Goal: Task Accomplishment & Management: Complete application form

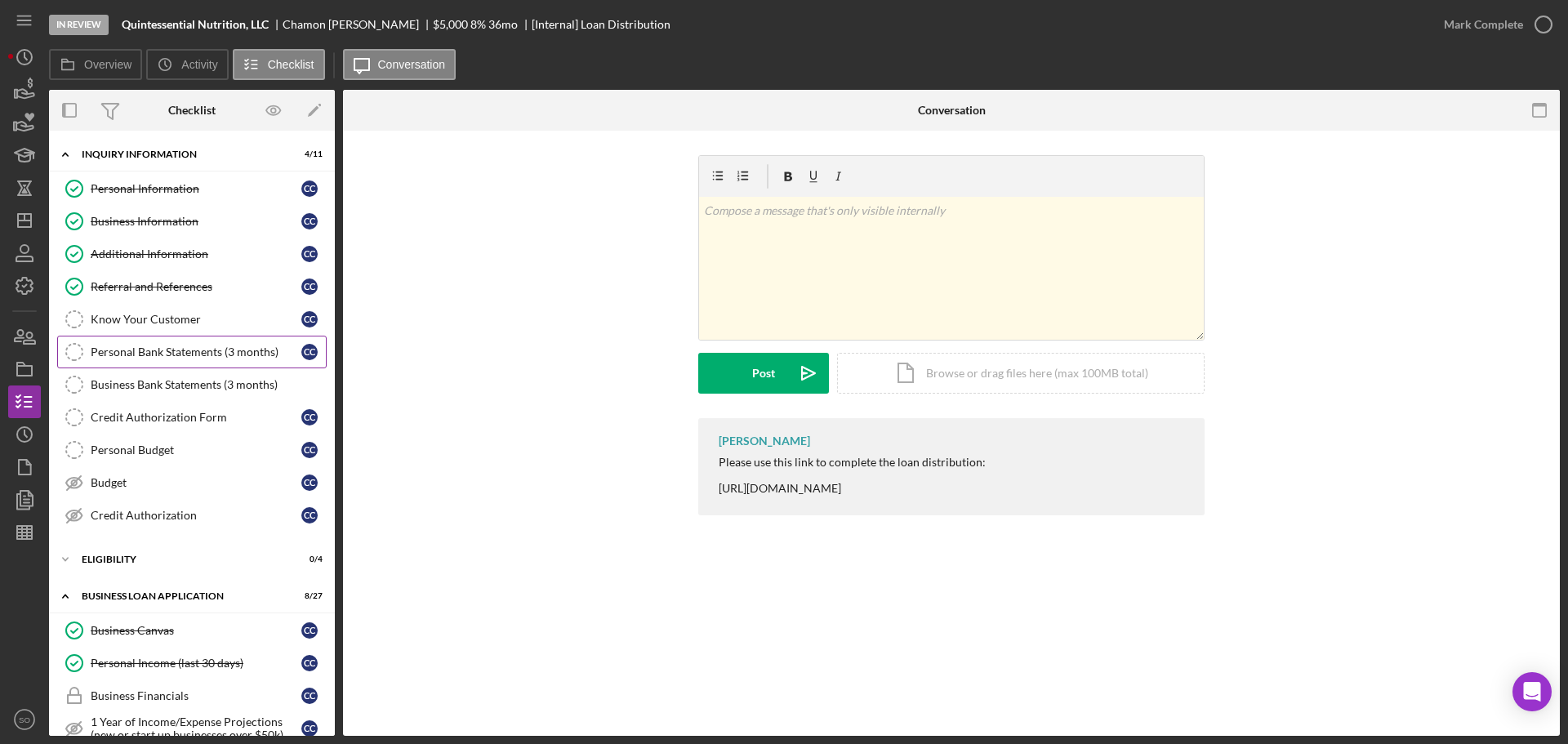
click at [192, 354] on div "Personal Bank Statements (3 months)" at bounding box center [196, 352] width 211 height 13
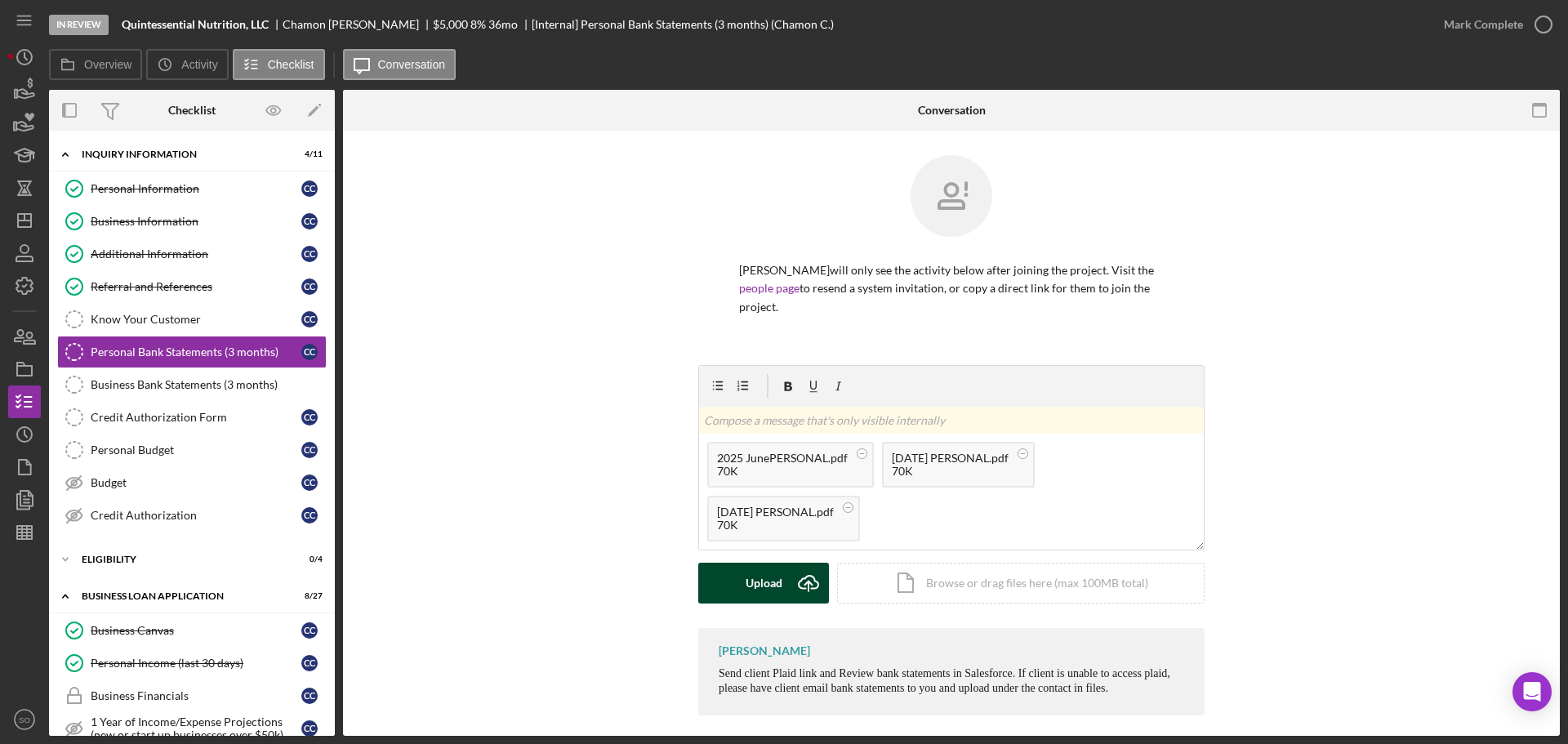
click at [788, 596] on icon "Icon/Upload" at bounding box center [808, 583] width 41 height 41
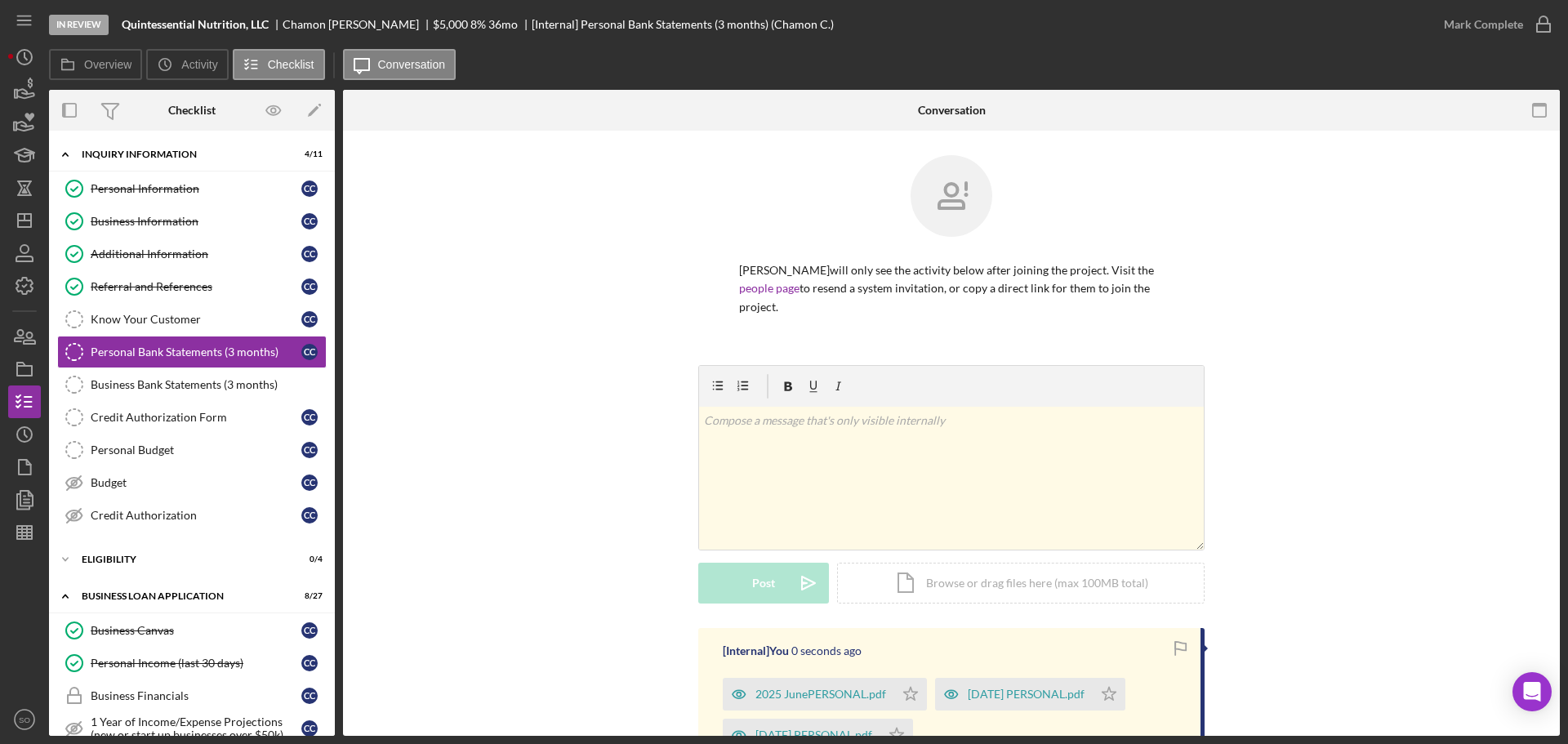
scroll to position [204, 0]
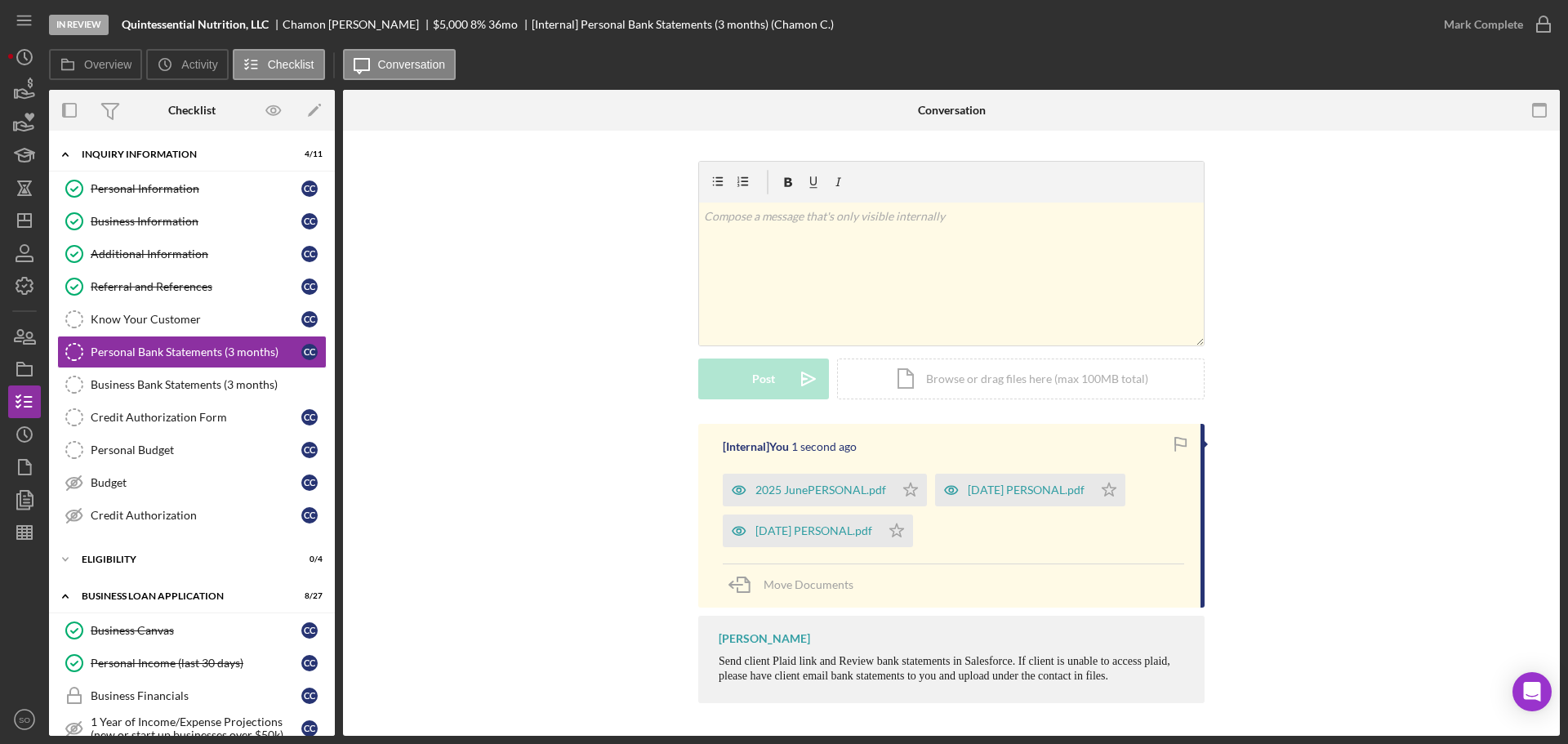
drag, startPoint x: 925, startPoint y: 529, endPoint x: 894, endPoint y: 513, distance: 34.9
click at [914, 529] on icon "Icon/Star" at bounding box center [896, 530] width 32 height 32
click at [1442, 30] on button "Mark Complete" at bounding box center [1494, 24] width 132 height 32
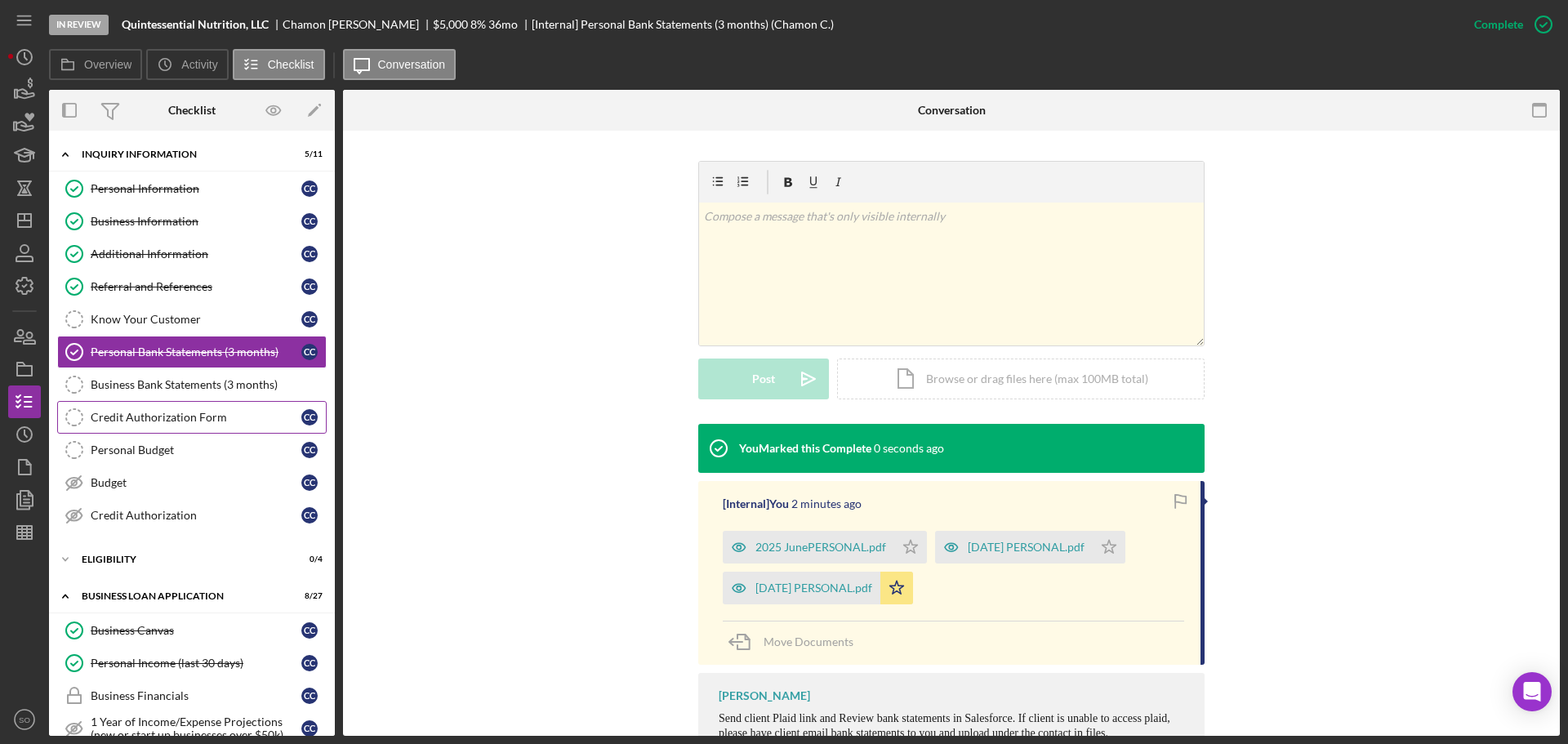
drag, startPoint x: 207, startPoint y: 411, endPoint x: 234, endPoint y: 412, distance: 27.0
click at [207, 411] on div "Credit Authorization Form" at bounding box center [196, 418] width 211 height 13
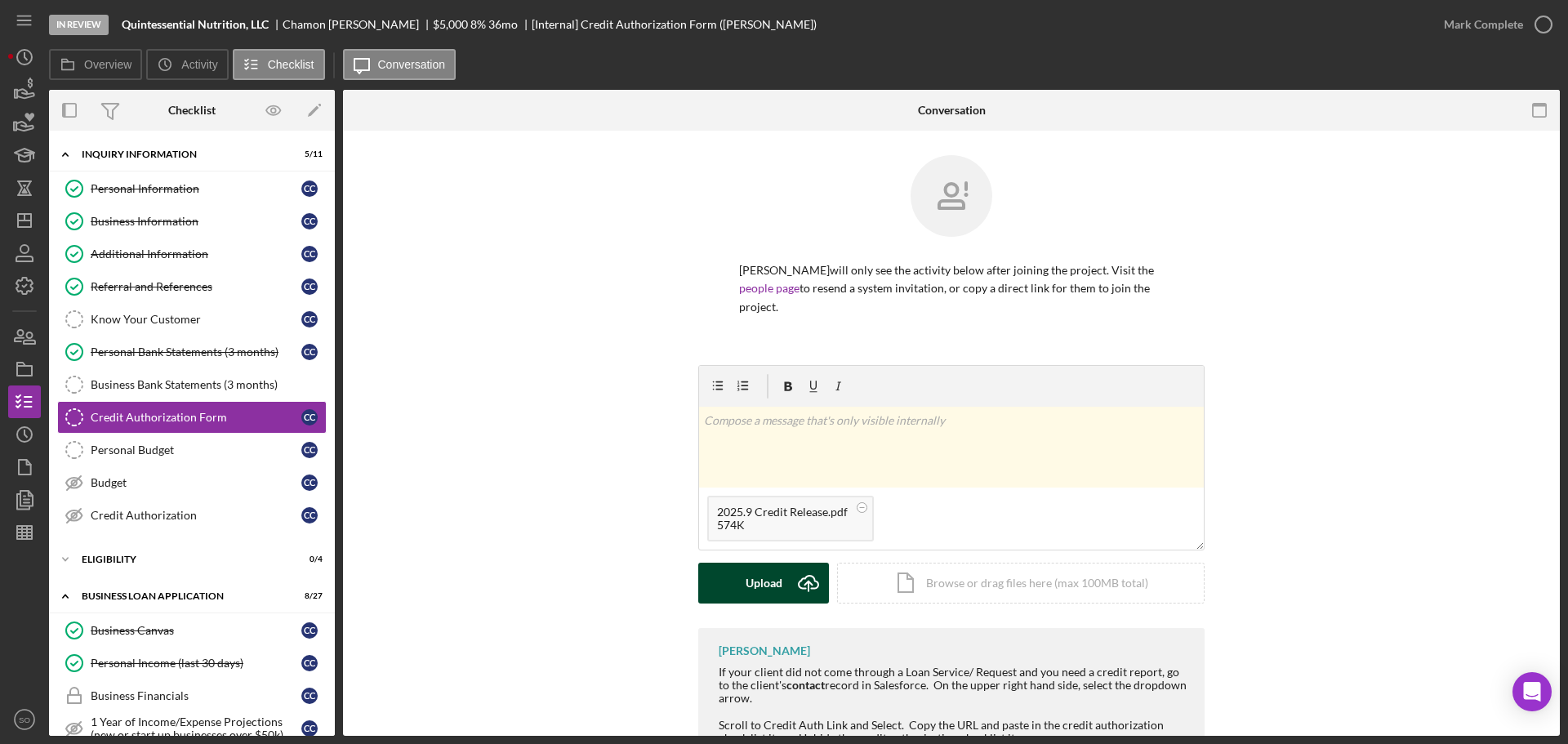
click at [762, 589] on div "Upload" at bounding box center [764, 583] width 37 height 41
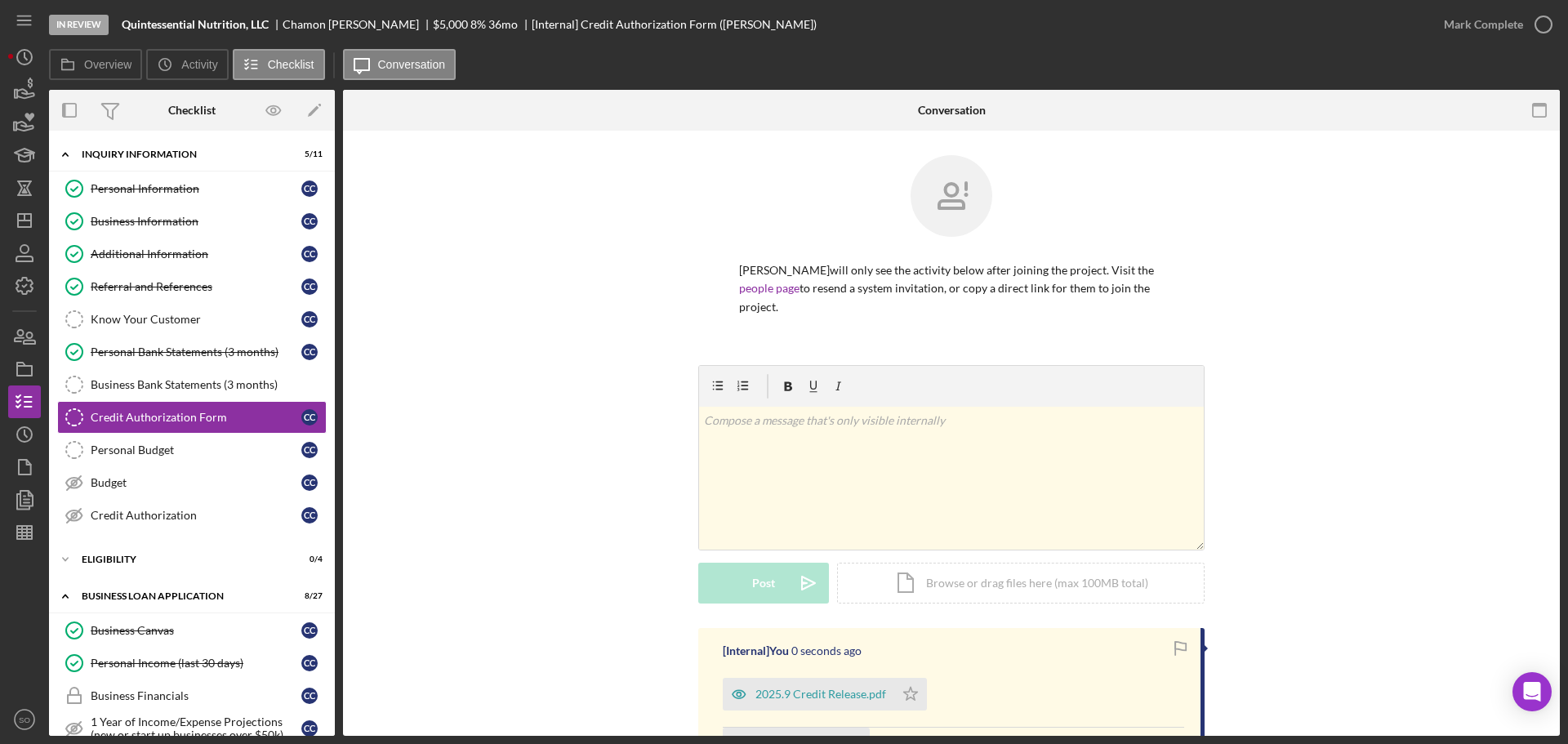
scroll to position [252, 0]
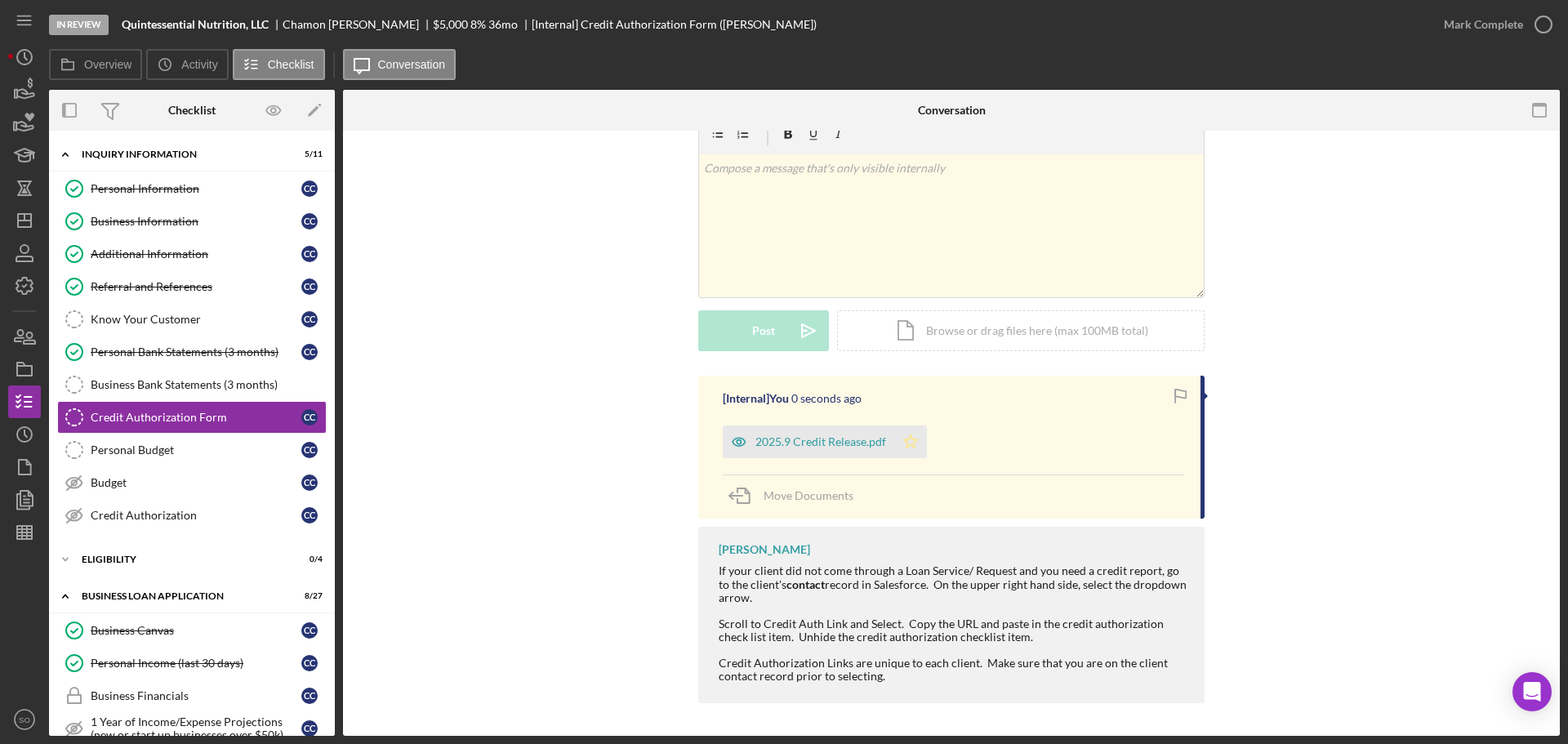
click at [906, 437] on polygon "button" at bounding box center [911, 441] width 14 height 13
click at [1465, 18] on div "Mark Complete" at bounding box center [1484, 24] width 80 height 32
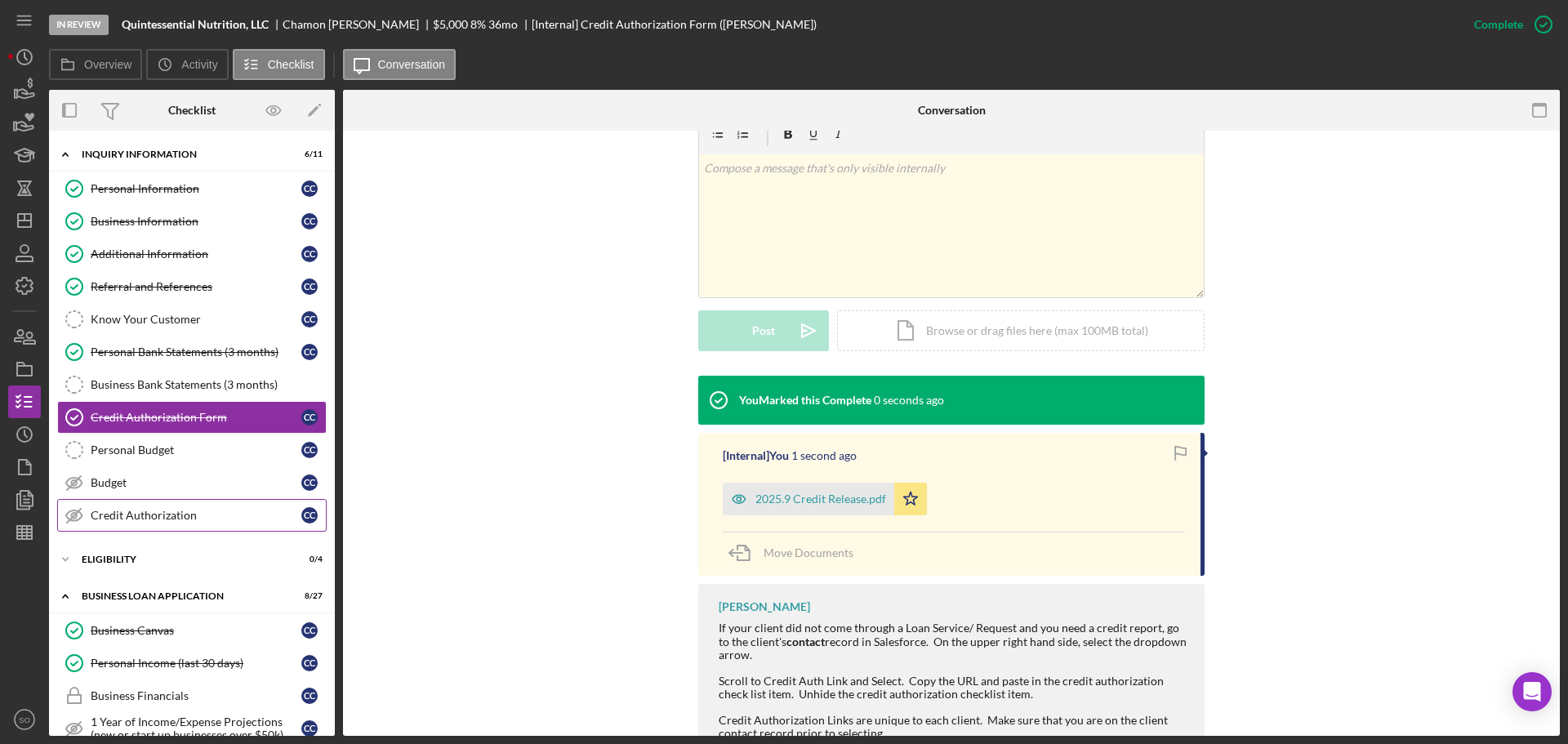
click at [160, 517] on div "Credit Authorization" at bounding box center [196, 516] width 211 height 13
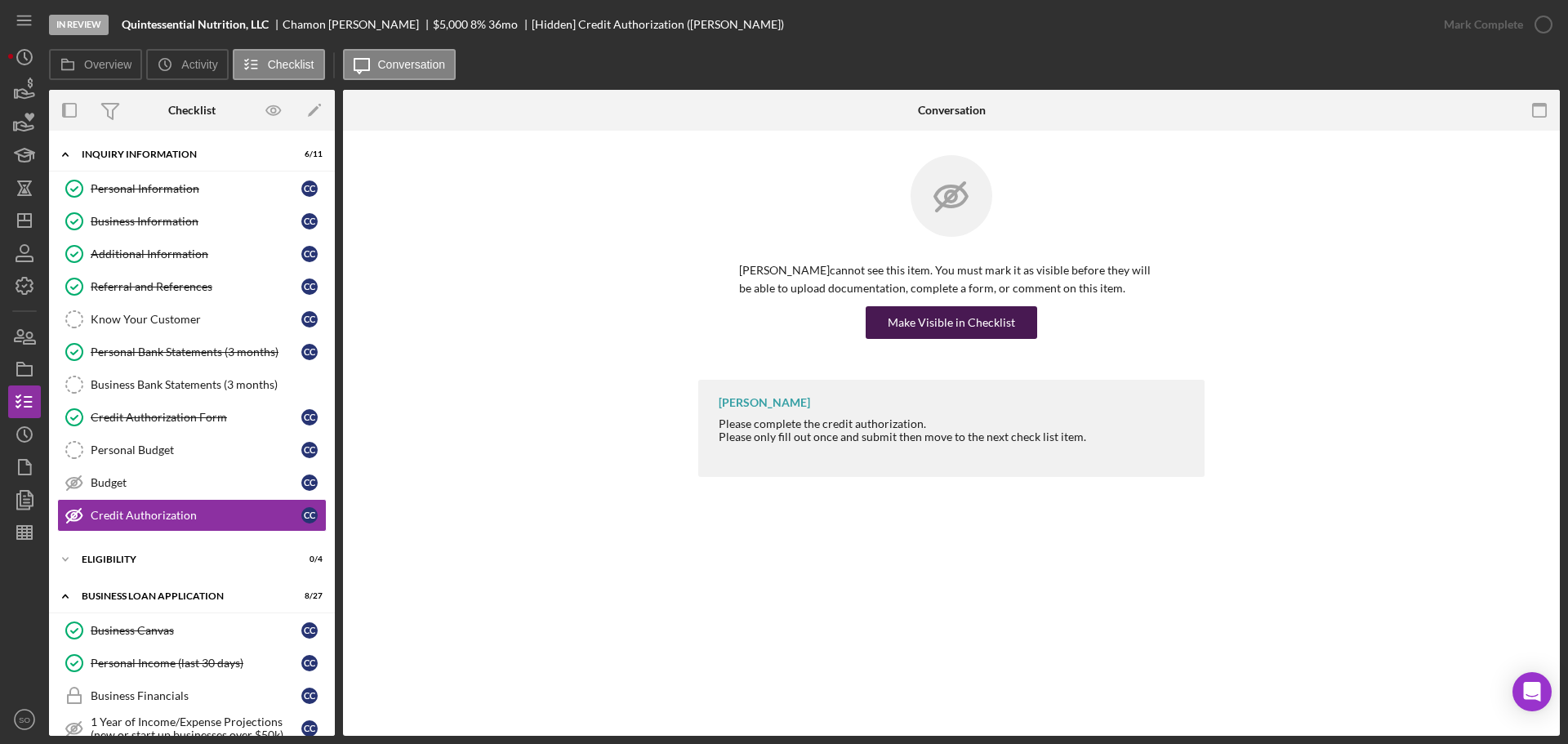
click at [920, 329] on div "Make Visible in Checklist" at bounding box center [952, 322] width 128 height 32
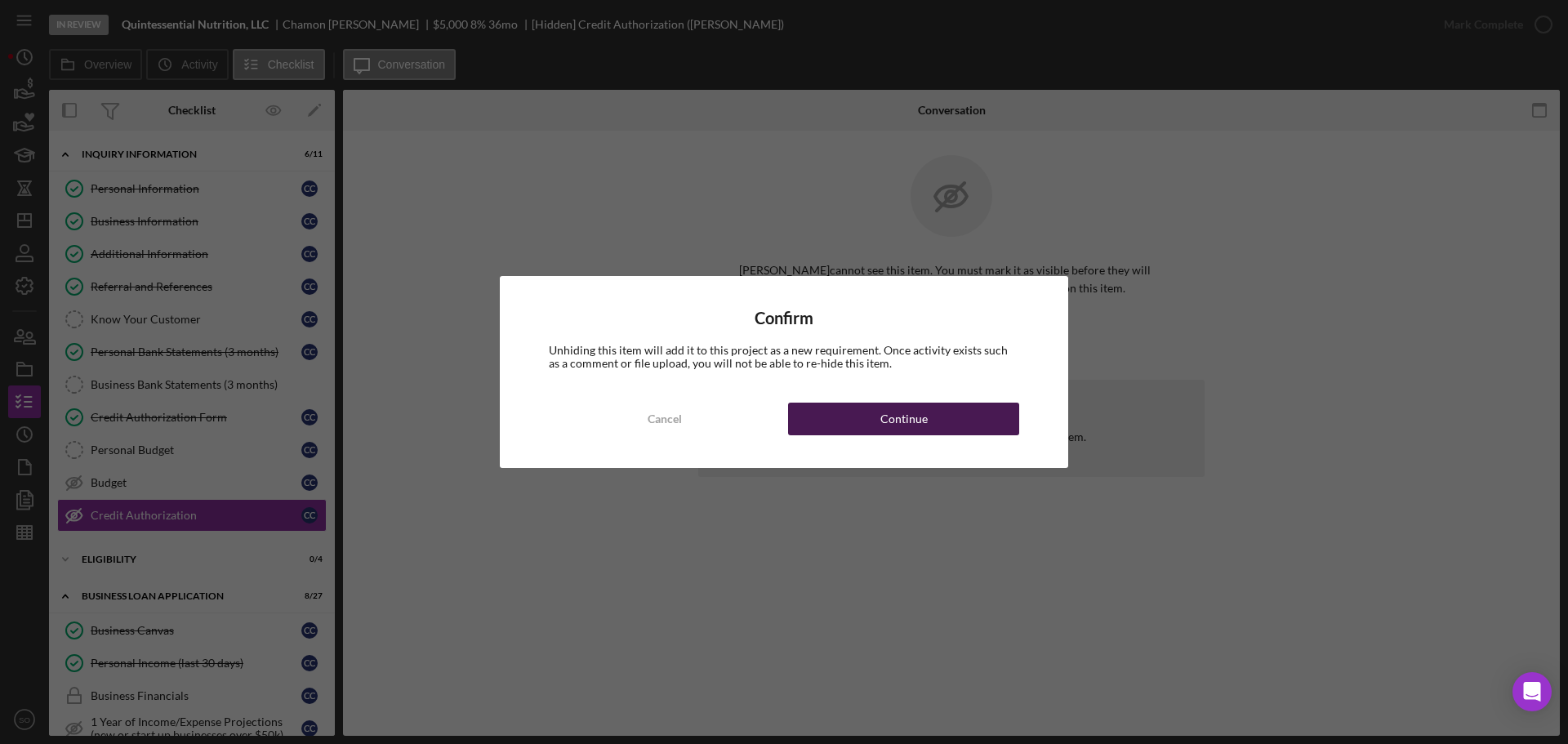
click at [923, 425] on div "Continue" at bounding box center [904, 418] width 47 height 32
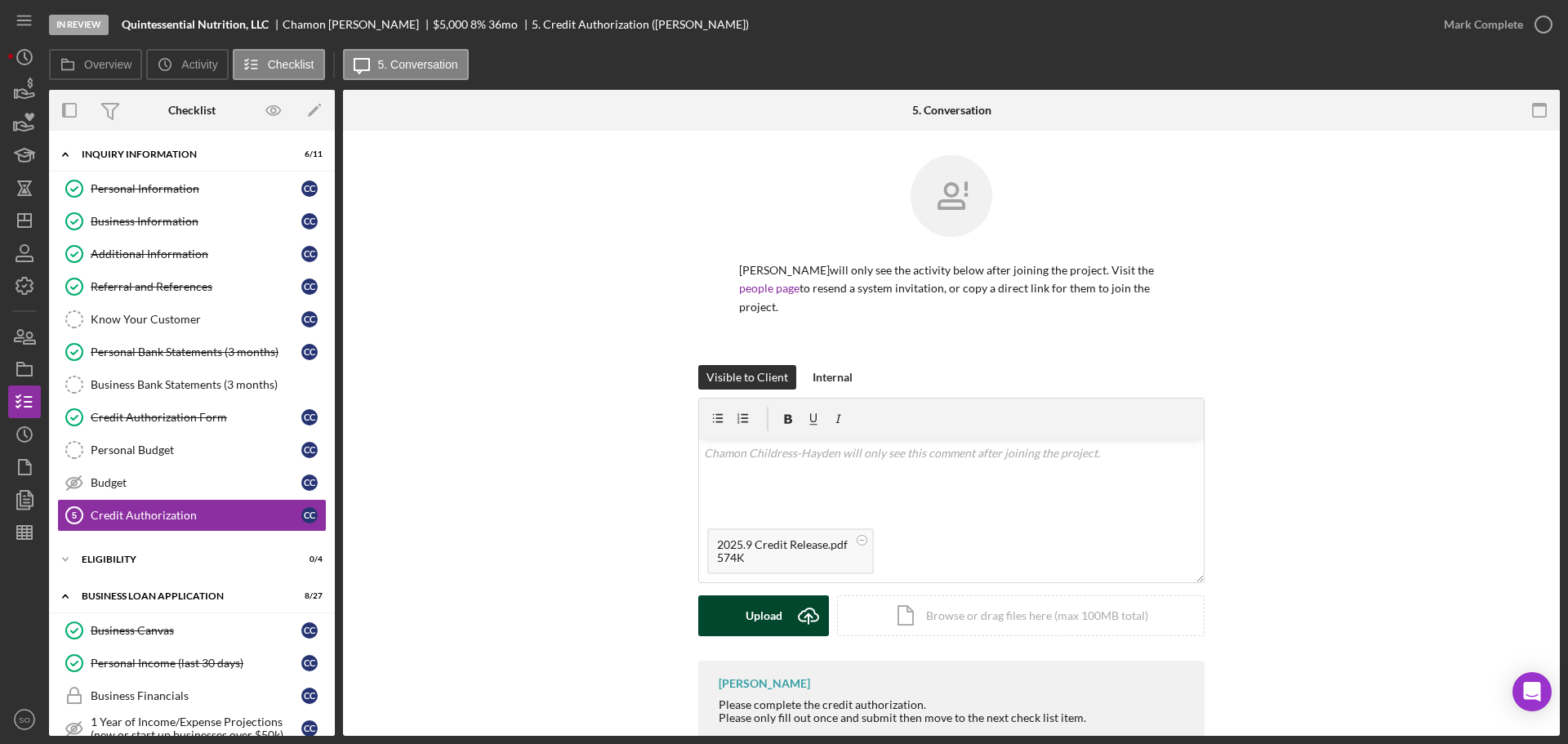
drag, startPoint x: 763, startPoint y: 608, endPoint x: 712, endPoint y: 611, distance: 51.1
click at [757, 609] on div "Upload" at bounding box center [764, 616] width 37 height 41
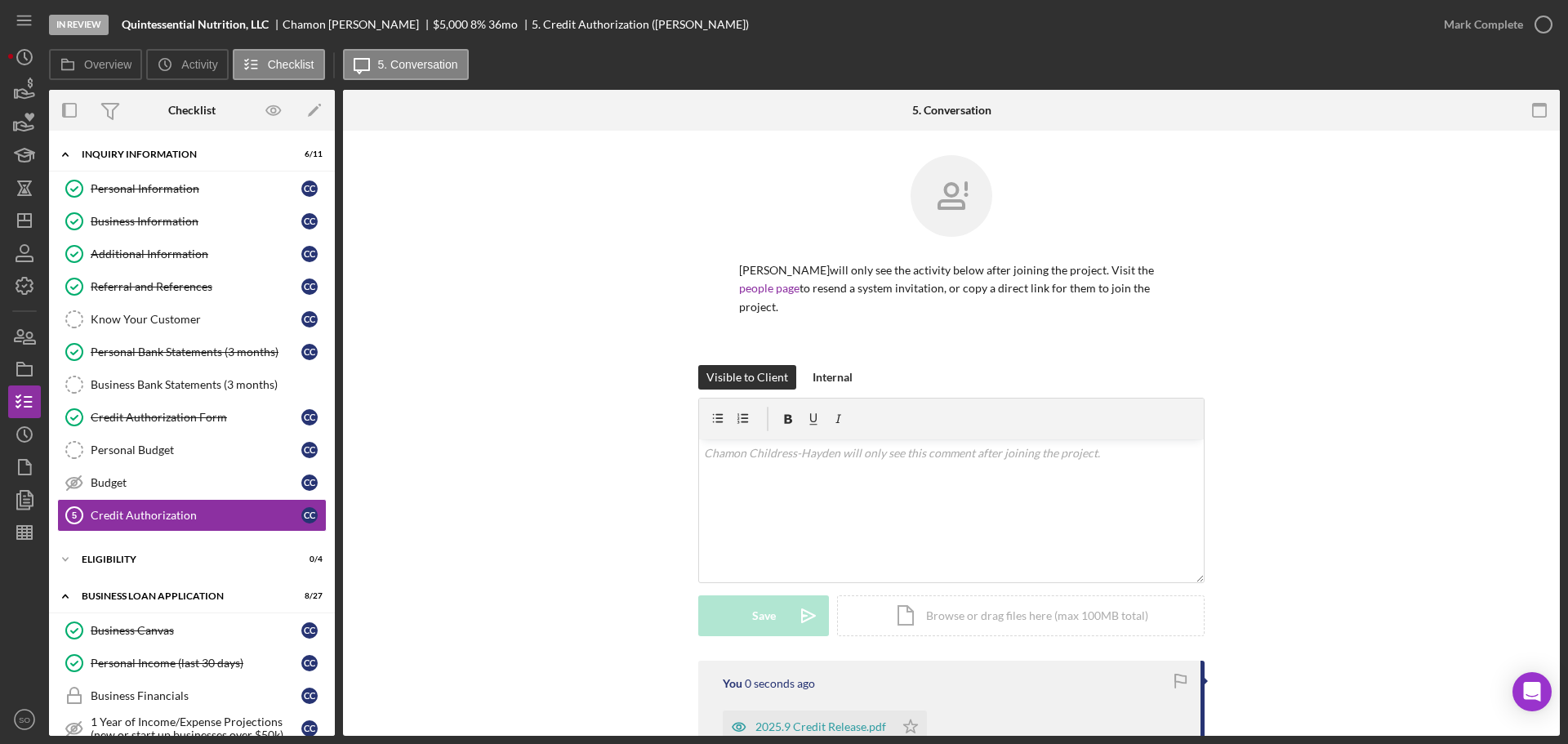
scroll to position [207, 0]
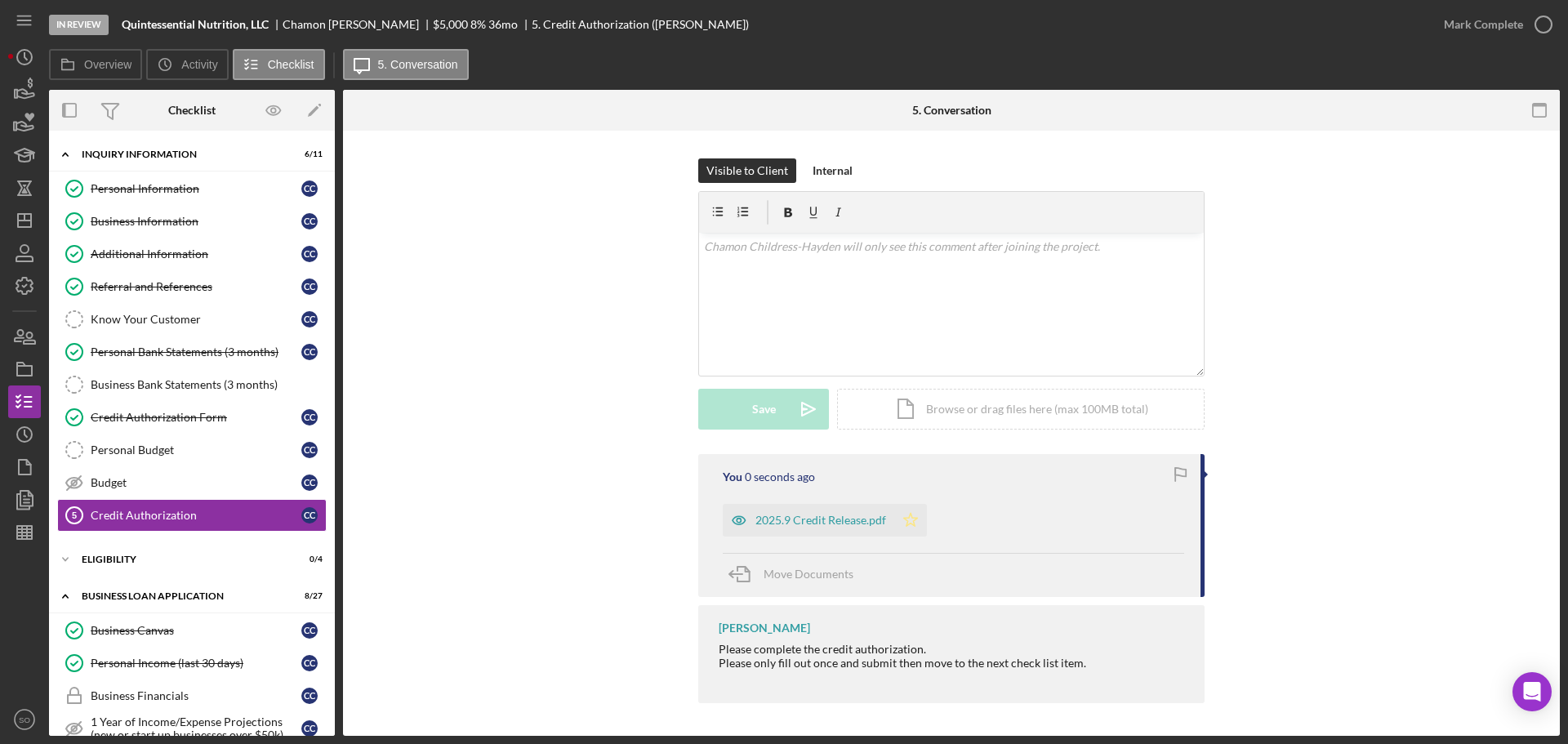
click at [900, 518] on icon "Icon/Star" at bounding box center [910, 520] width 32 height 32
click at [1480, 25] on div "Mark Complete" at bounding box center [1484, 24] width 80 height 32
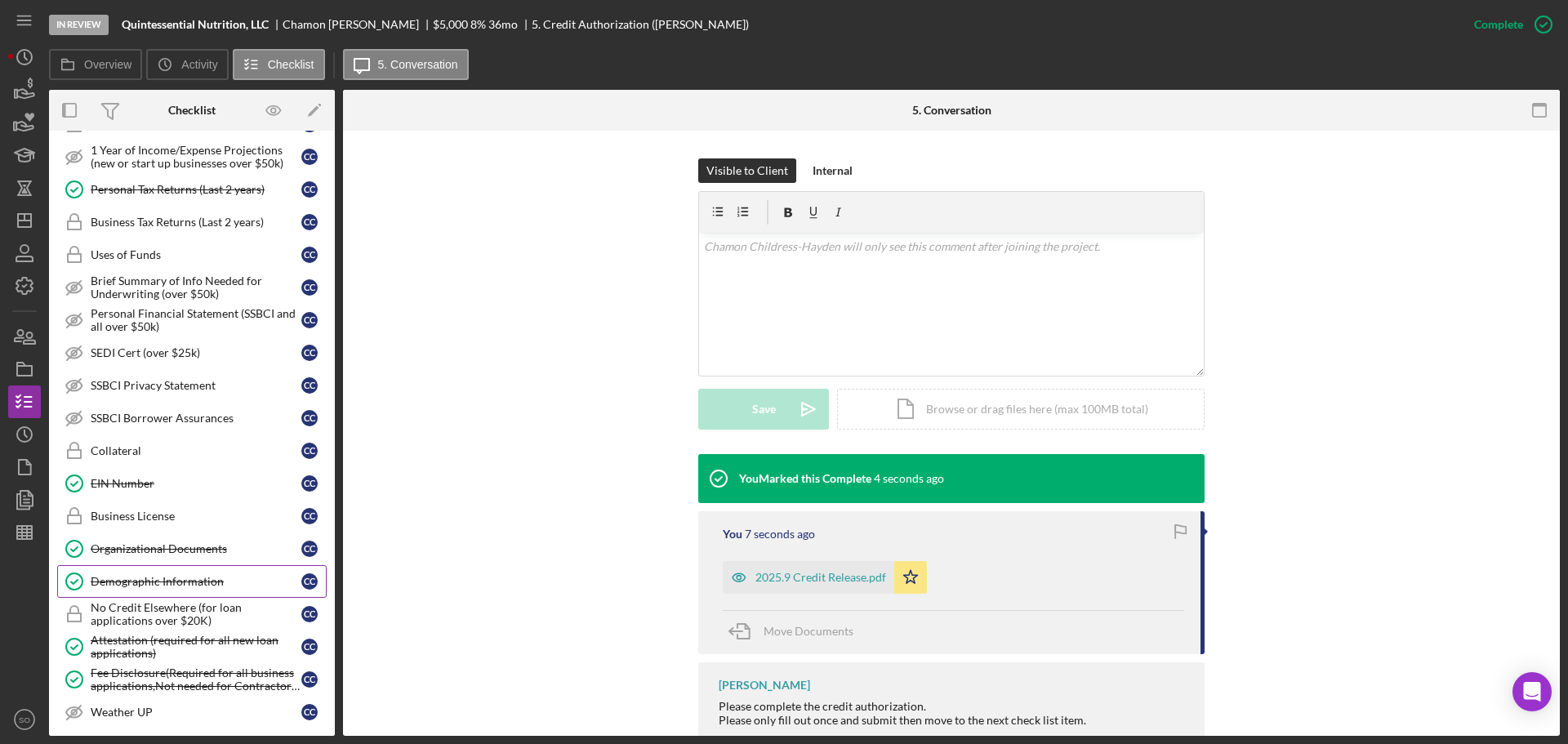
scroll to position [899, 0]
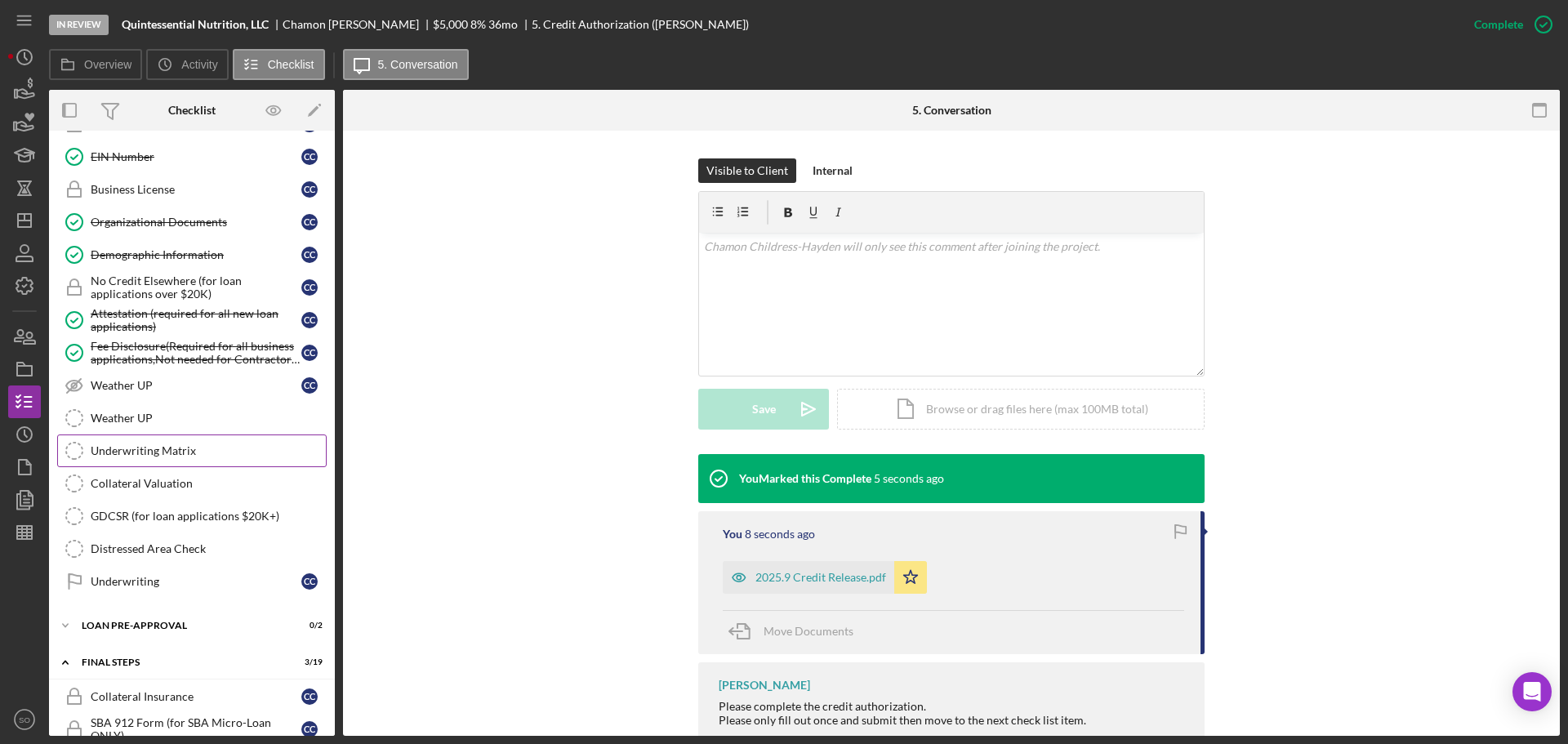
click at [185, 460] on link "Underwriting Matrix Underwriting Matrix" at bounding box center [192, 451] width 270 height 32
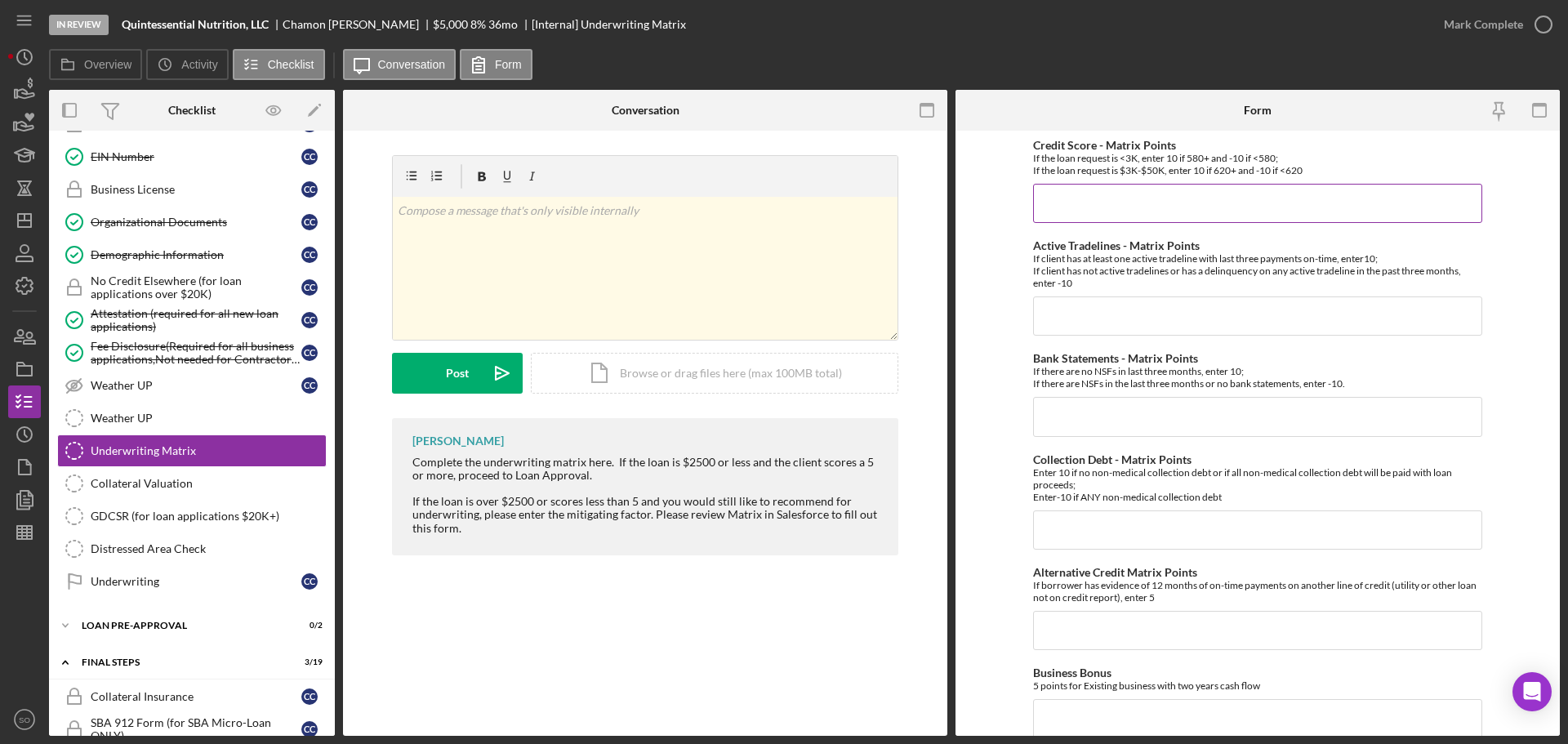
click at [1108, 214] on input "Credit Score - Matrix Points" at bounding box center [1257, 203] width 449 height 39
type input "10"
click at [1058, 320] on input "Active Tradelines - Matrix Points" at bounding box center [1257, 316] width 449 height 39
type input "10"
click at [1076, 521] on input "Collection Debt - Matrix Points" at bounding box center [1257, 530] width 449 height 39
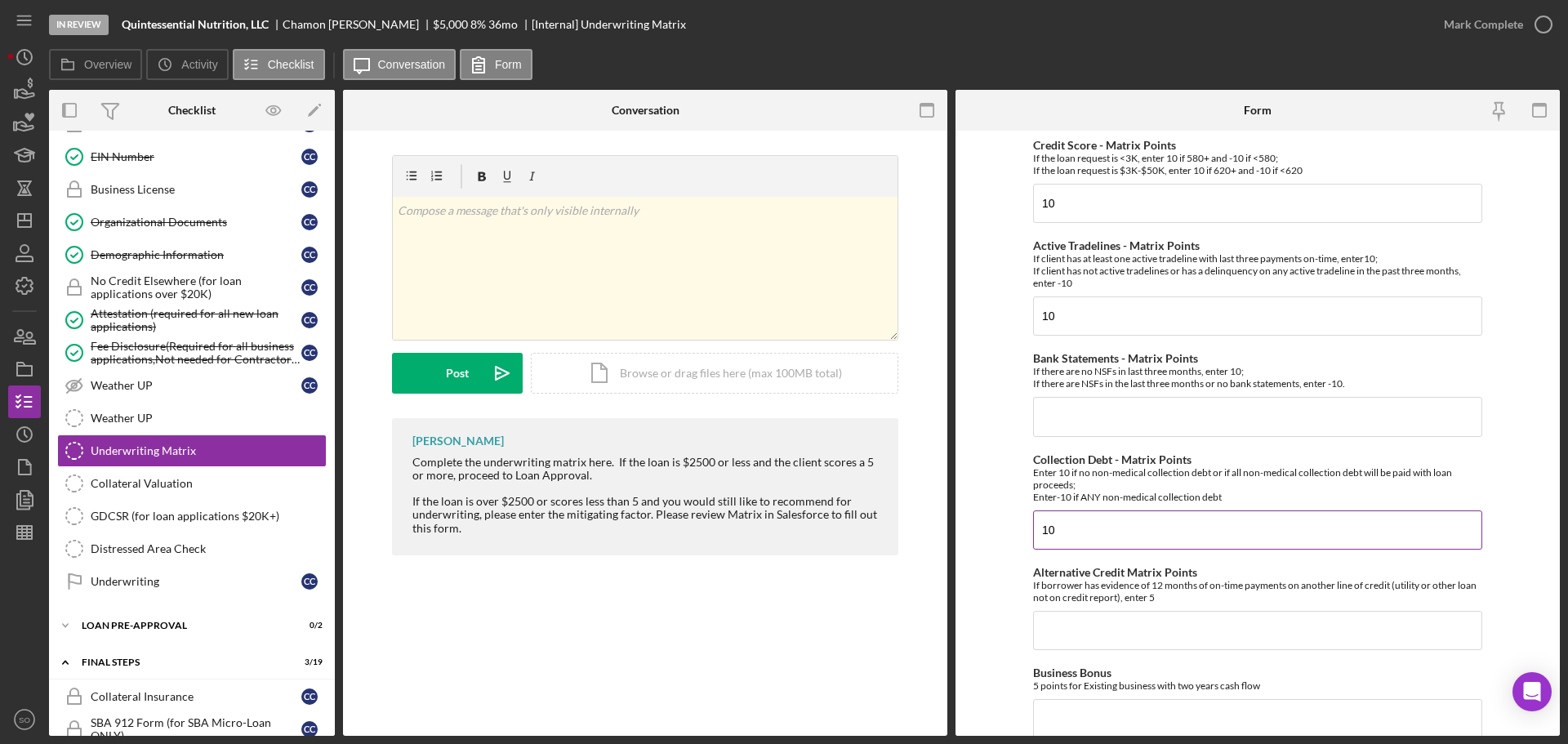
scroll to position [245, 0]
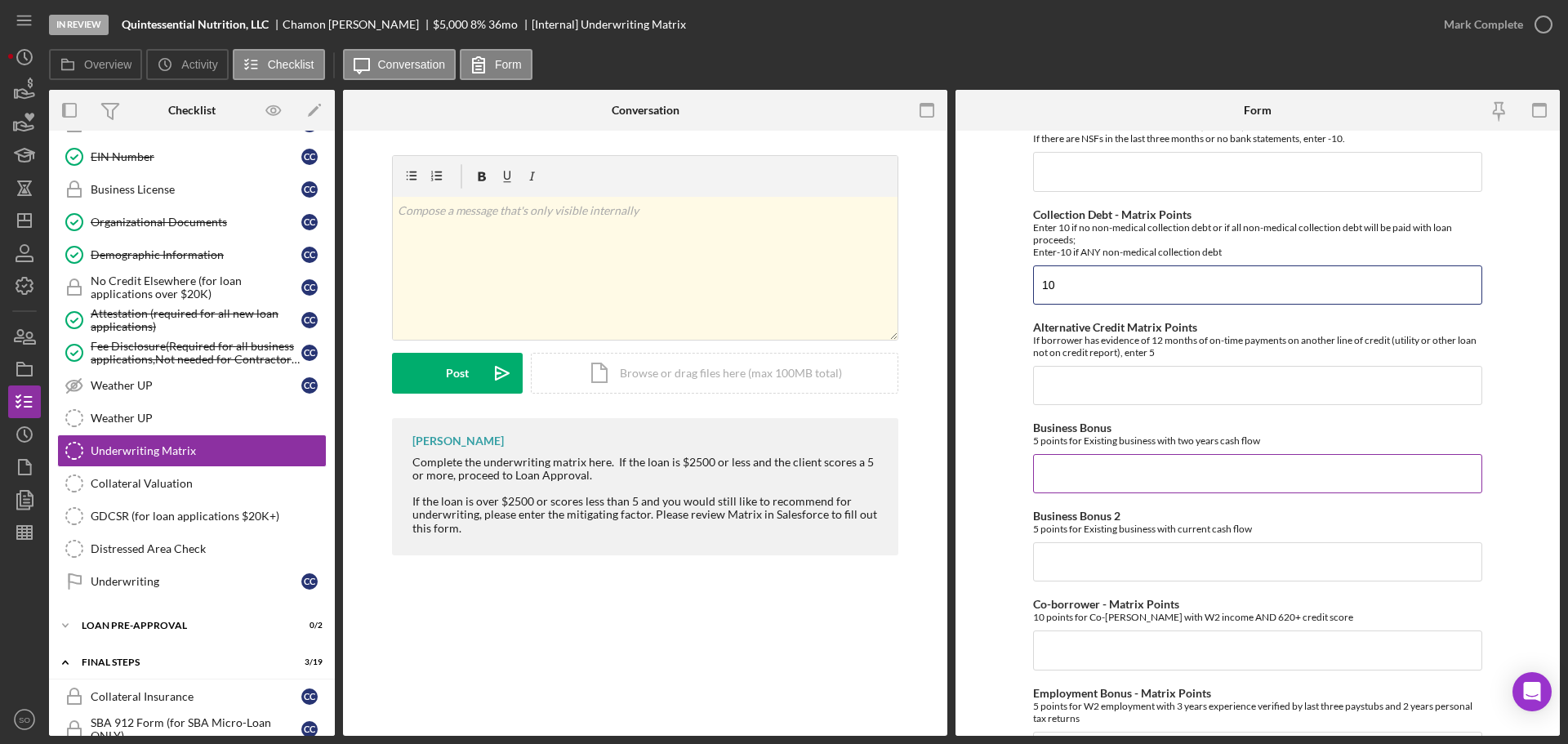
type input "10"
click at [1082, 475] on input "Business Bonus" at bounding box center [1257, 474] width 449 height 39
type input "0"
click at [1095, 553] on input "Business Bonus 2" at bounding box center [1257, 562] width 449 height 39
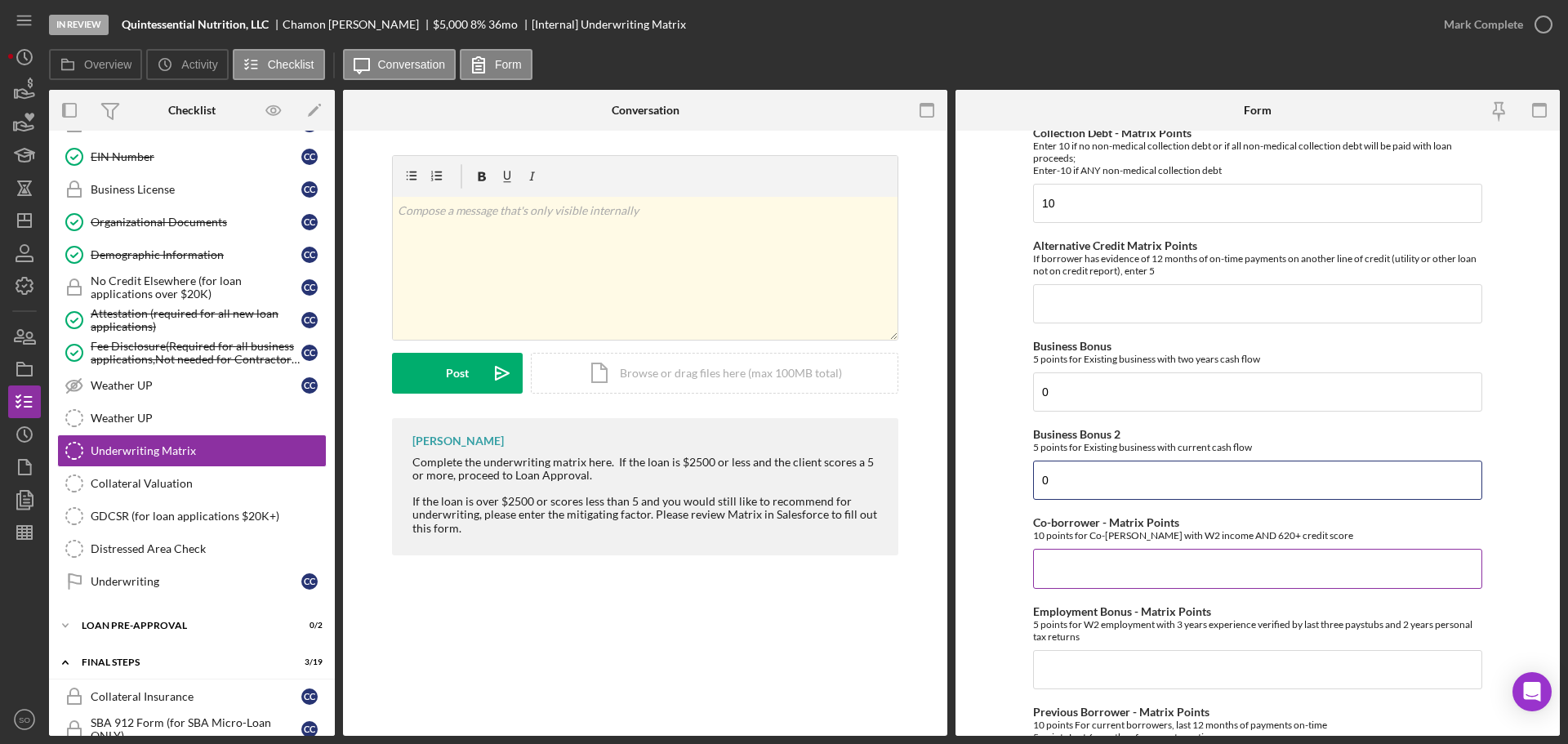
type input "0"
click at [1100, 559] on input "Co-borrower - Matrix Points" at bounding box center [1257, 568] width 449 height 39
type input "0"
click at [1114, 662] on input "Employment Bonus - Matrix Points" at bounding box center [1257, 670] width 449 height 39
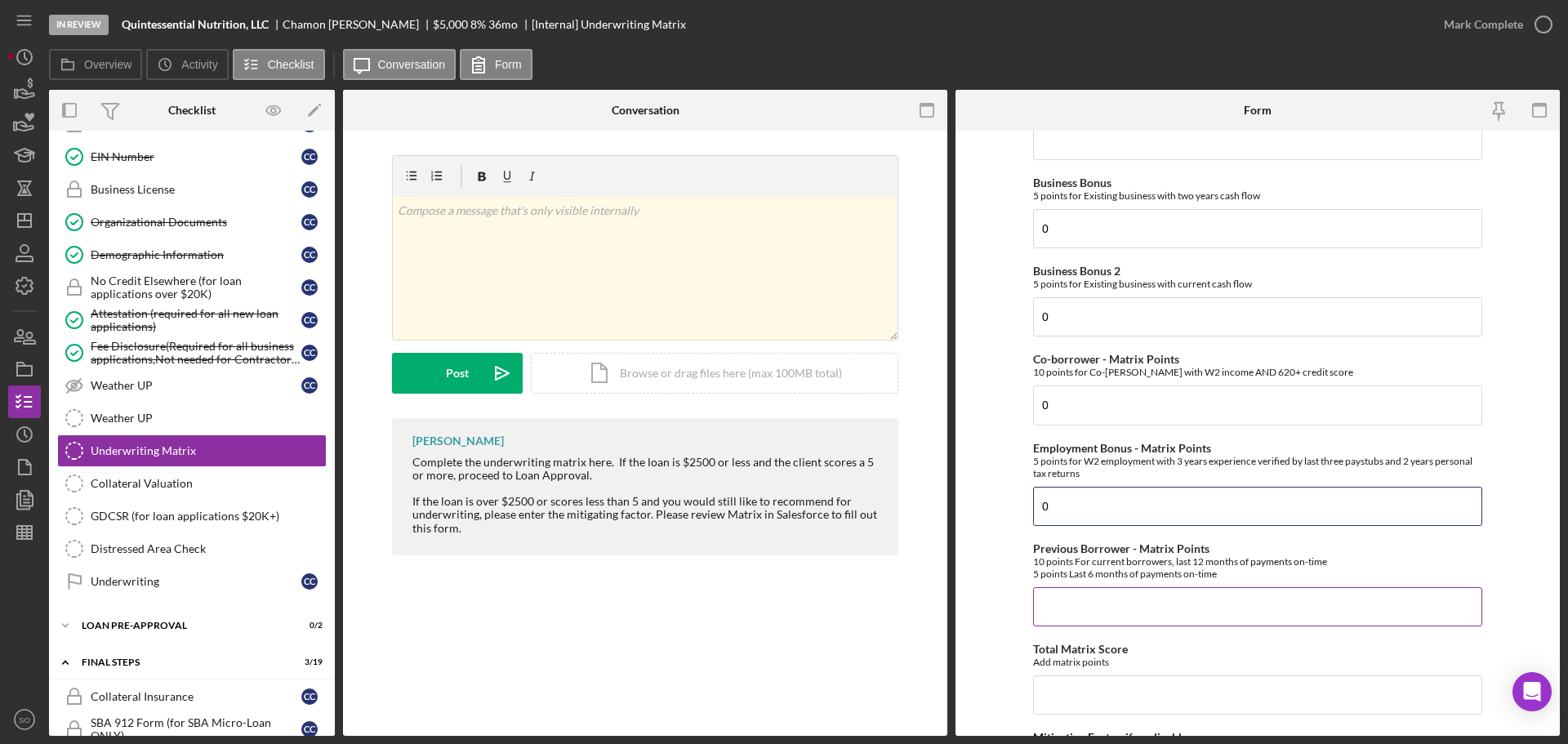
type input "0"
click at [1115, 612] on input "Previous Borrower - Matrix Points" at bounding box center [1257, 607] width 449 height 39
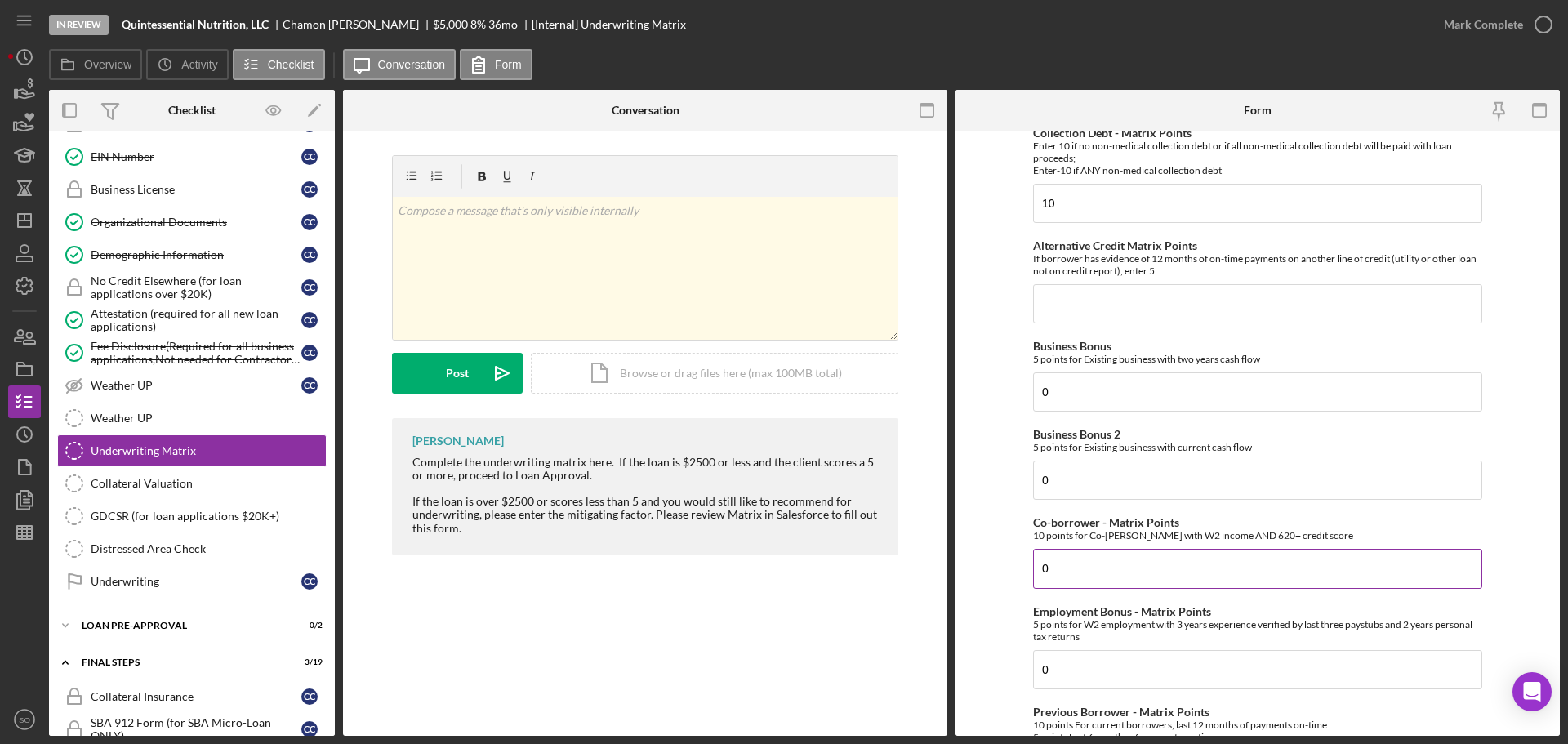
scroll to position [81, 0]
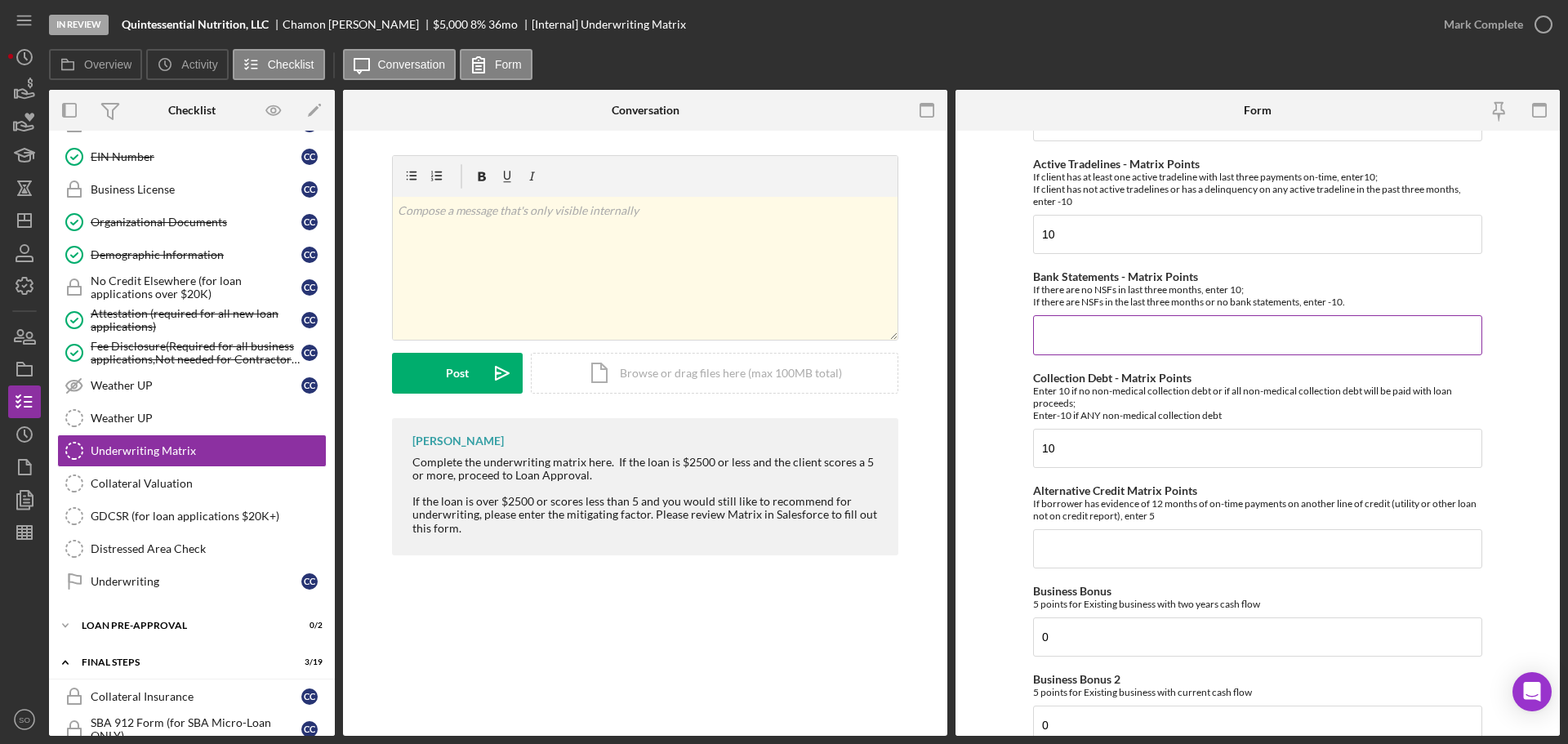
type input "0"
click at [1060, 335] on input "Bank Statements - Matrix Points" at bounding box center [1257, 334] width 449 height 39
type input "10"
click at [994, 409] on form "Credit Score - Matrix Points If the loan request is <3K, enter 10 if 580+ and -…" at bounding box center [1257, 433] width 605 height 606
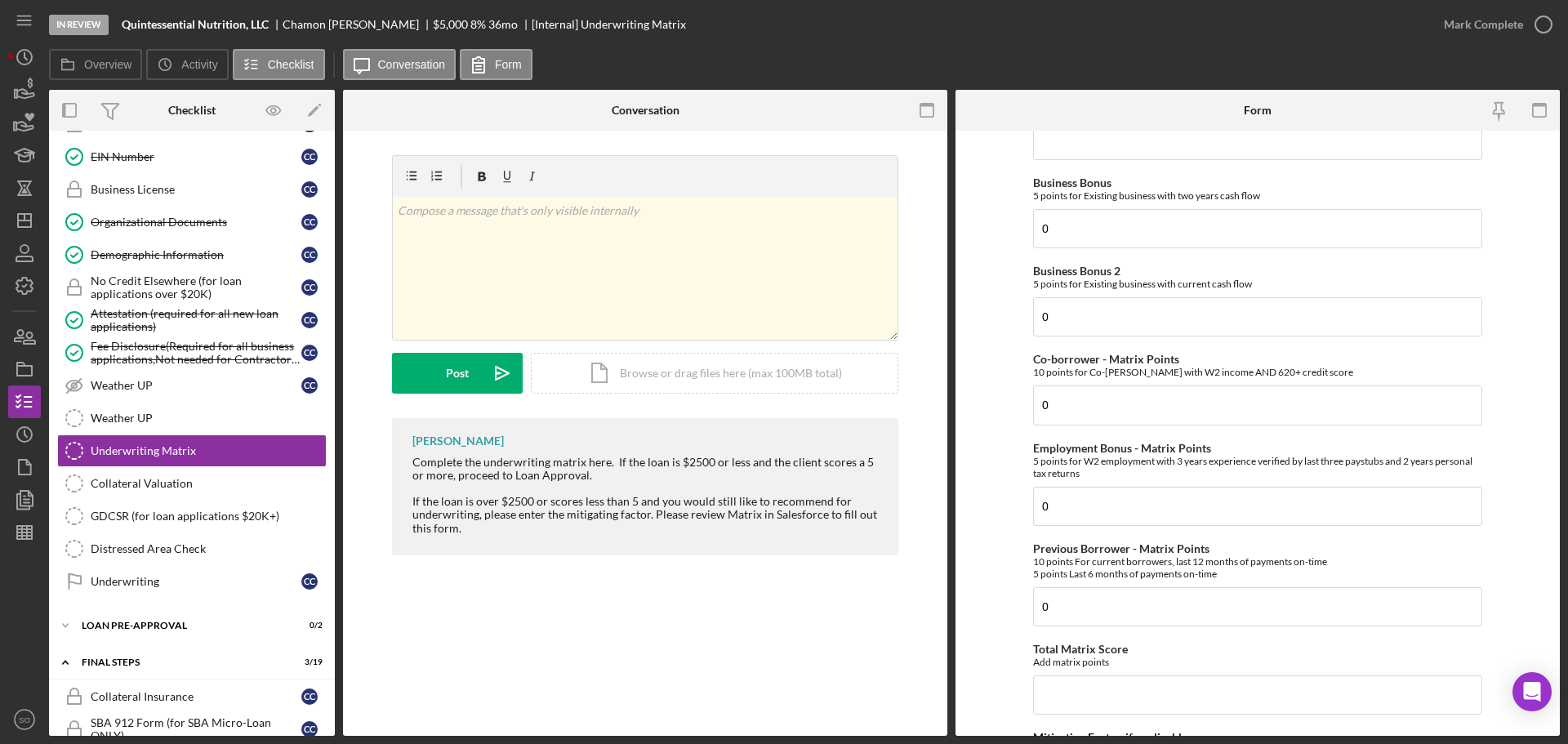
scroll to position [796, 0]
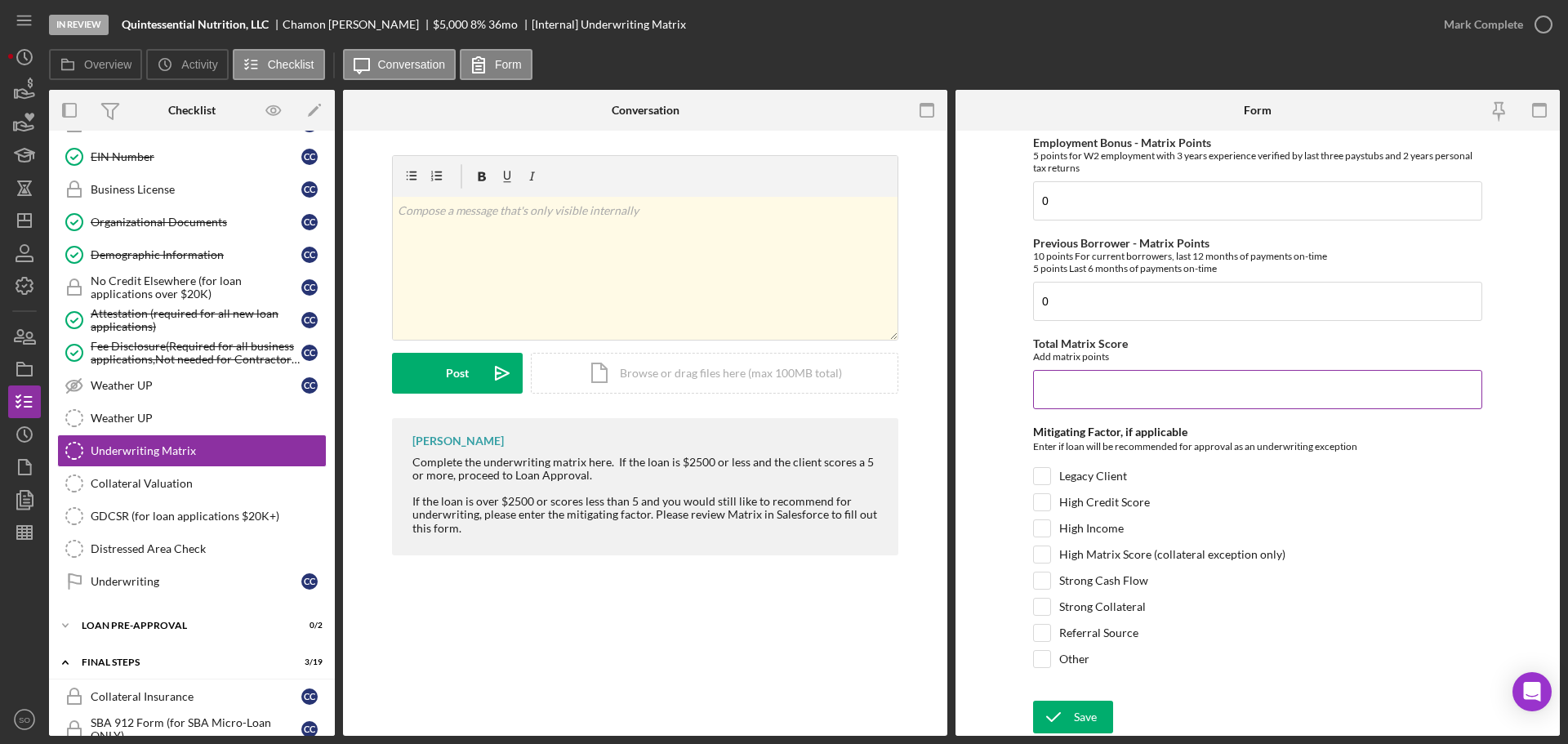
click at [1063, 396] on input "Total Matrix Score" at bounding box center [1257, 390] width 449 height 39
type input "40"
click at [987, 449] on form "Credit Score - Matrix Points If the loan request is <3K, enter 10 if 580+ and -…" at bounding box center [1257, 433] width 605 height 606
click at [1035, 476] on input "Legacy Client" at bounding box center [1042, 476] width 17 height 17
checkbox input "true"
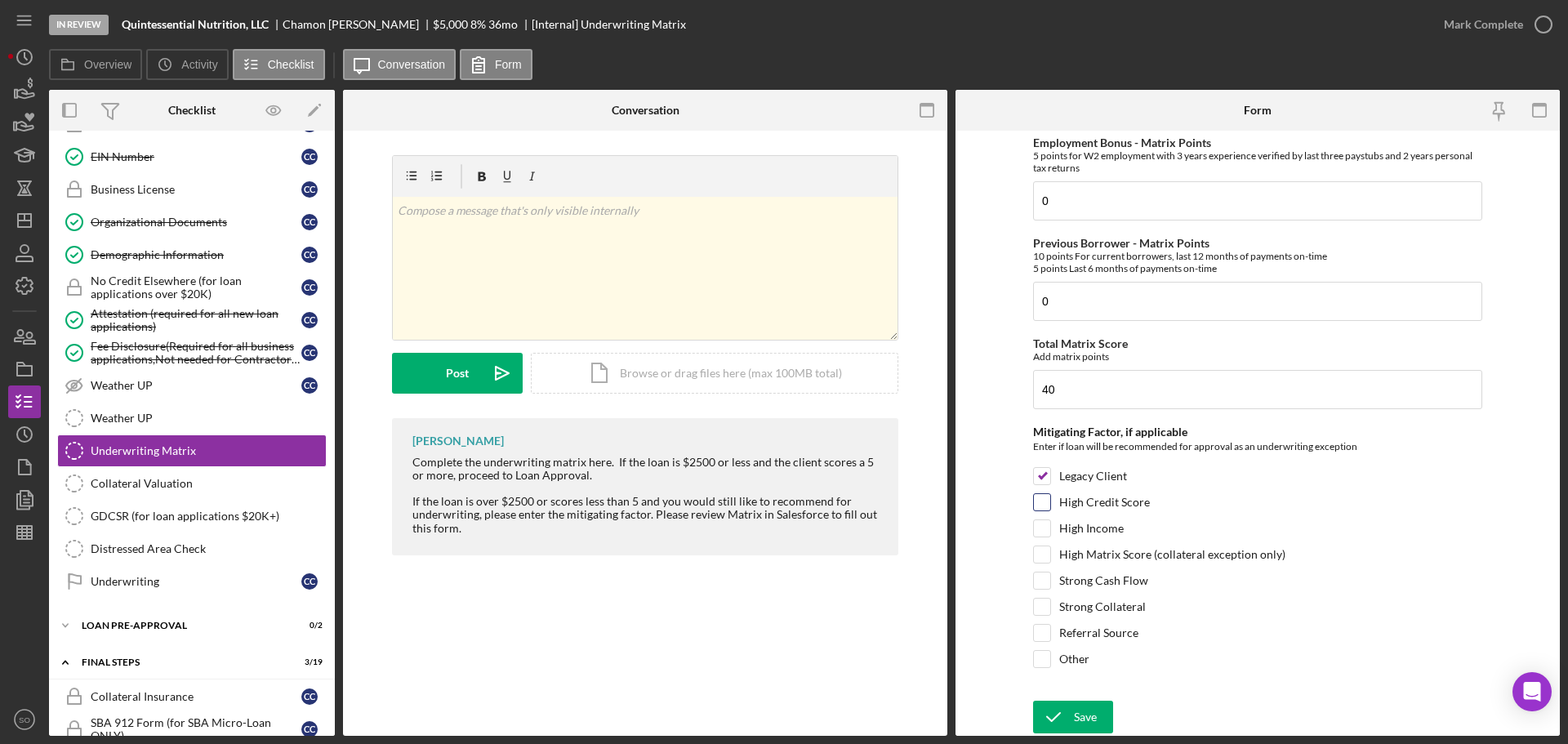
click at [1038, 512] on div "High Credit Score" at bounding box center [1257, 507] width 449 height 26
click at [1038, 507] on input "High Credit Score" at bounding box center [1042, 502] width 17 height 17
checkbox input "true"
click at [1039, 531] on input "High Income" at bounding box center [1042, 529] width 17 height 17
checkbox input "true"
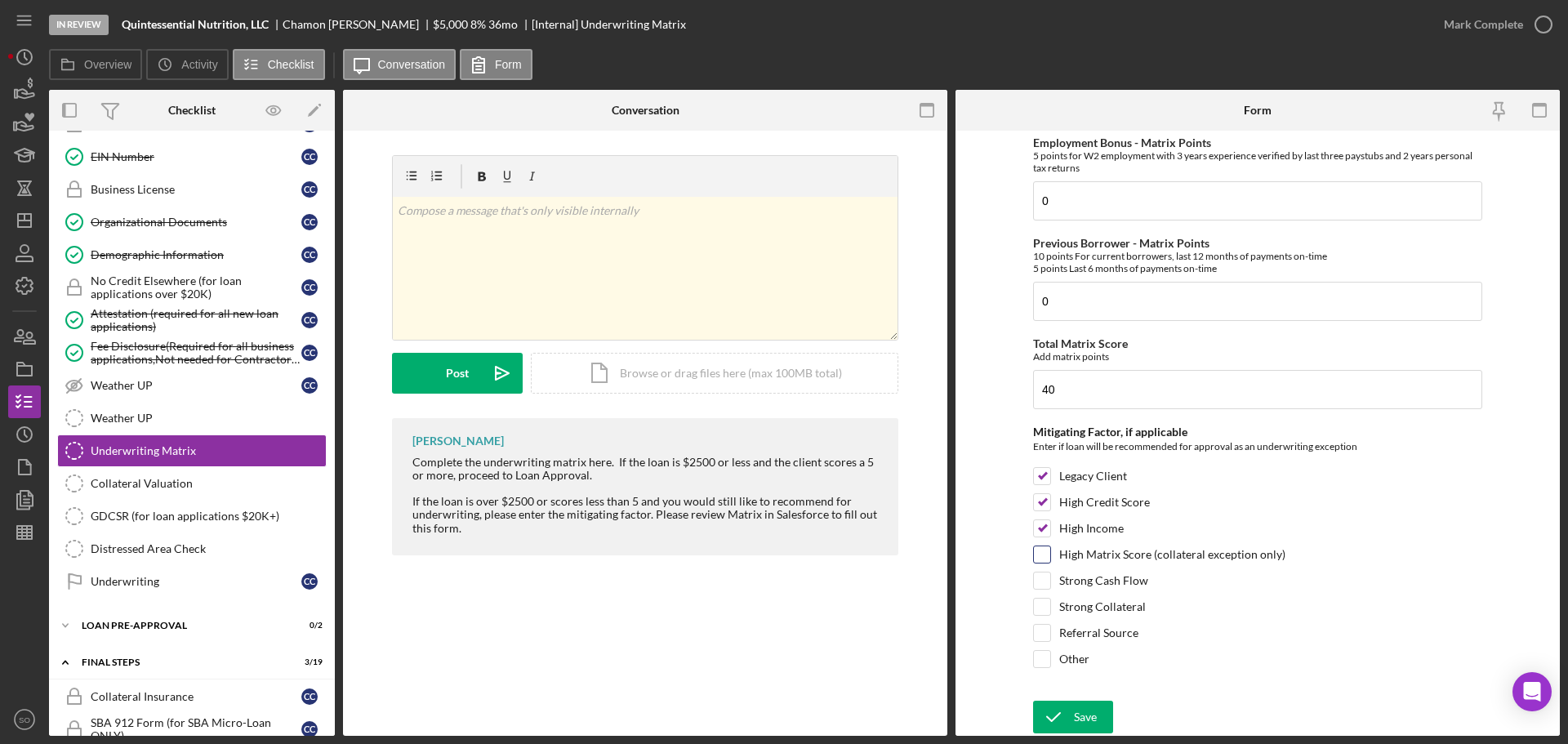
click at [1040, 555] on input "High Matrix Score (collateral exception only)" at bounding box center [1042, 555] width 17 height 17
checkbox input "true"
click at [1039, 579] on input "Strong Cash Flow" at bounding box center [1042, 580] width 17 height 17
checkbox input "true"
click at [1091, 712] on div "Save" at bounding box center [1086, 717] width 23 height 32
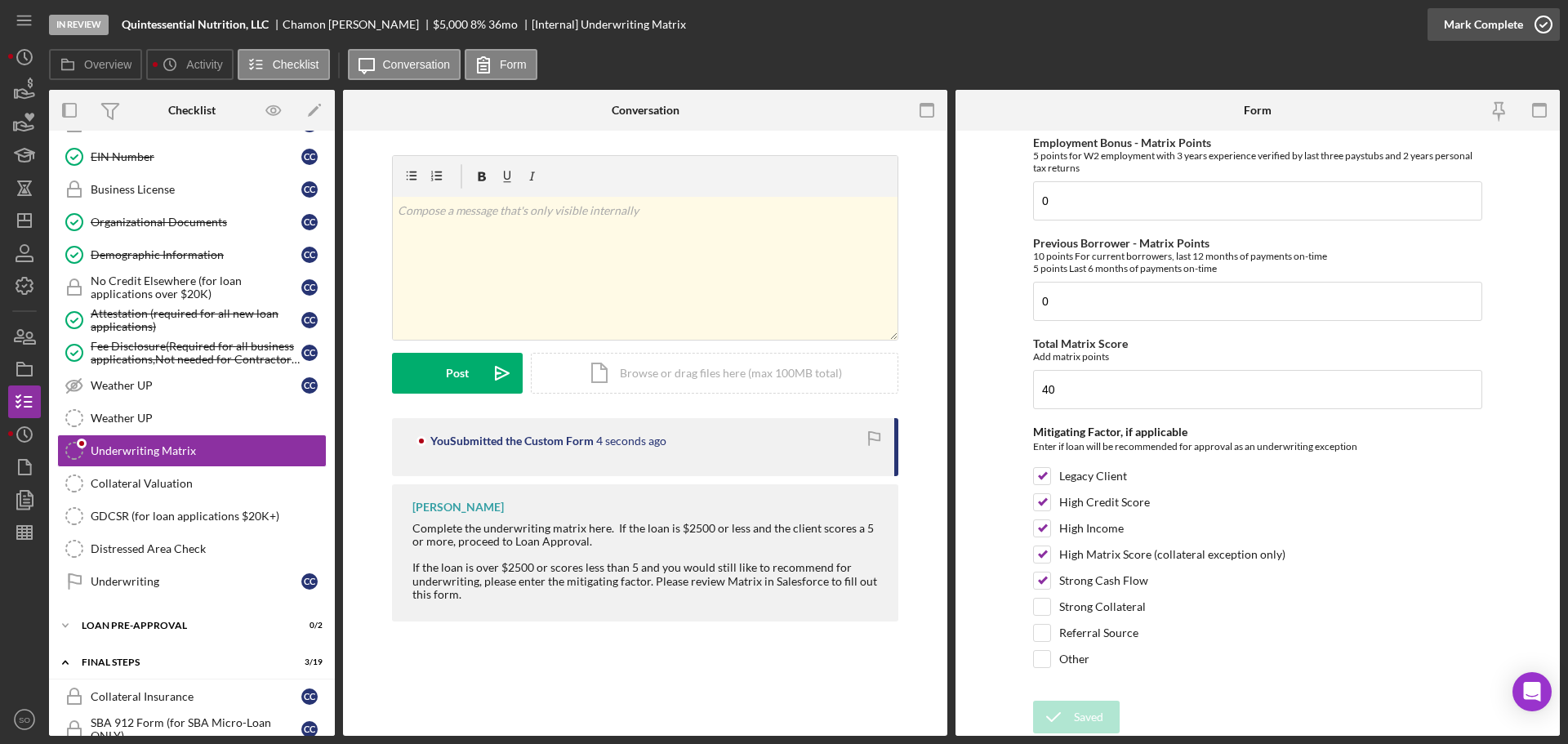
click at [1478, 37] on div "Mark Complete" at bounding box center [1484, 24] width 80 height 32
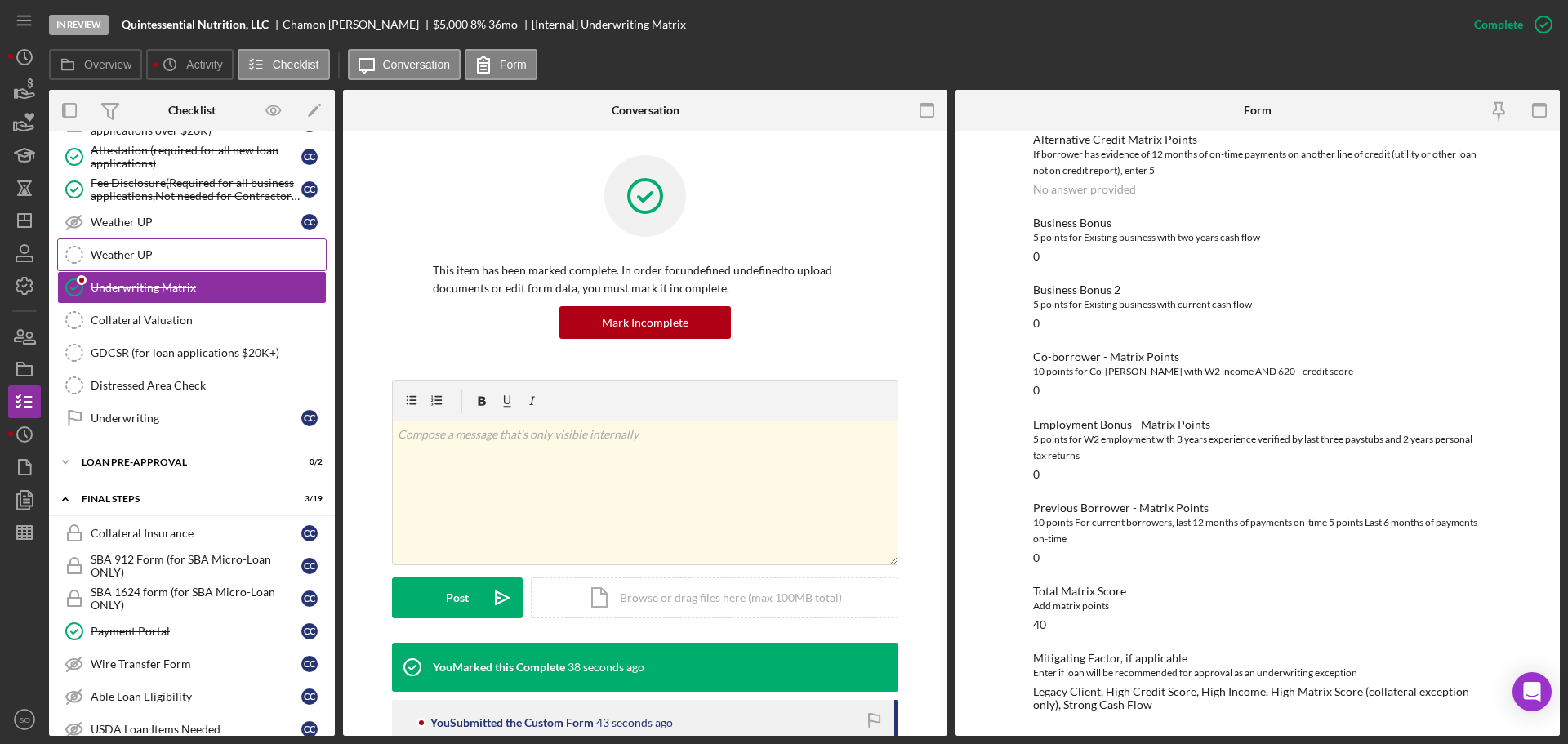
scroll to position [1144, 0]
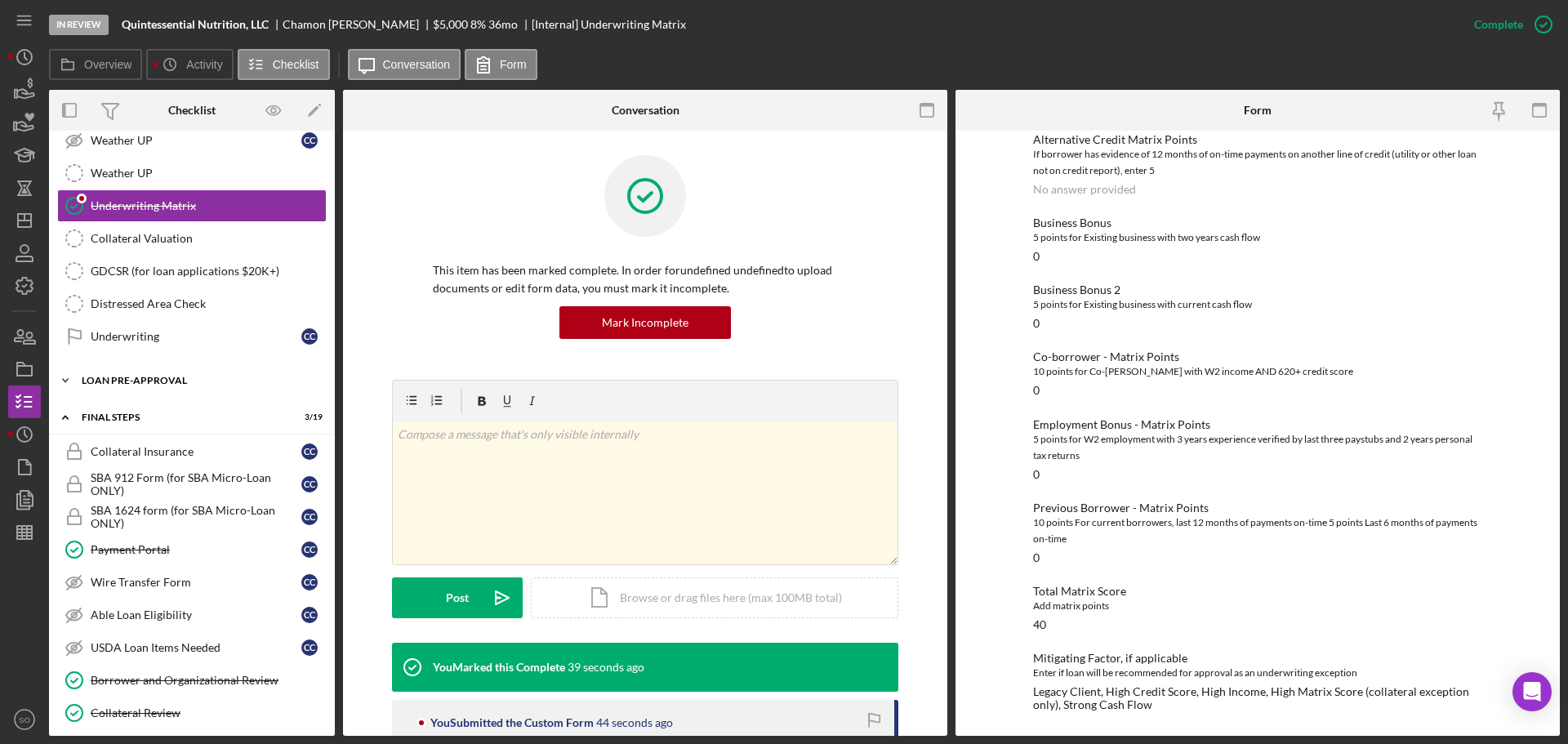
click at [150, 383] on div "LOAN PRE-APPROVAL" at bounding box center [198, 380] width 233 height 10
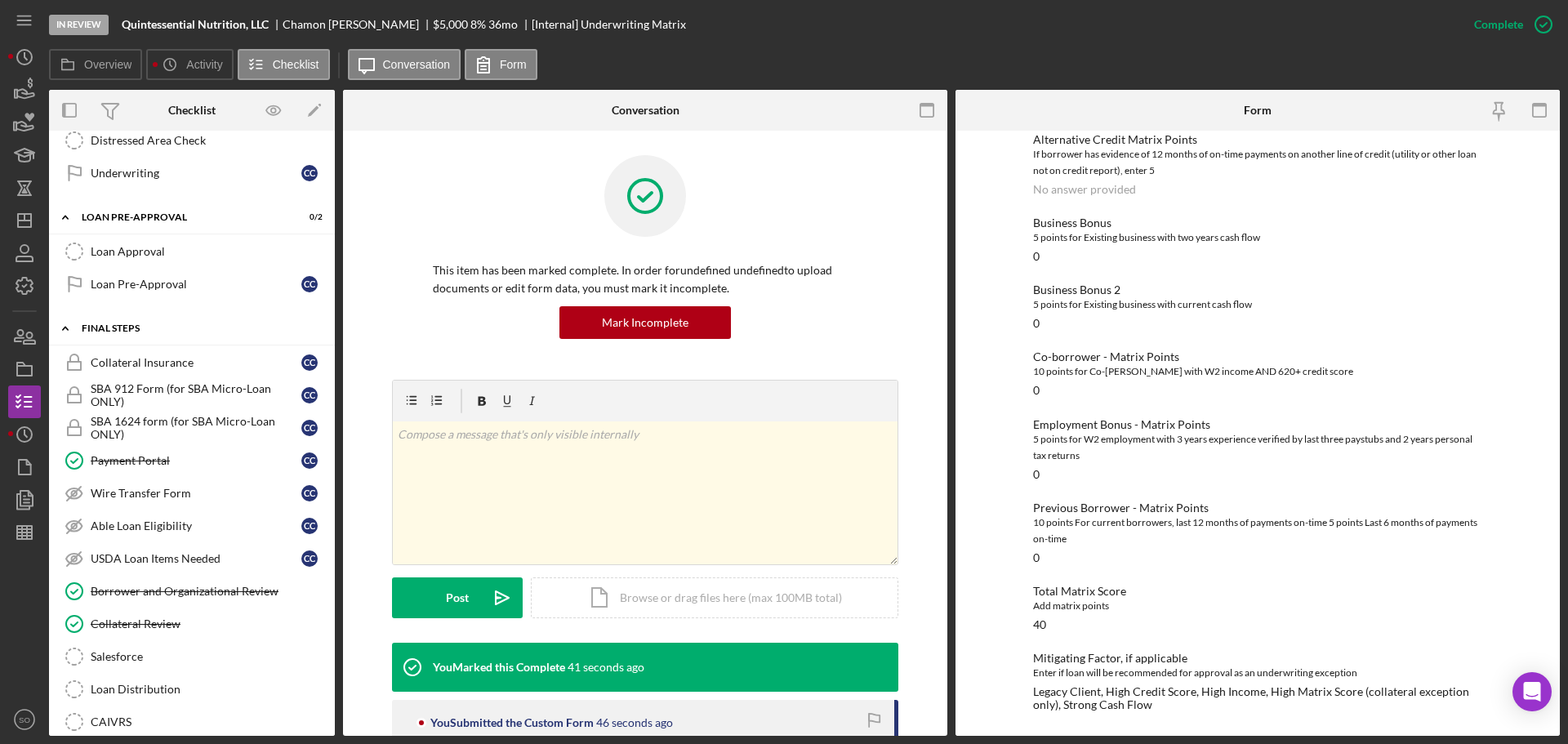
scroll to position [1389, 0]
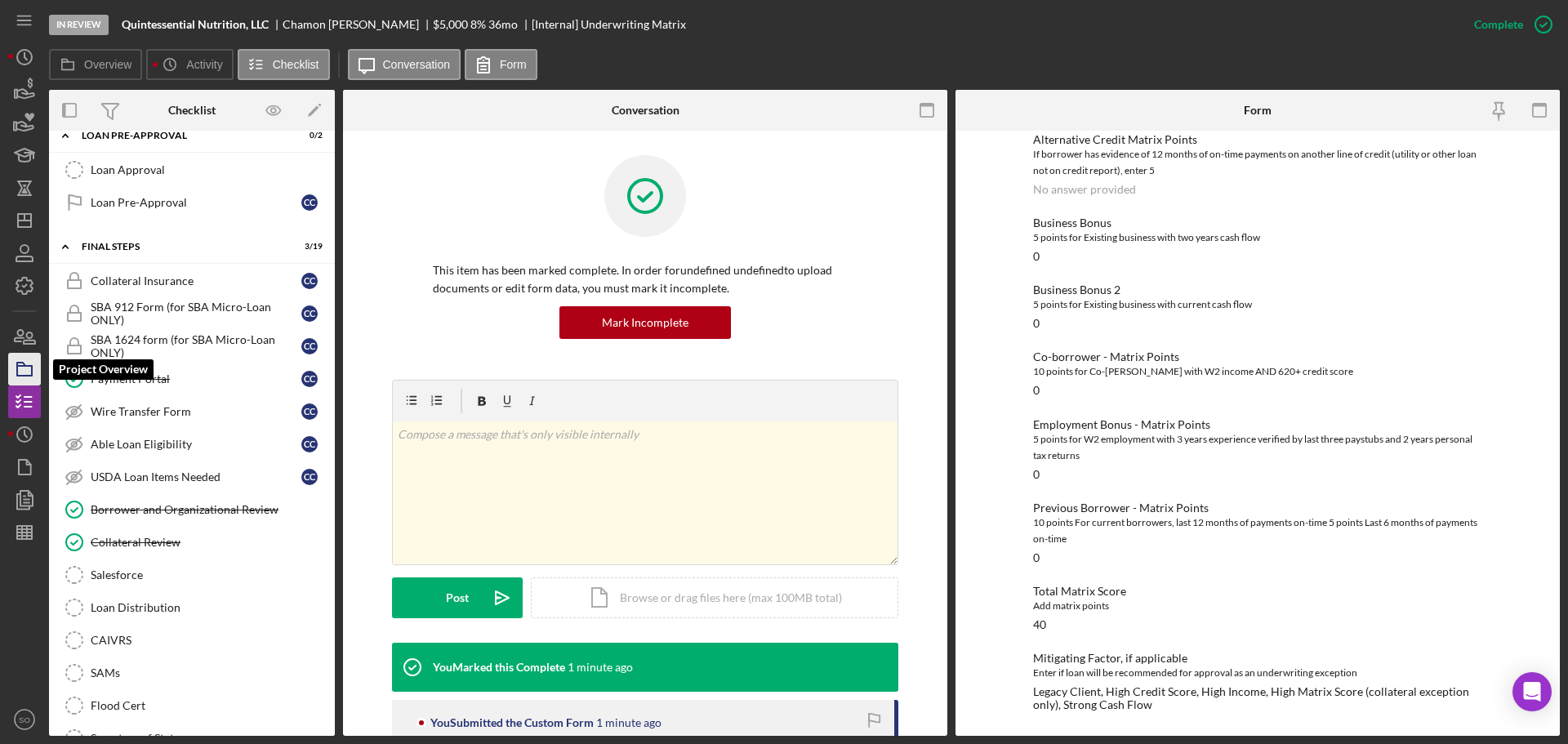
drag, startPoint x: 22, startPoint y: 366, endPoint x: 38, endPoint y: 366, distance: 16.0
click at [23, 366] on polygon "button" at bounding box center [21, 364] width 8 height 4
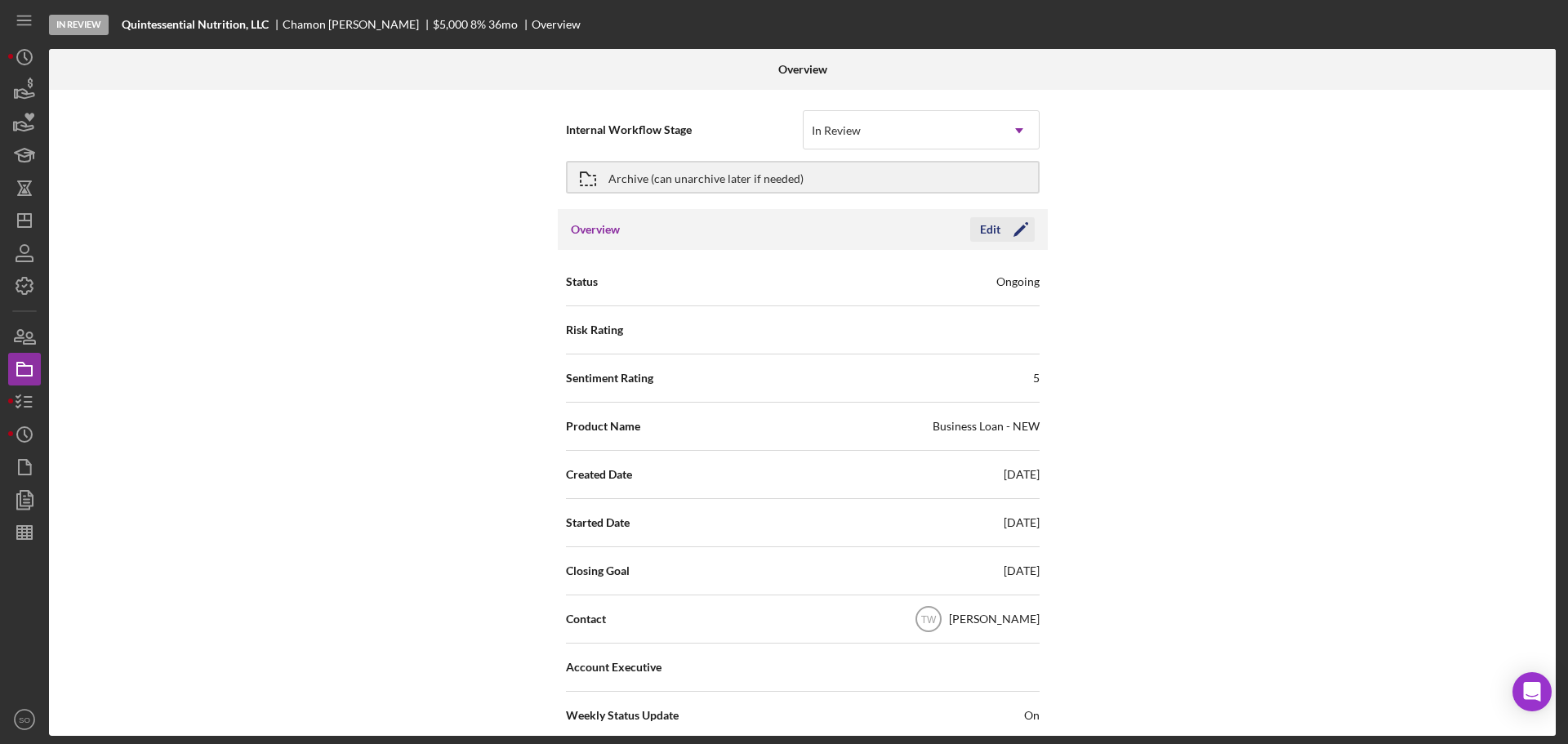
click at [1026, 225] on icon "Icon/Edit" at bounding box center [1021, 229] width 41 height 41
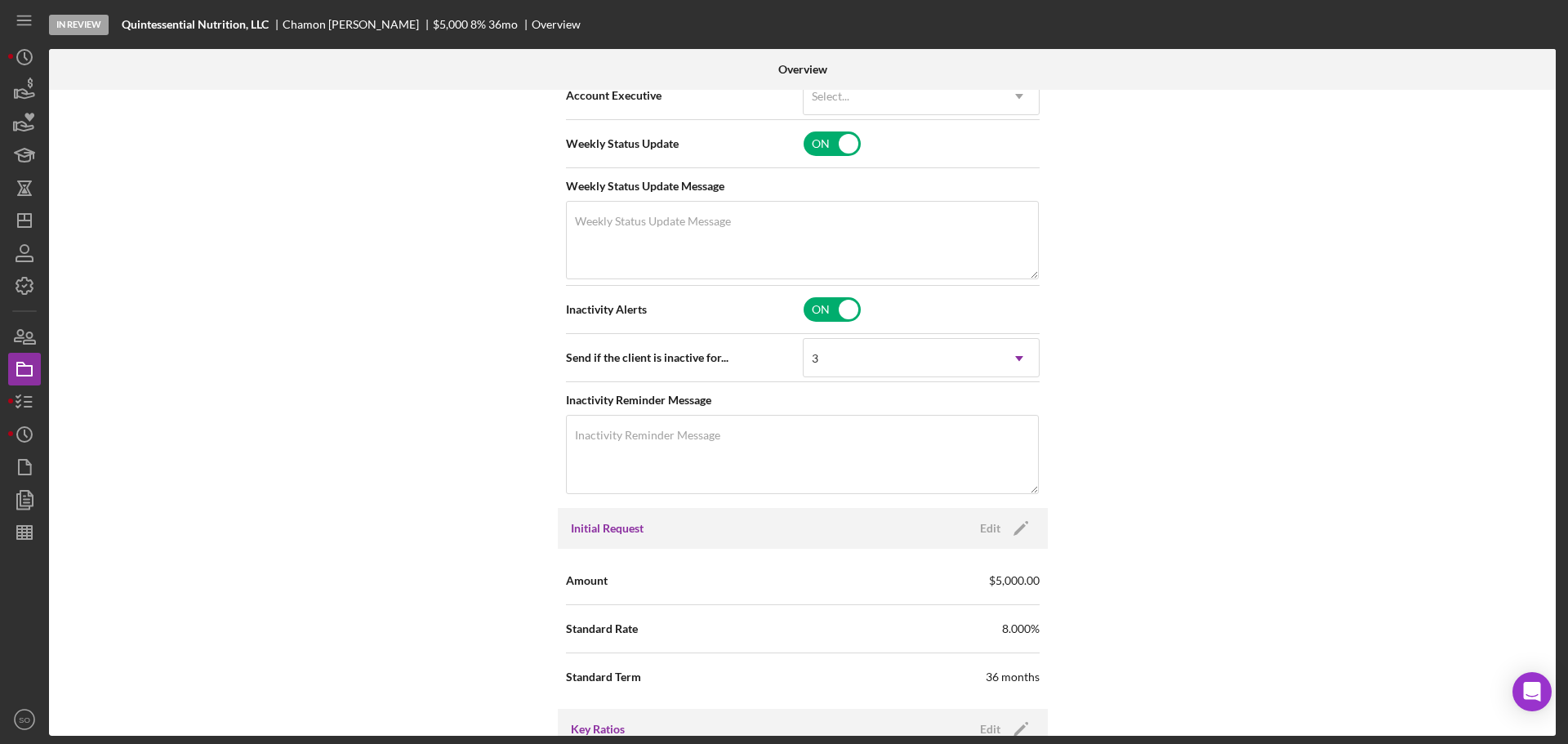
scroll to position [735, 0]
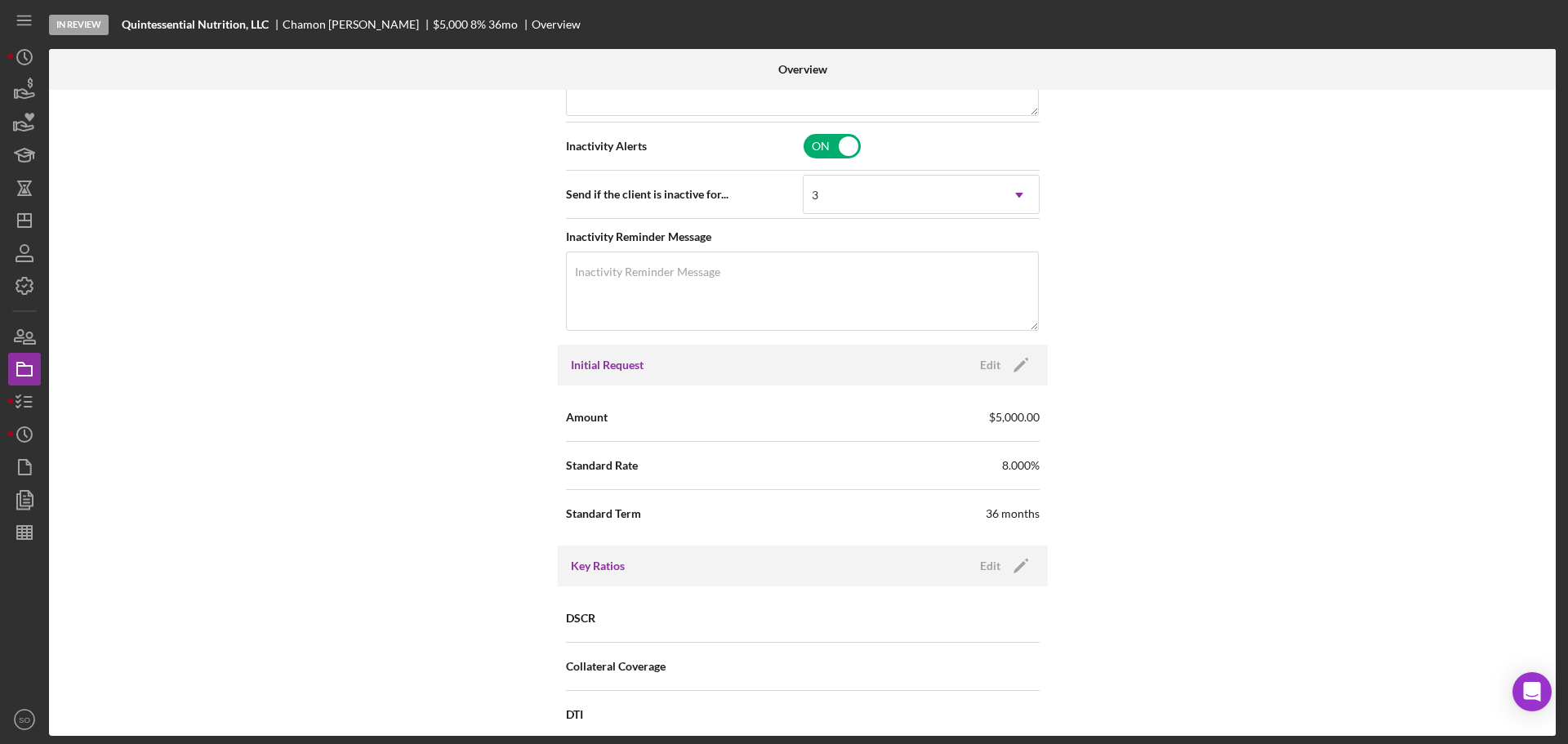
click at [1014, 345] on div "Initial Request Edit Icon/Edit" at bounding box center [803, 365] width 490 height 41
click at [1022, 361] on icon "Icon/Edit" at bounding box center [1021, 365] width 41 height 41
drag, startPoint x: 918, startPoint y: 412, endPoint x: 648, endPoint y: 422, distance: 270.2
click at [676, 430] on div "Amount $5,000" at bounding box center [802, 418] width 473 height 41
type input "$10,000"
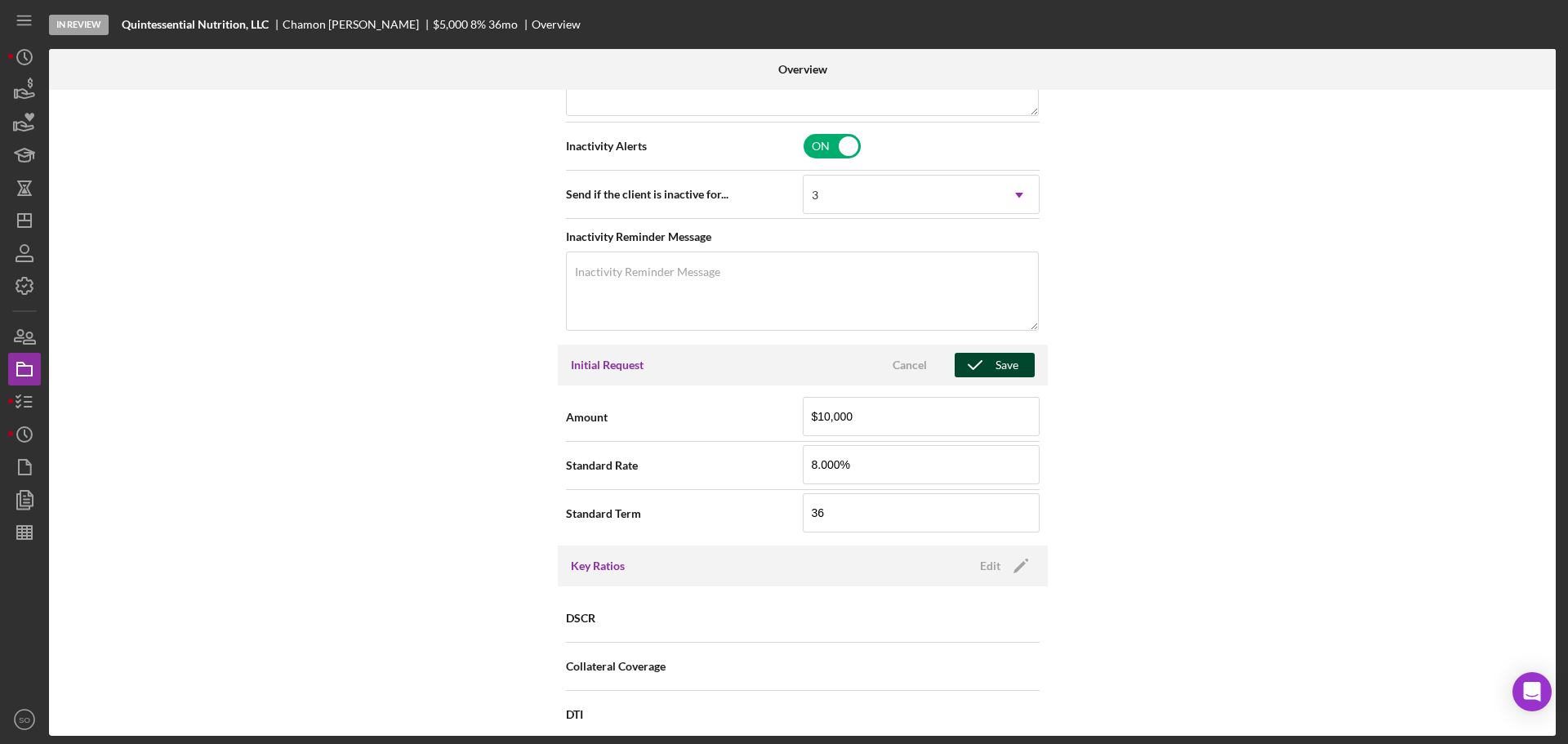
click at [1019, 362] on button "Save" at bounding box center [994, 365] width 80 height 25
click at [44, 404] on nav "Icon/Menu Icon/Dashboard Dashboard Navigation Divider Mobile Checklist Icon/Ove…" at bounding box center [28, 368] width 41 height 736
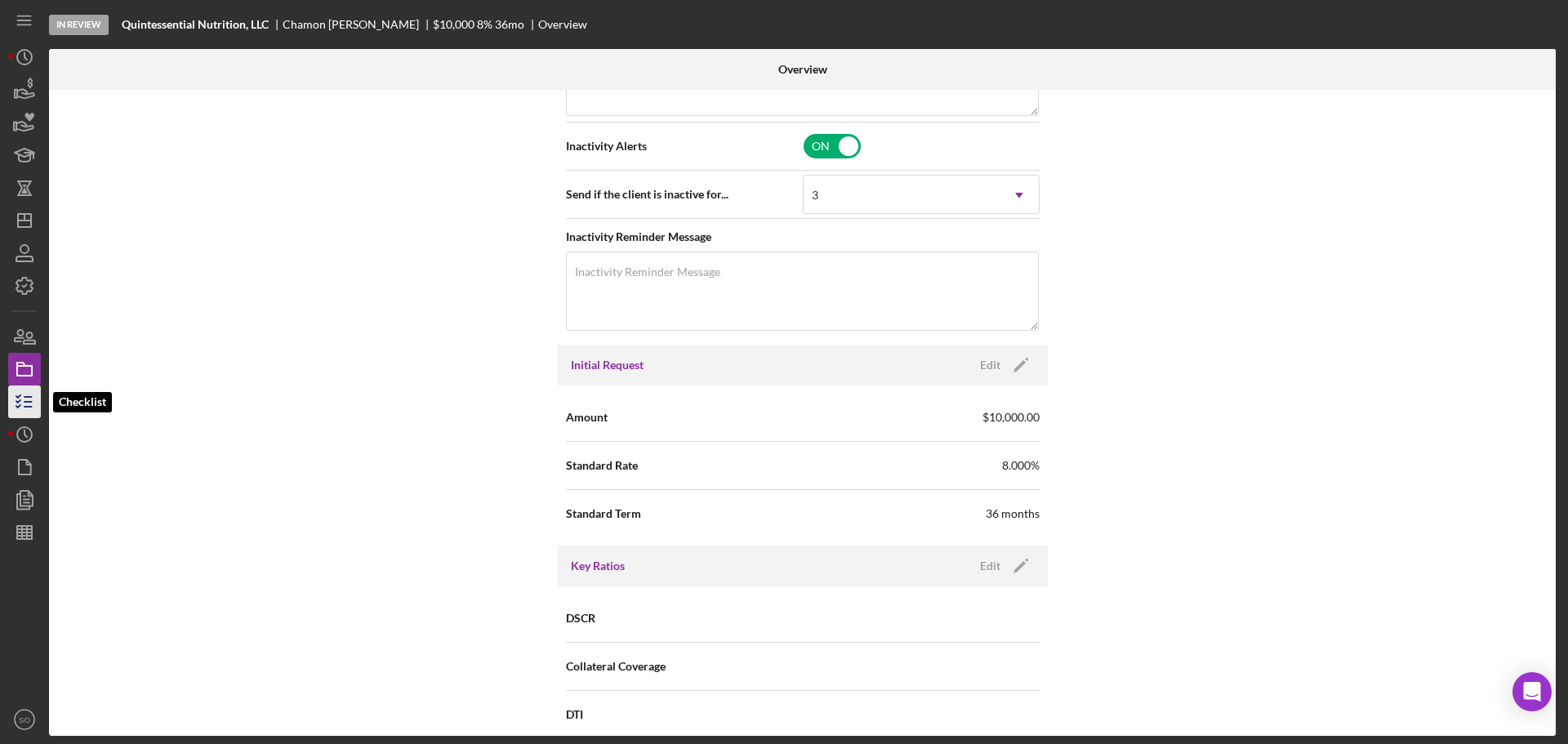
click at [32, 400] on icon "button" at bounding box center [24, 402] width 41 height 41
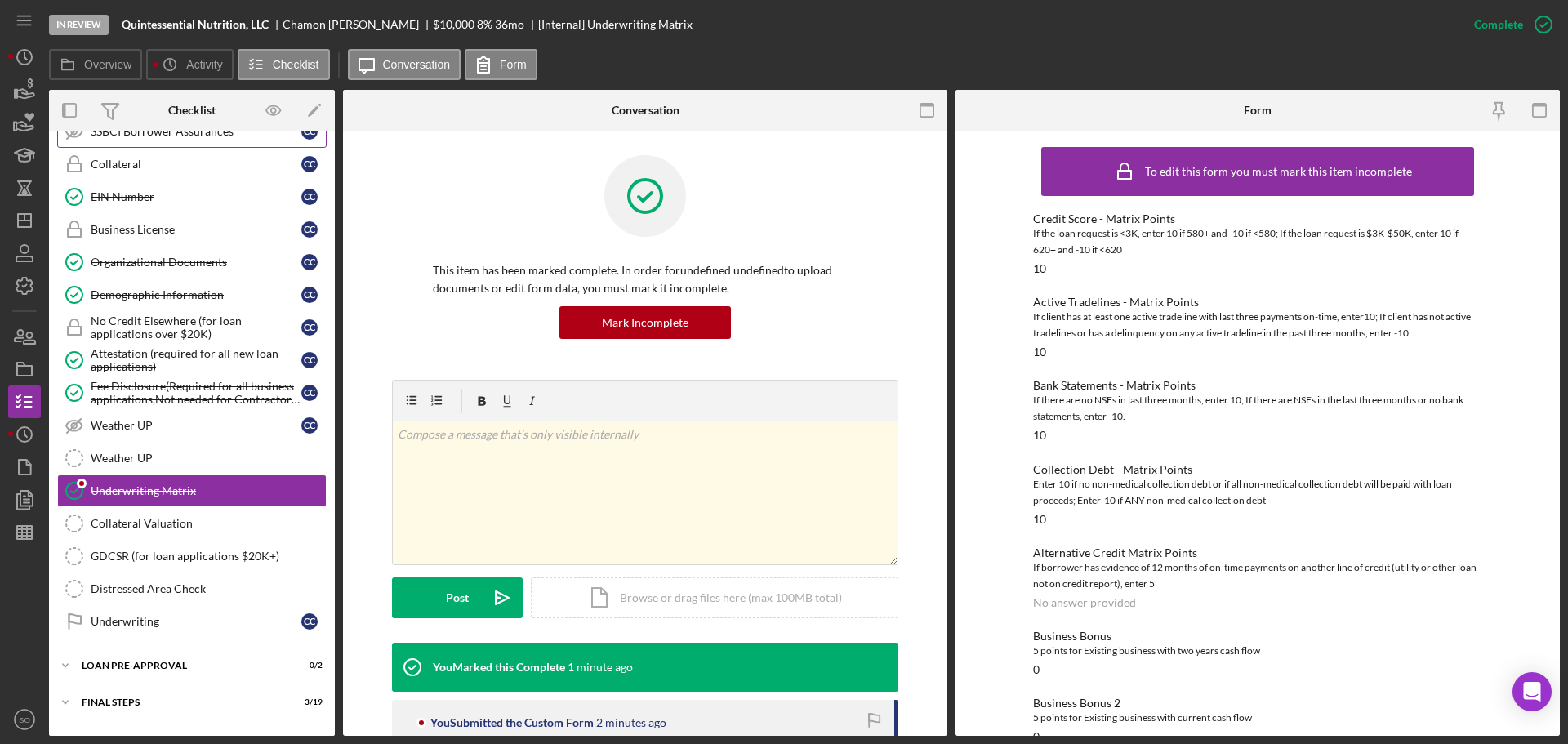
scroll to position [519, 0]
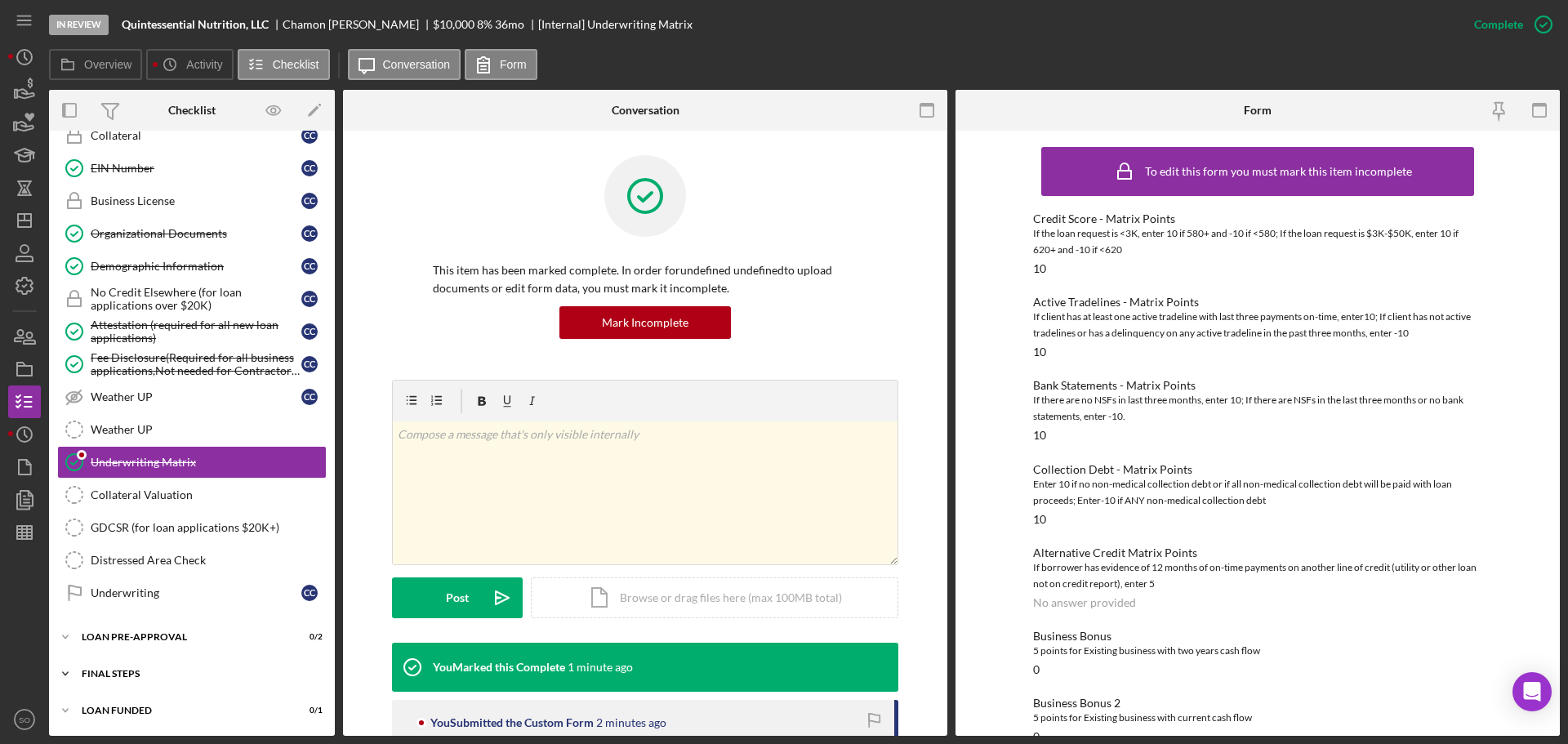
drag, startPoint x: 177, startPoint y: 671, endPoint x: 206, endPoint y: 658, distance: 31.8
click at [175, 671] on div "FINAL STEPS" at bounding box center [198, 674] width 233 height 10
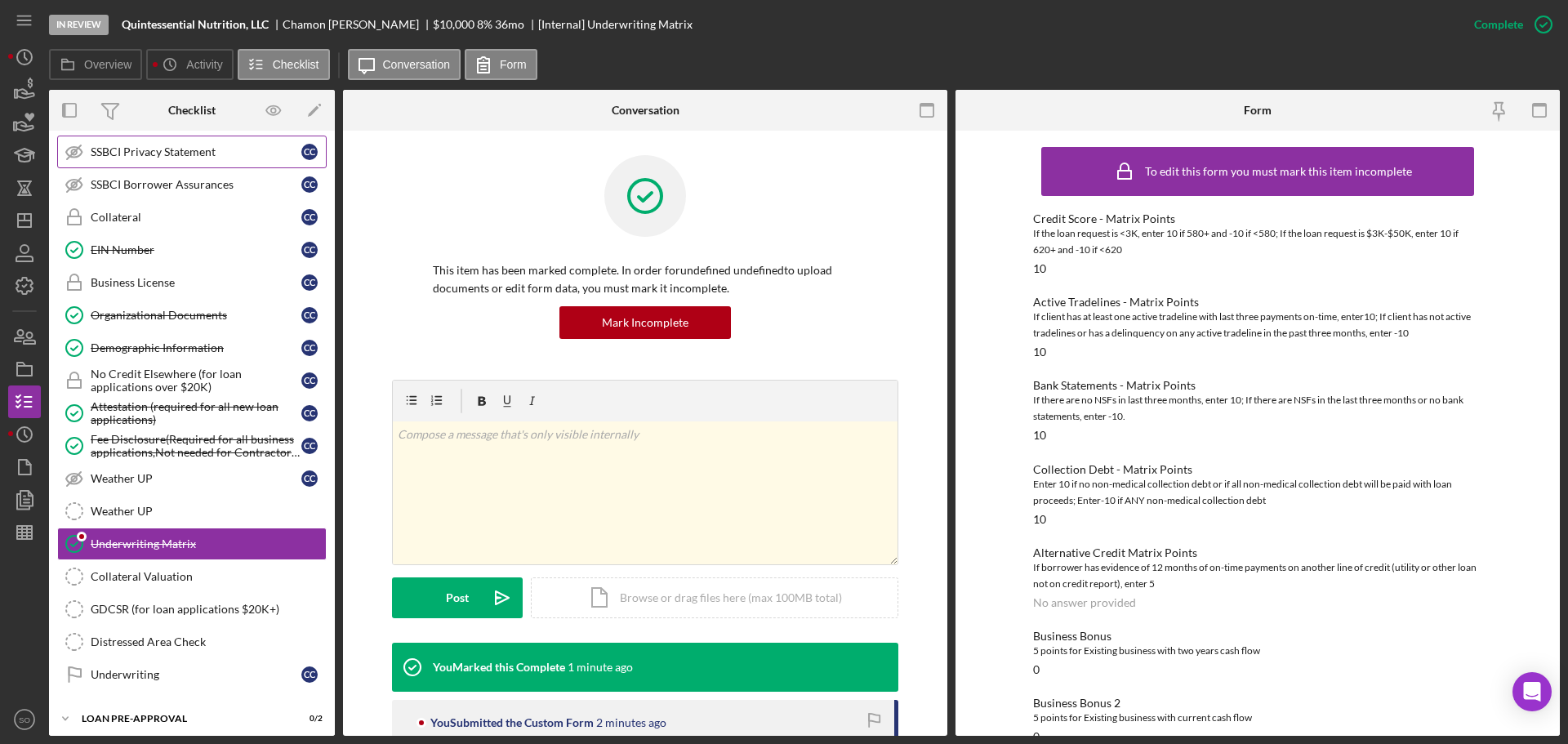
scroll to position [274, 0]
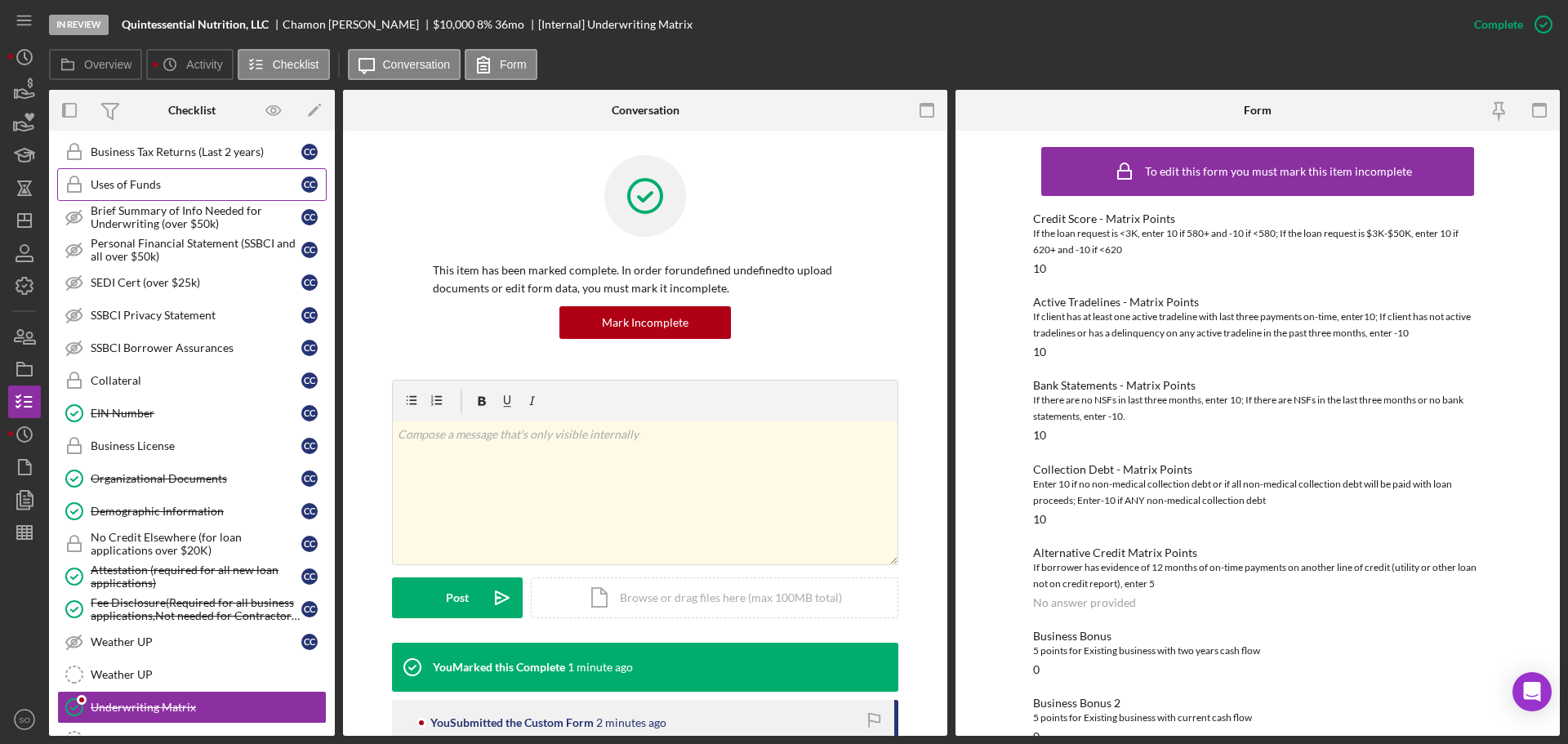
click at [139, 189] on div "Uses of Funds" at bounding box center [196, 185] width 211 height 13
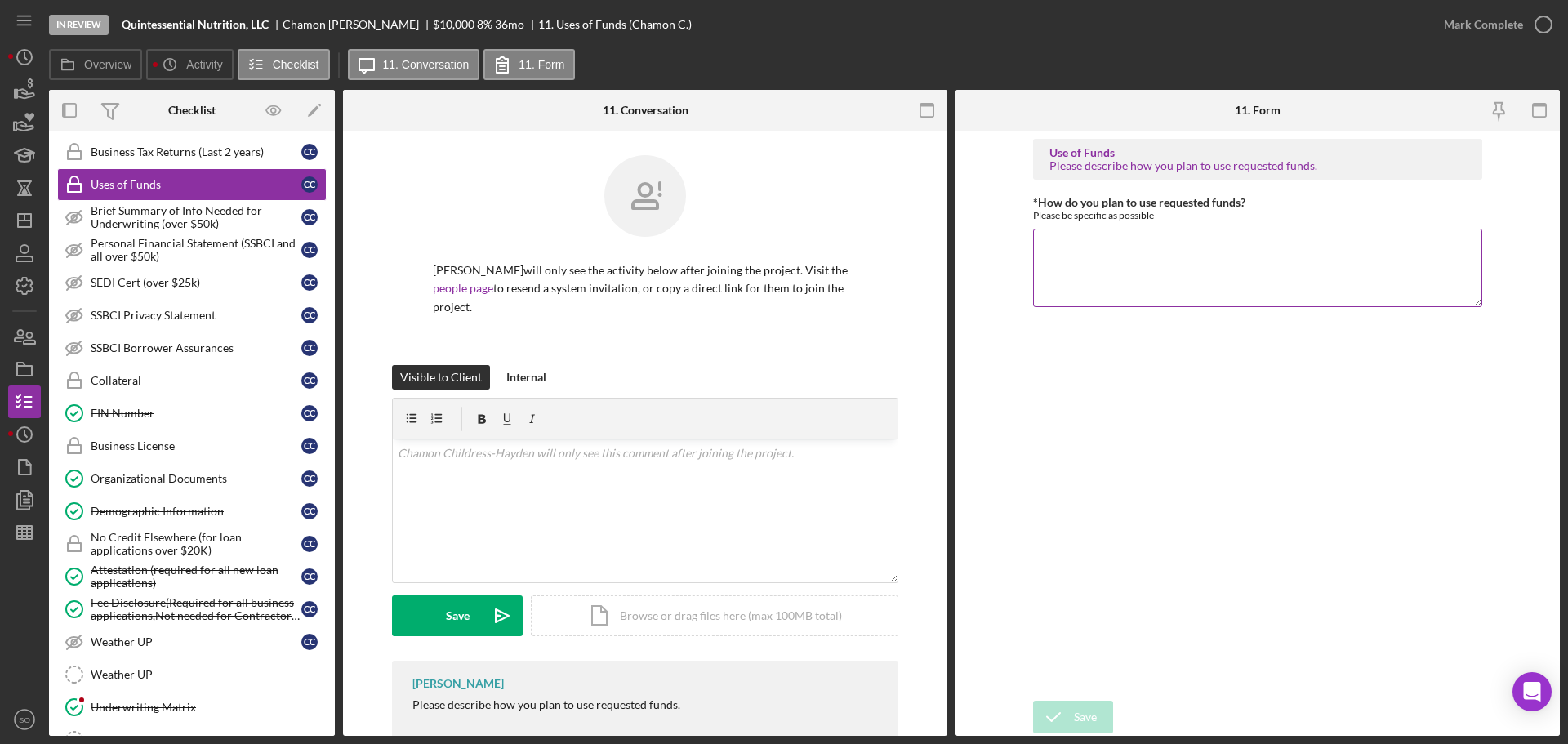
click at [1084, 264] on textarea "*How do you plan to use requested funds?" at bounding box center [1257, 268] width 449 height 79
paste textarea "Funds will go to advertising and legal fees. Remaining funds will be for workin…"
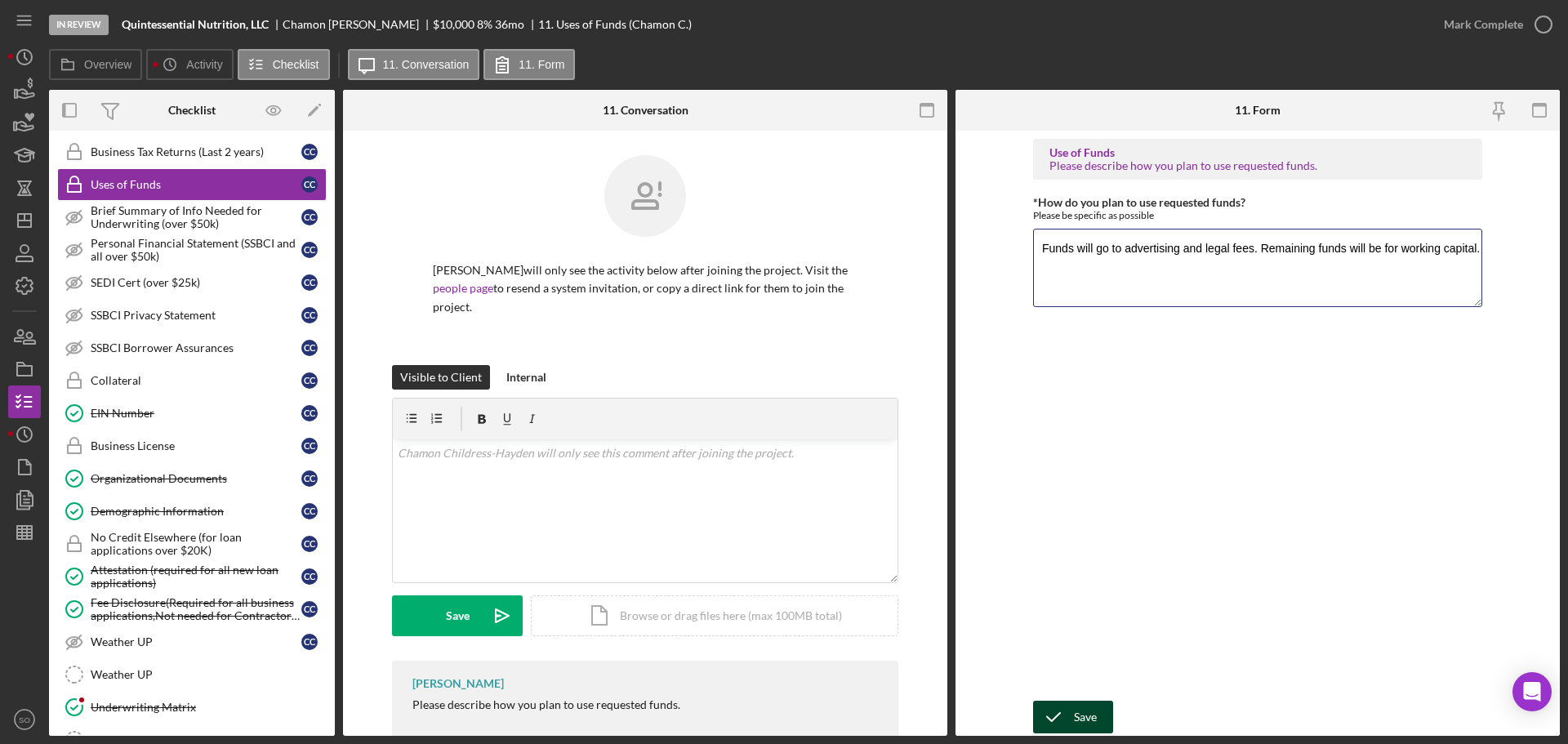
type textarea "Funds will go to advertising and legal fees. Remaining funds will be for workin…"
click at [1072, 710] on icon "submit" at bounding box center [1054, 717] width 41 height 41
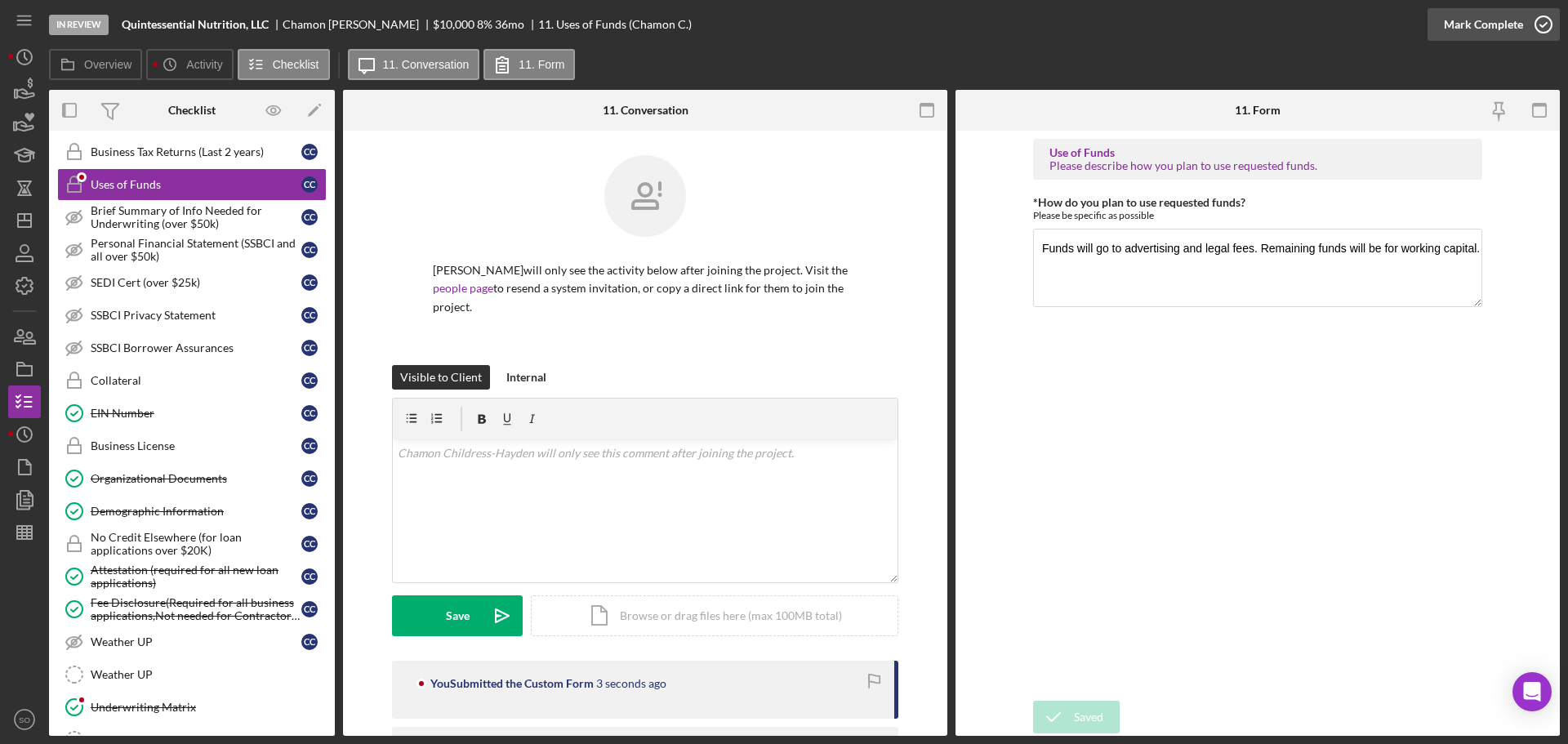
click at [1493, 36] on div "Mark Complete" at bounding box center [1484, 24] width 80 height 32
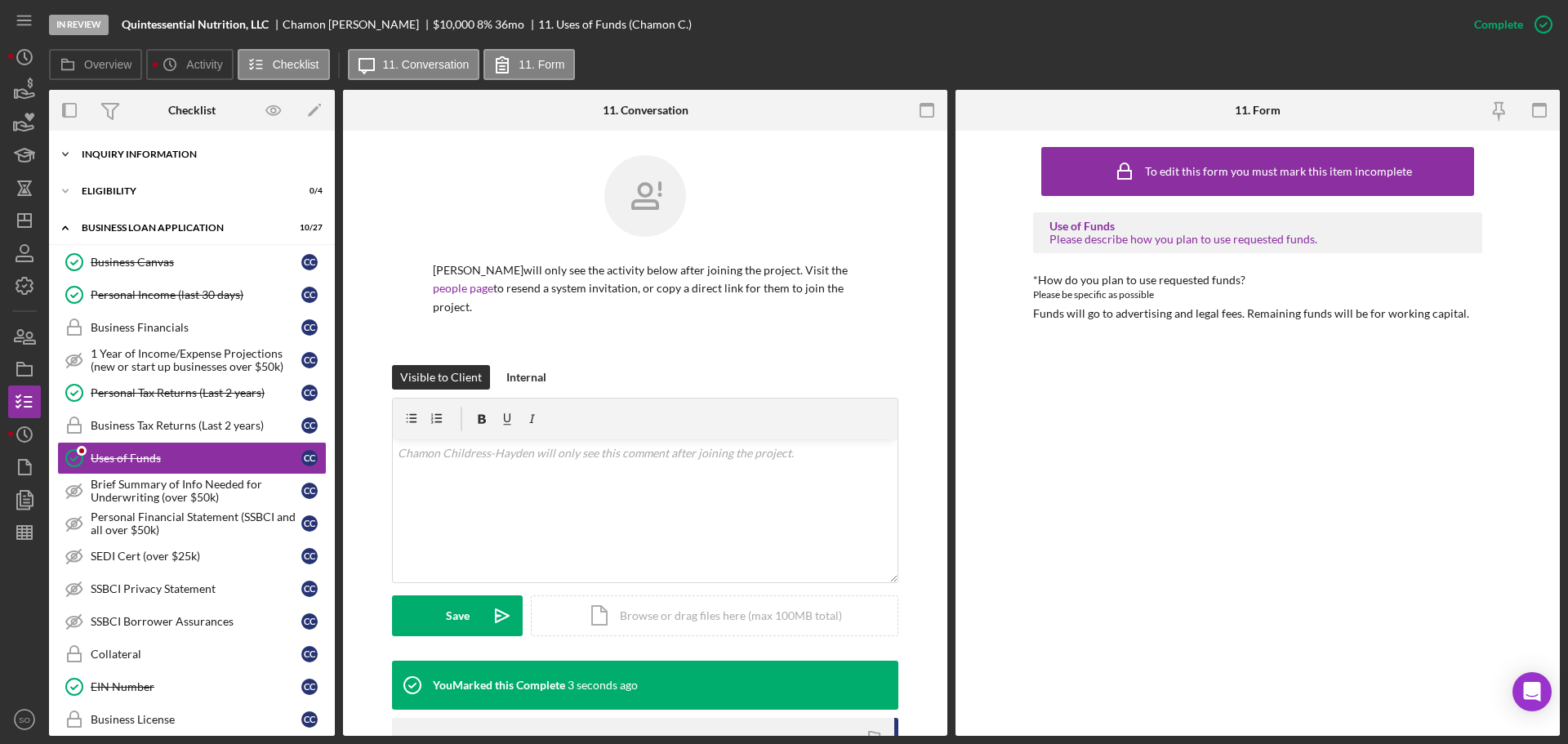
click at [115, 145] on div "Icon/Expander INQUIRY INFORMATION 7 / 11" at bounding box center [192, 154] width 286 height 32
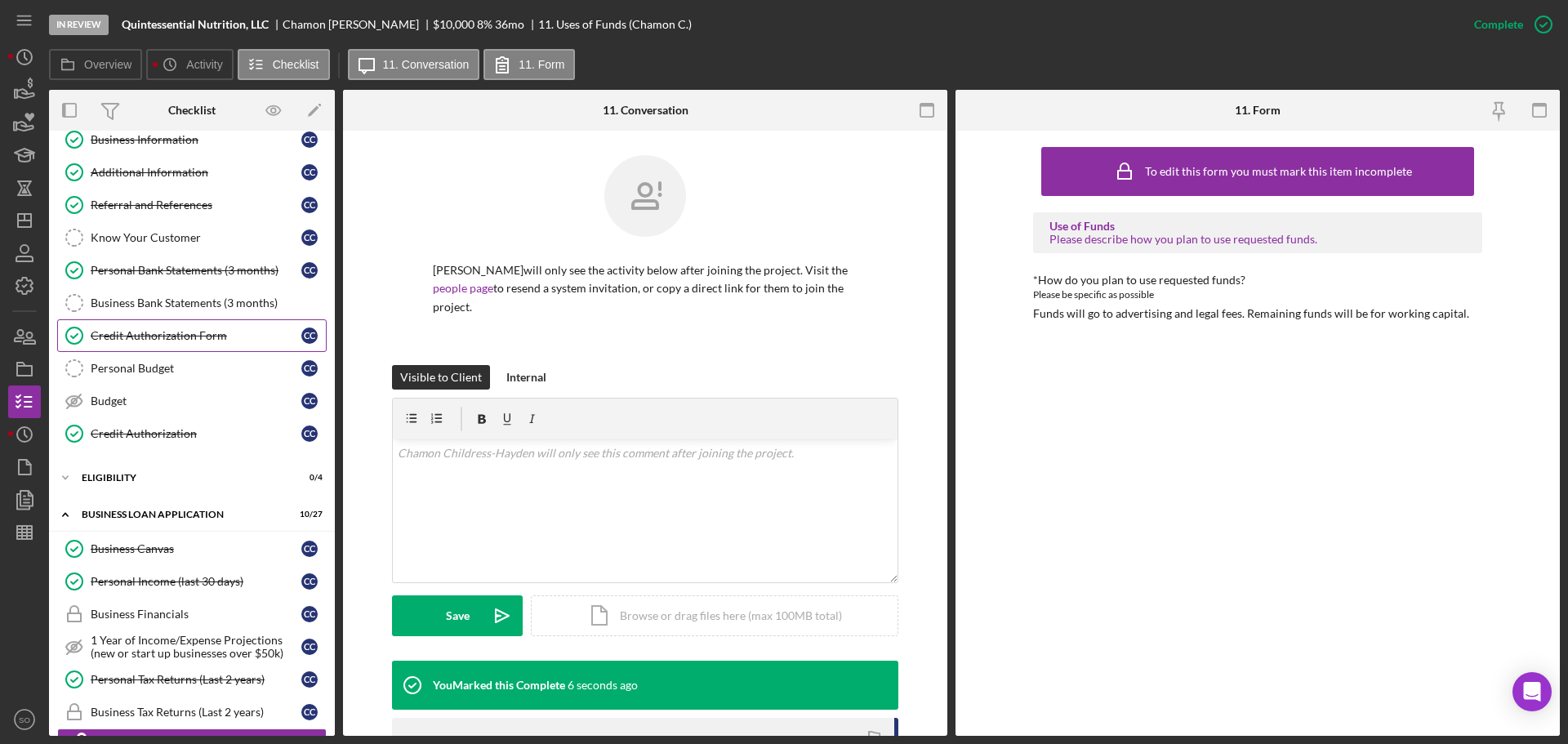
scroll to position [164, 0]
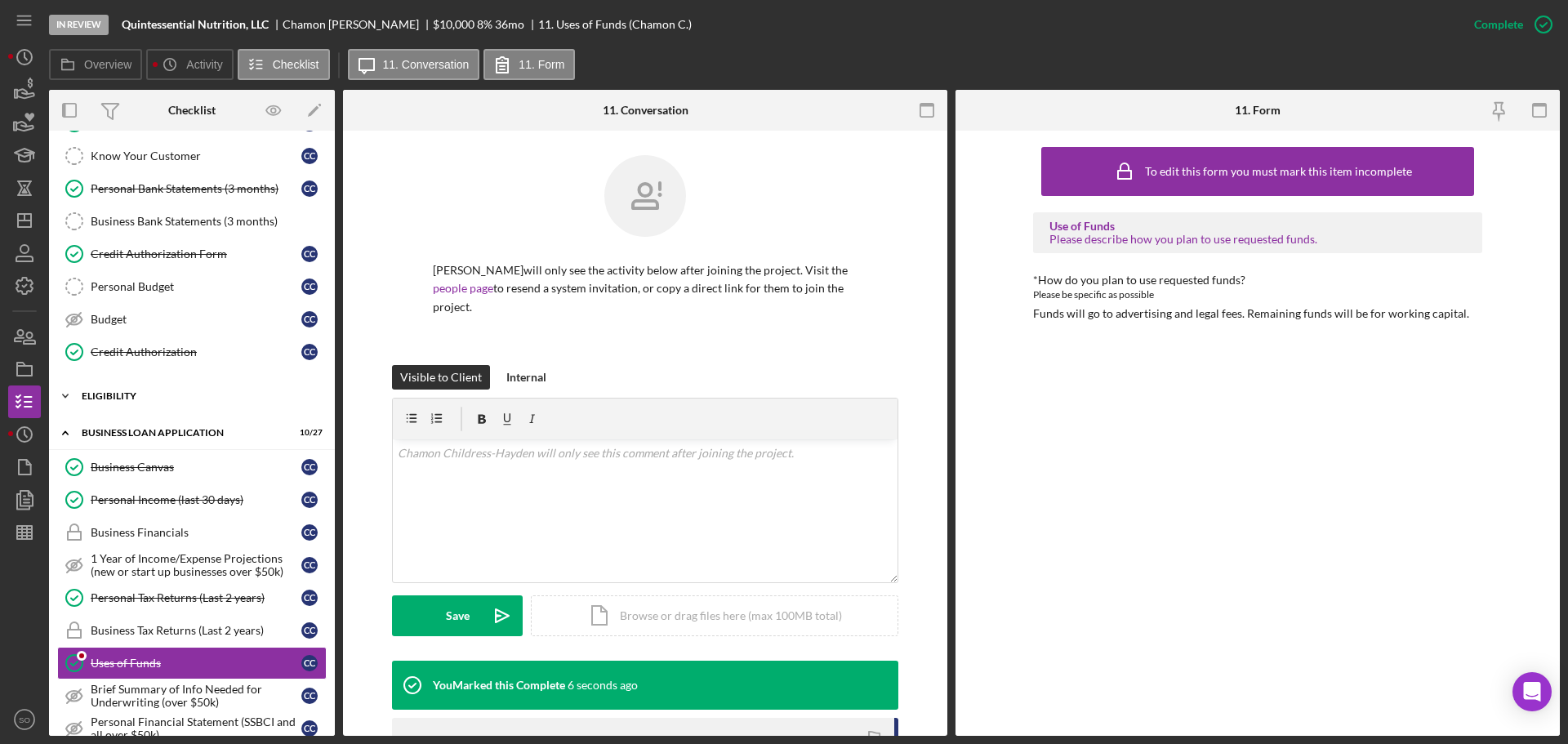
click at [124, 394] on div "ELIGIBILITY" at bounding box center [198, 396] width 233 height 10
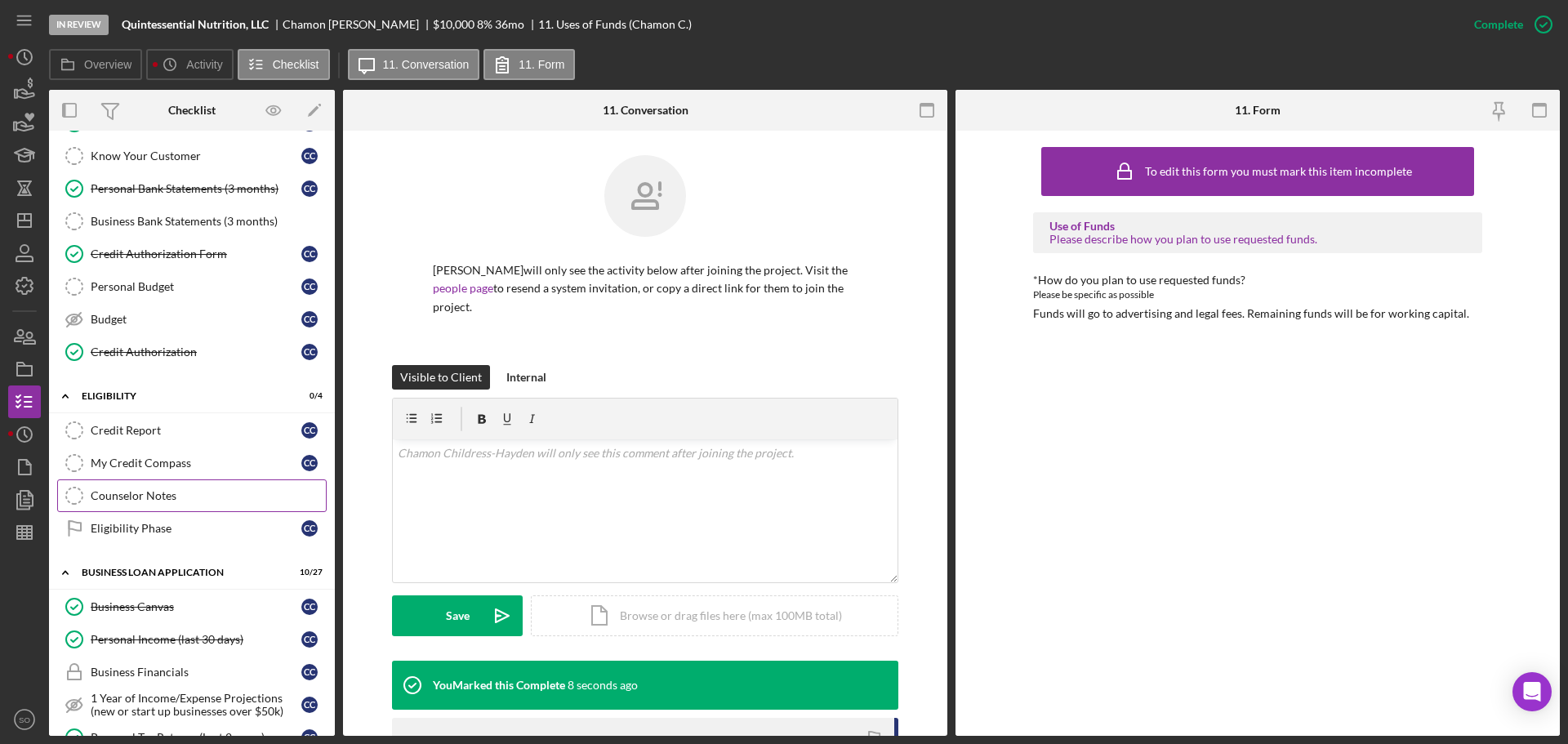
scroll to position [245, 0]
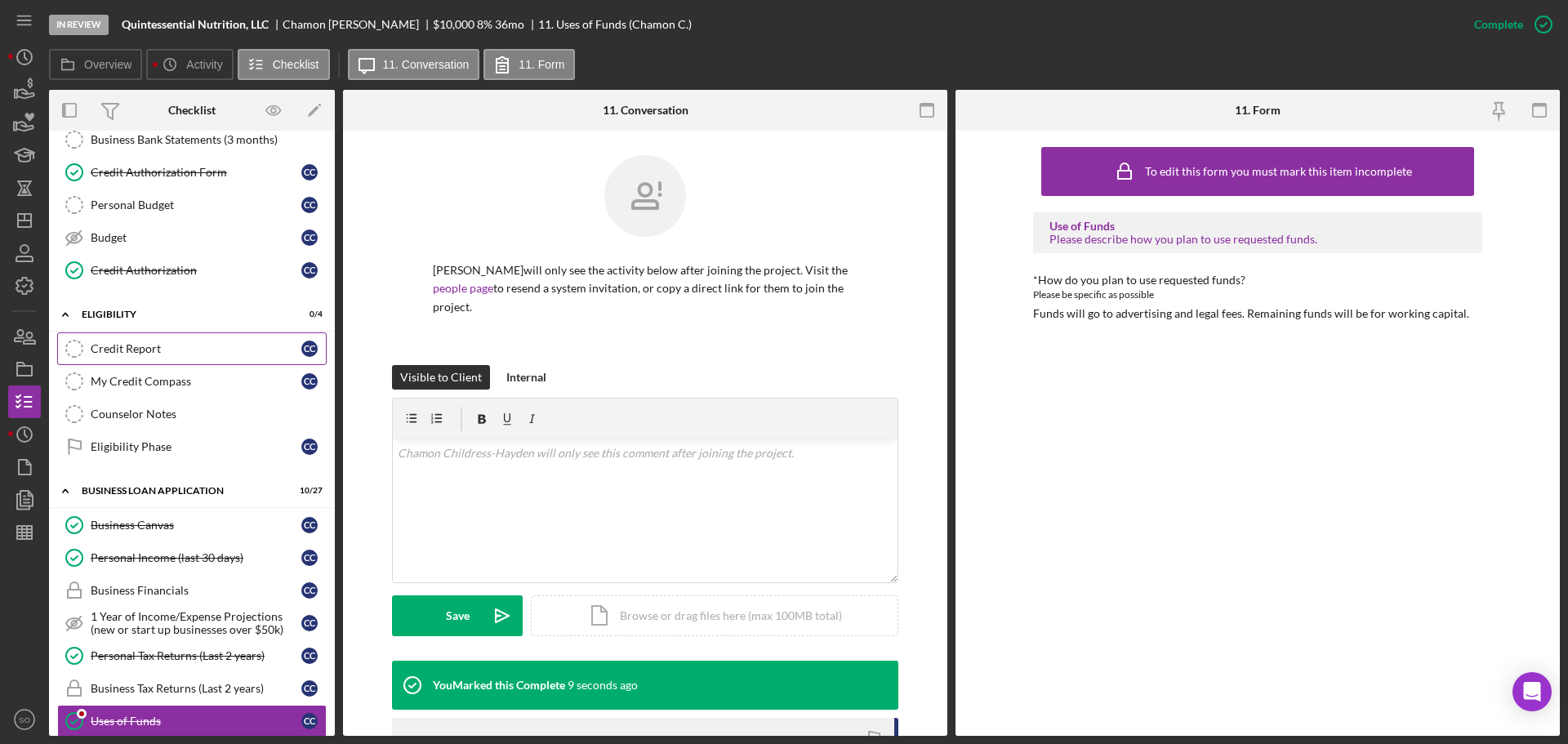
click at [134, 350] on div "Credit Report" at bounding box center [196, 348] width 211 height 13
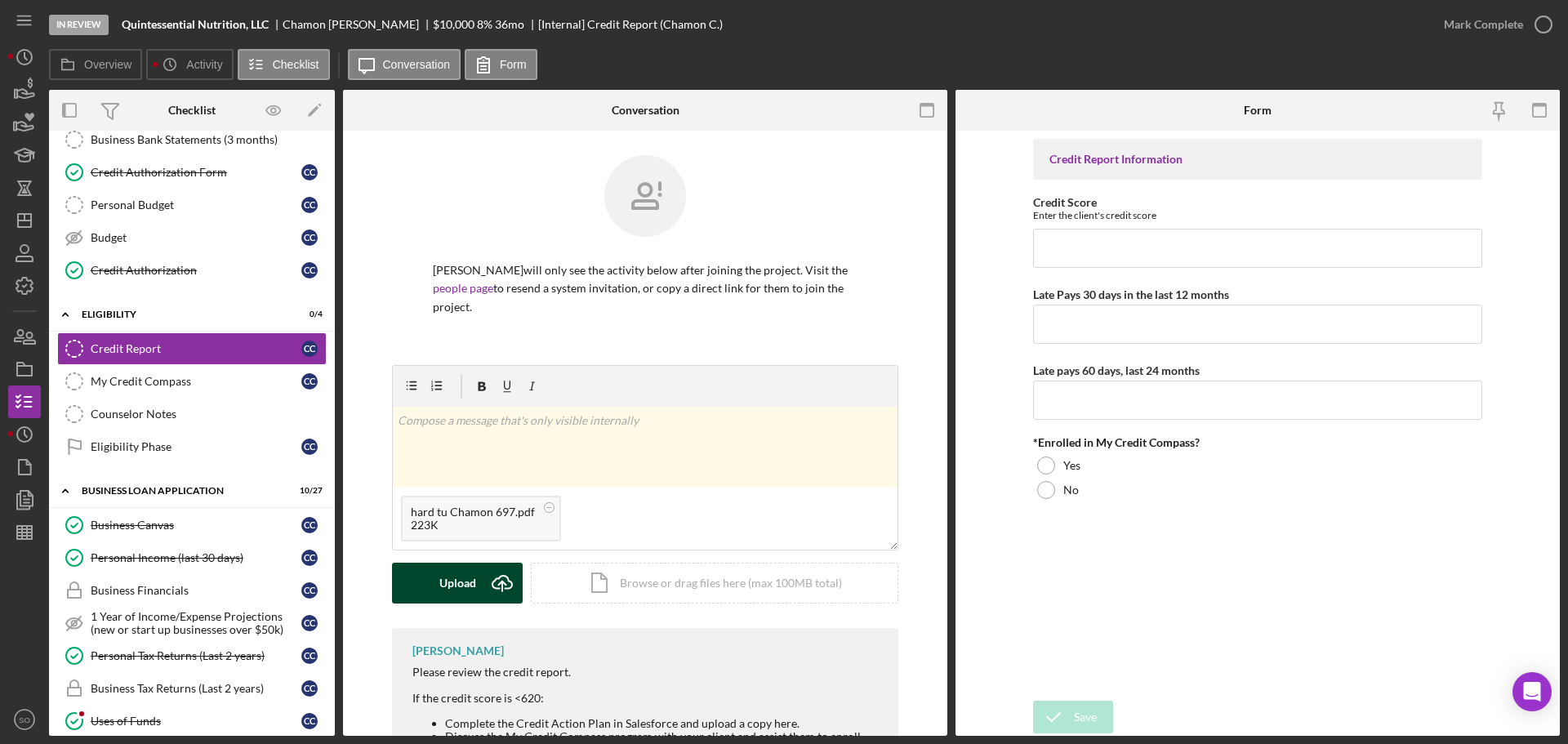
click at [449, 584] on div "Upload" at bounding box center [458, 583] width 37 height 41
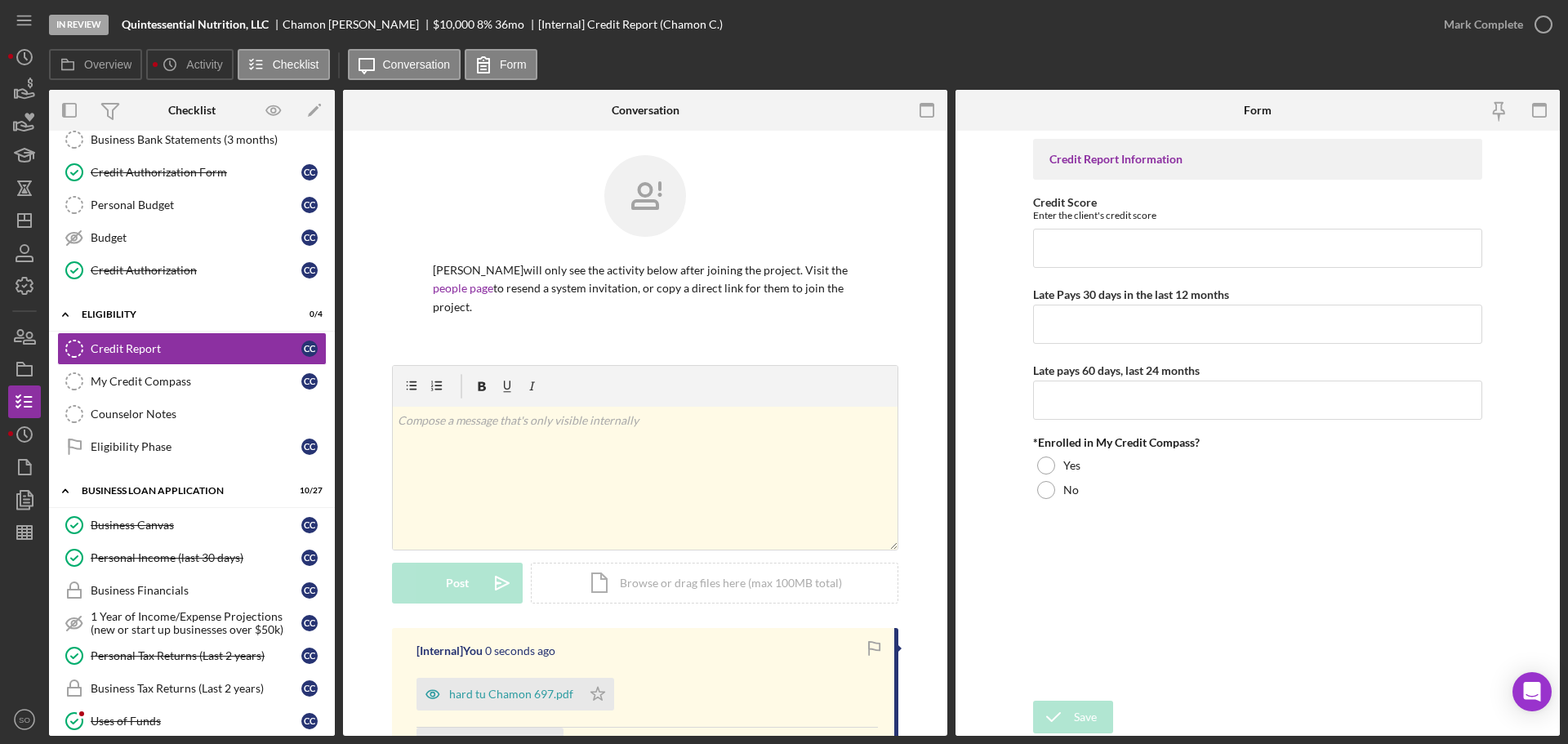
scroll to position [223, 0]
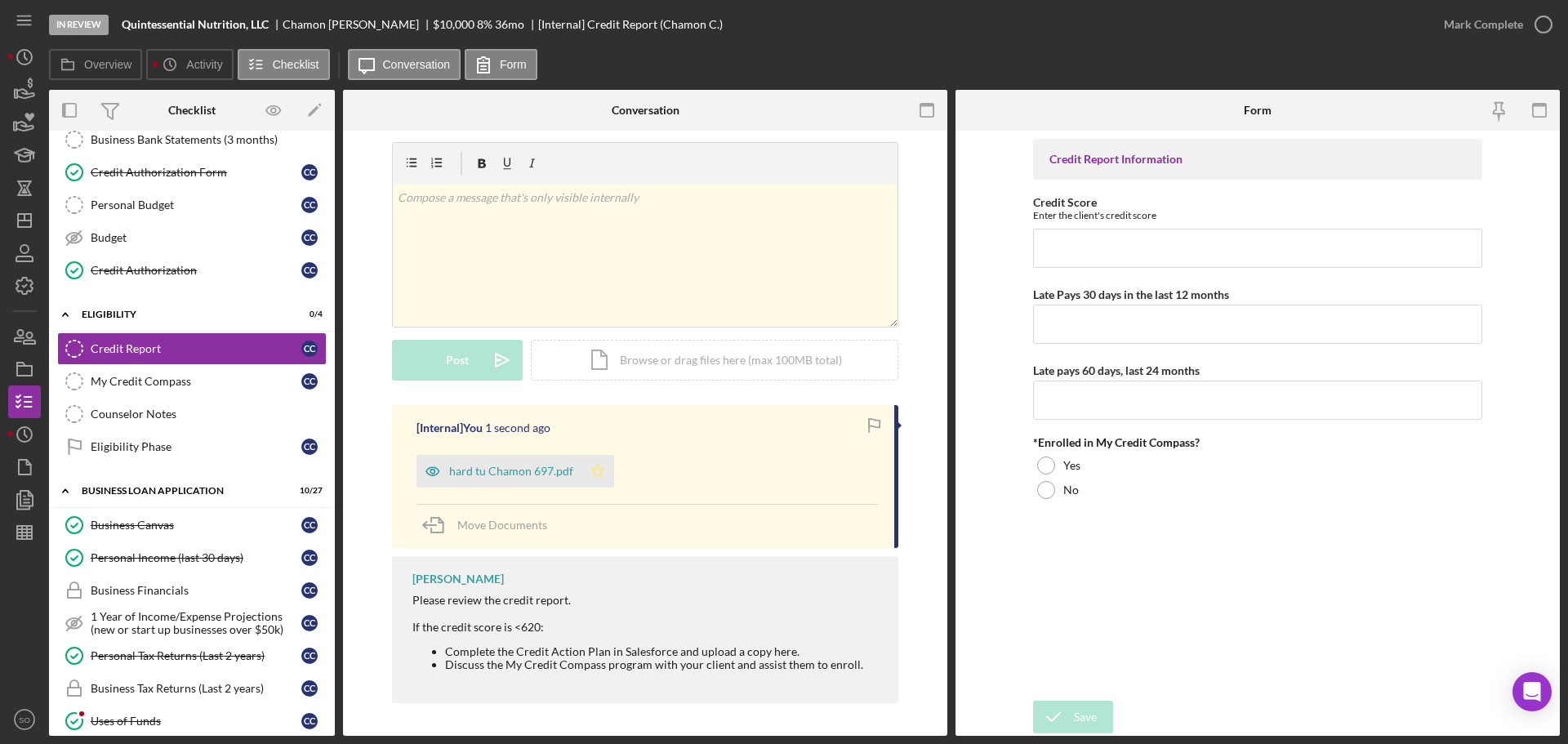
click at [593, 471] on icon "Icon/Star" at bounding box center [598, 471] width 32 height 32
click at [1048, 253] on input "Credit Score" at bounding box center [1257, 248] width 449 height 39
drag, startPoint x: 1068, startPoint y: 250, endPoint x: 976, endPoint y: 240, distance: 92.5
click at [982, 242] on form "Credit Report Information Credit Score Enter the client's credit score 397 Late…" at bounding box center [1257, 433] width 605 height 606
type input "697"
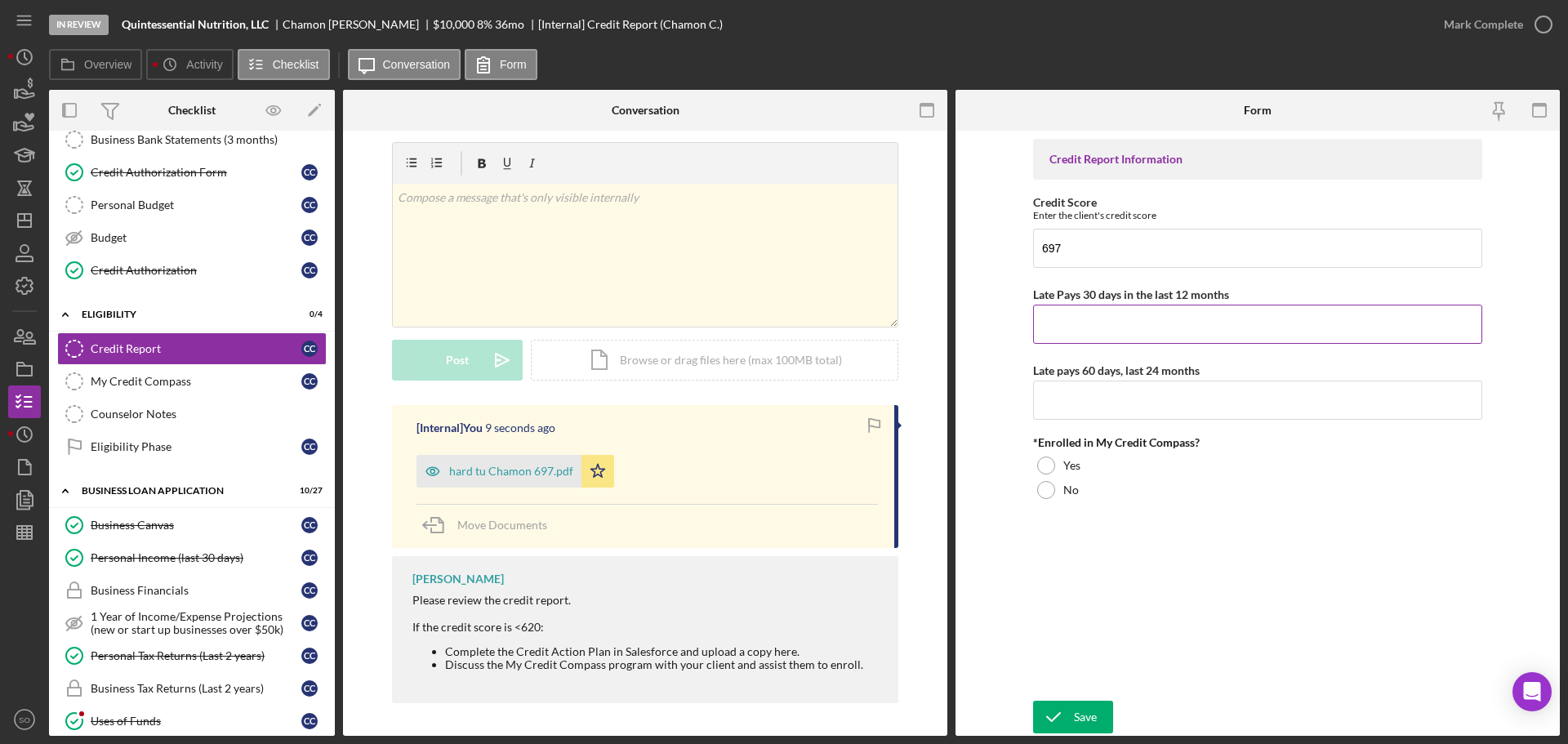
click at [1053, 319] on input "Late Pays 30 days in the last 12 months" at bounding box center [1257, 324] width 449 height 39
type input "0"
click at [1088, 398] on input "Late pays 60 days, last 24 months" at bounding box center [1257, 400] width 449 height 39
type input "0"
click at [1092, 495] on div "No" at bounding box center [1257, 490] width 449 height 25
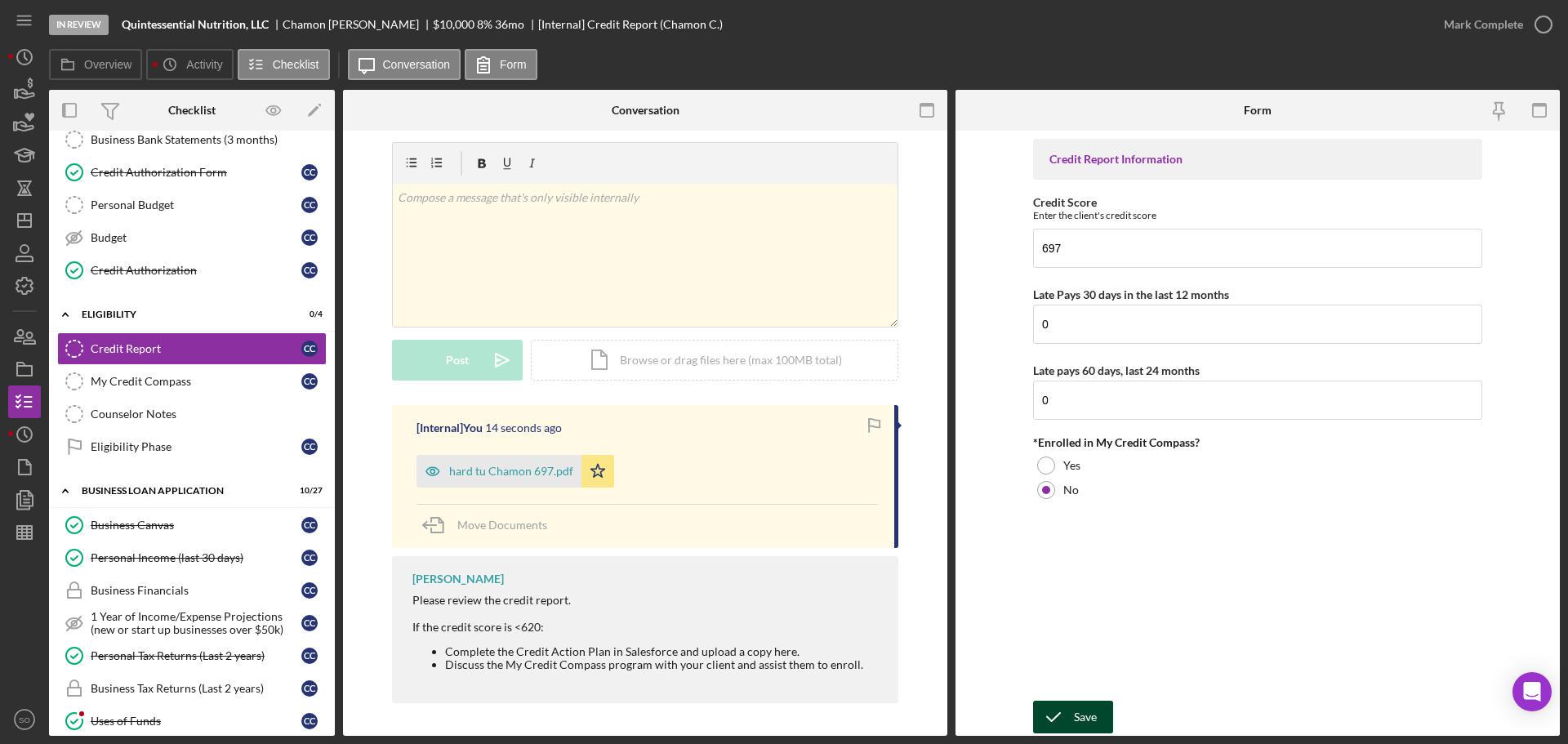
click at [1080, 726] on div "Save" at bounding box center [1086, 717] width 23 height 32
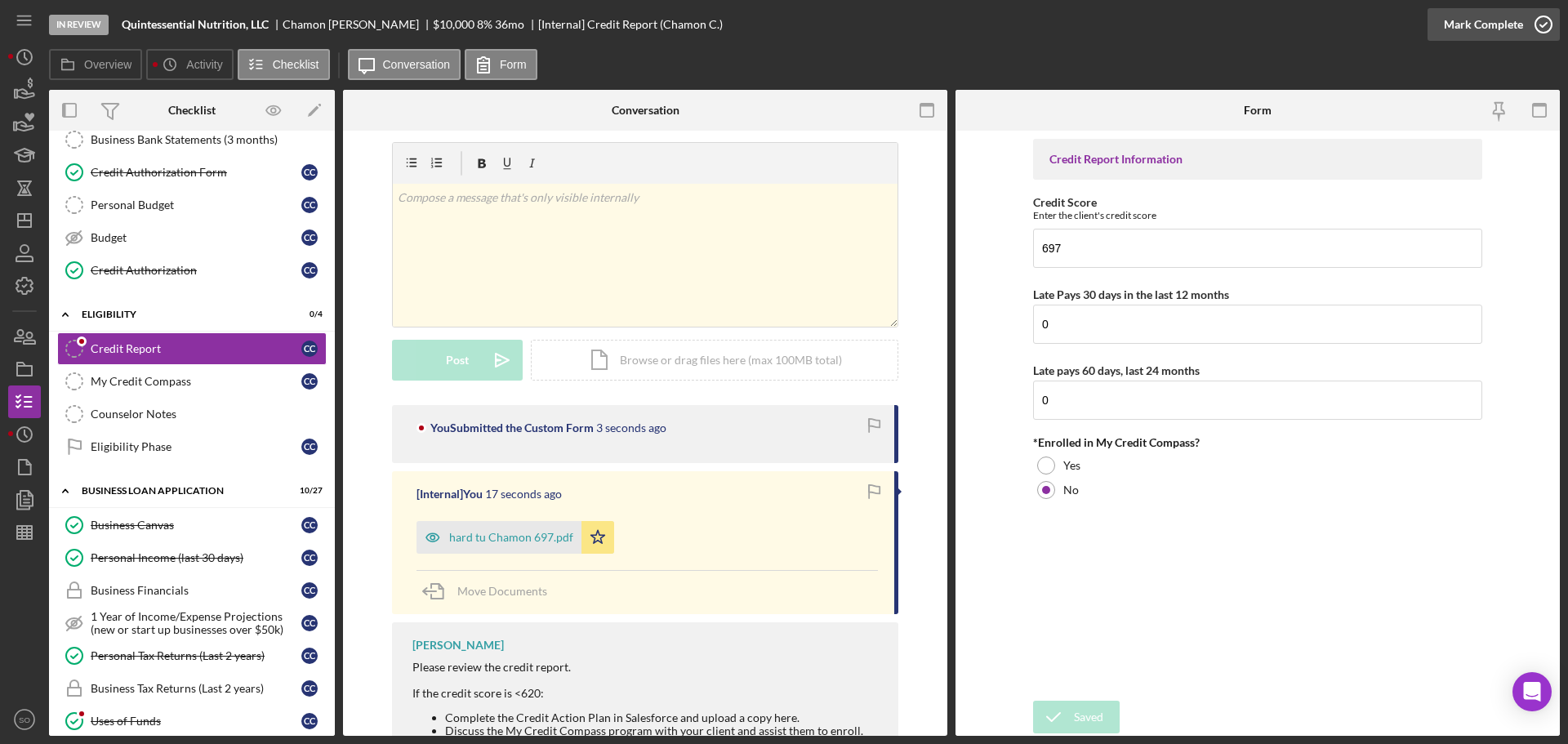
click at [1459, 23] on div "Mark Complete" at bounding box center [1484, 24] width 80 height 32
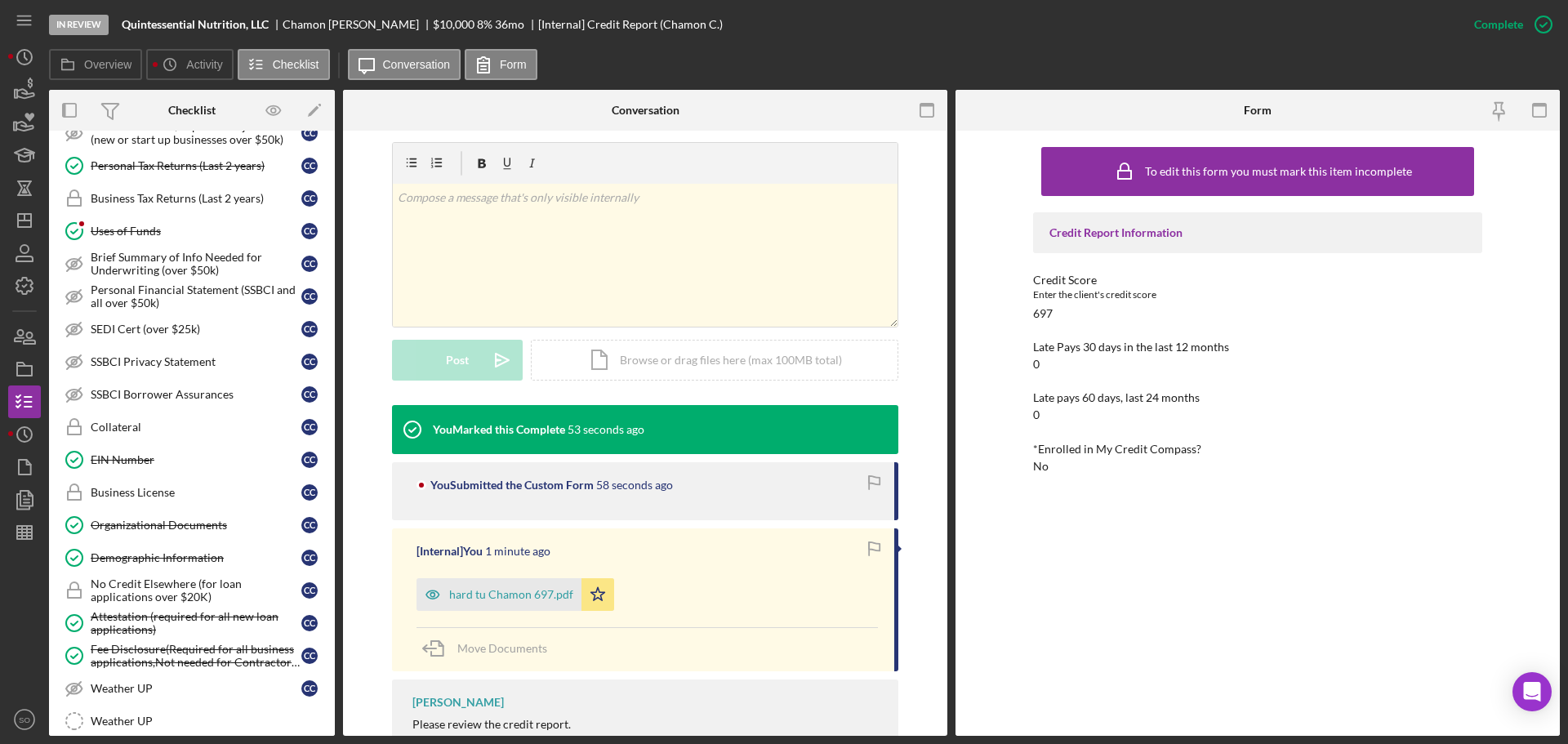
scroll to position [572, 0]
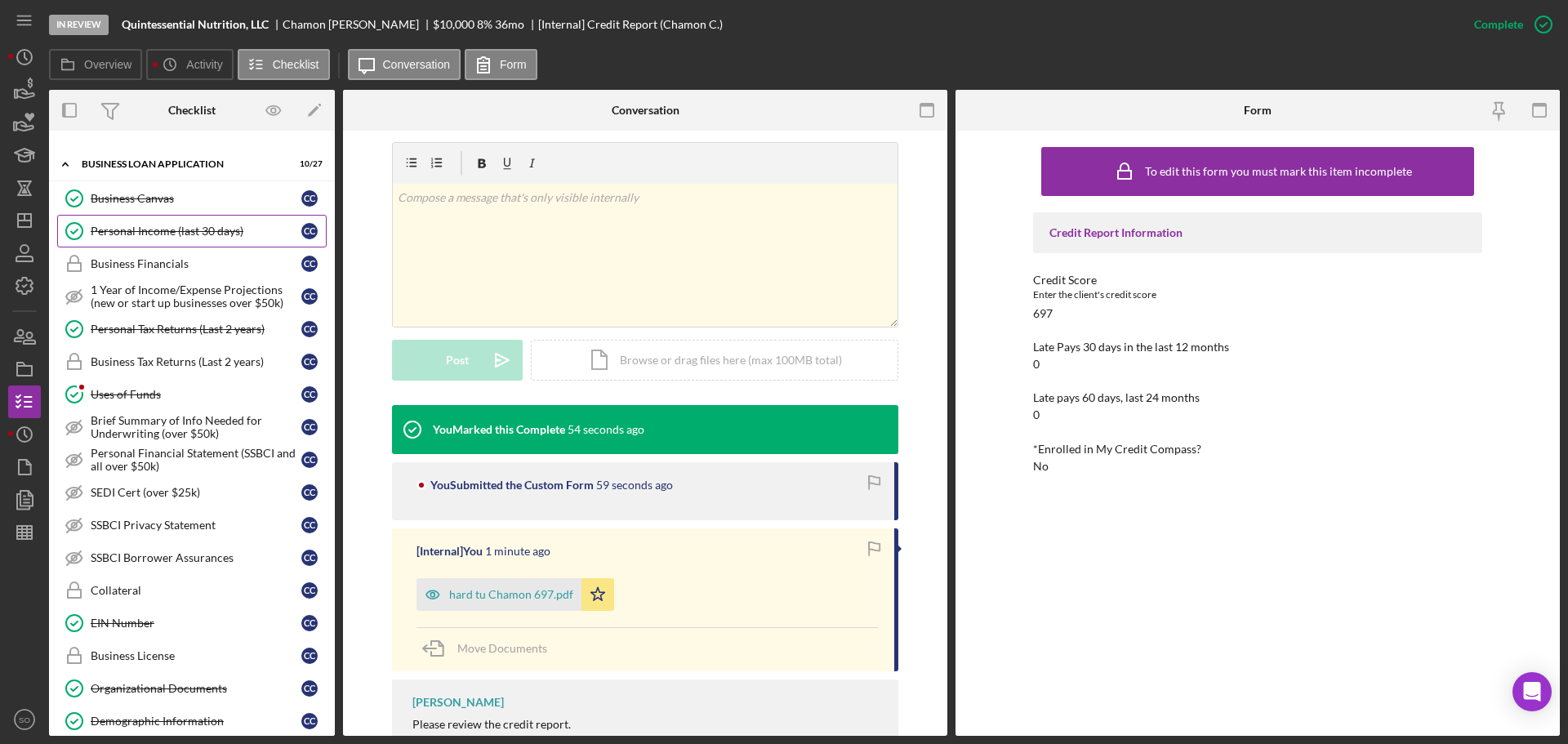
click at [191, 228] on div "Personal Income (last 30 days)" at bounding box center [196, 231] width 211 height 13
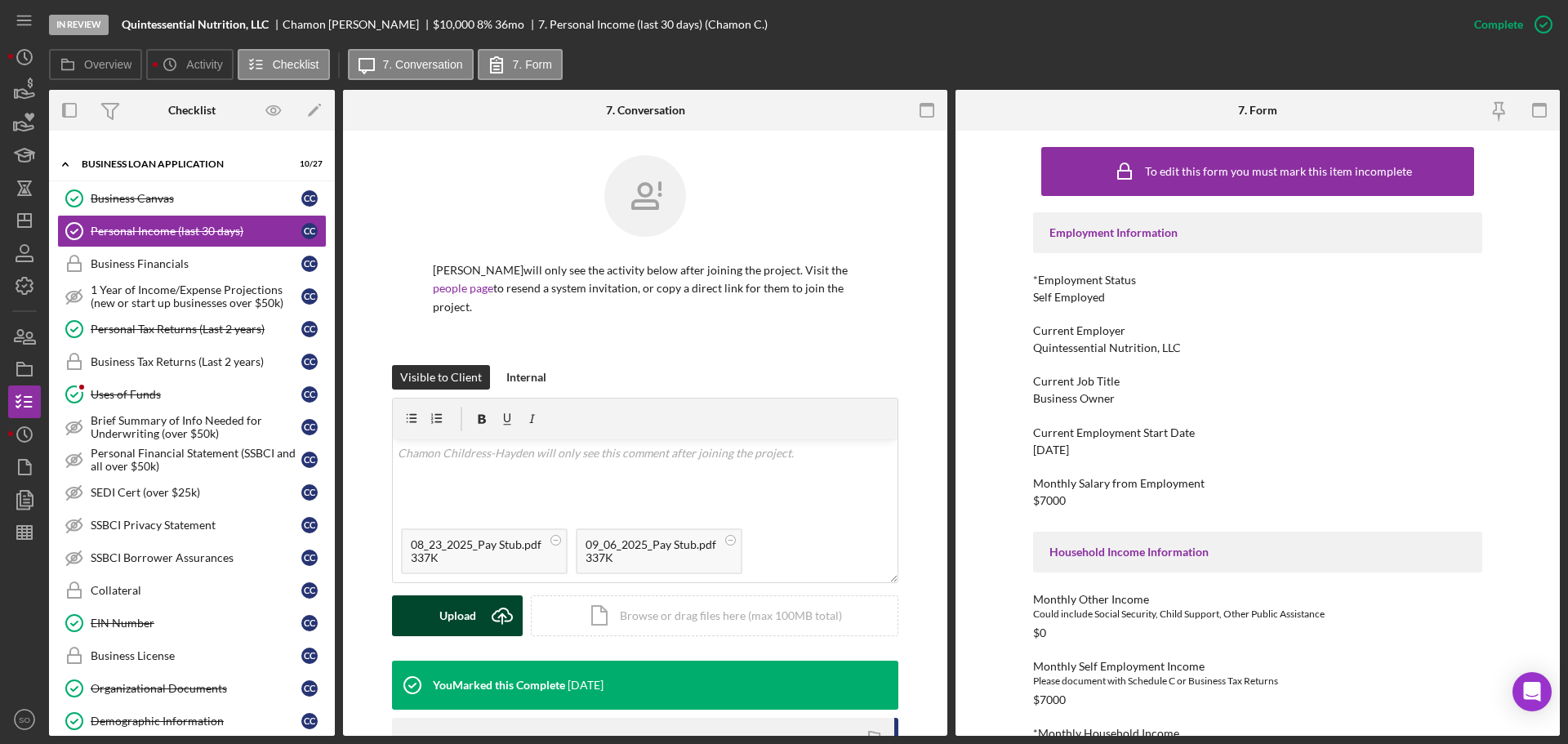
click at [466, 613] on div "Upload" at bounding box center [458, 616] width 37 height 41
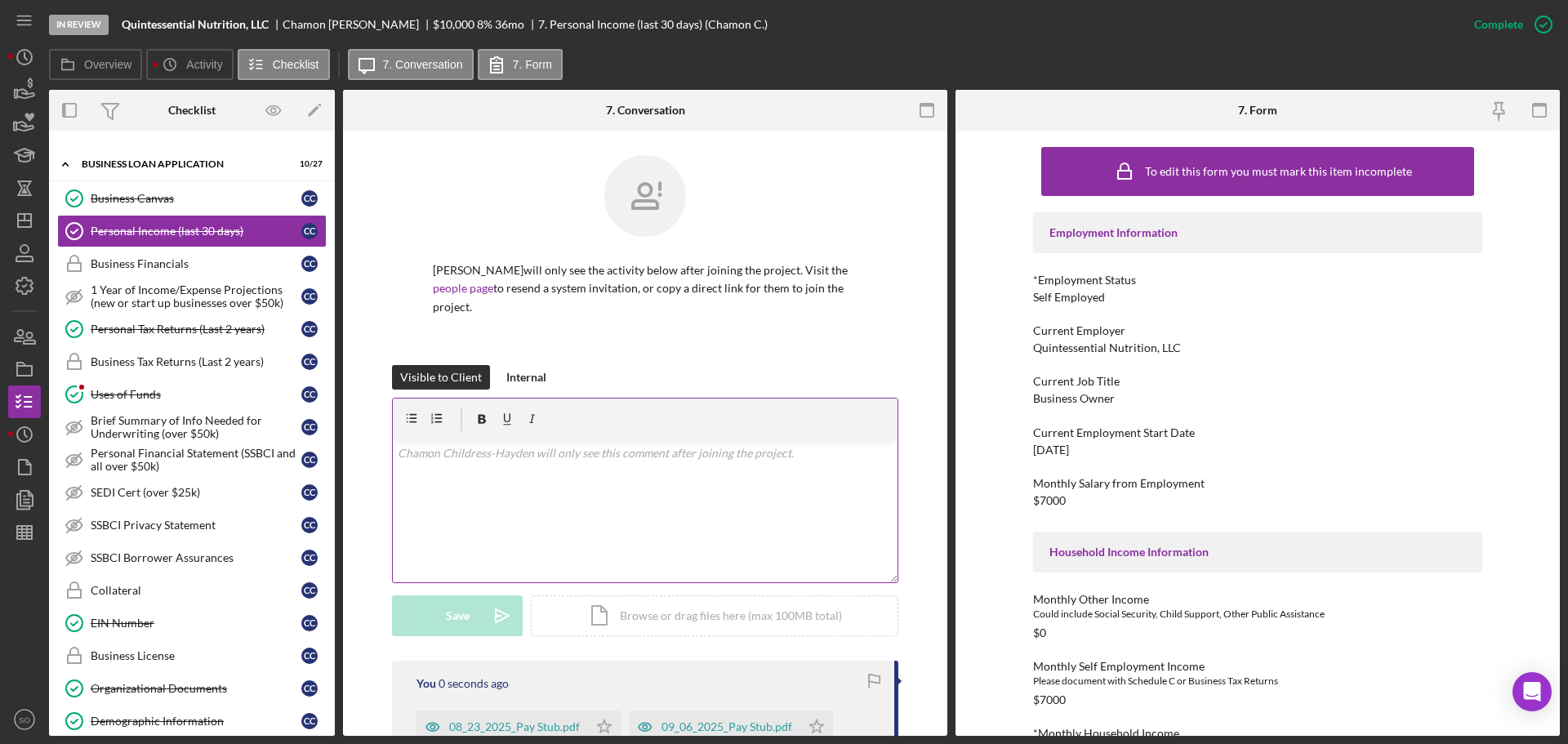
scroll to position [326, 0]
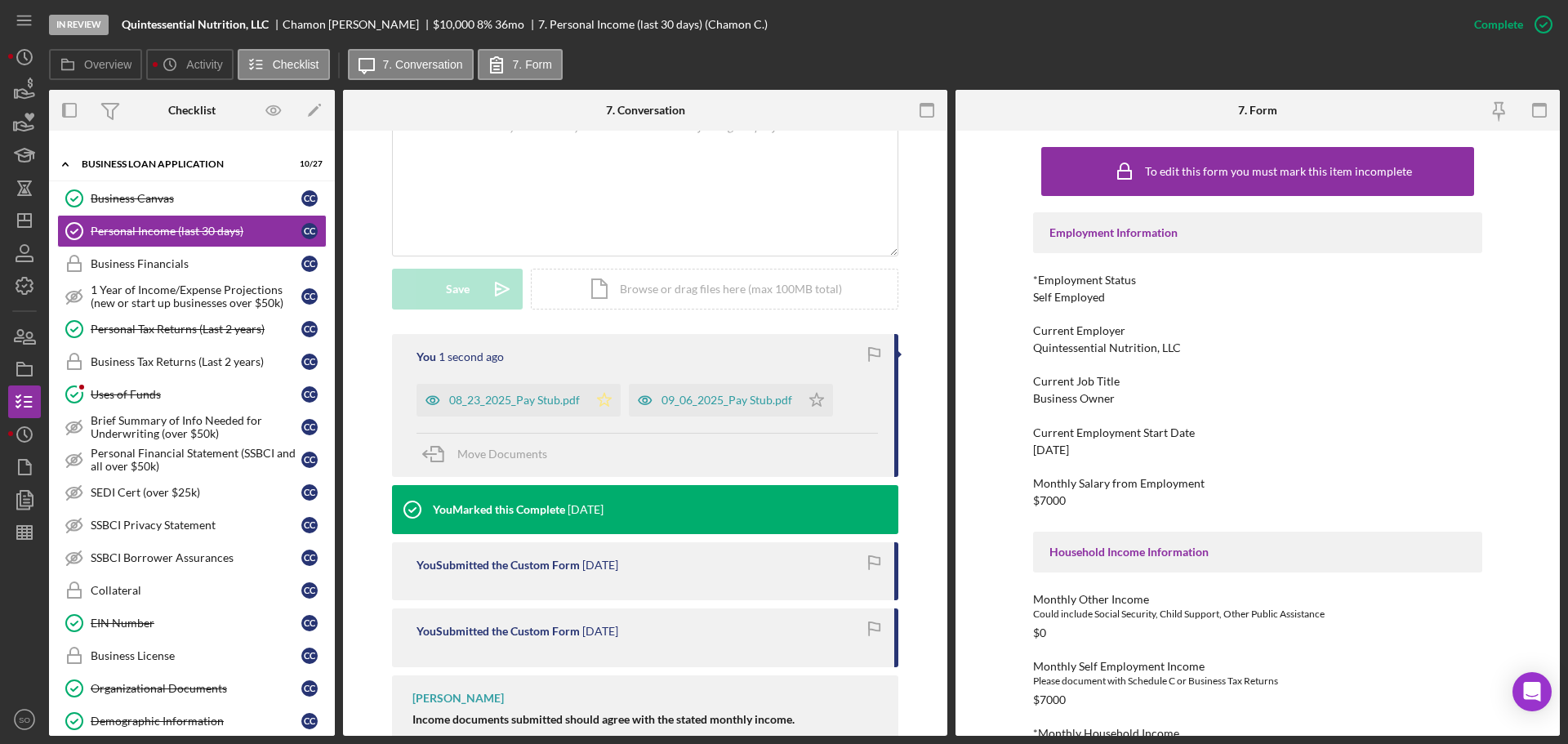
click at [606, 404] on icon "Icon/Star" at bounding box center [604, 400] width 32 height 32
click at [819, 396] on icon "Icon/Star" at bounding box center [816, 400] width 32 height 32
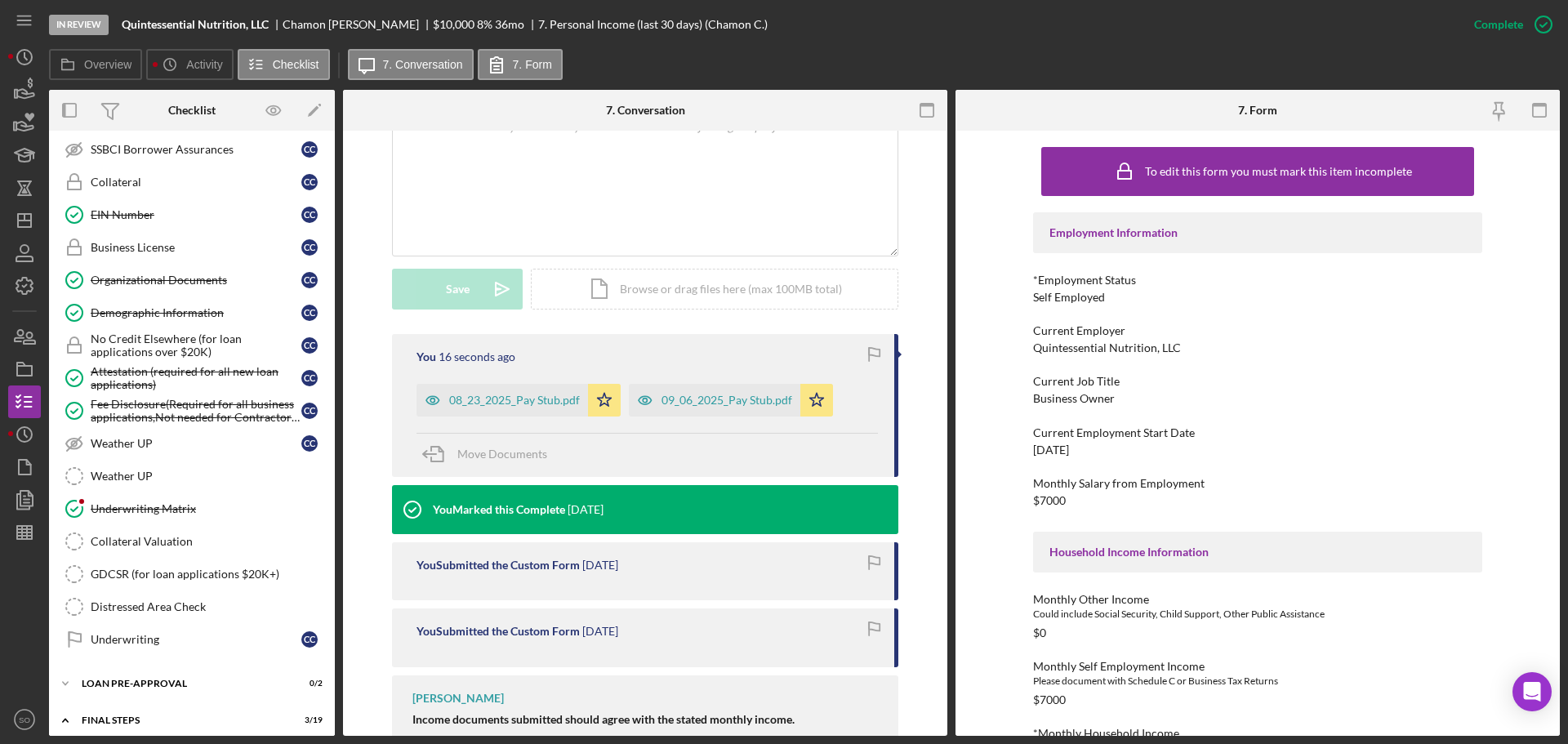
scroll to position [1225, 0]
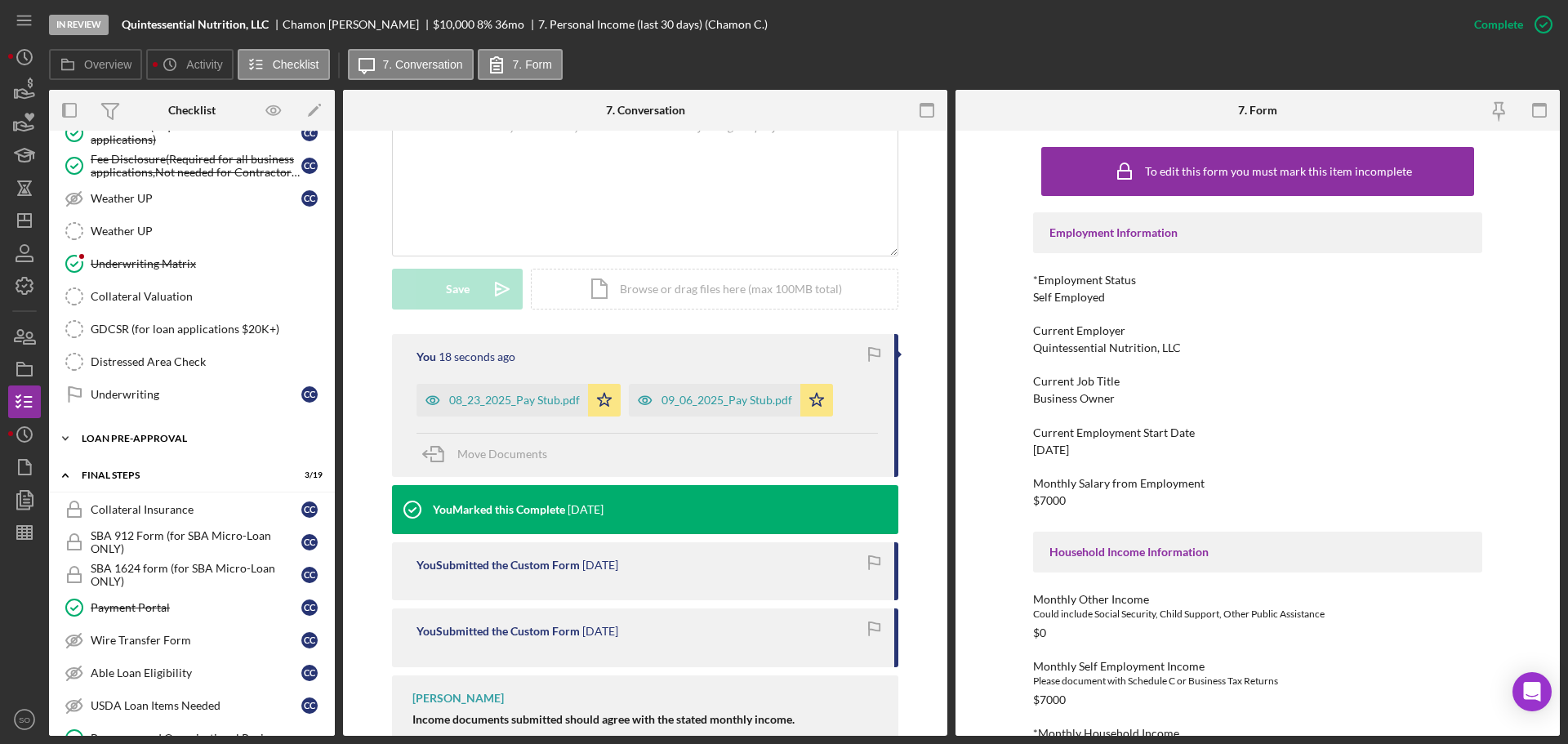
click at [252, 440] on div "LOAN PRE-APPROVAL" at bounding box center [198, 439] width 233 height 10
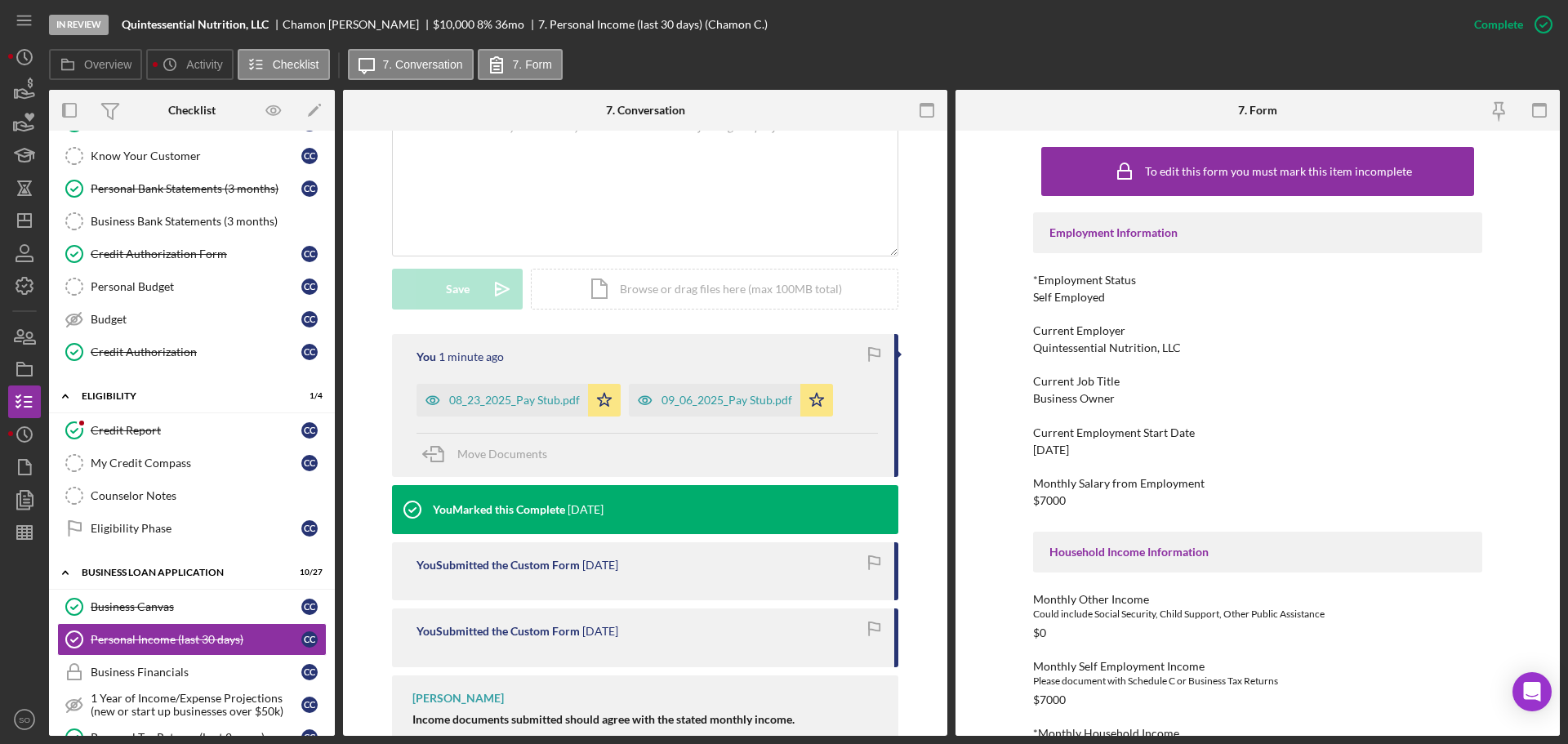
scroll to position [0, 0]
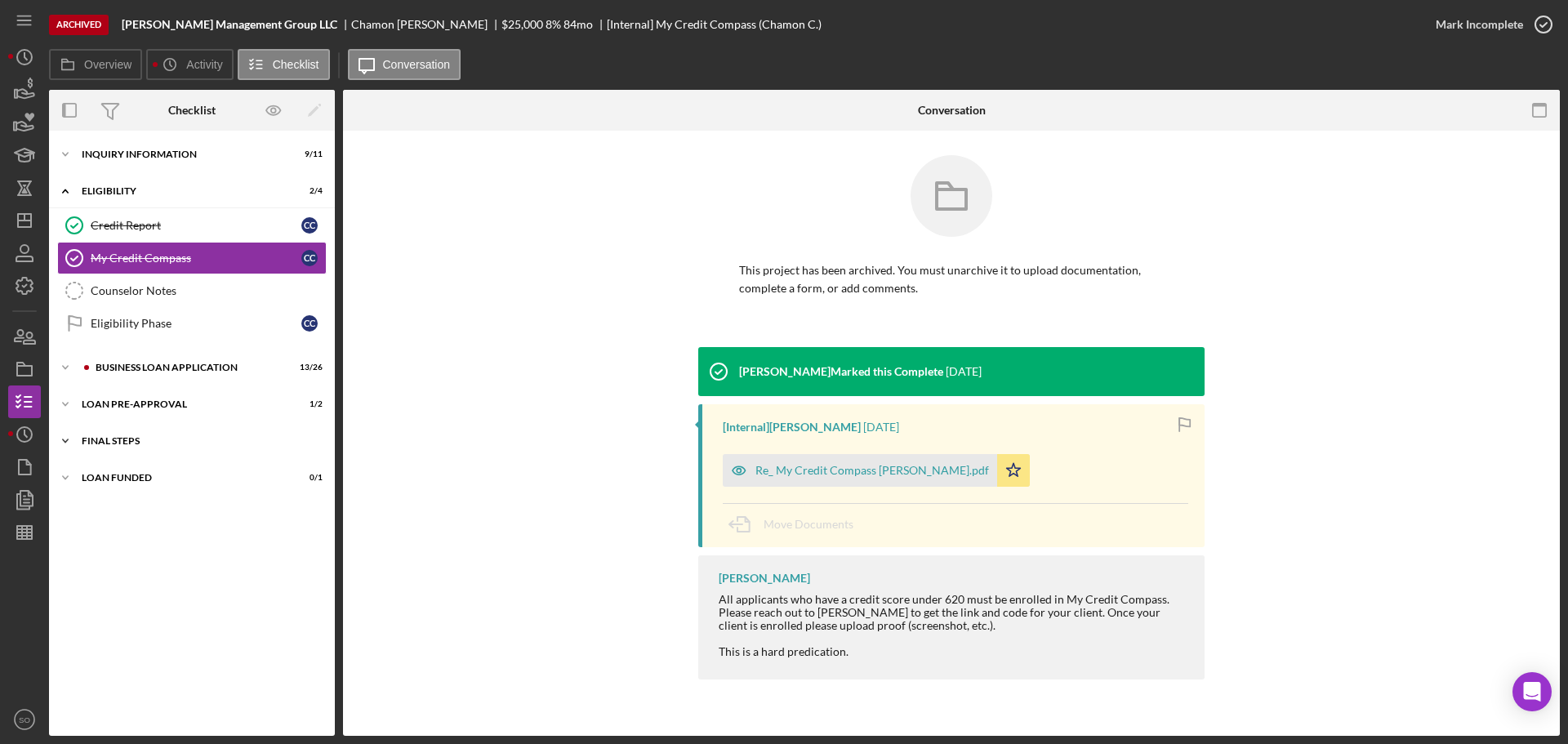
click at [209, 447] on div "Icon/Expander FINAL STEPS 5 / 19" at bounding box center [192, 440] width 286 height 32
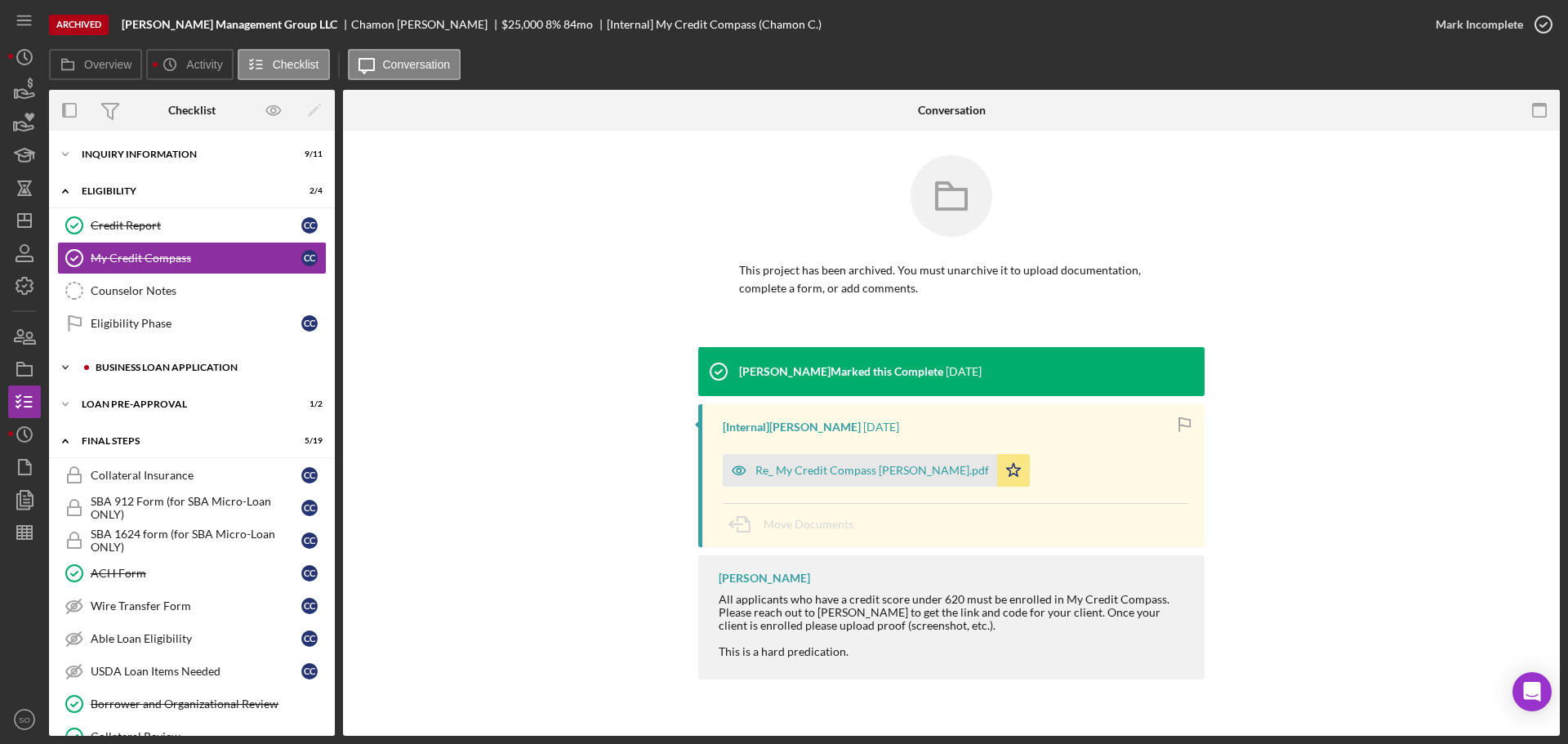
click at [200, 370] on div "BUSINESS LOAN APPLICATION" at bounding box center [205, 367] width 219 height 10
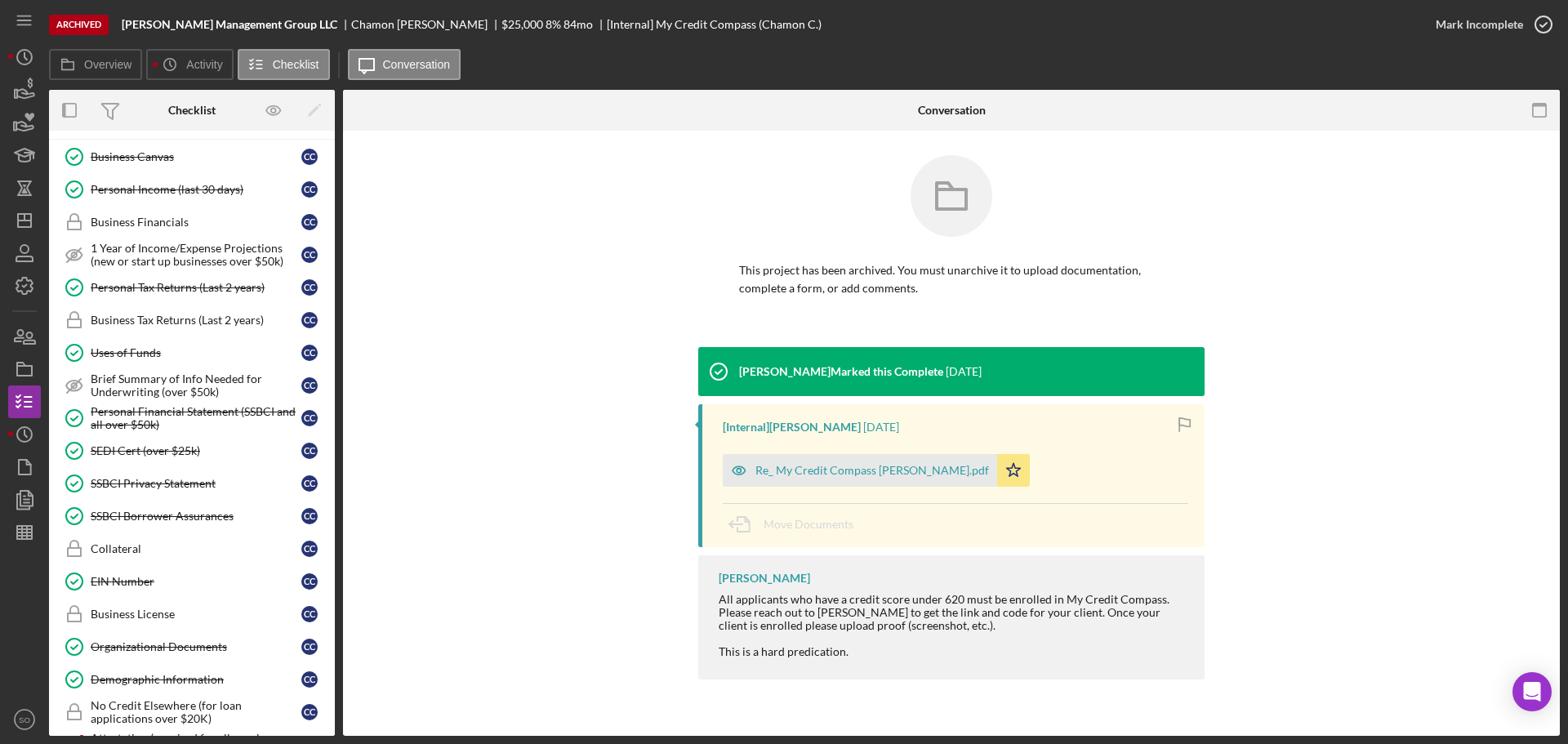
scroll to position [409, 0]
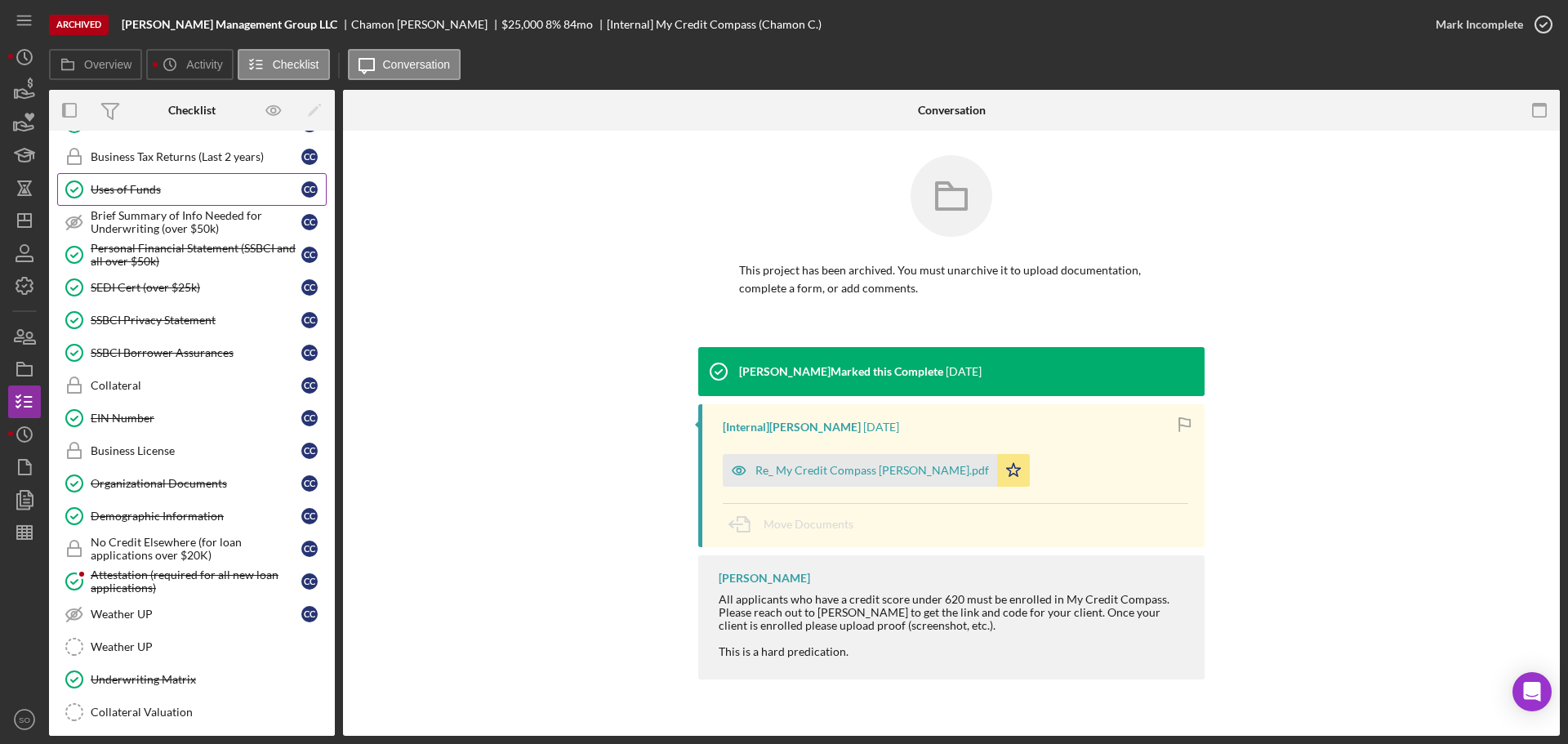
click at [124, 193] on div "Uses of Funds" at bounding box center [196, 189] width 211 height 13
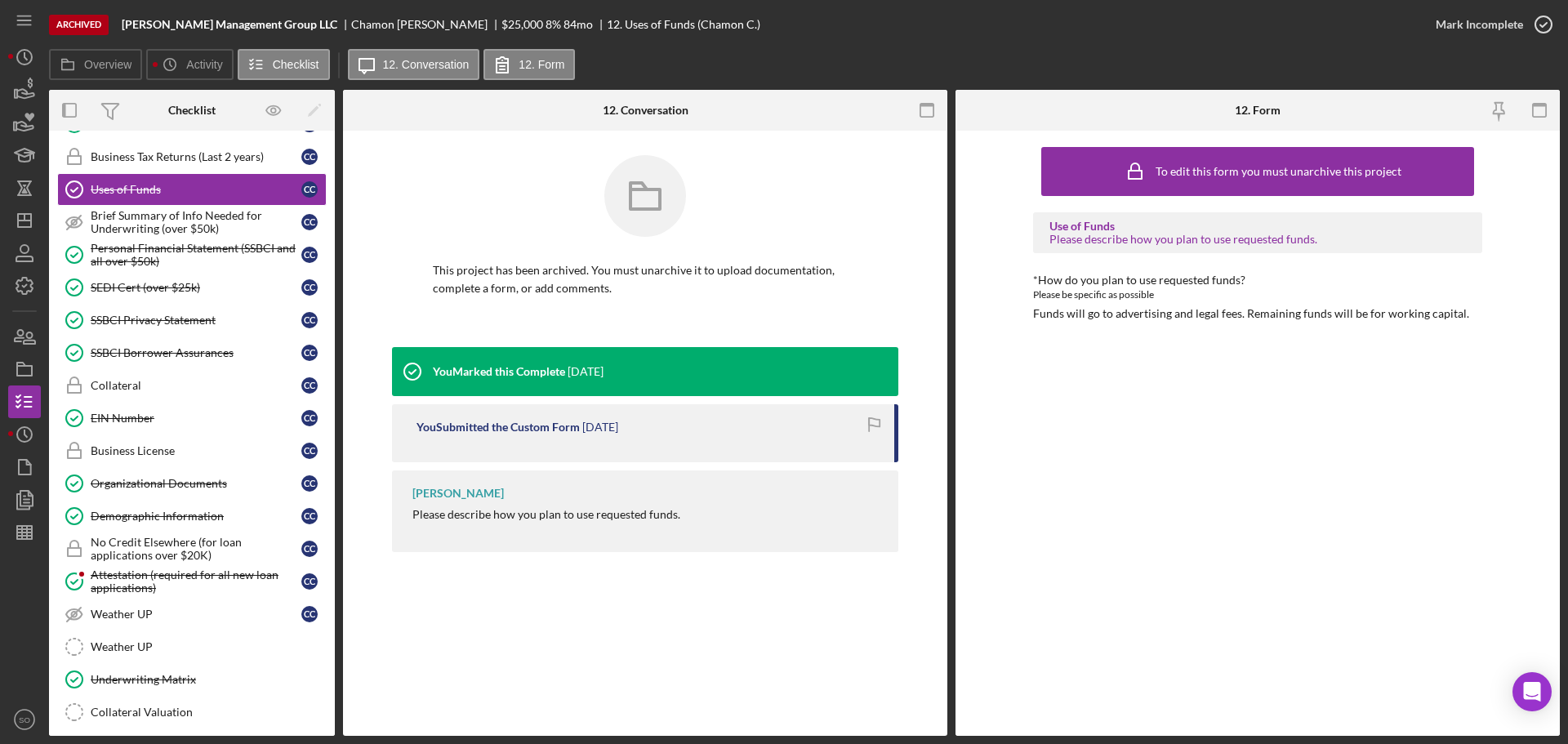
click at [1334, 312] on div "Funds will go to advertising and legal fees. Remaining funds will be for workin…" at bounding box center [1251, 313] width 437 height 13
copy div "Funds will go to advertising and legal fees. Remaining funds will be for workin…"
click at [1306, 437] on div "To edit this form you must unarchive this project Use of Funds Please describe …" at bounding box center [1257, 433] width 449 height 589
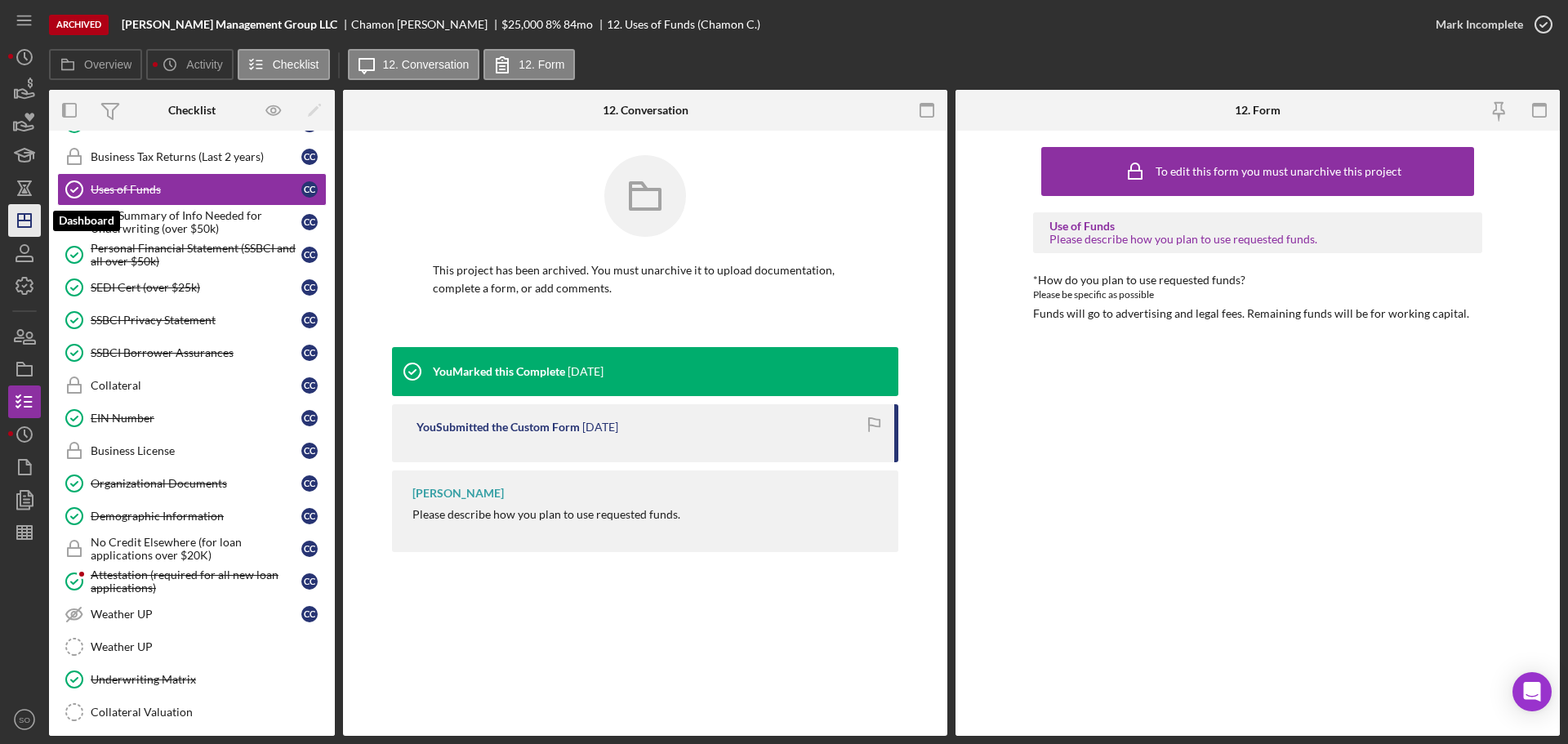
click at [22, 222] on icon "Icon/Dashboard" at bounding box center [24, 221] width 41 height 41
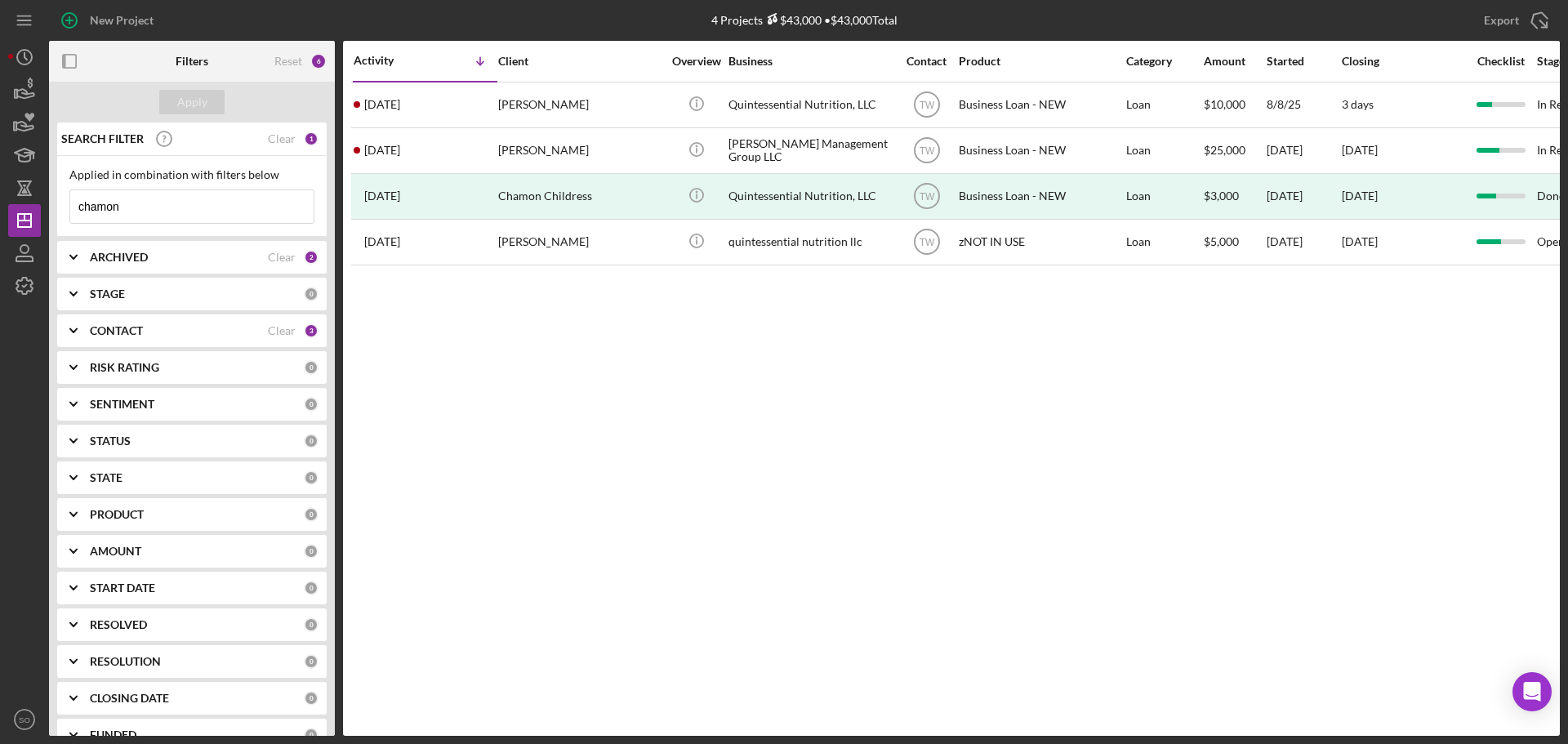
drag, startPoint x: 136, startPoint y: 203, endPoint x: 0, endPoint y: 207, distance: 136.1
click at [0, 207] on div "New Project 4 Projects $43,000 • $43,000 Total chamon Export Icon/Export Filter…" at bounding box center [784, 372] width 1568 height 744
type input "[PERSON_NAME]"
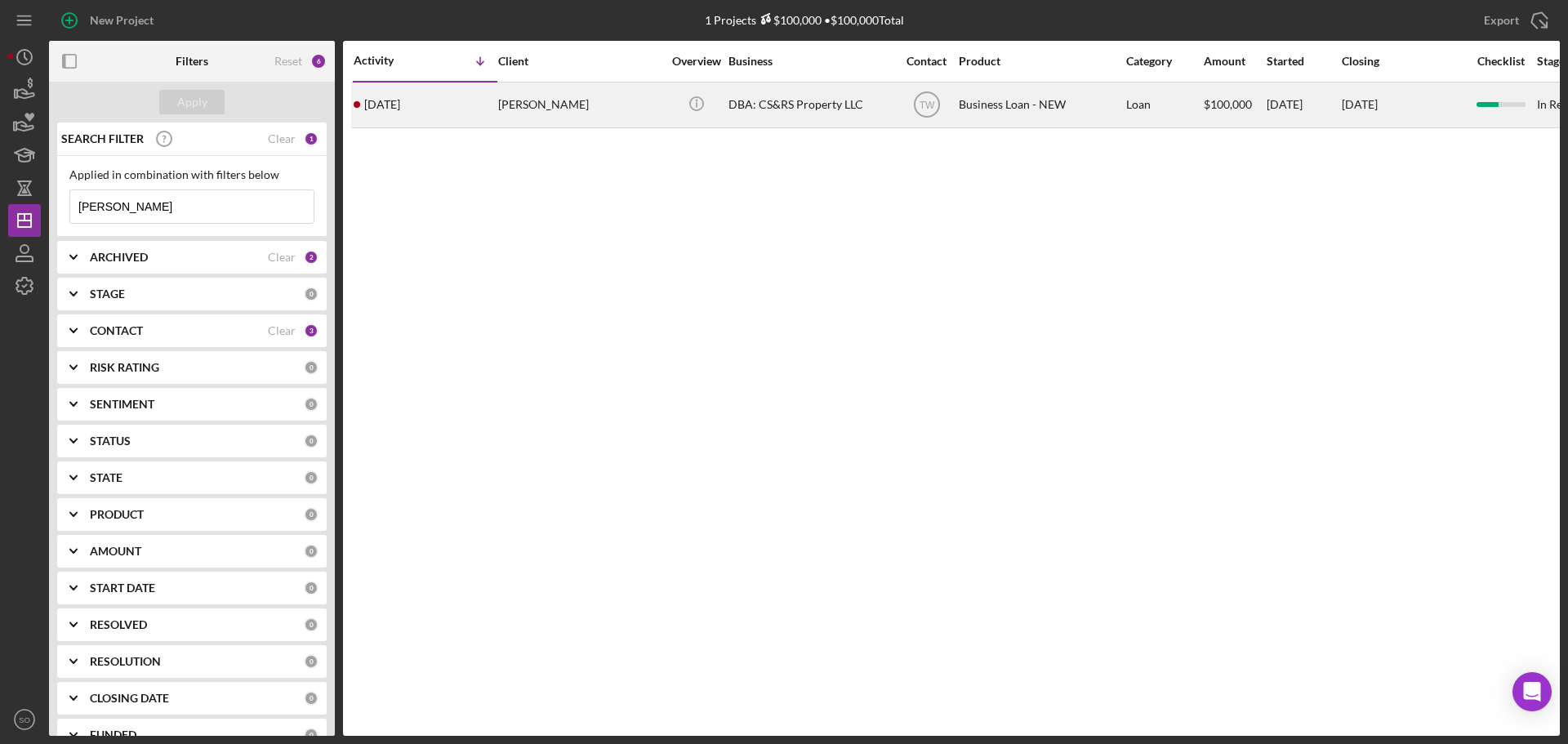
click at [508, 104] on div "[PERSON_NAME]" at bounding box center [579, 104] width 164 height 43
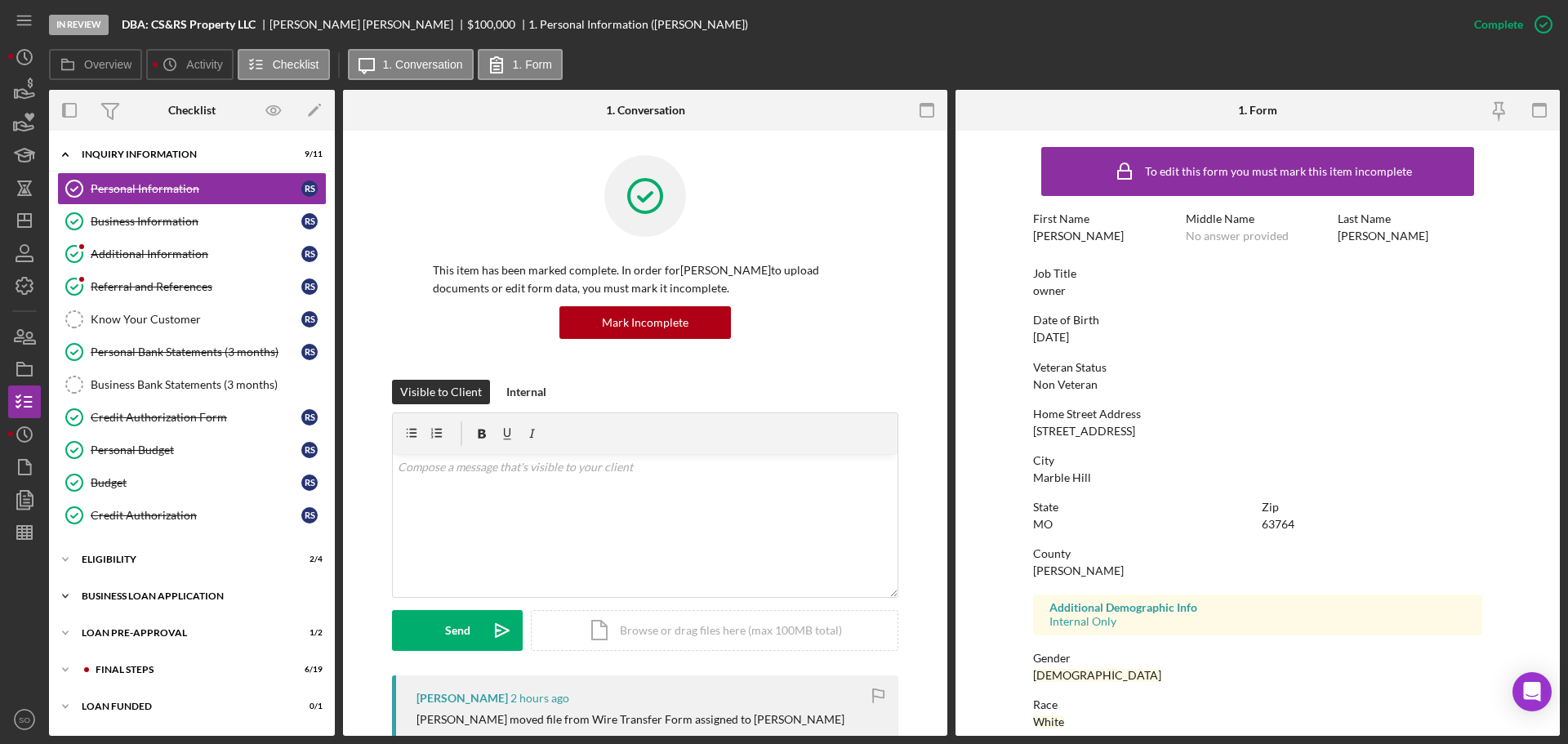
click at [145, 606] on div "Icon/Expander BUSINESS LOAN APPLICATION 11 / 26" at bounding box center [192, 596] width 286 height 32
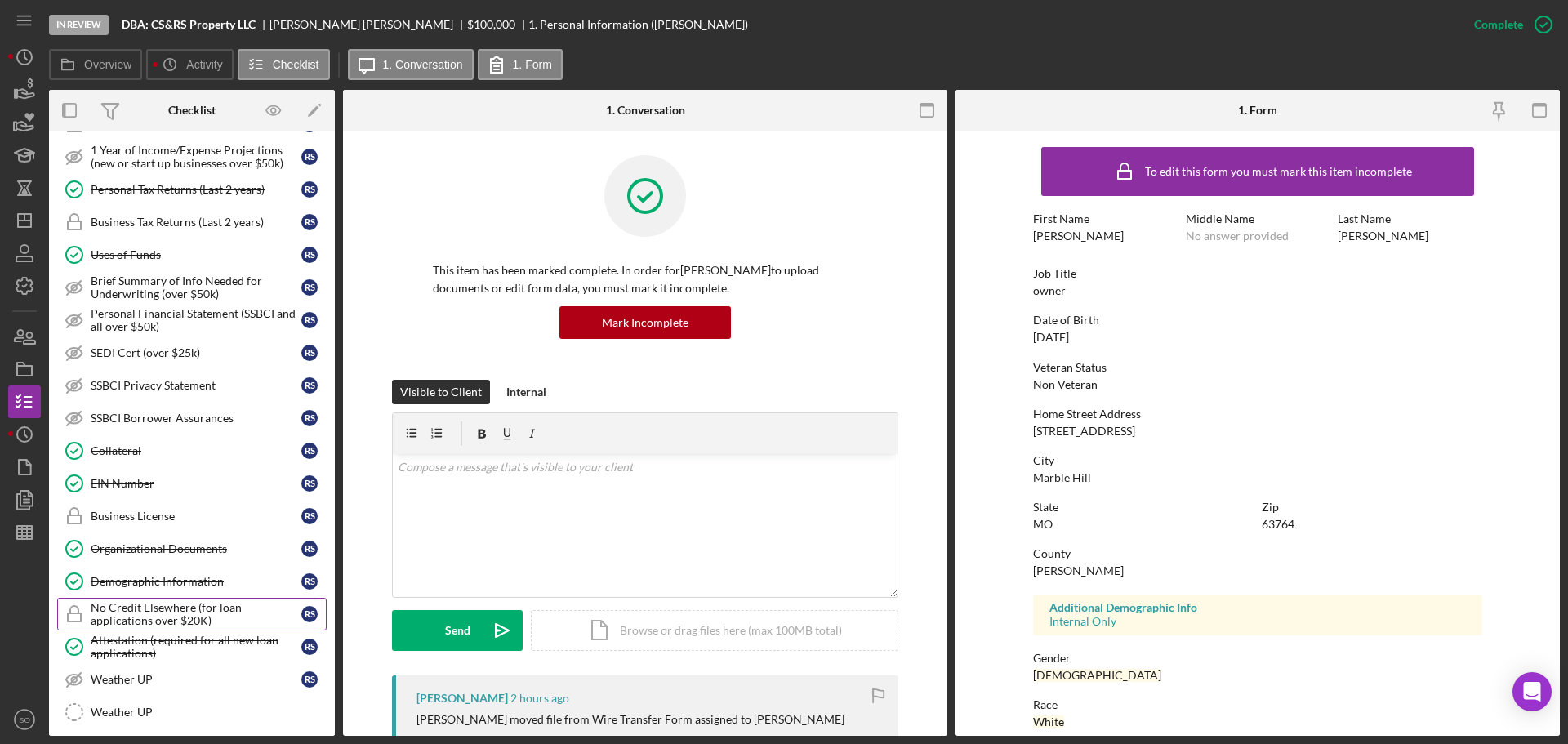
scroll to position [854, 0]
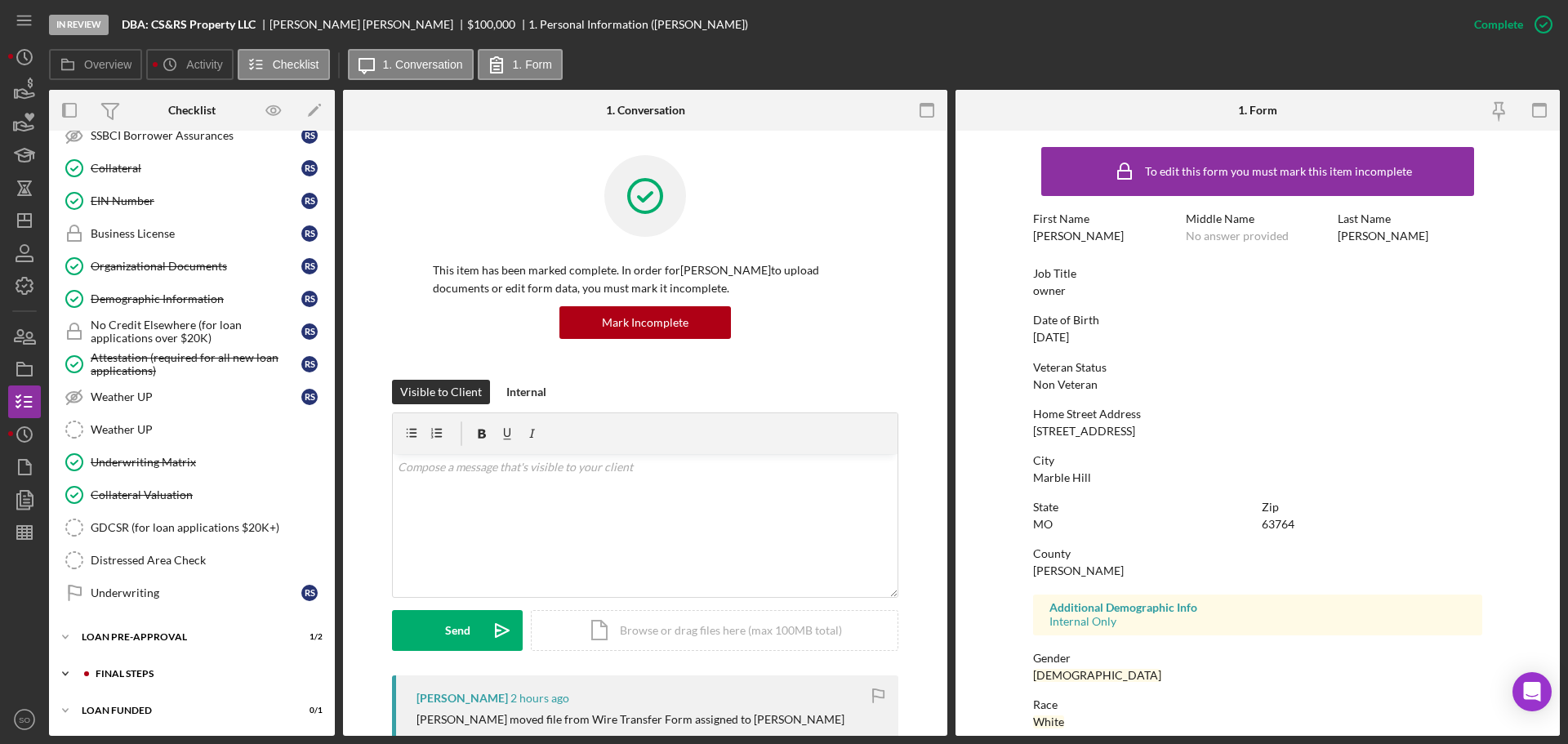
click at [165, 674] on div "FINAL STEPS" at bounding box center [205, 674] width 219 height 10
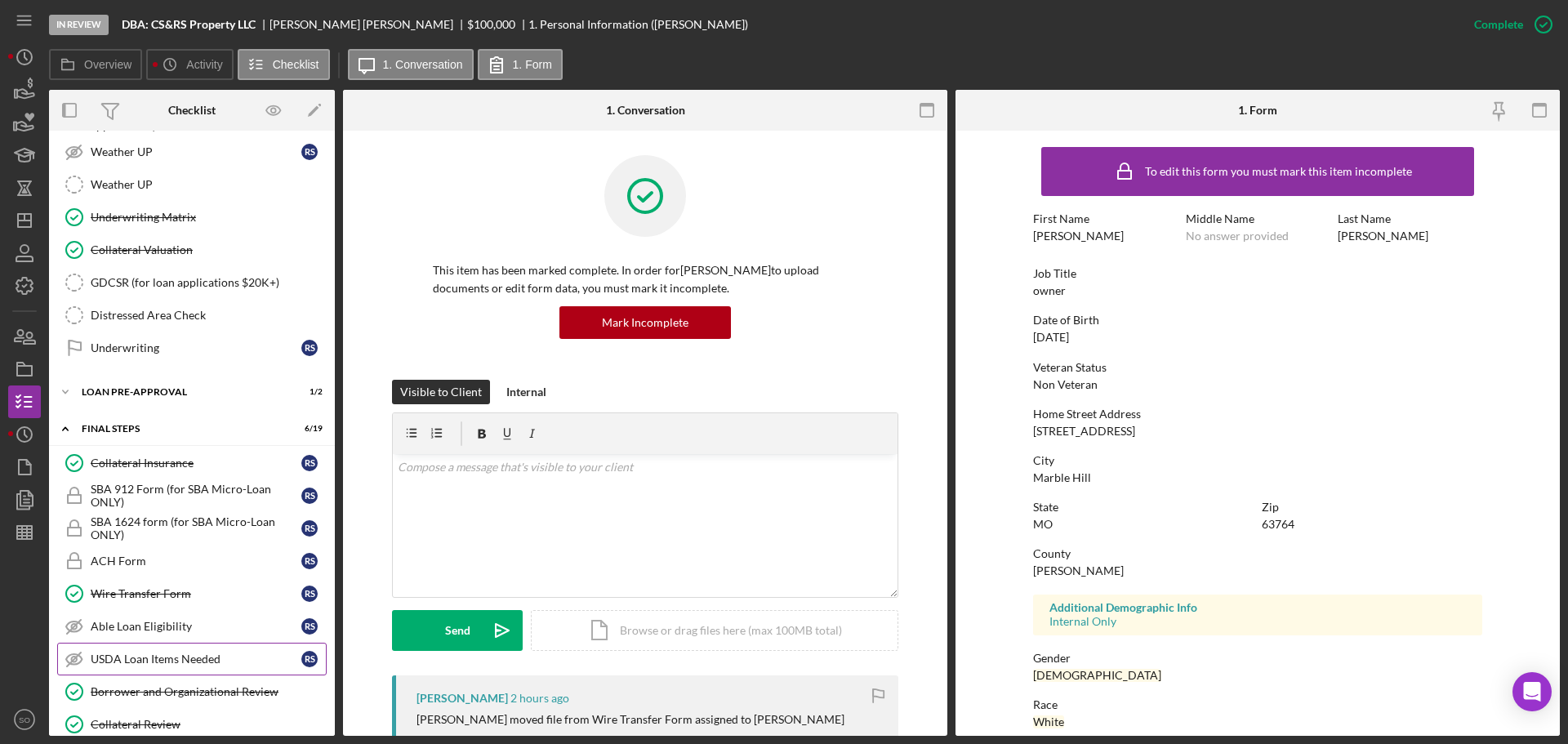
scroll to position [1263, 0]
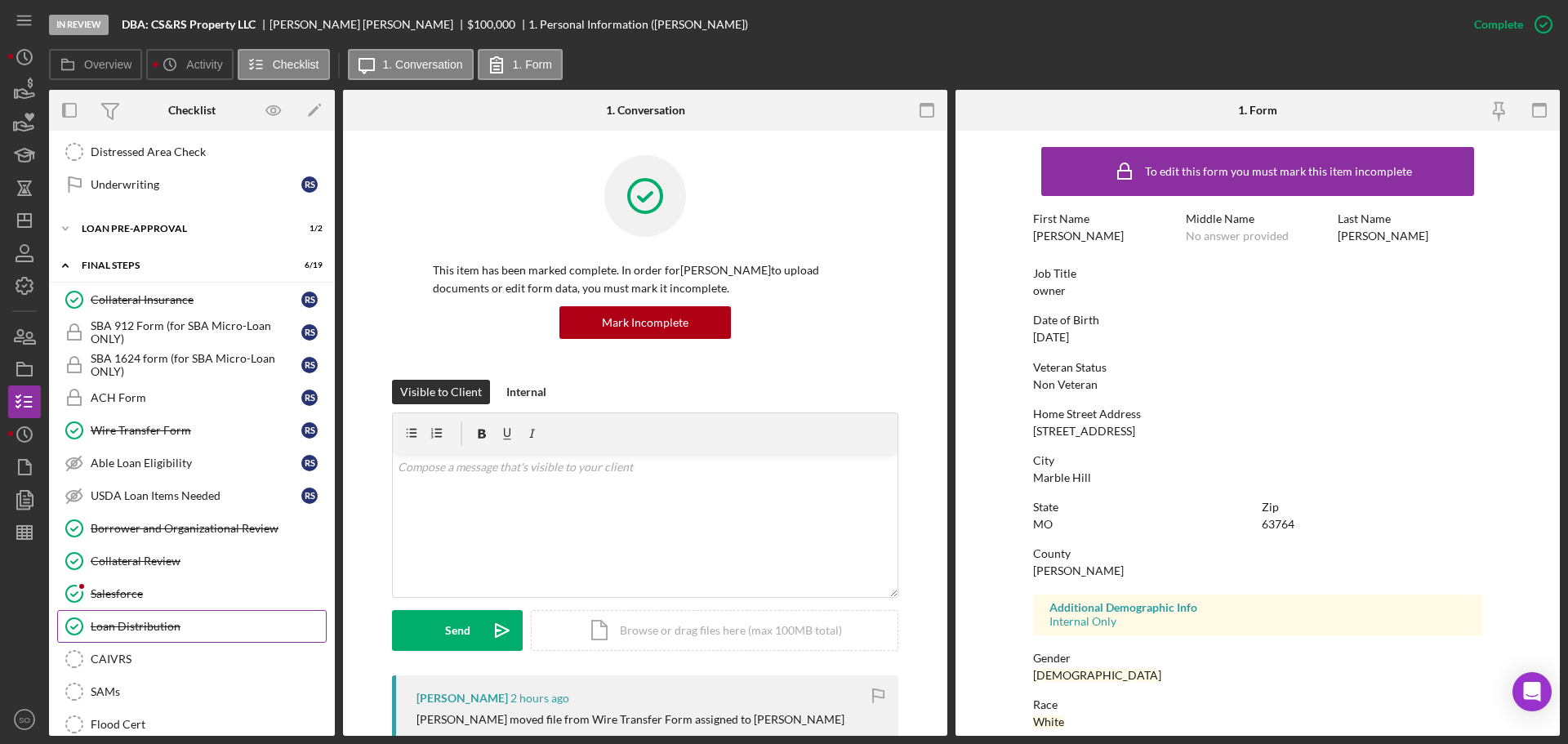
click at [154, 627] on div "Loan Distribution" at bounding box center [208, 627] width 235 height 13
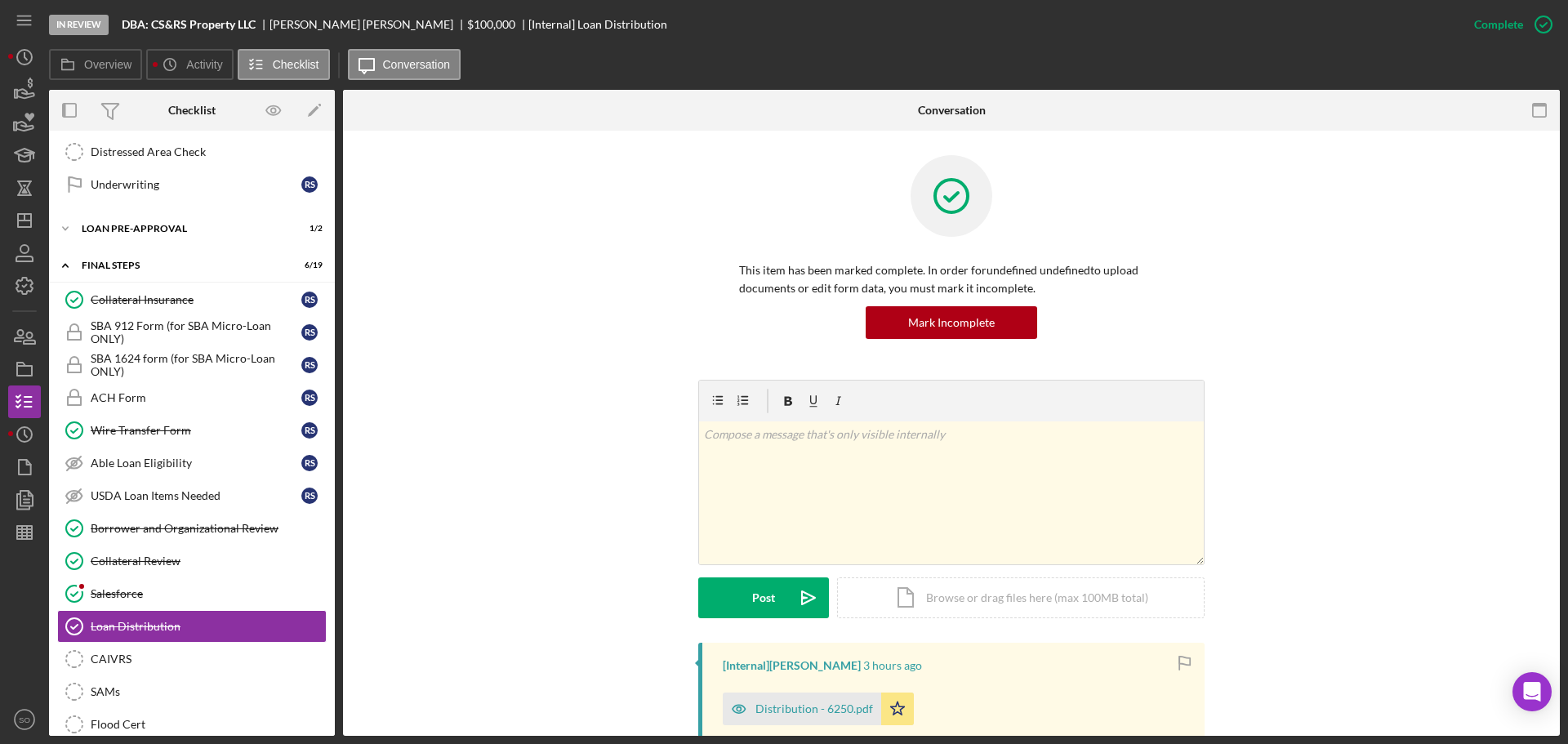
scroll to position [245, 0]
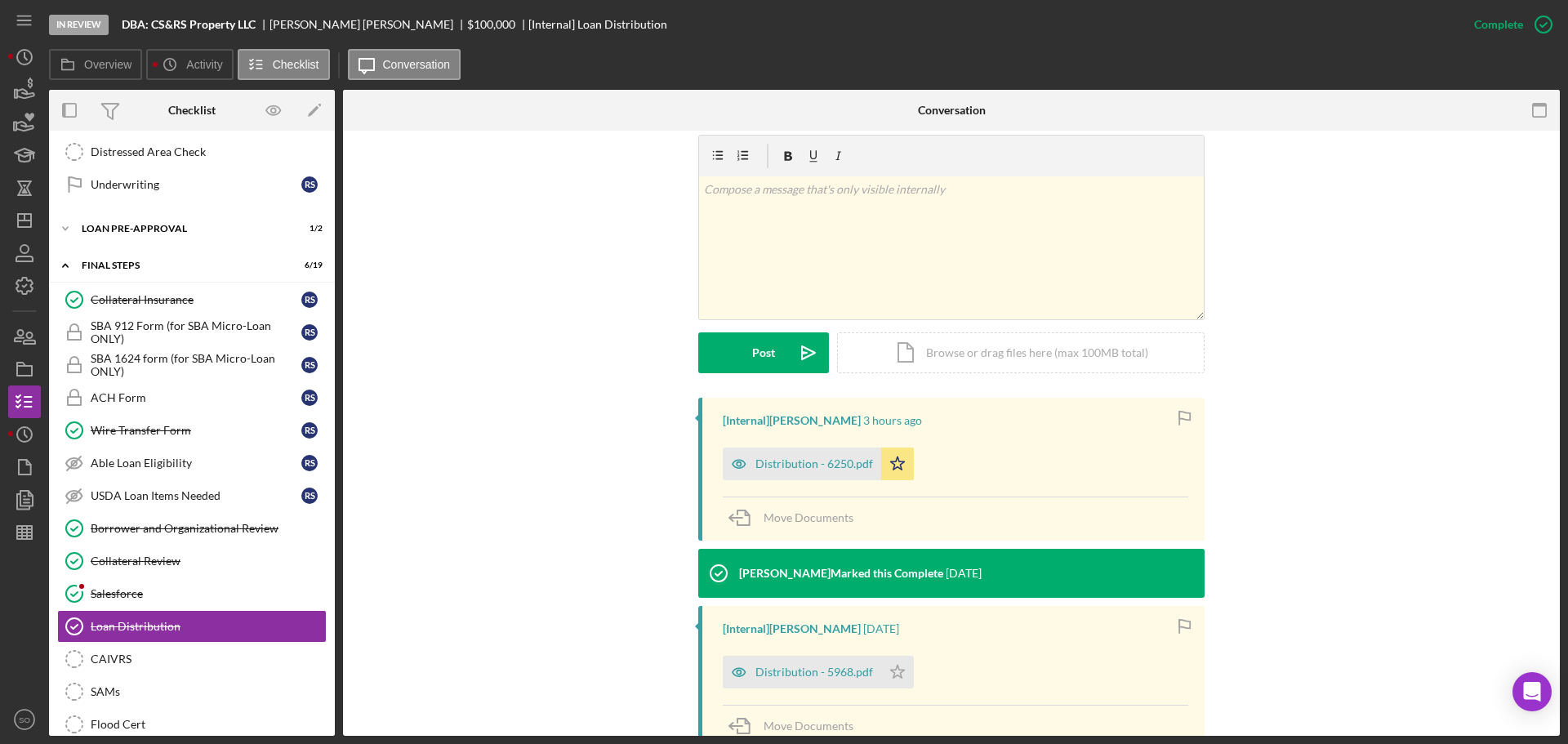
click at [842, 474] on div "Distribution - 6250.pdf" at bounding box center [802, 464] width 158 height 32
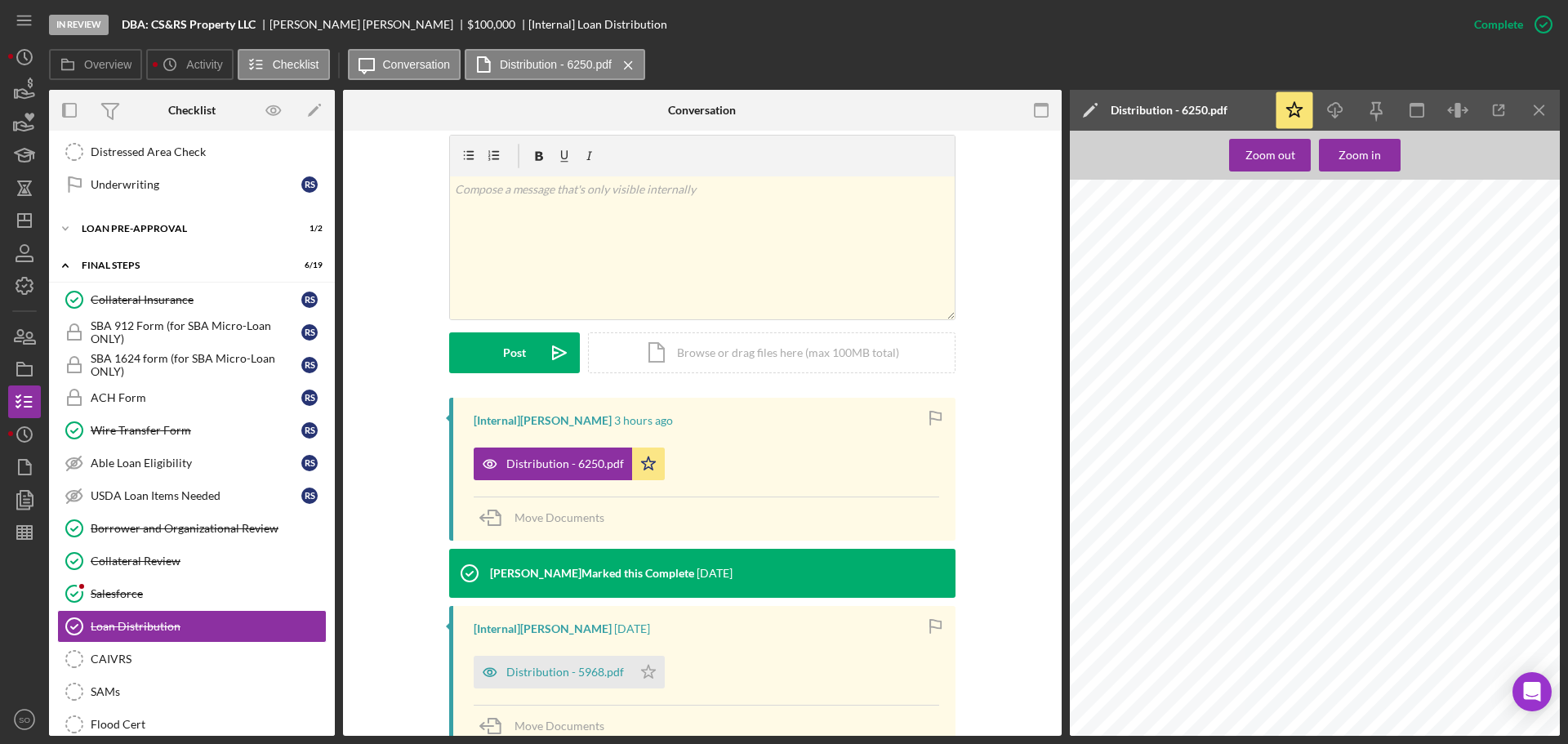
scroll to position [409, 0]
click at [1168, 333] on span "1722 Crestwood Dr" at bounding box center [1153, 332] width 74 height 9
copy span "1722 Crestwood Dr"
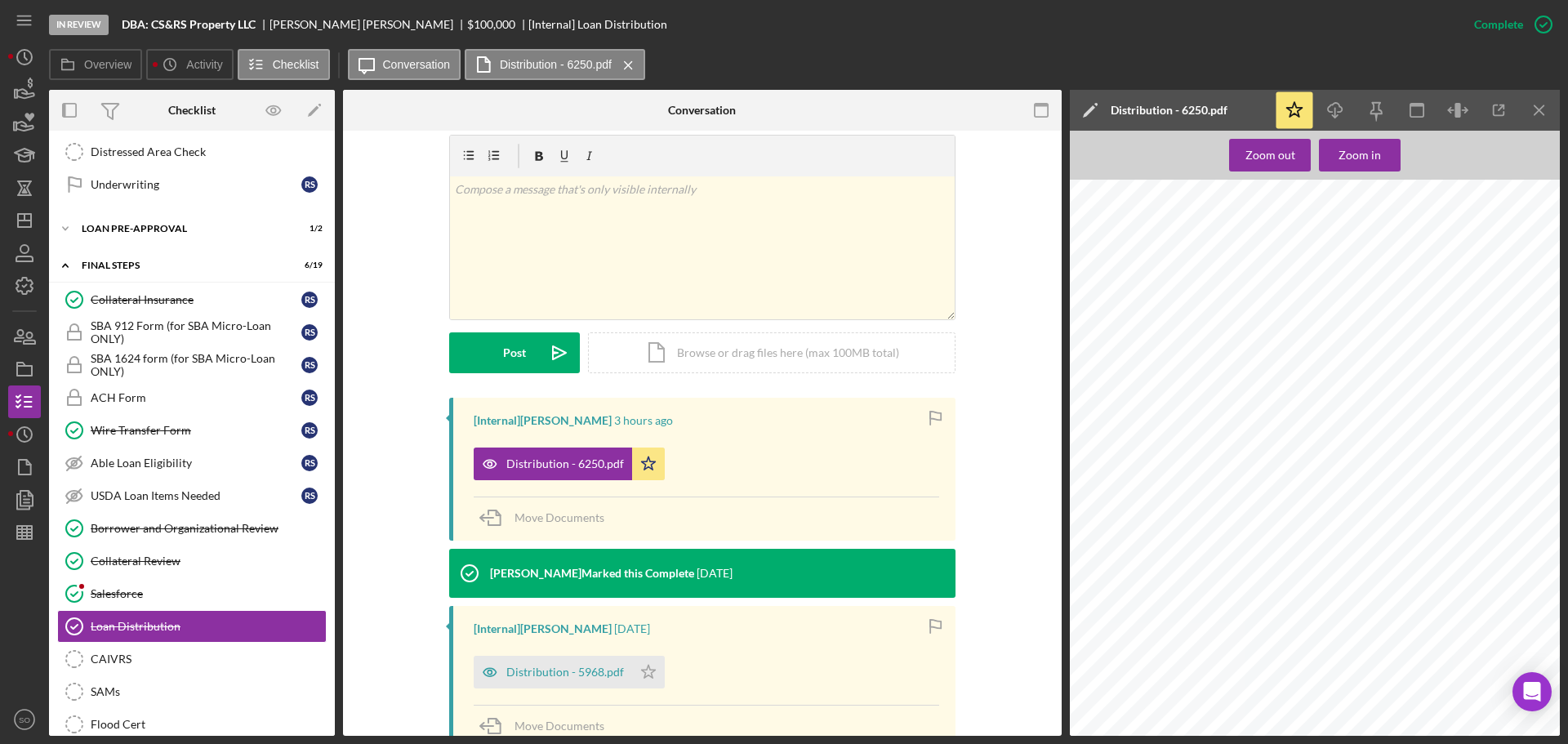
click at [1396, 335] on span "[GEOGRAPHIC_DATA]" at bounding box center [1367, 332] width 89 height 9
drag, startPoint x: 1396, startPoint y: 335, endPoint x: 1514, endPoint y: 530, distance: 227.9
click at [1514, 530] on div "City State Zip Code Nature of Business real estate Fund Distribution Payees Add…" at bounding box center [1320, 741] width 500 height 647
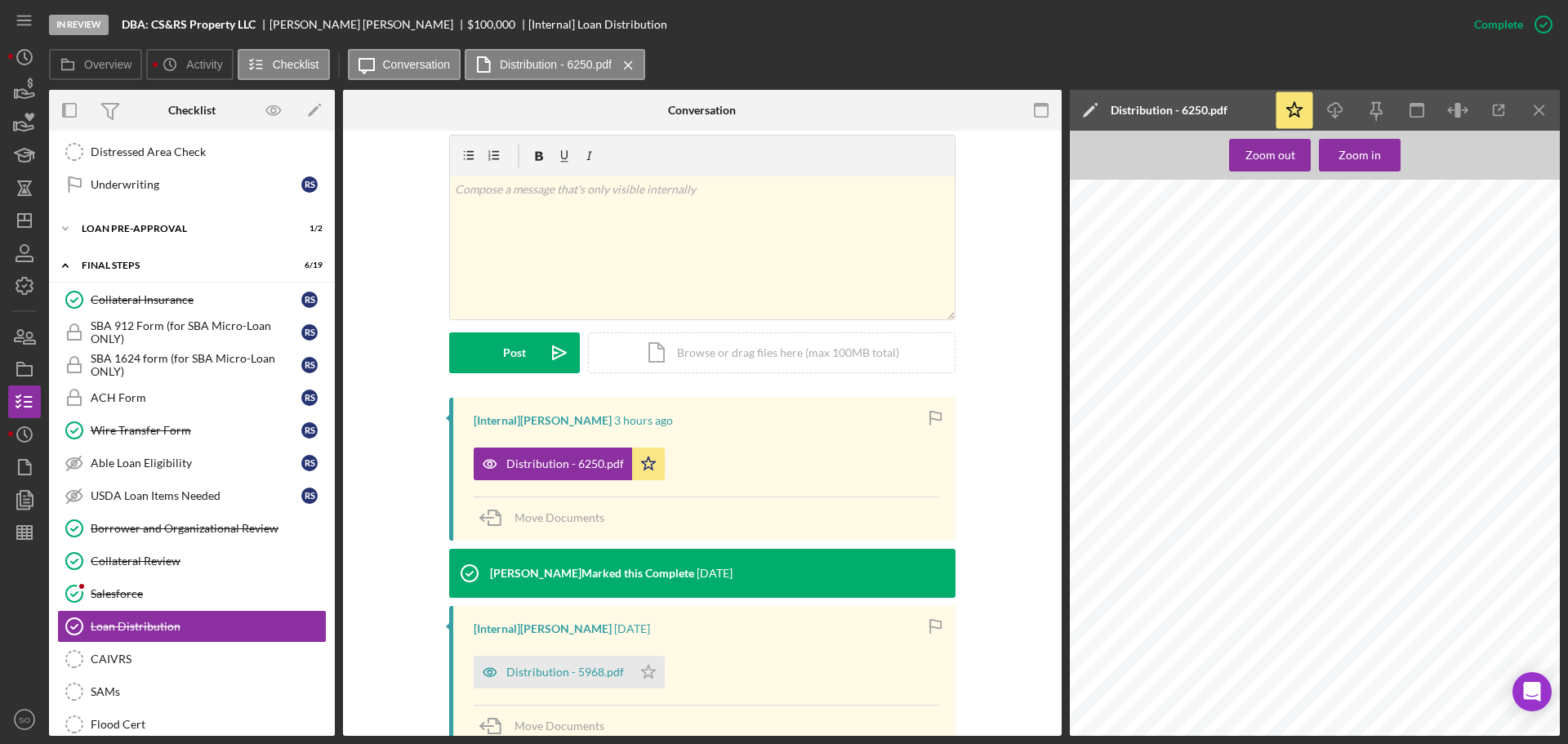
click at [1121, 544] on span "63701" at bounding box center [1128, 544] width 24 height 9
copy span "63701"
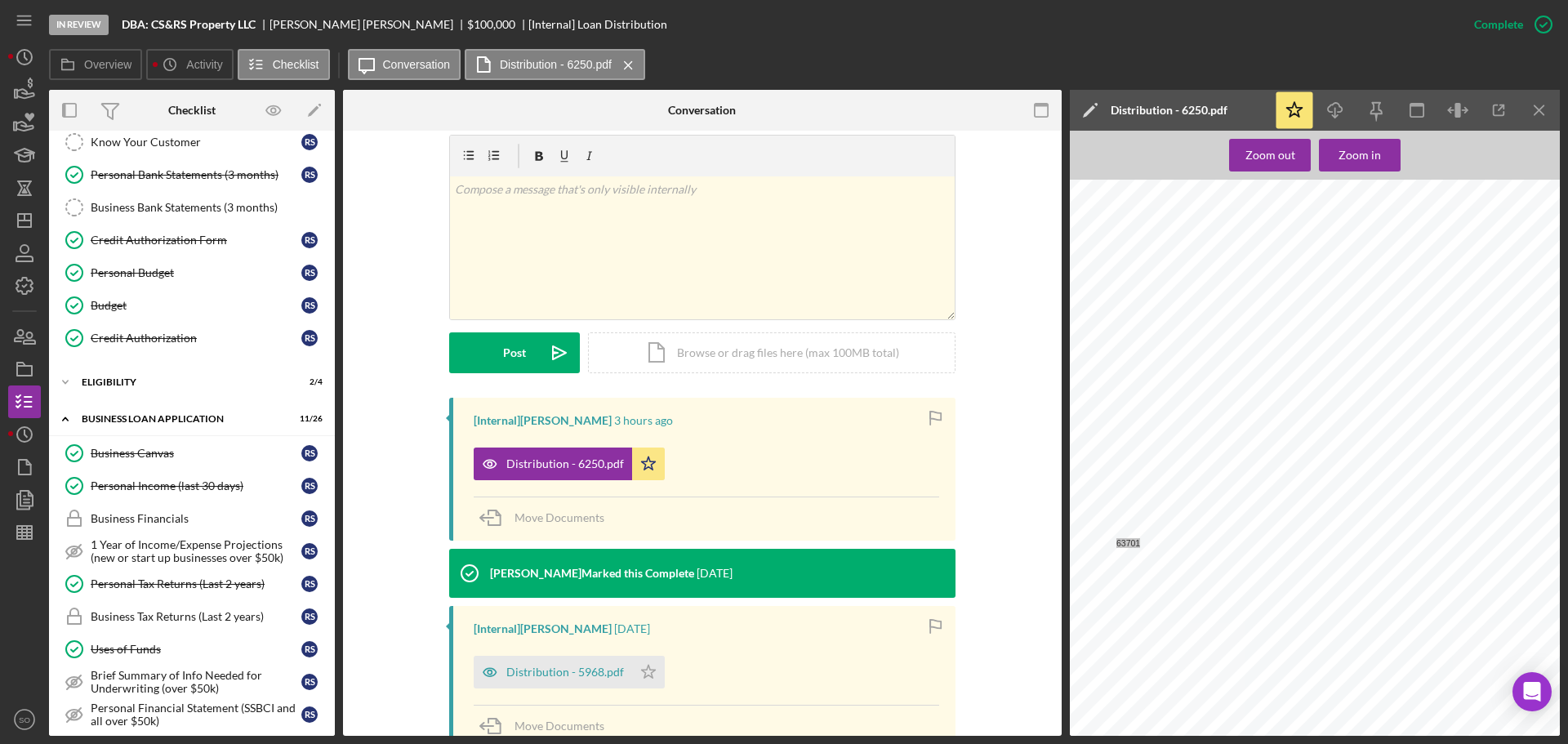
scroll to position [0, 0]
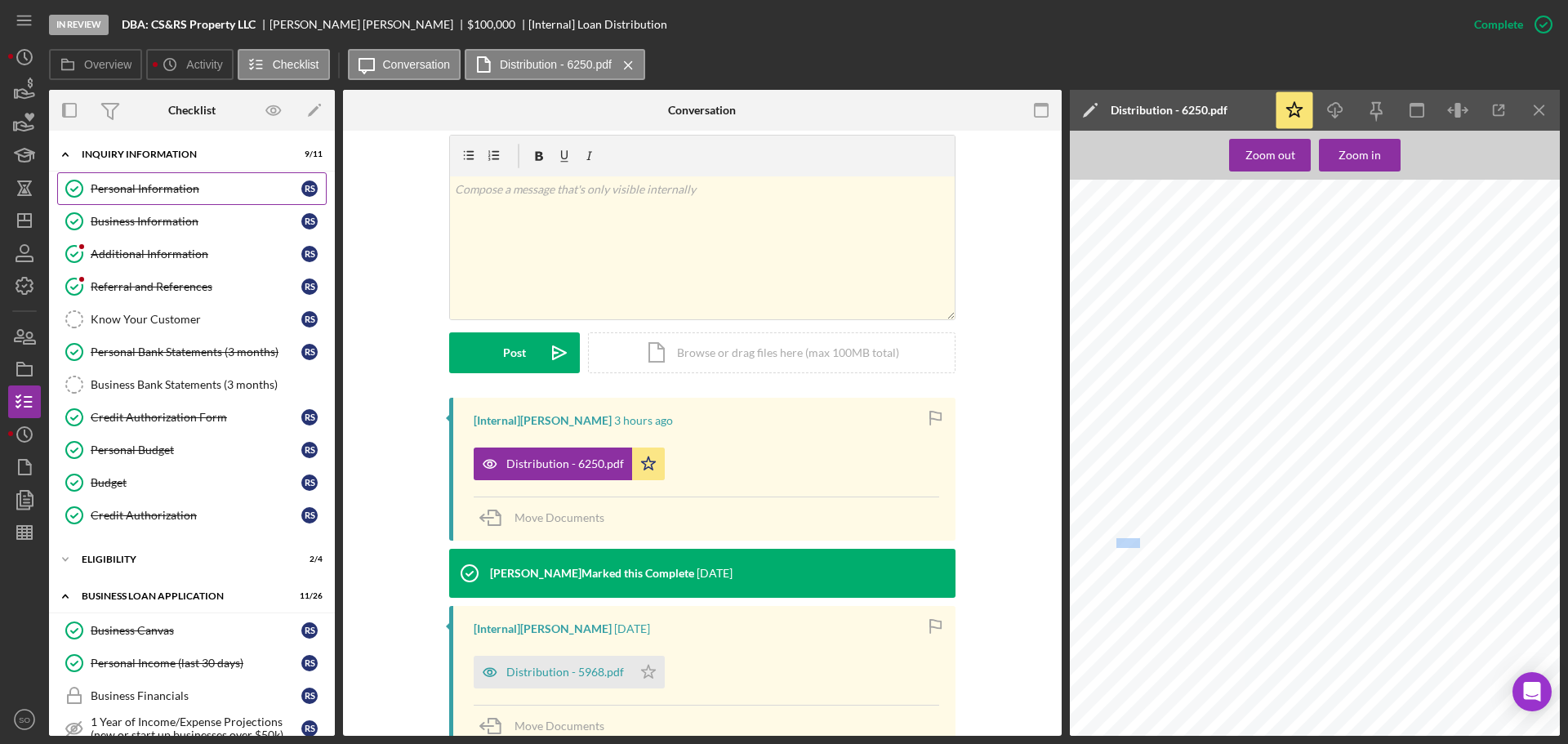
click at [142, 202] on link "Personal Information Personal Information R S" at bounding box center [192, 188] width 270 height 32
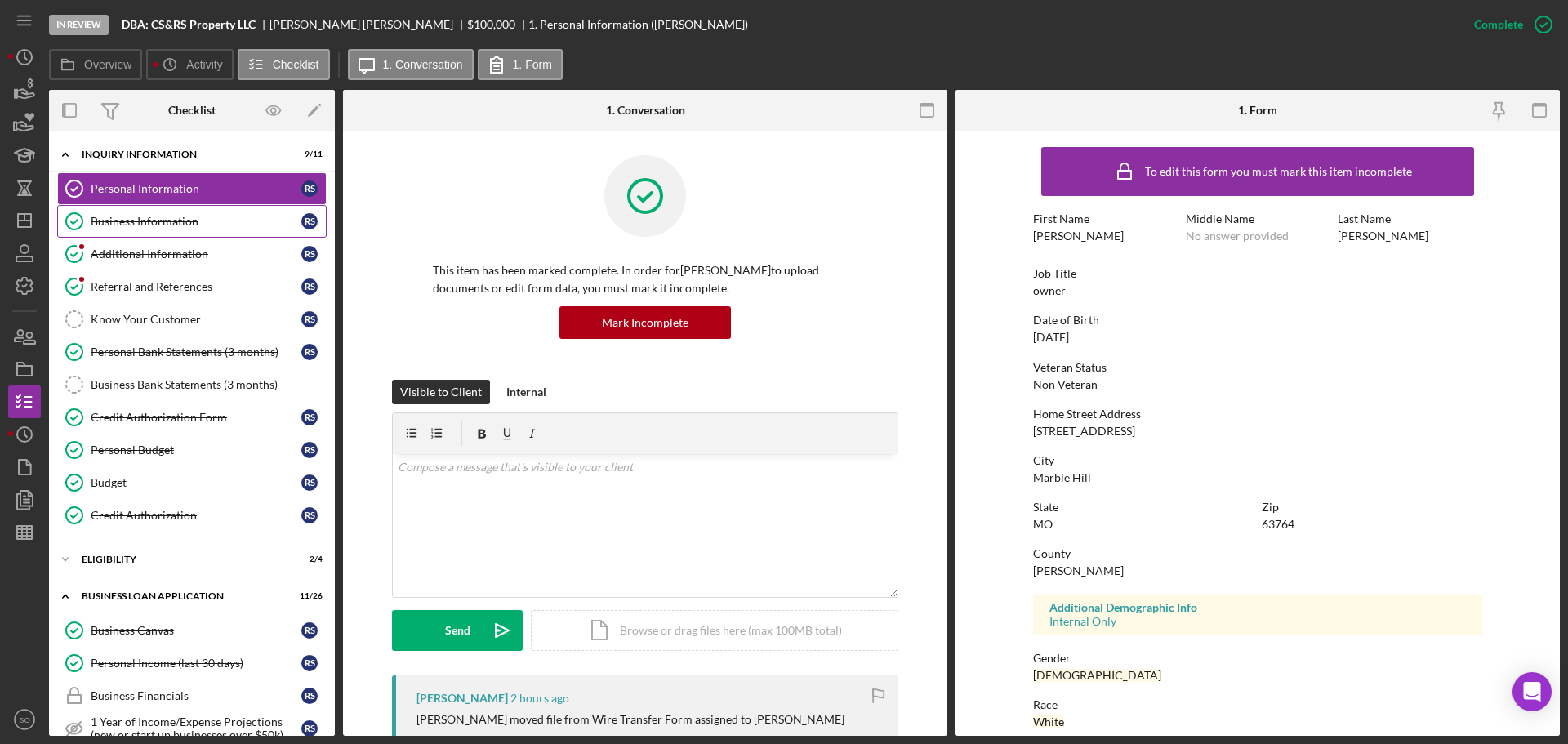
click at [141, 224] on div "Business Information" at bounding box center [196, 221] width 211 height 13
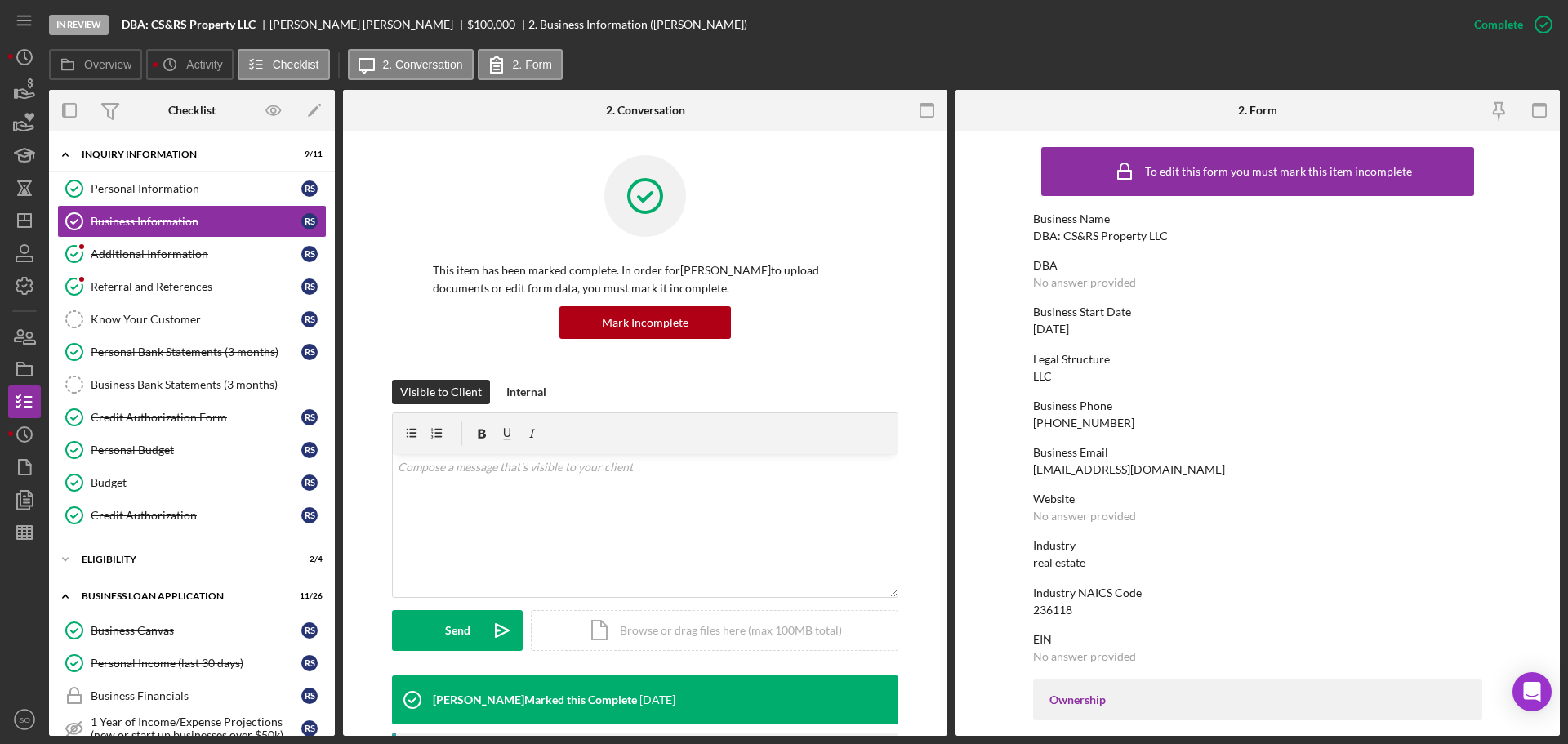
click at [1100, 238] on div "DBA: CS&RS Property LLC" at bounding box center [1101, 235] width 135 height 13
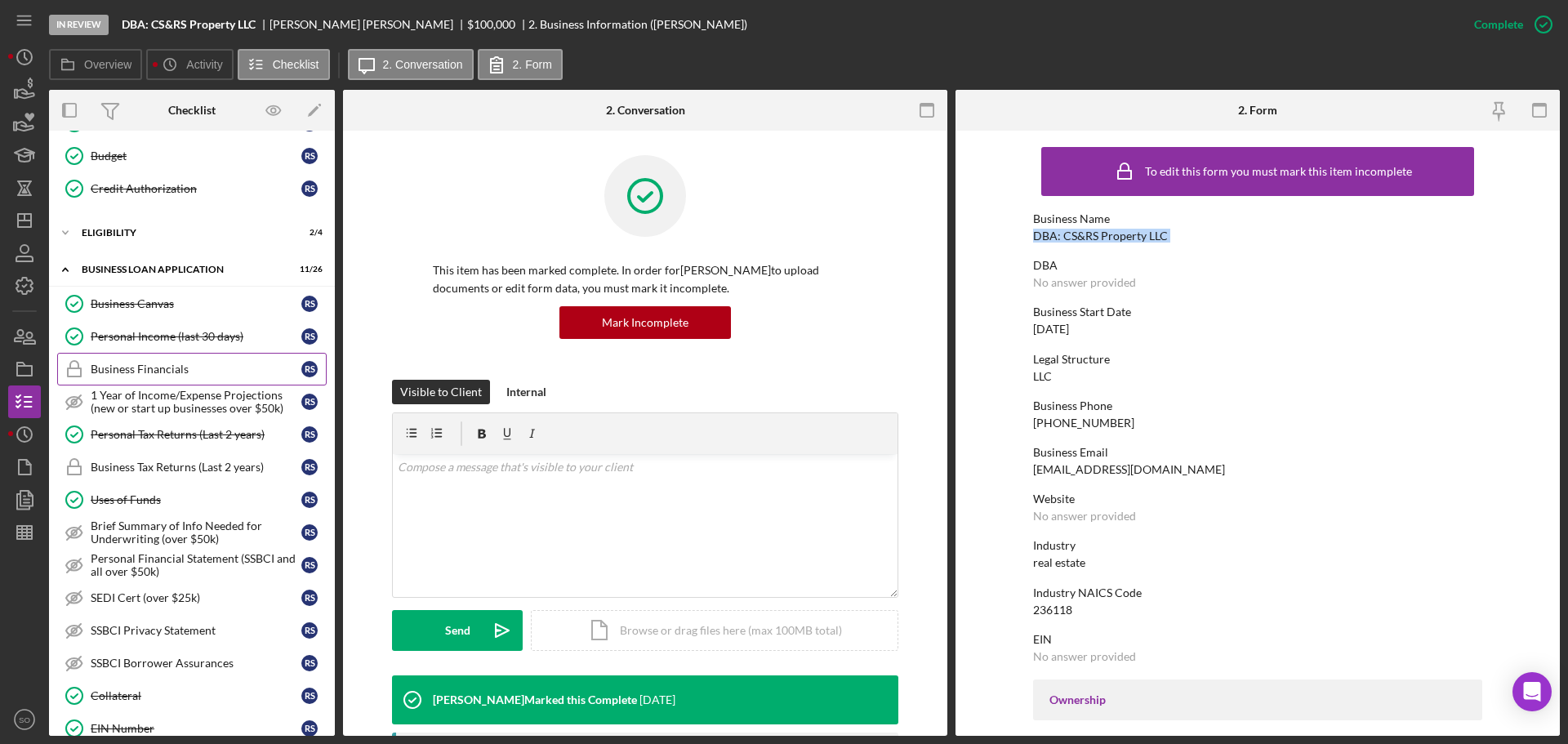
scroll to position [572, 0]
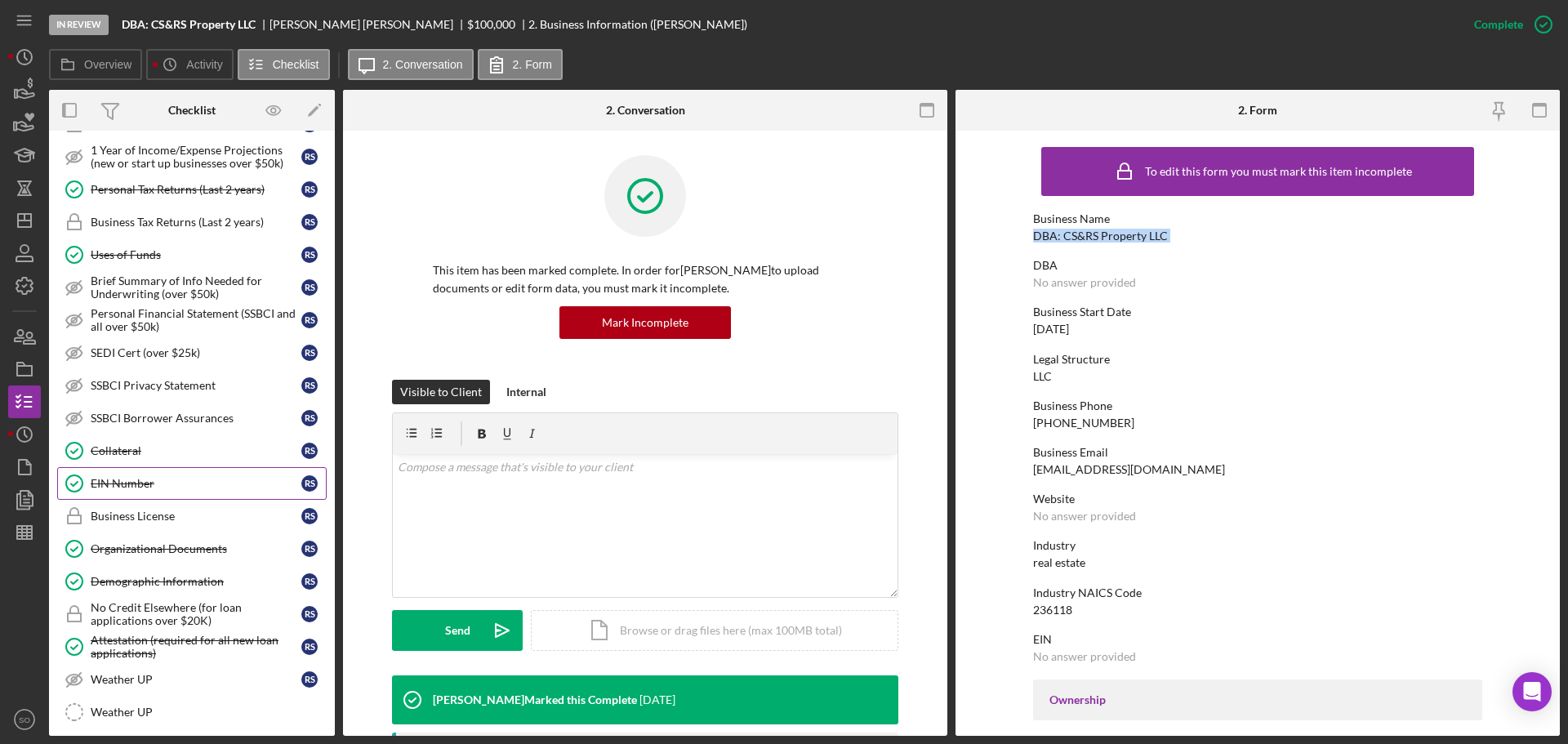
click at [164, 485] on div "EIN Number" at bounding box center [196, 483] width 211 height 13
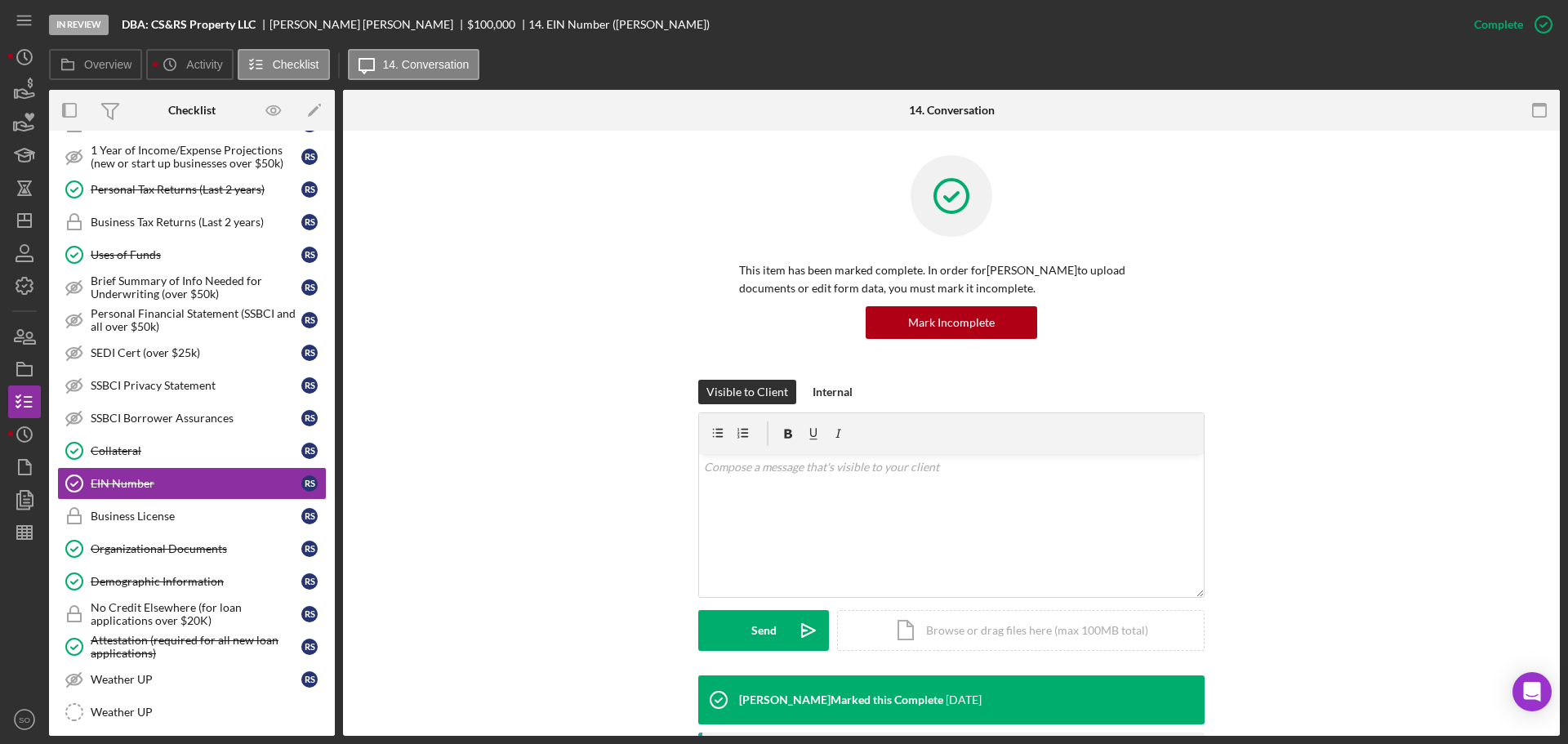
scroll to position [245, 0]
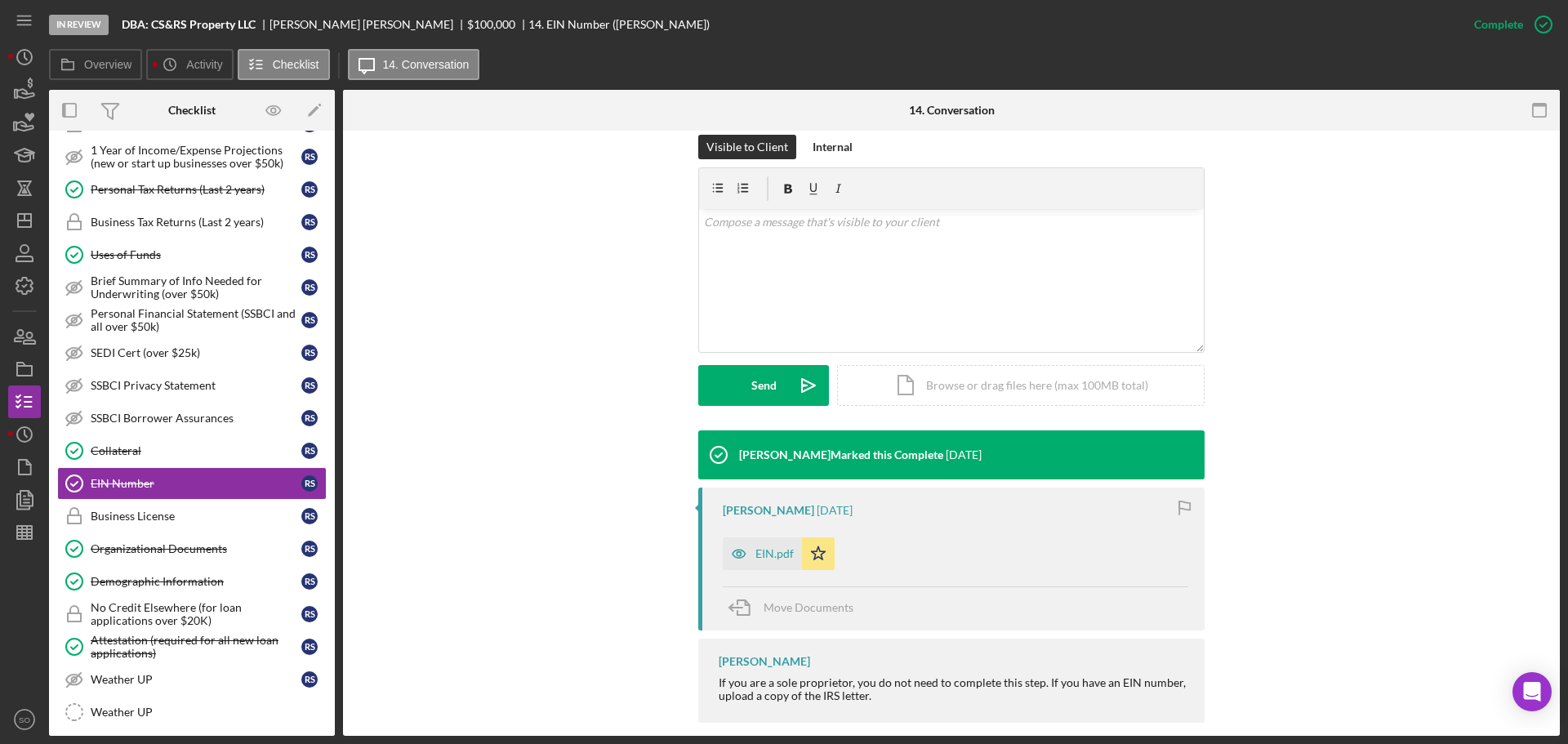
click at [774, 550] on div "EIN.pdf" at bounding box center [775, 553] width 38 height 13
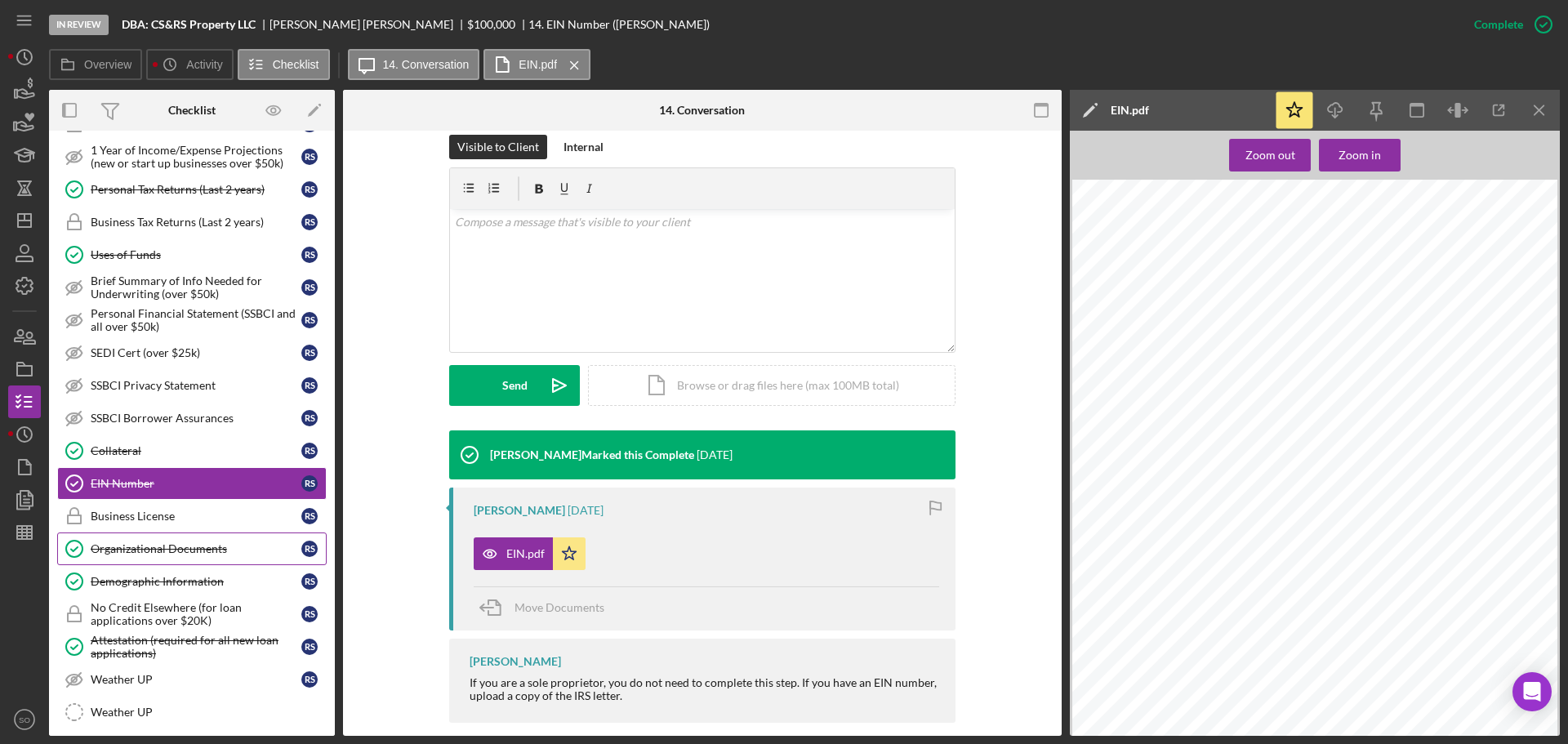
drag, startPoint x: 149, startPoint y: 558, endPoint x: 191, endPoint y: 547, distance: 43.4
click at [150, 558] on link "Organizational Documents Organizational Documents R S" at bounding box center [192, 549] width 270 height 32
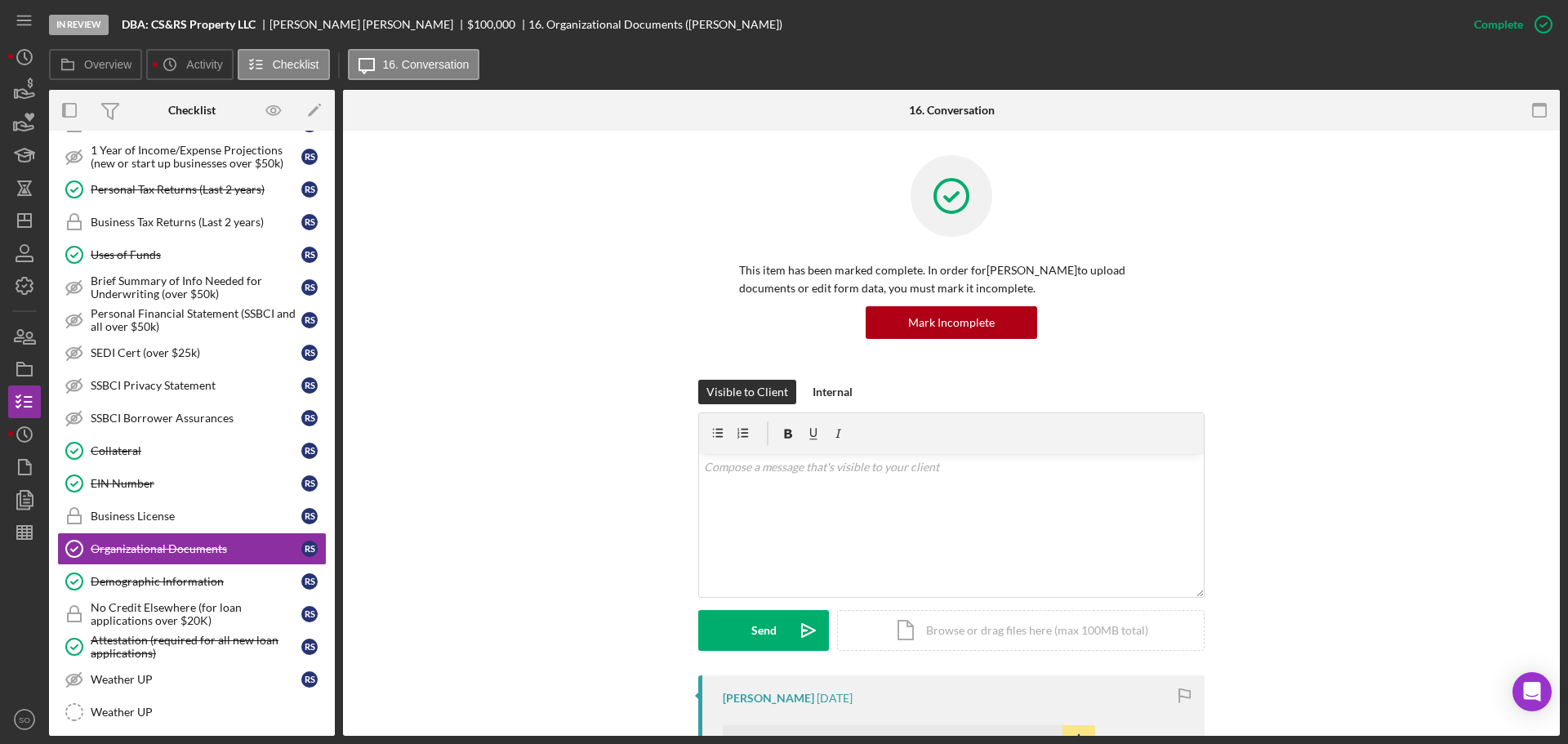
scroll to position [326, 0]
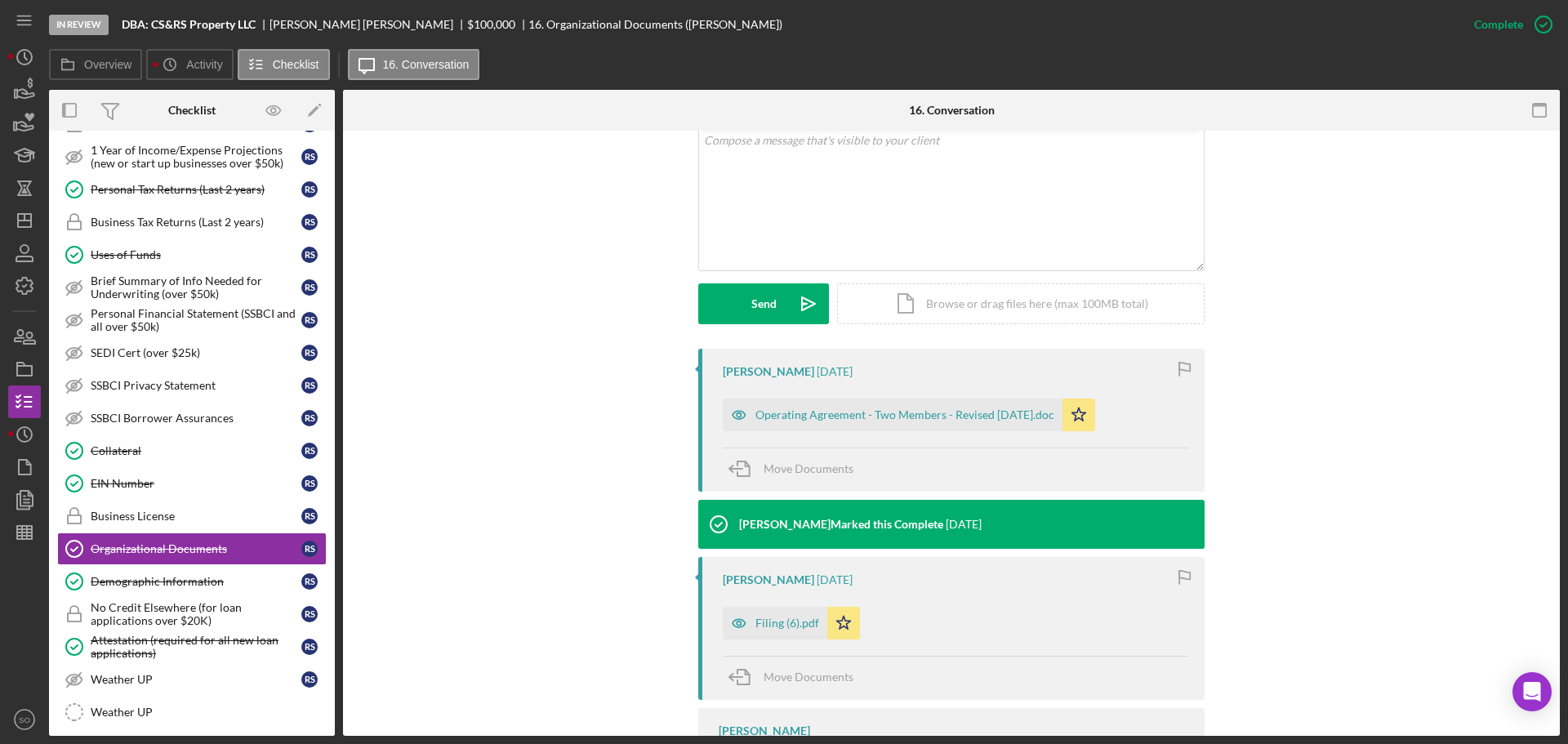
click at [774, 628] on div "Filing (6).pdf" at bounding box center [788, 623] width 64 height 13
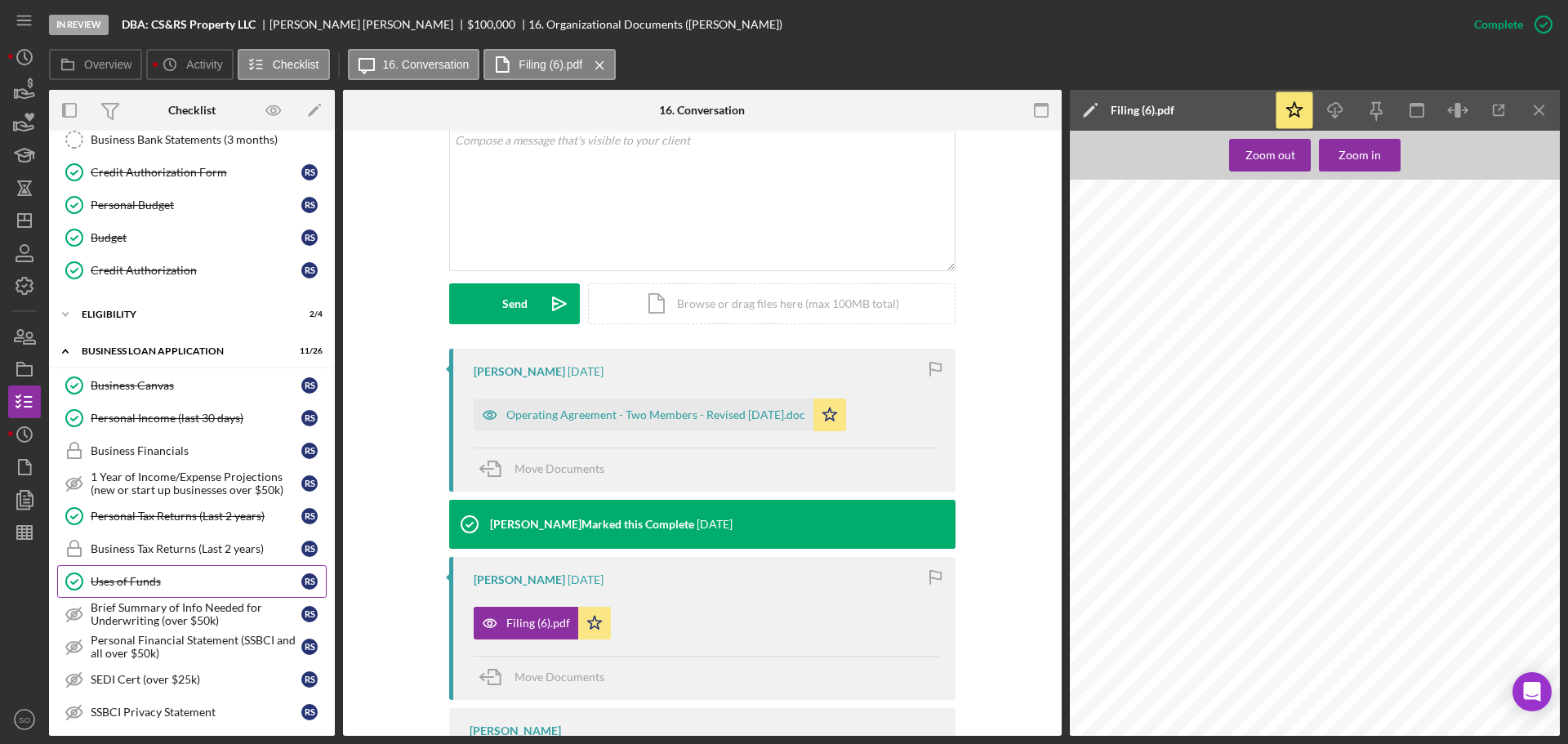
scroll to position [0, 0]
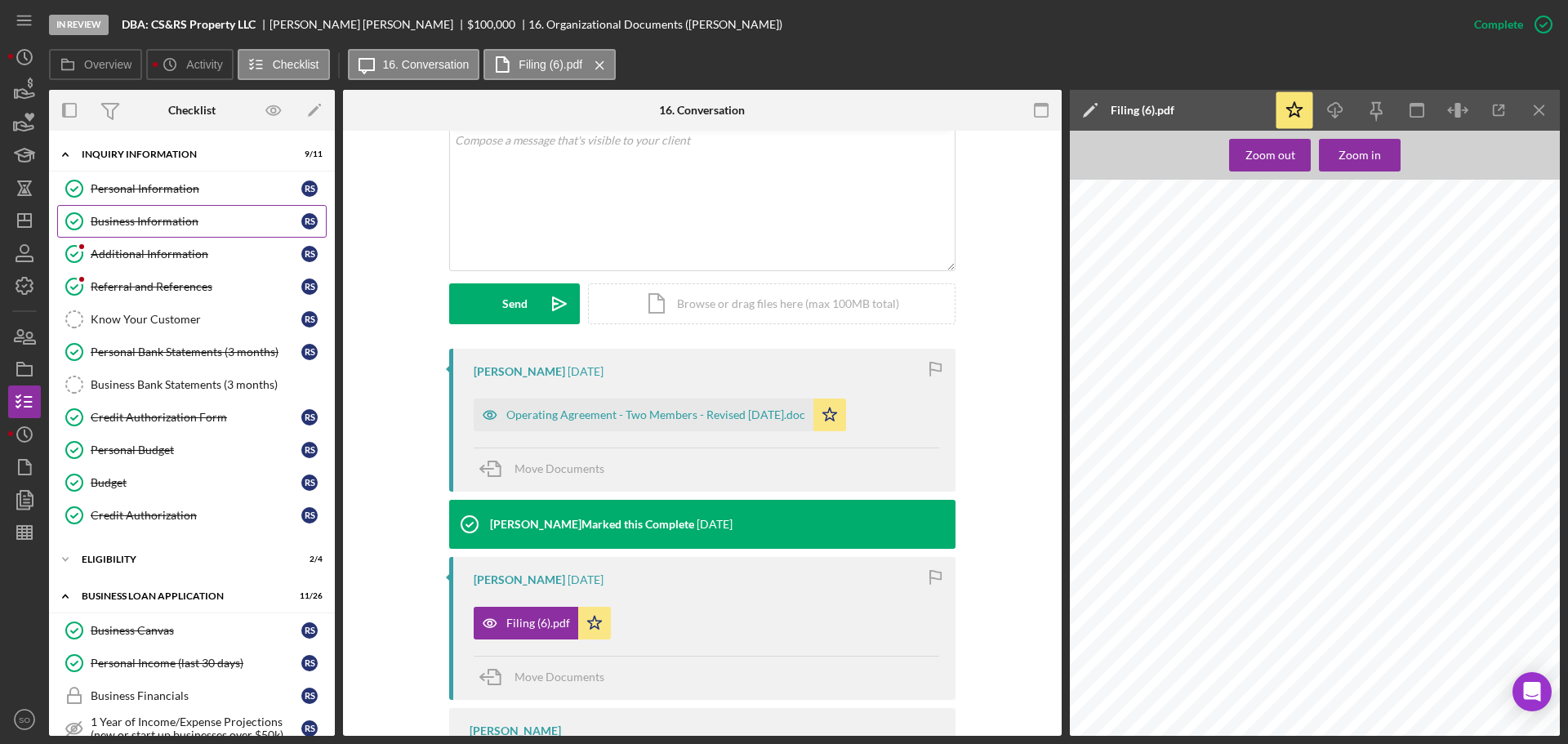
click at [155, 225] on div "Business Information" at bounding box center [196, 221] width 211 height 13
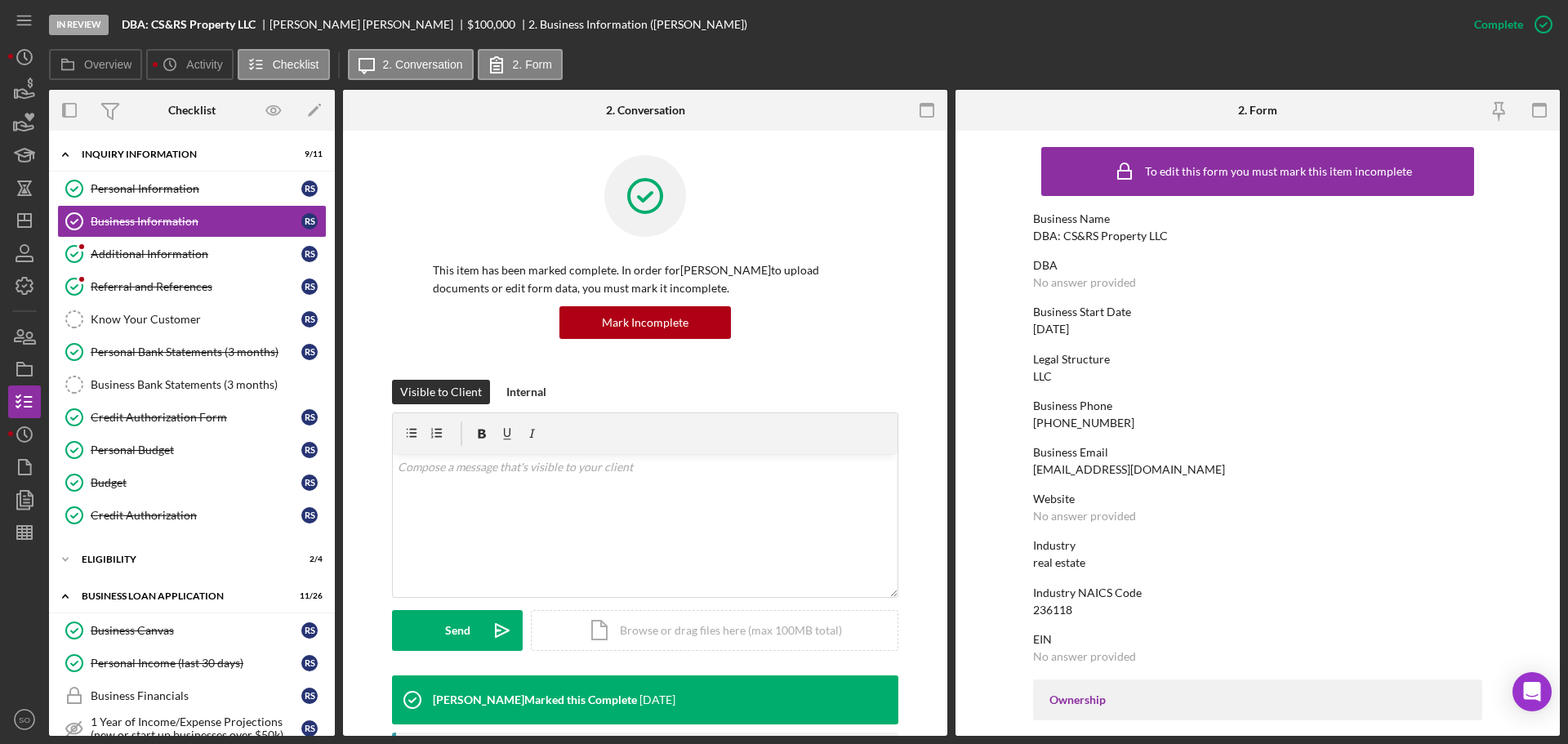
click at [1127, 235] on div "DBA: CS&RS Property LLC" at bounding box center [1101, 235] width 135 height 13
click at [1160, 231] on div "DBA: CS&RS Property LLC" at bounding box center [1101, 235] width 135 height 13
copy div "DBA: CS&RS Property LLC"
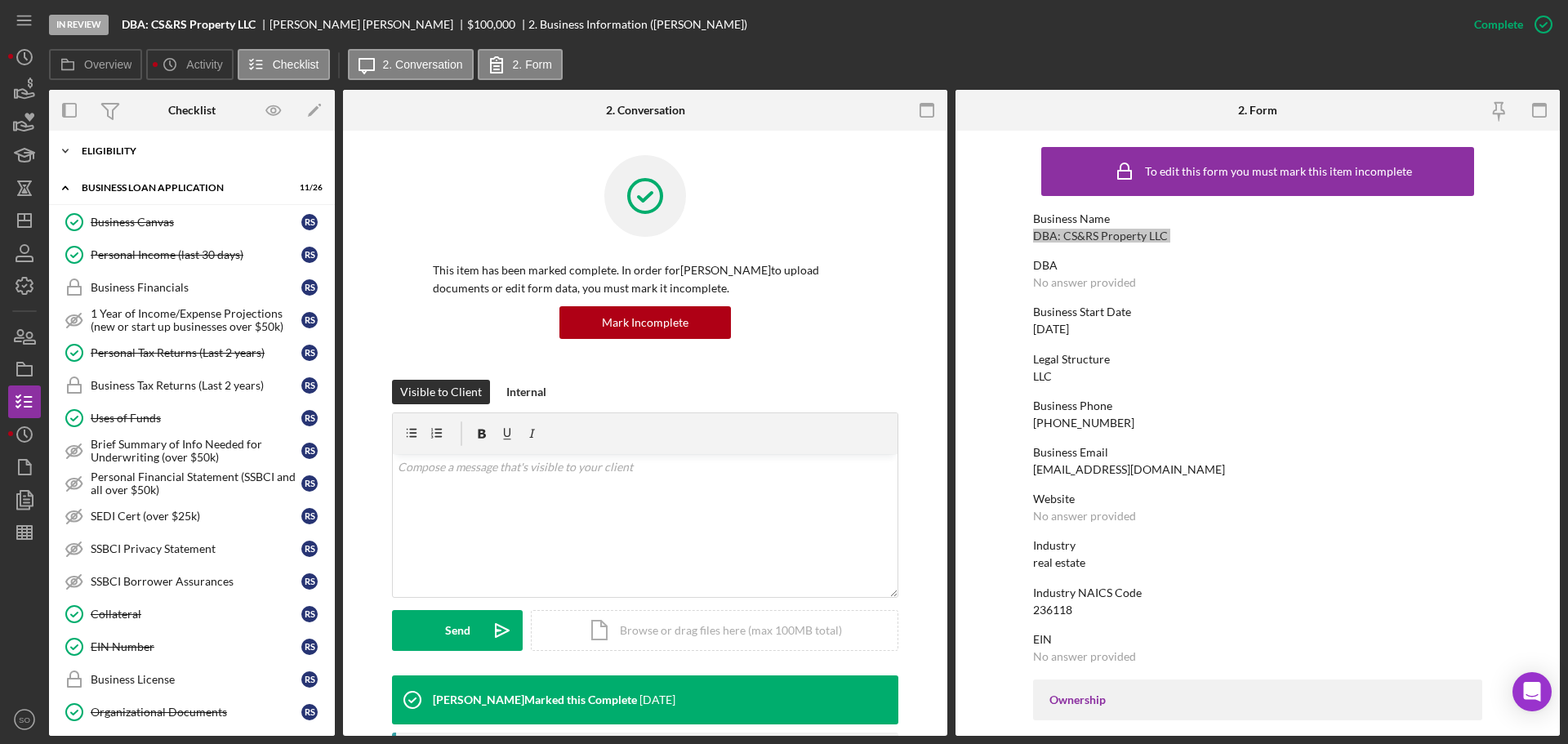
scroll to position [490, 0]
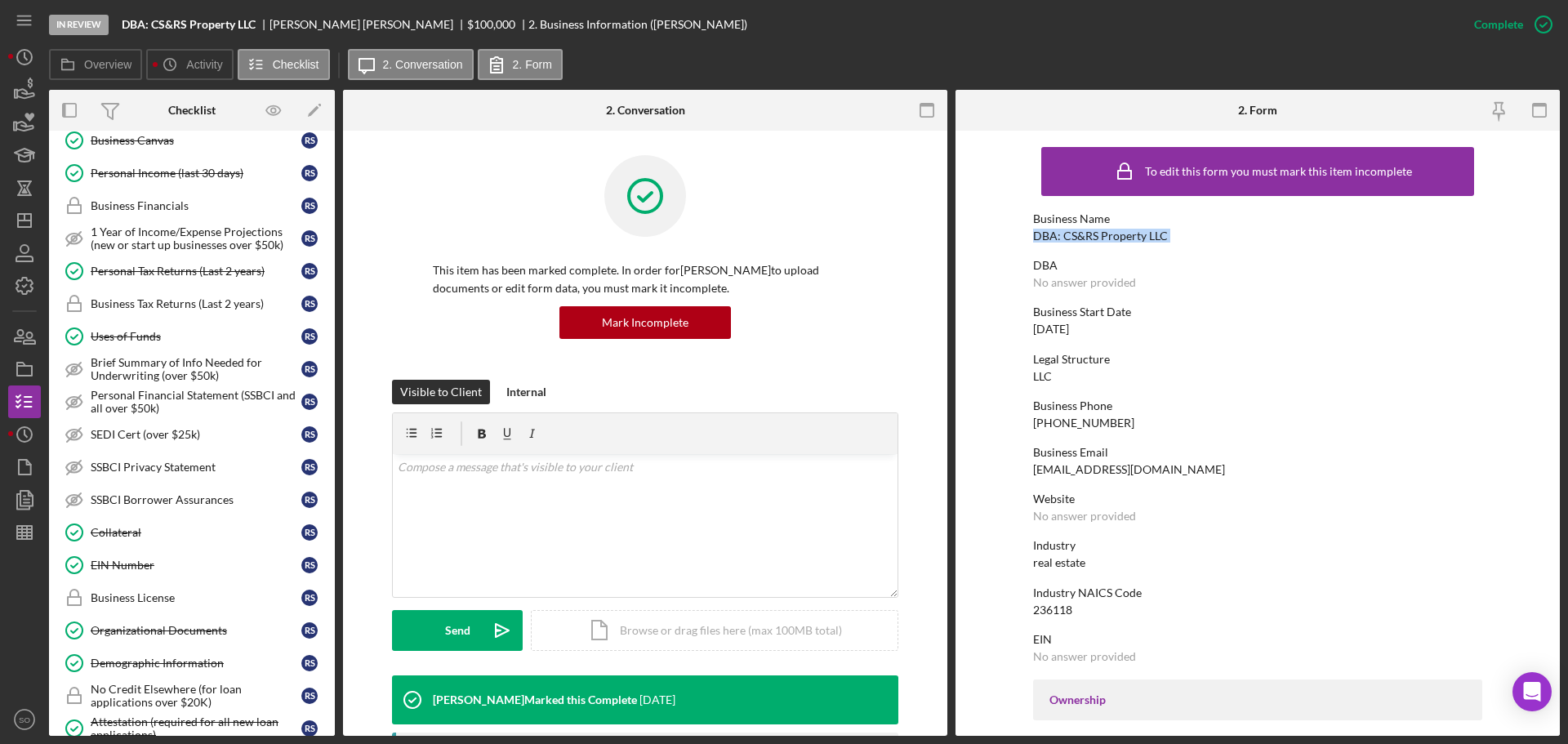
drag, startPoint x: 189, startPoint y: 622, endPoint x: 427, endPoint y: 576, distance: 242.4
click at [189, 623] on link "Organizational Documents Organizational Documents R S" at bounding box center [192, 630] width 270 height 32
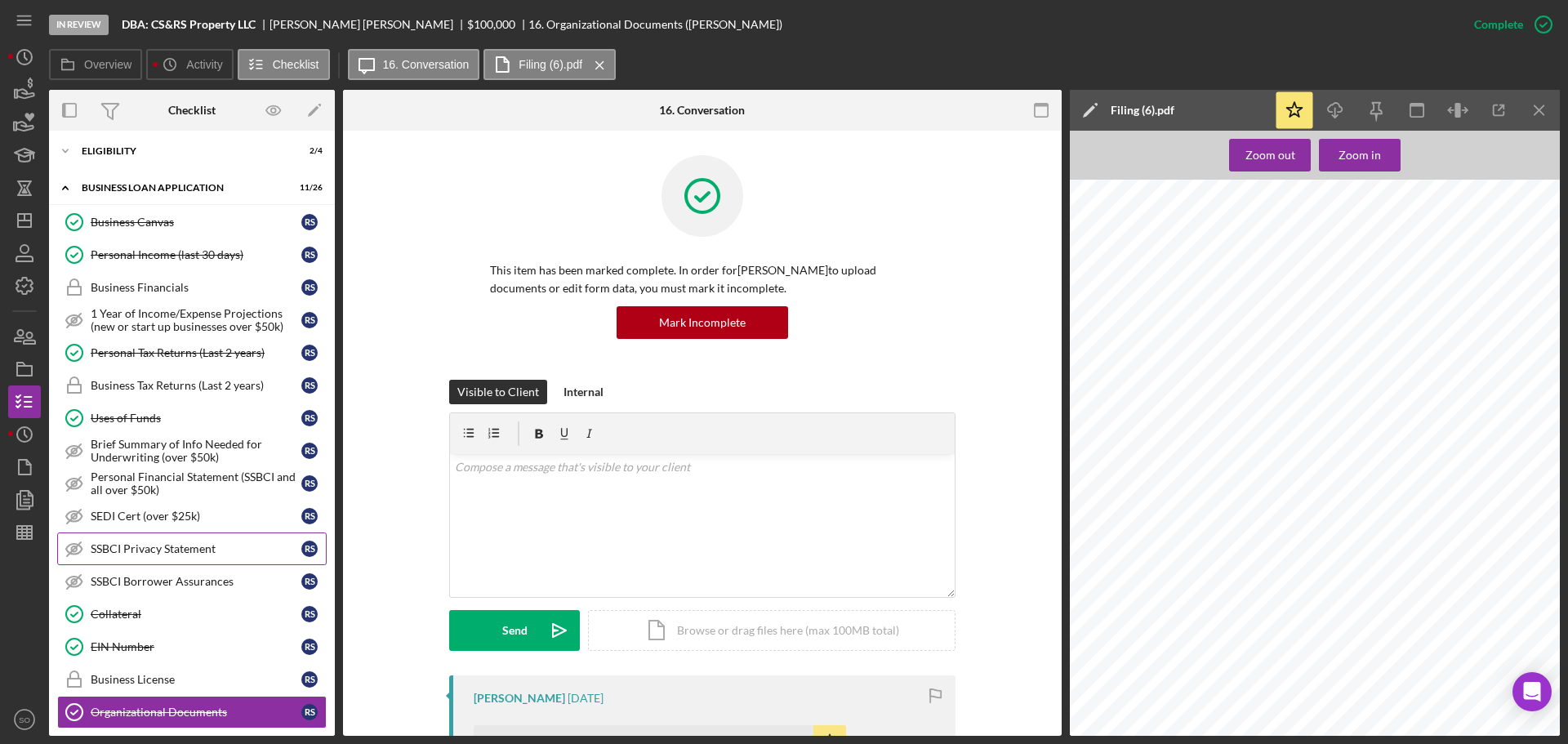
scroll to position [326, 0]
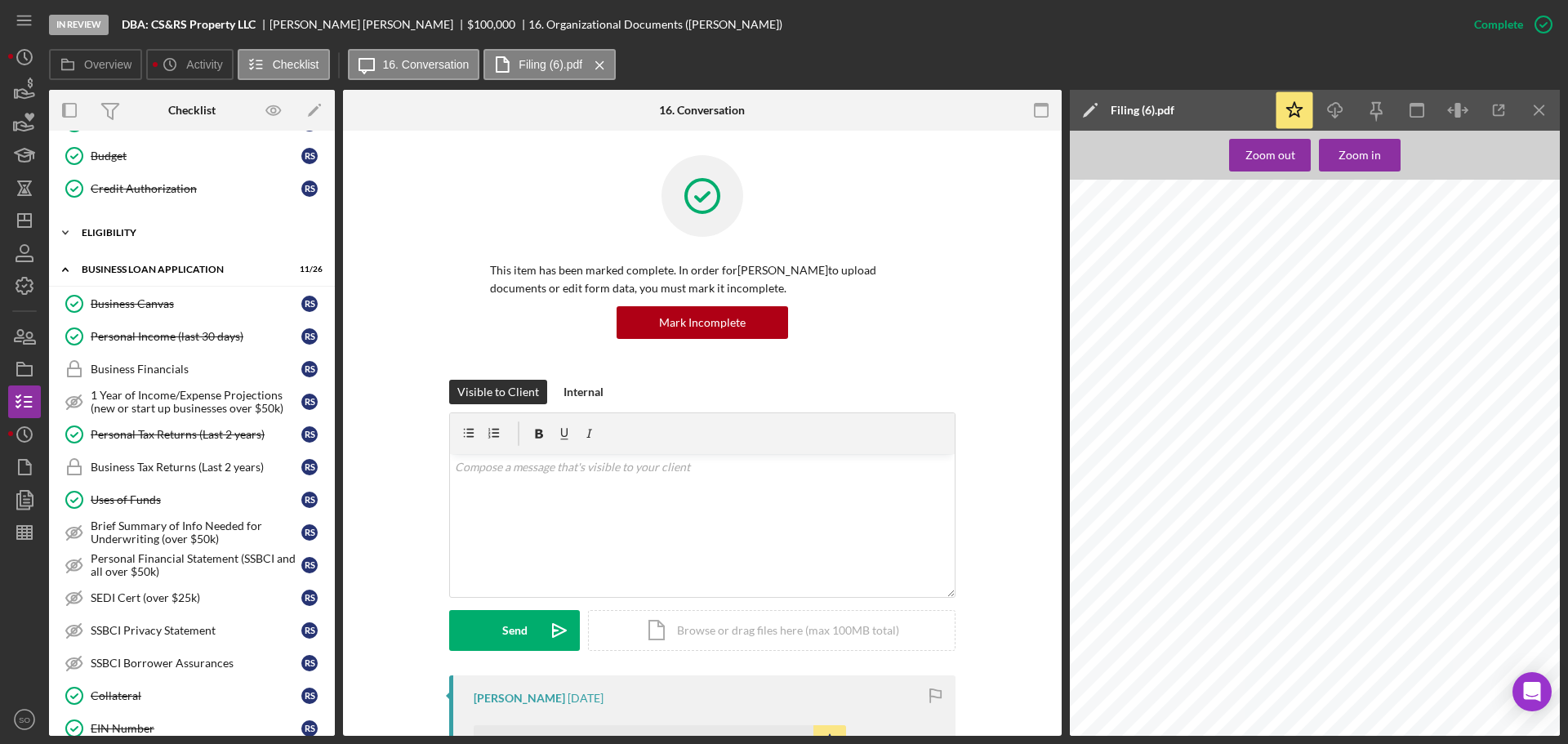
drag, startPoint x: 142, startPoint y: 232, endPoint x: 137, endPoint y: 244, distance: 13.0
click at [142, 232] on div "ELIGIBILITY" at bounding box center [198, 232] width 233 height 10
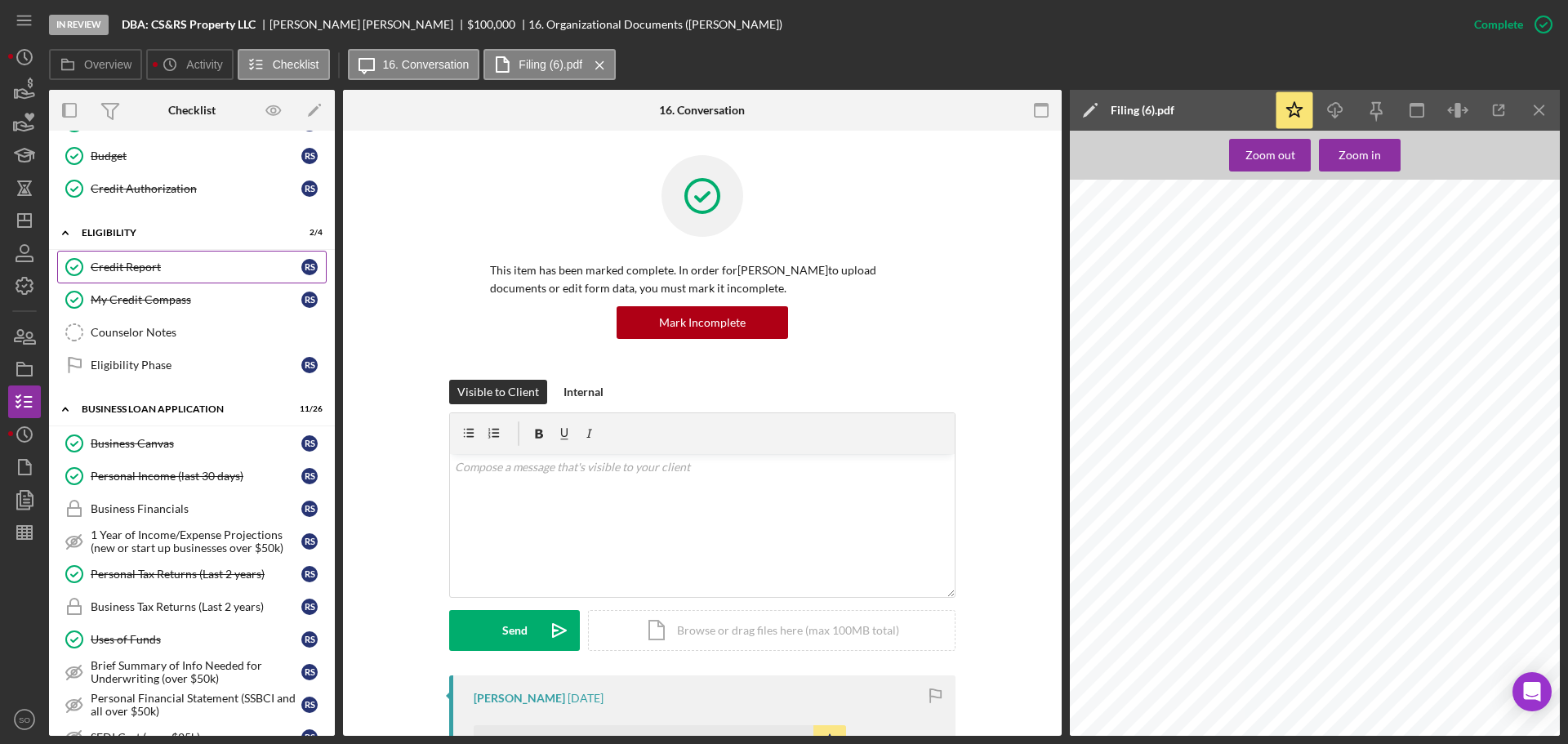
click at [137, 263] on div "Credit Report" at bounding box center [196, 267] width 211 height 13
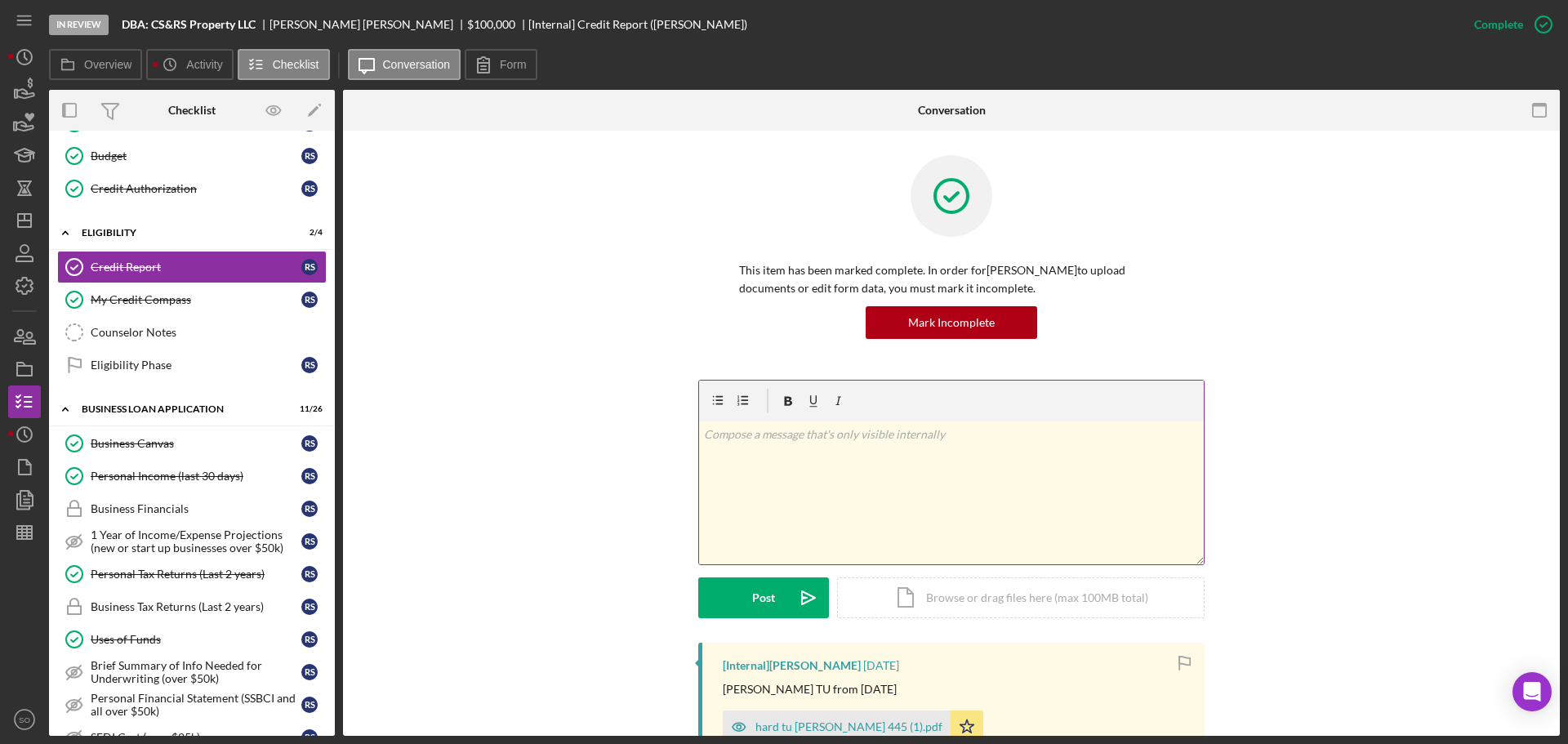
scroll to position [326, 0]
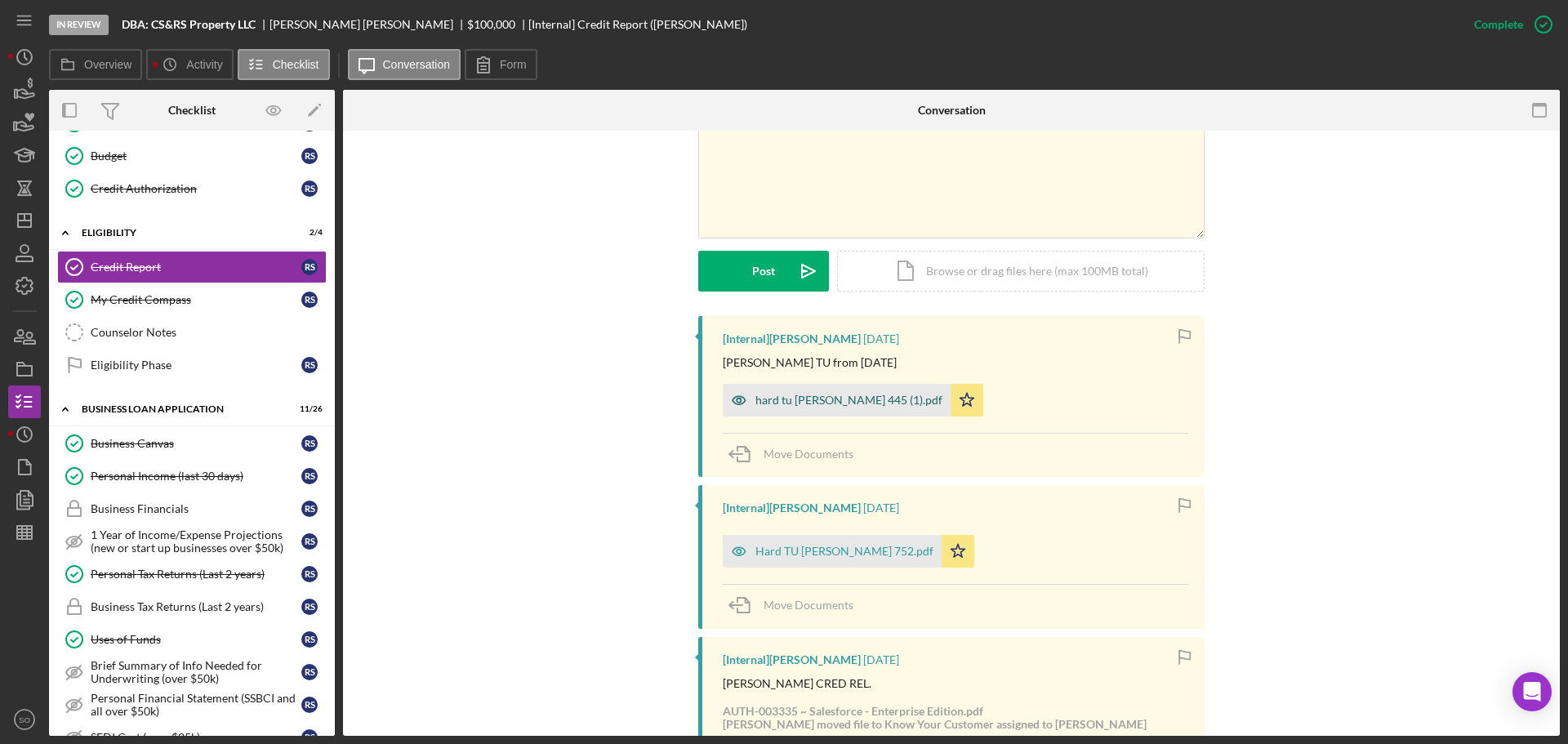
click at [826, 408] on div "hard tu [PERSON_NAME] 445 (1).pdf" at bounding box center [836, 400] width 228 height 32
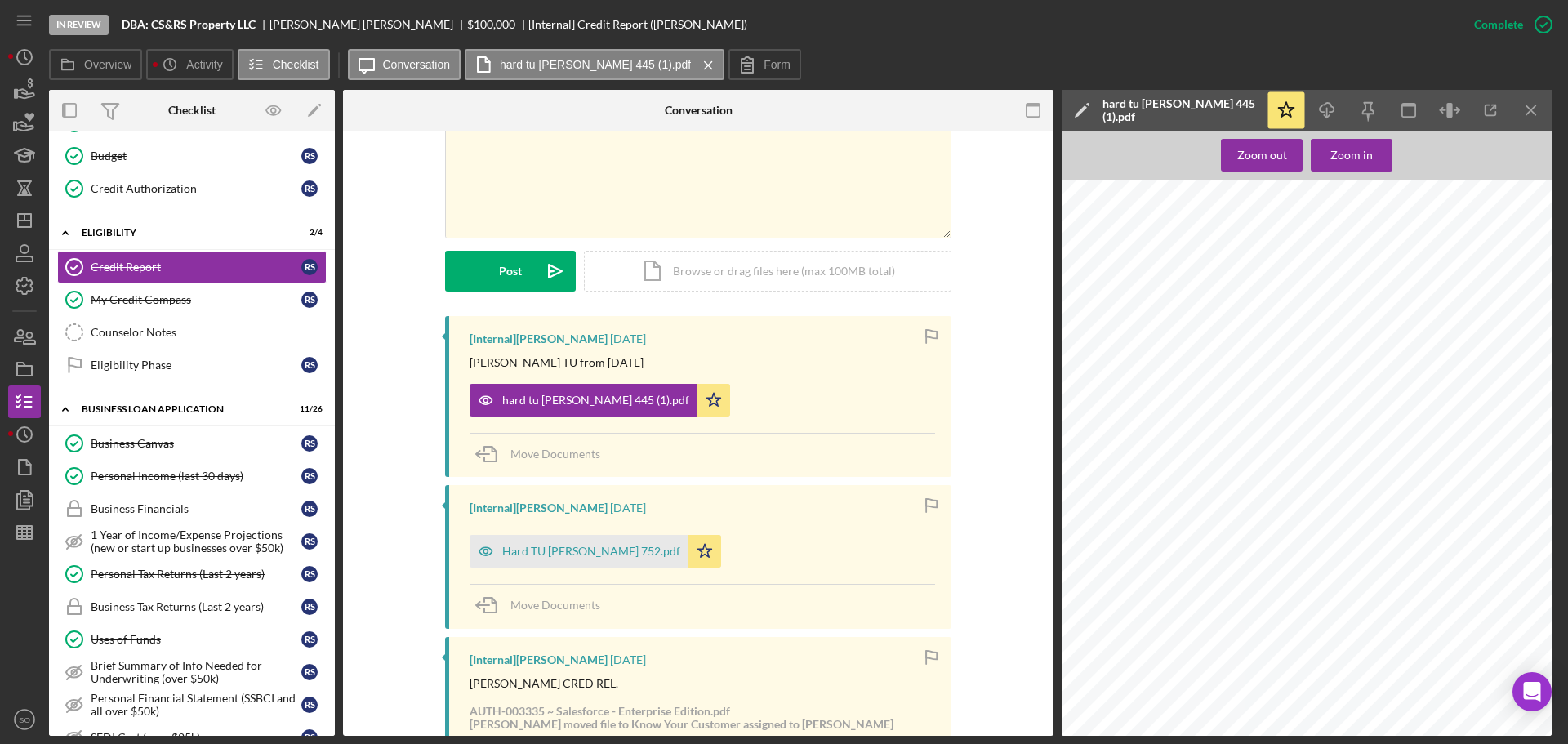
scroll to position [81, 0]
click at [590, 547] on div "Hard TU [PERSON_NAME] 752.pdf" at bounding box center [592, 551] width 178 height 13
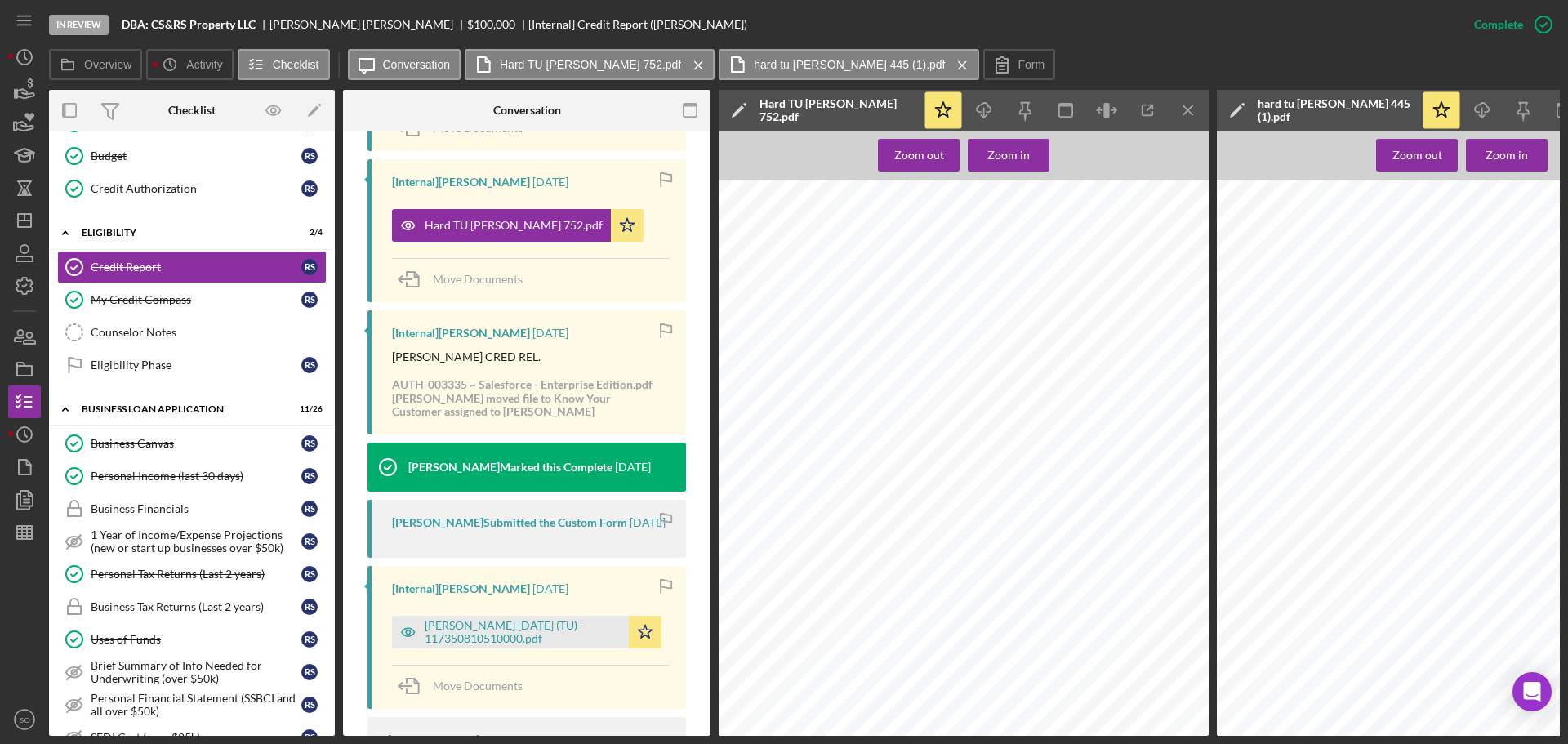
scroll to position [754, 0]
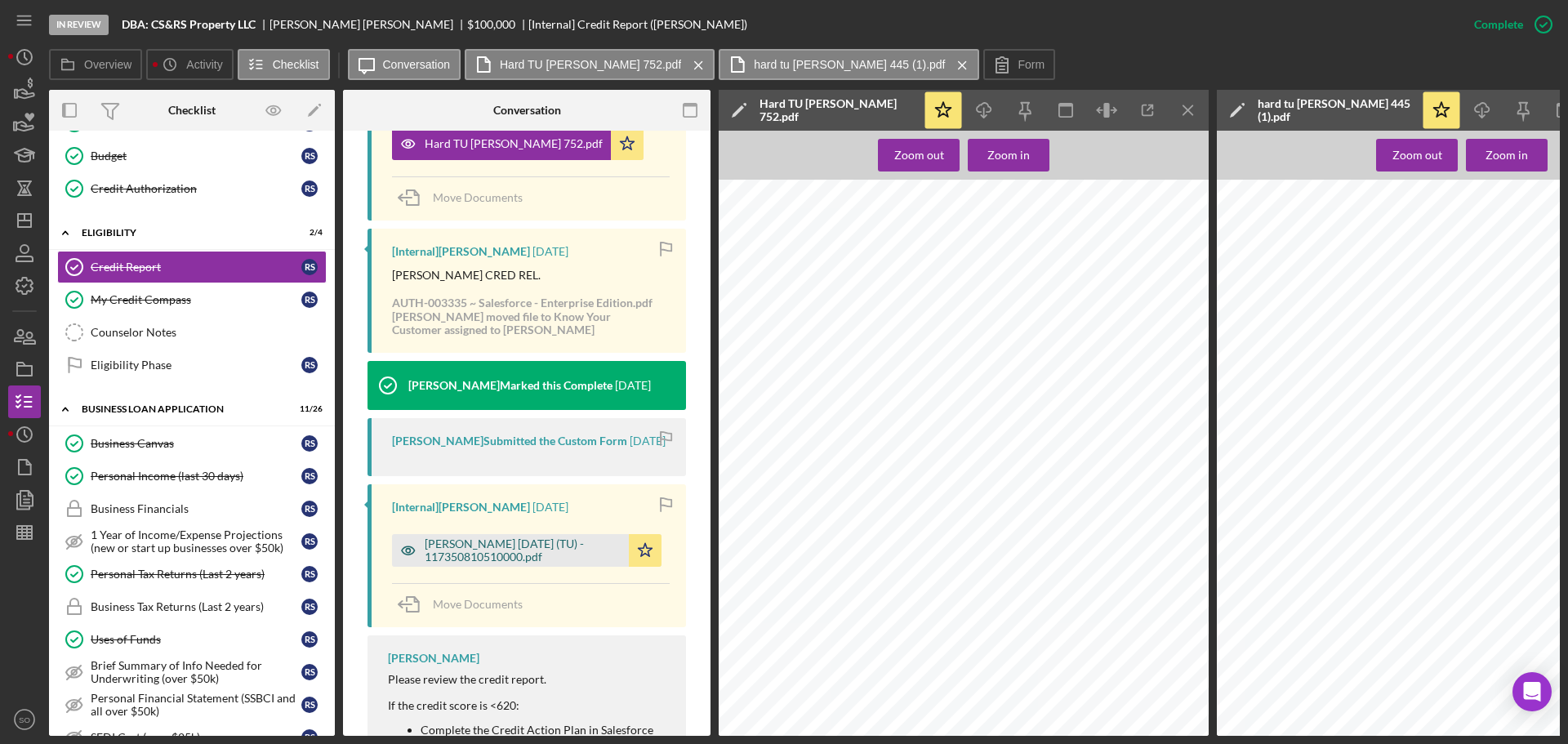
click at [514, 563] on div "[PERSON_NAME] [DATE] (TU) - 117350810510000.pdf" at bounding box center [522, 551] width 196 height 26
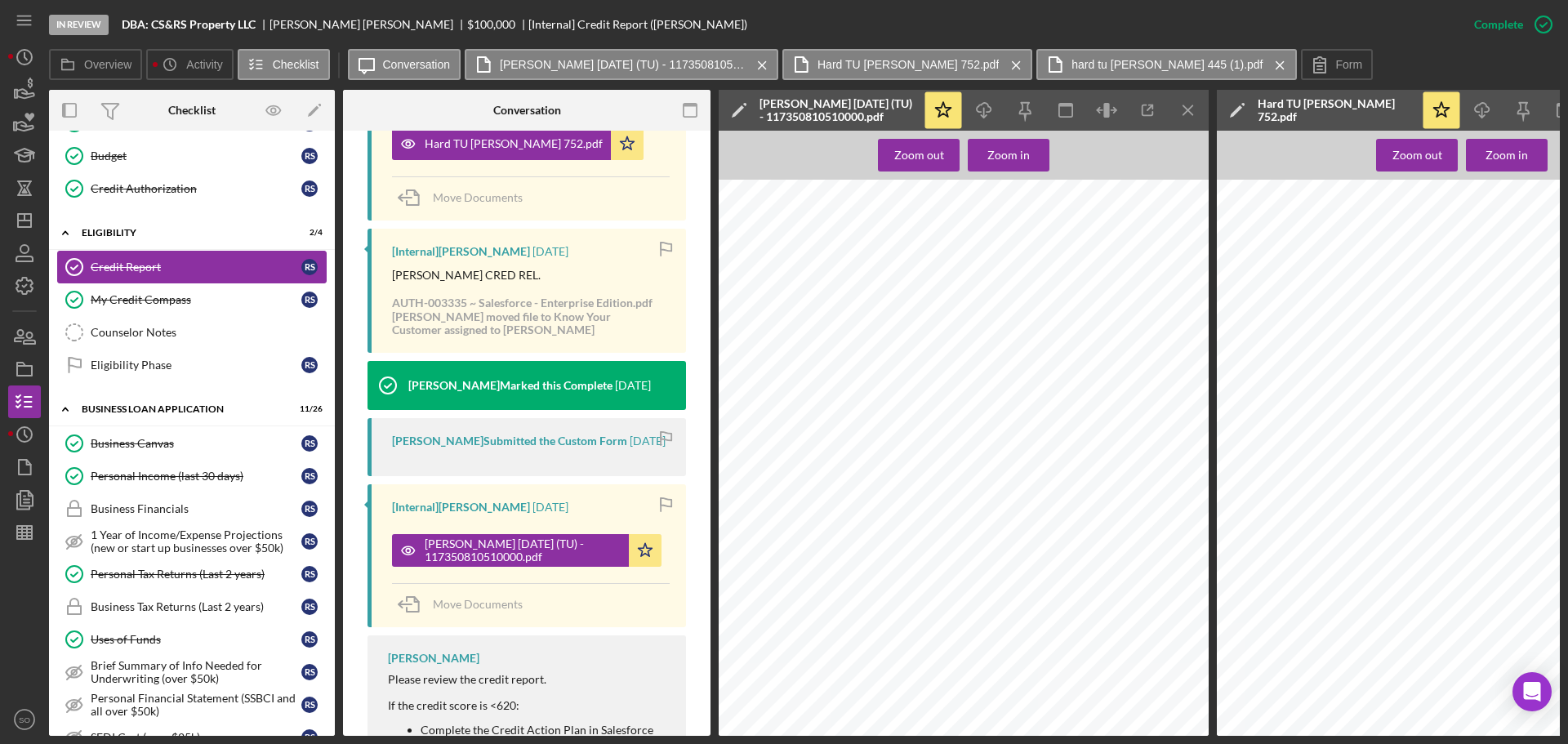
scroll to position [81, 0]
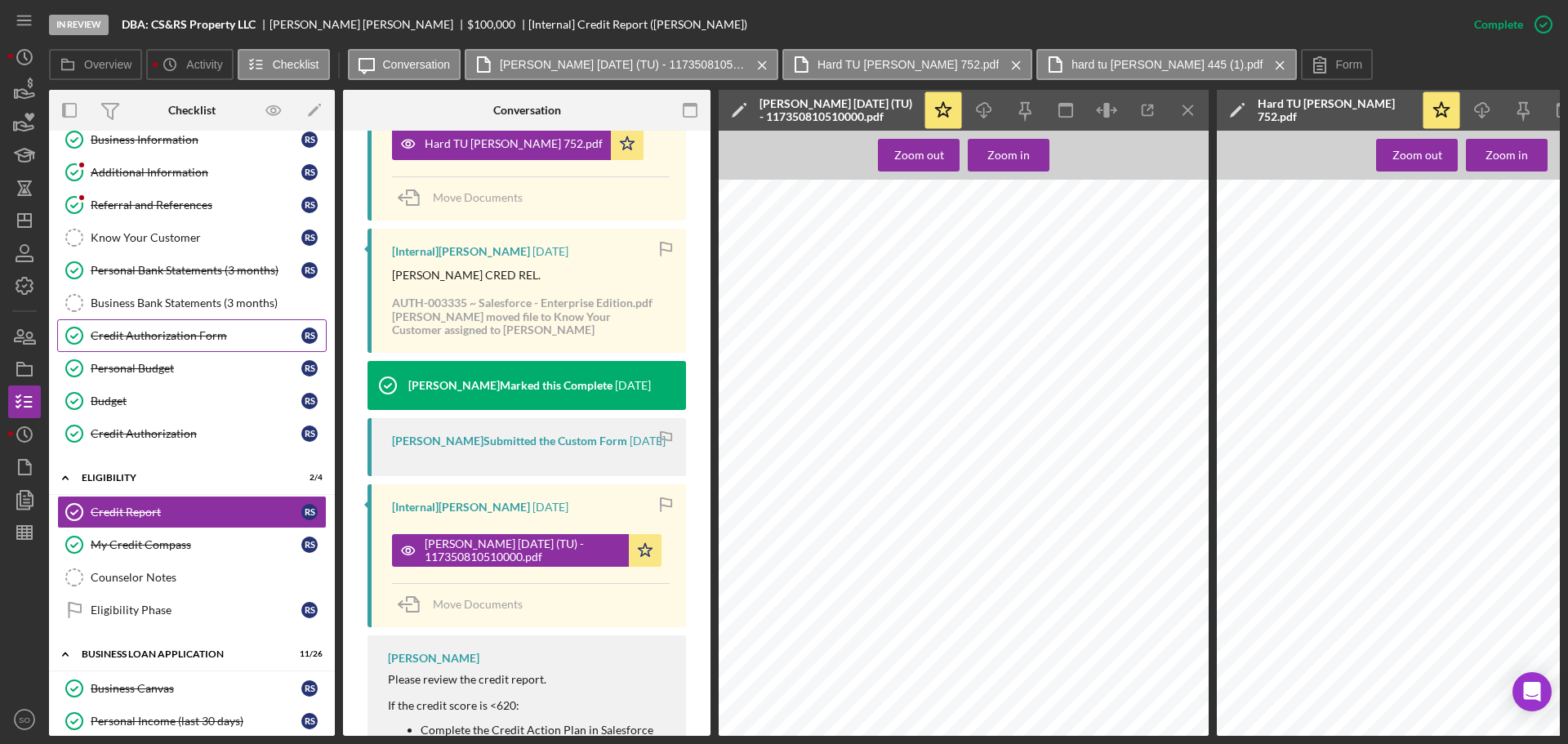
click at [188, 338] on div "Credit Authorization Form" at bounding box center [196, 335] width 211 height 13
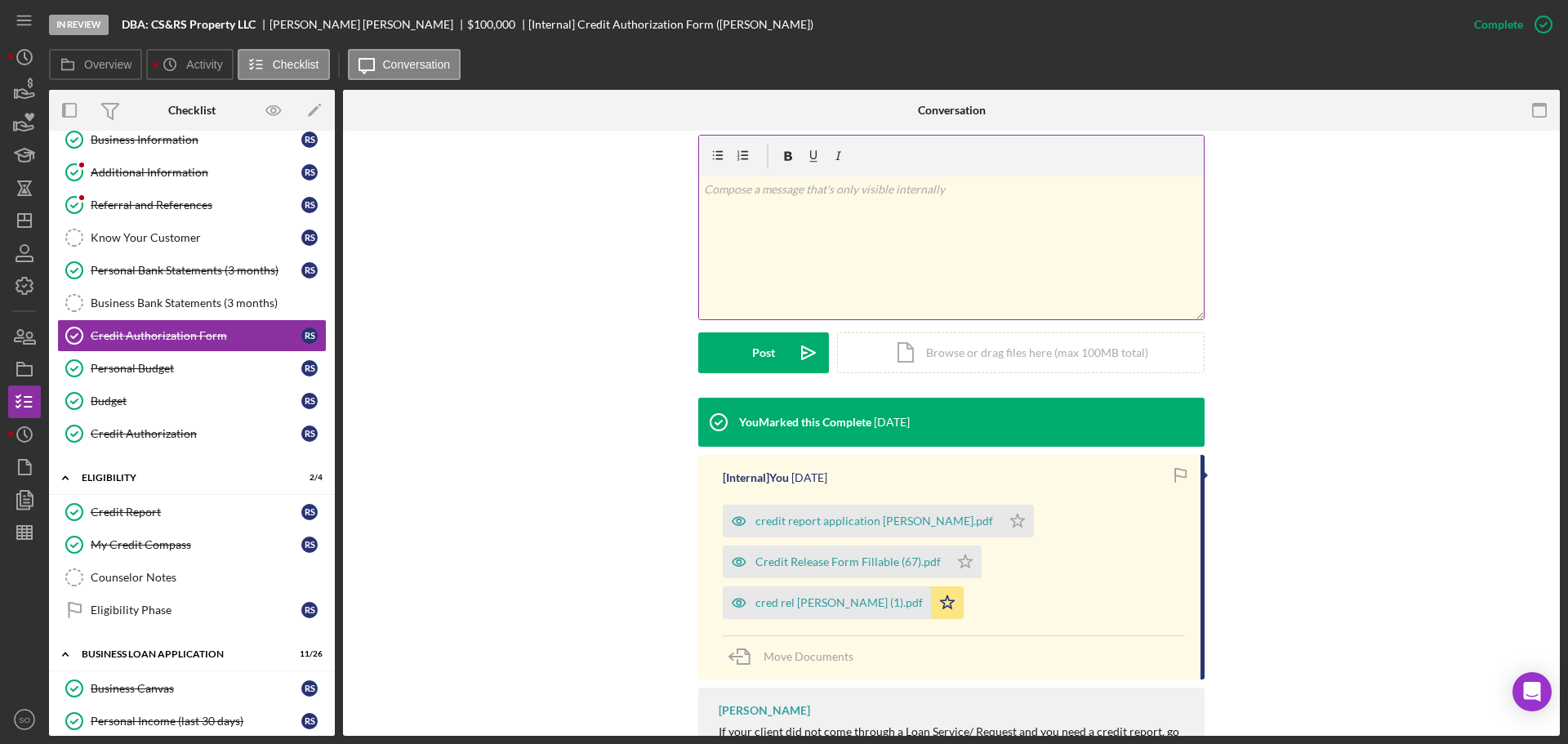
scroll to position [406, 0]
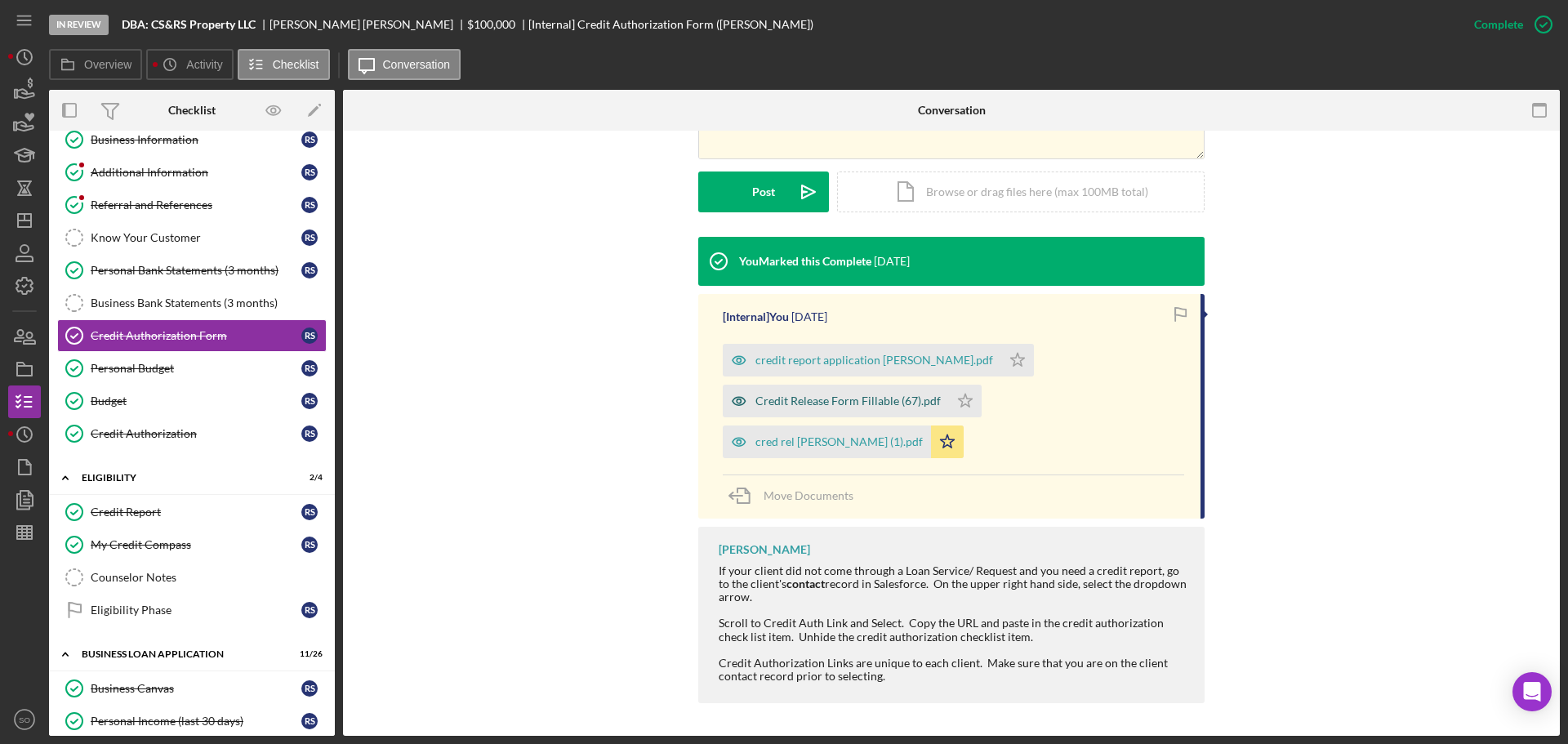
click at [830, 403] on div "Credit Release Form Fillable (67).pdf" at bounding box center [849, 401] width 186 height 13
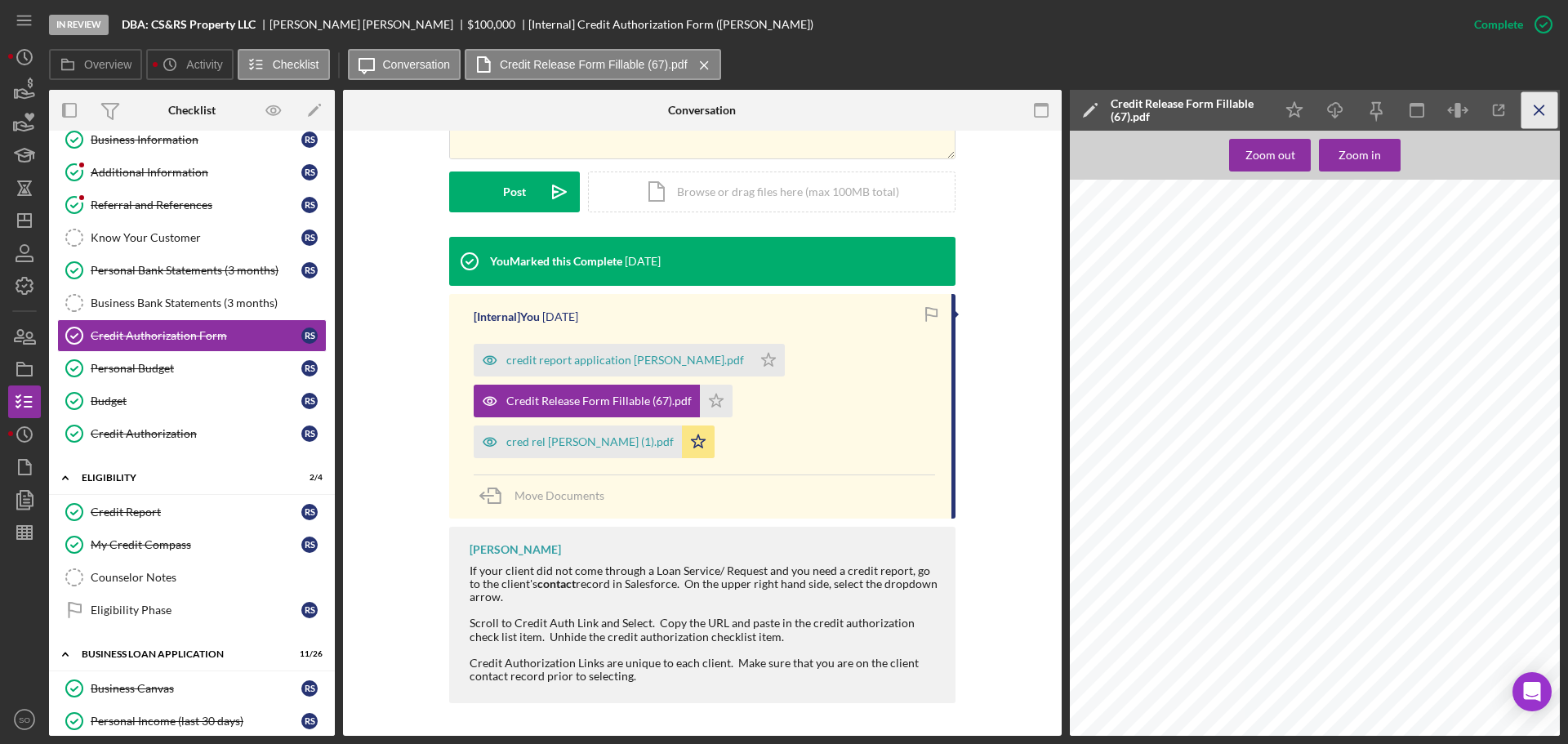
click at [1533, 114] on icon "Icon/Menu Close" at bounding box center [1540, 110] width 37 height 37
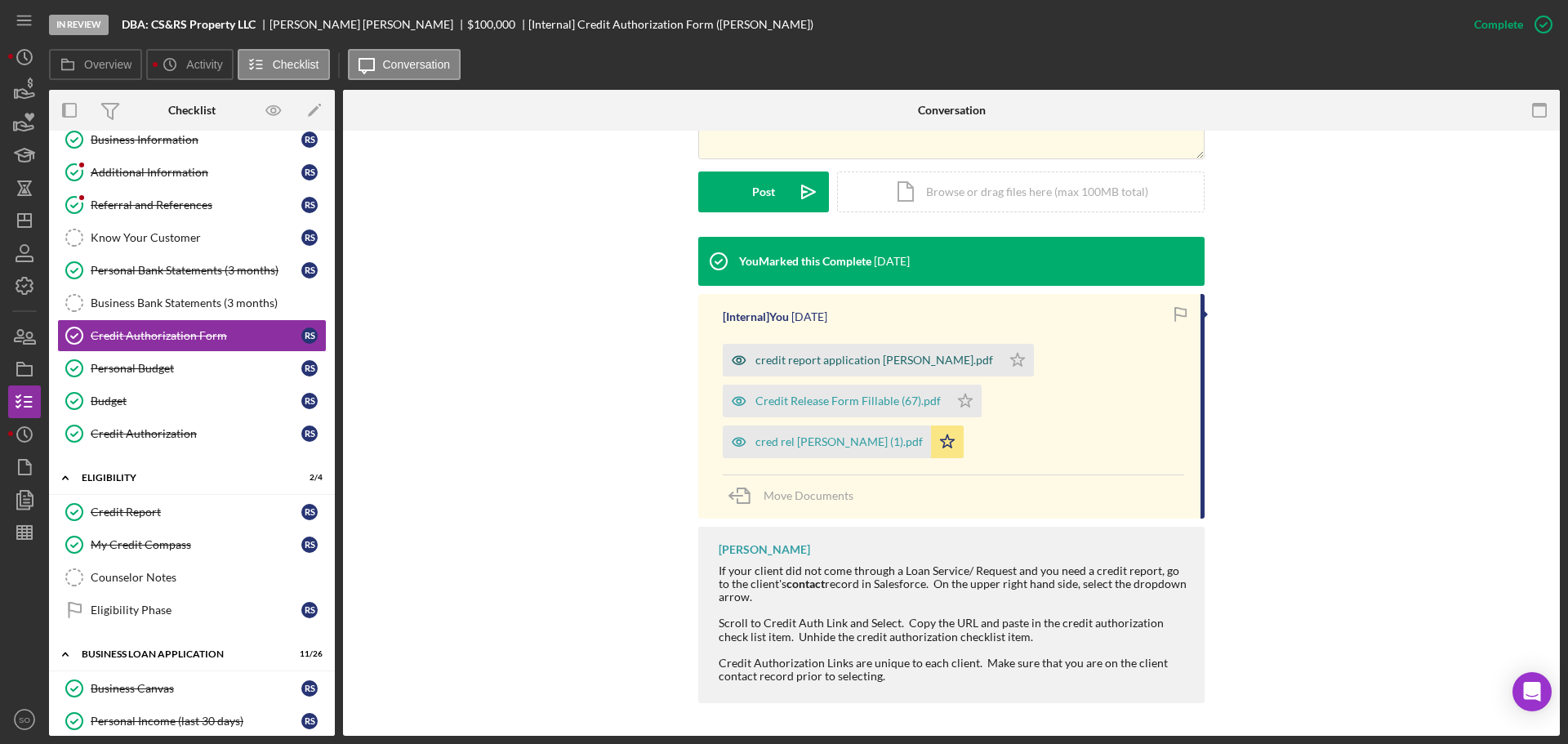
click at [858, 354] on div "credit report application [PERSON_NAME].pdf" at bounding box center [875, 360] width 238 height 13
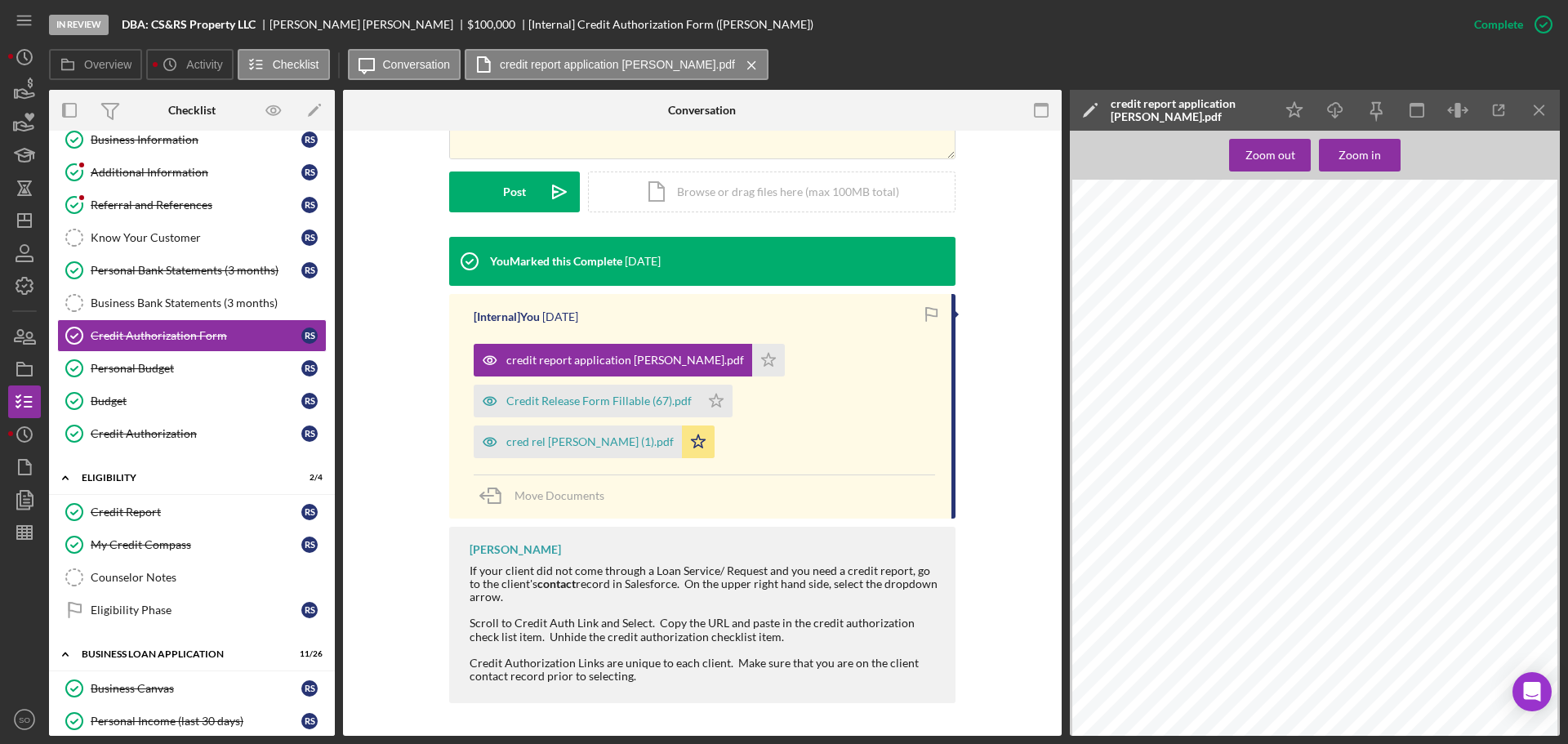
scroll to position [0, 0]
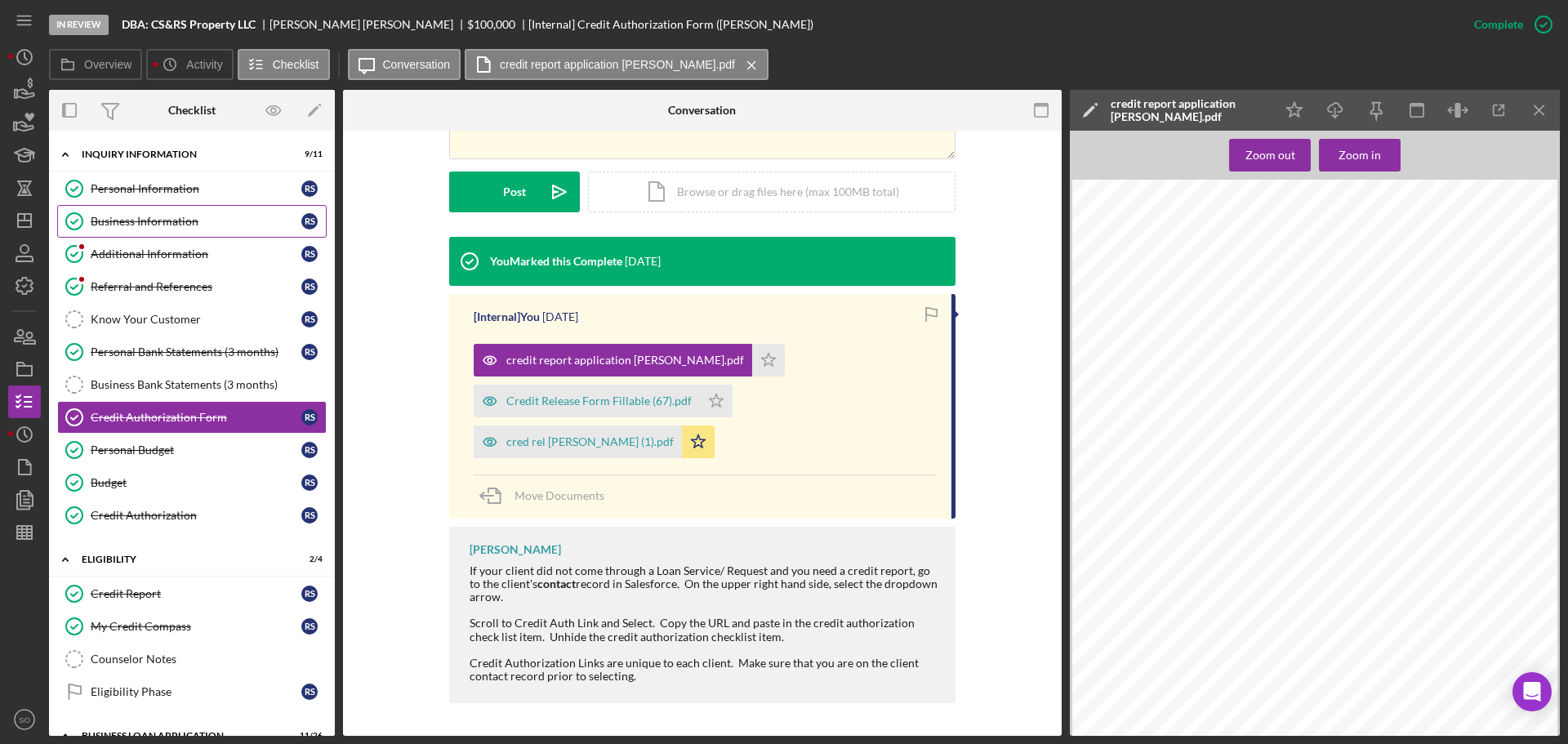
click at [184, 227] on div "Business Information" at bounding box center [196, 221] width 211 height 13
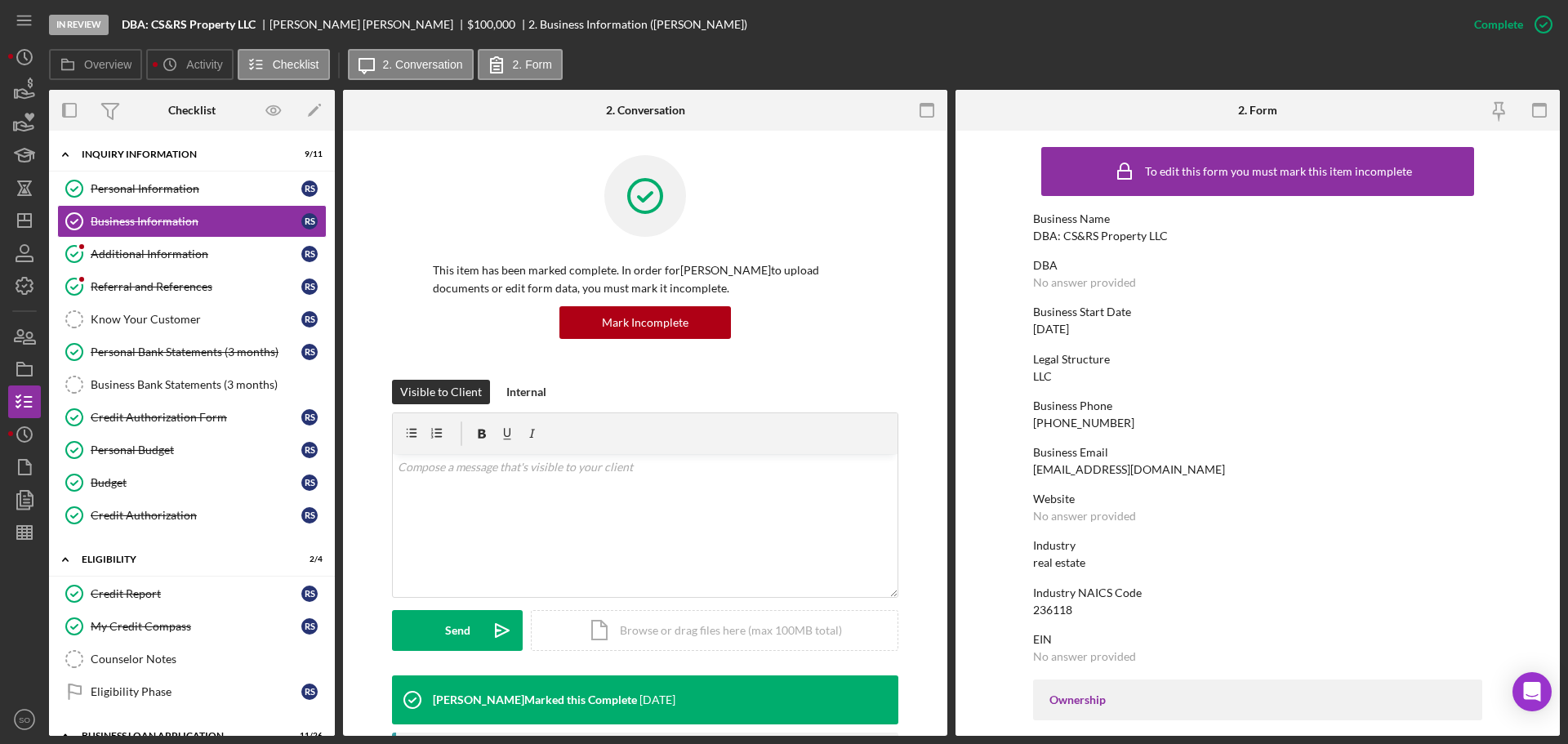
click at [1155, 240] on div "DBA: CS&RS Property LLC" at bounding box center [1101, 235] width 135 height 13
drag, startPoint x: 1162, startPoint y: 238, endPoint x: 1063, endPoint y: 235, distance: 99.0
click at [1063, 235] on div "DBA: CS&RS Property LLC" at bounding box center [1101, 235] width 135 height 13
copy div "CS&RS Property LLC"
click at [172, 622] on div "My Credit Compass" at bounding box center [196, 627] width 211 height 13
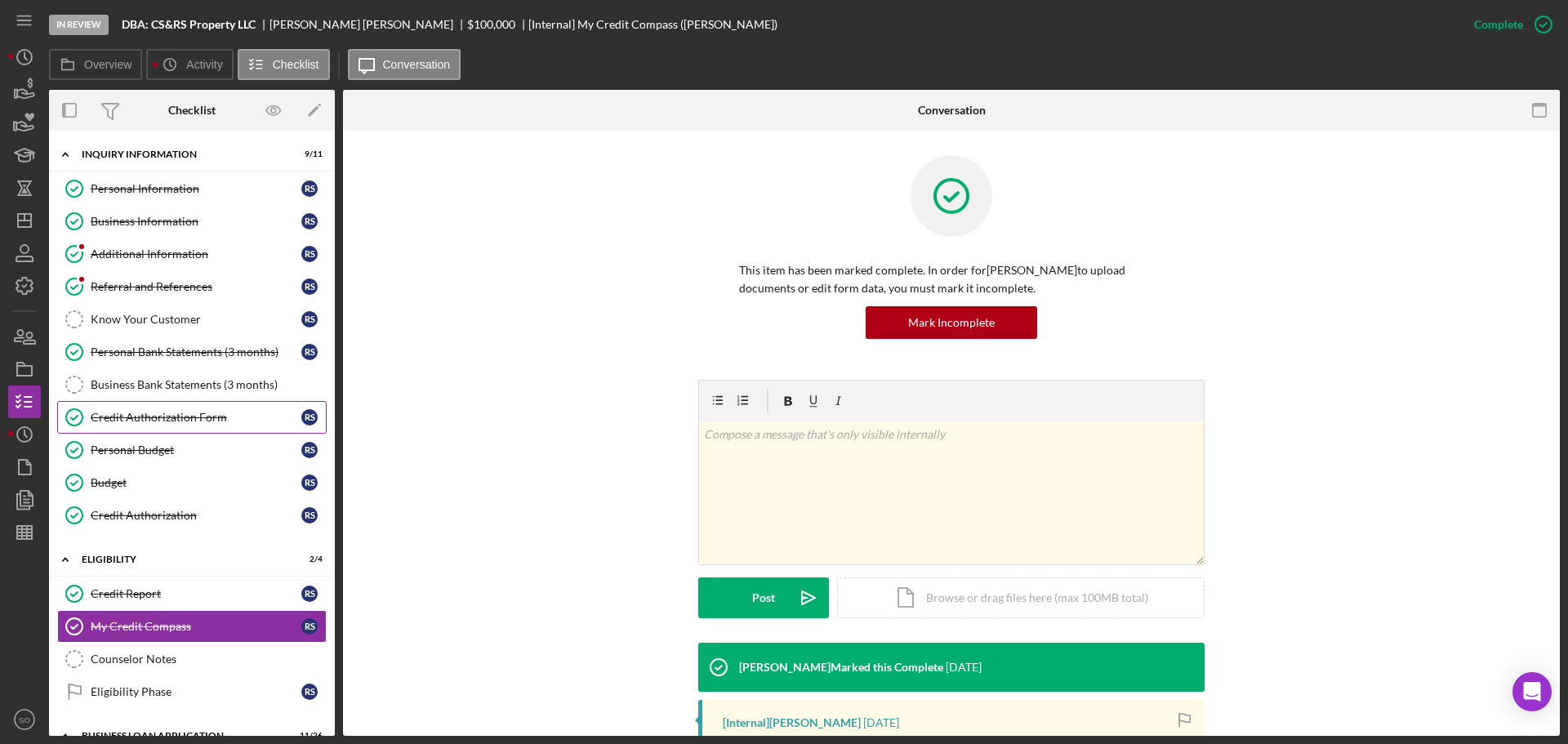
click at [160, 418] on div "Credit Authorization Form" at bounding box center [196, 418] width 211 height 13
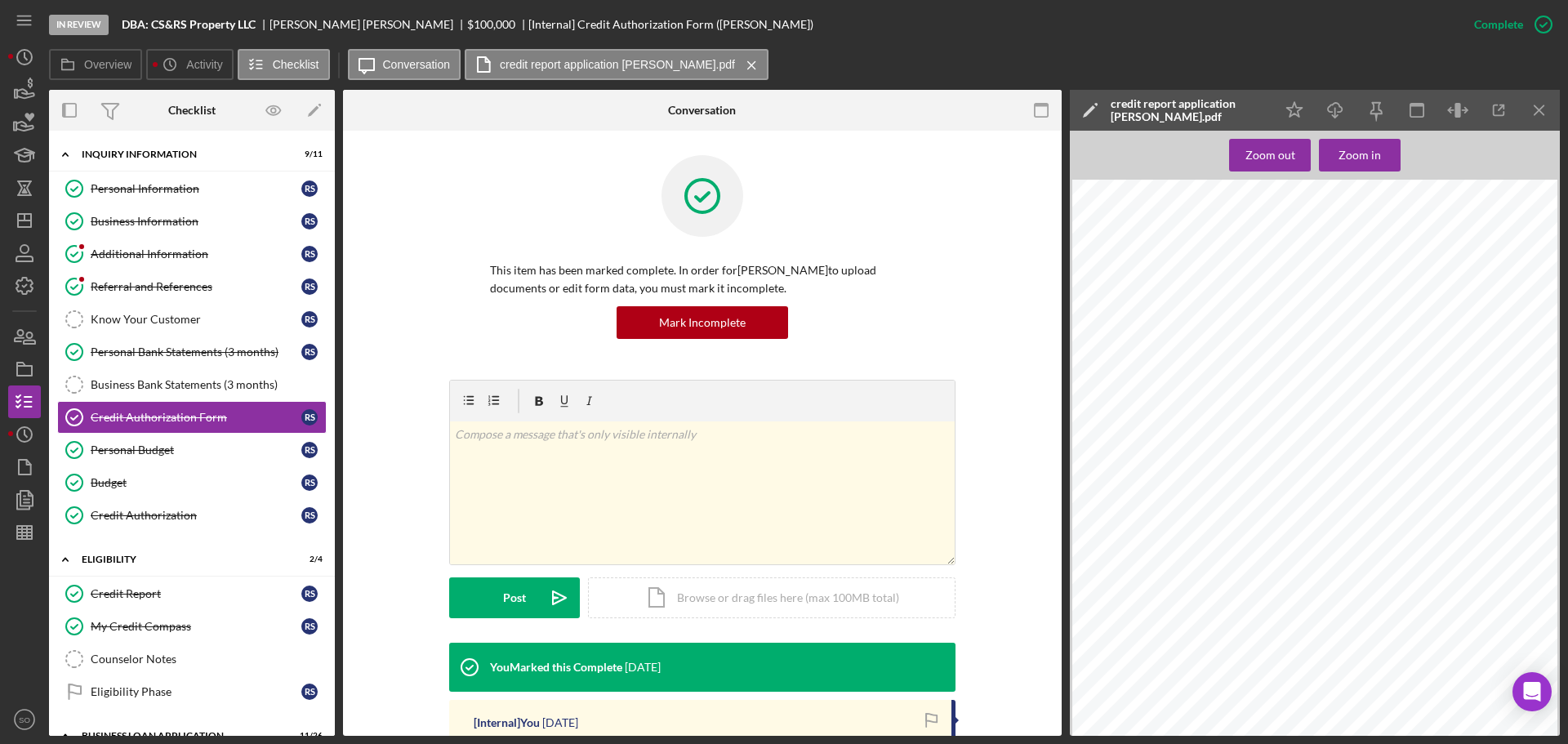
scroll to position [406, 0]
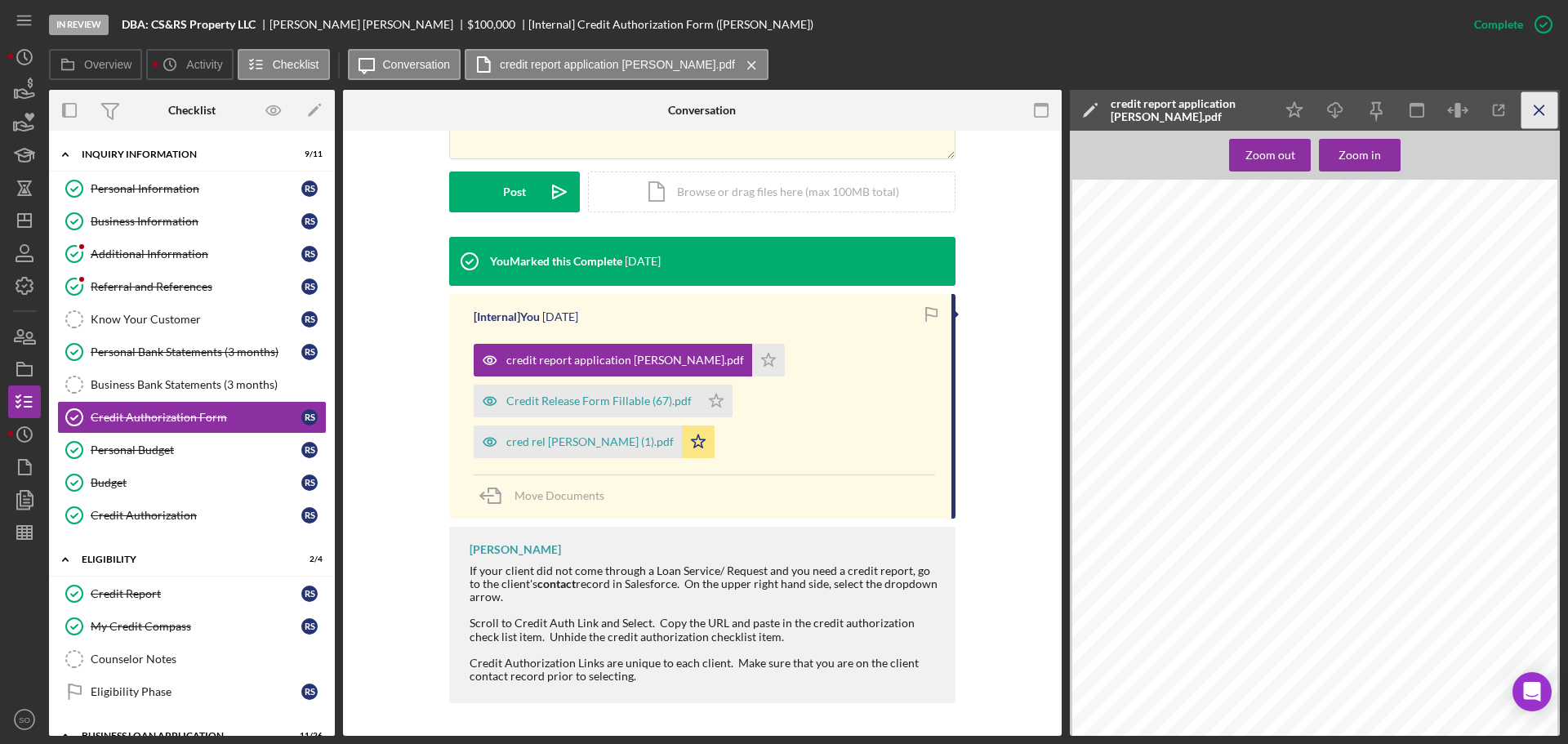
click at [1532, 106] on icon "Icon/Menu Close" at bounding box center [1540, 110] width 37 height 37
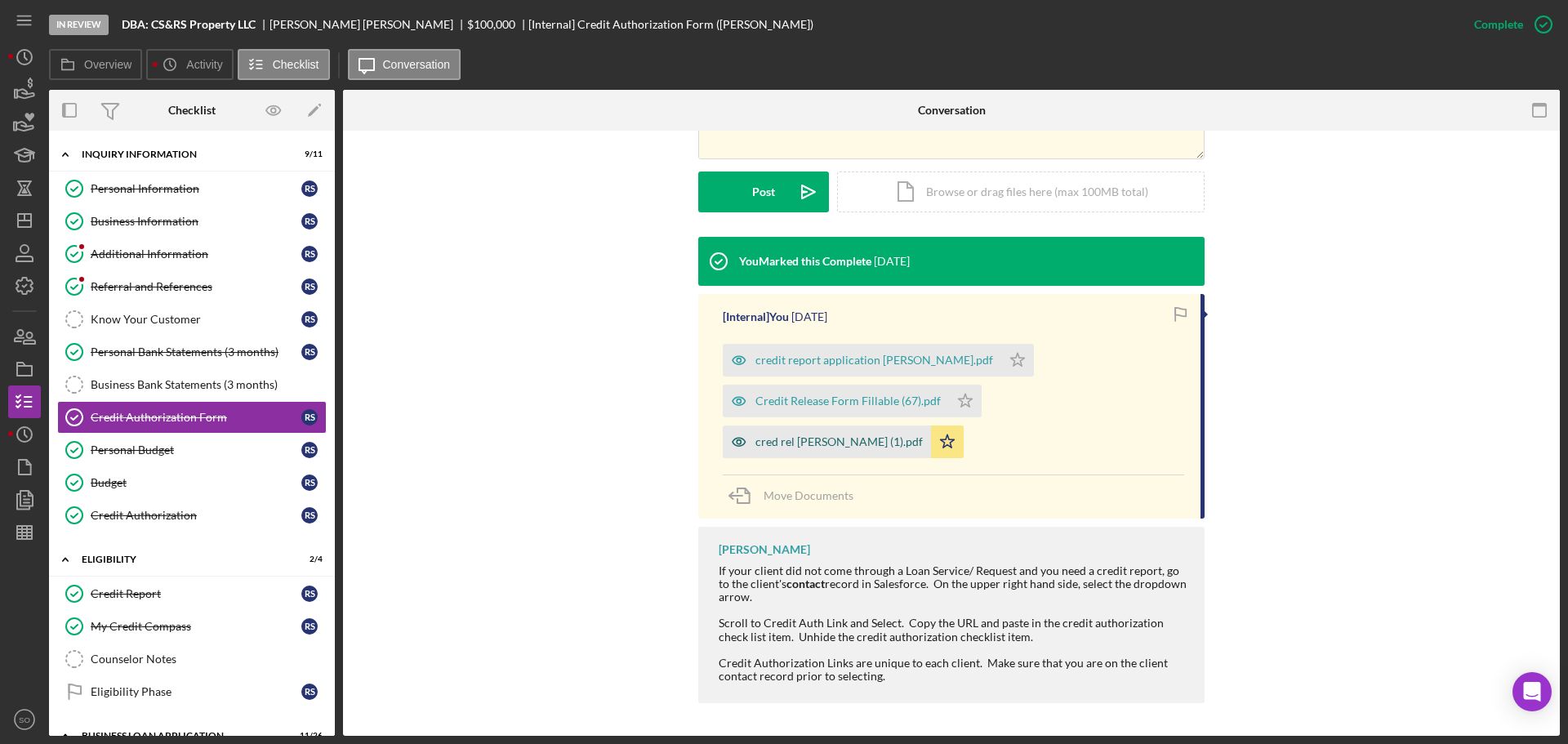
click at [786, 450] on div "cred rel [PERSON_NAME] (1).pdf" at bounding box center [827, 441] width 208 height 32
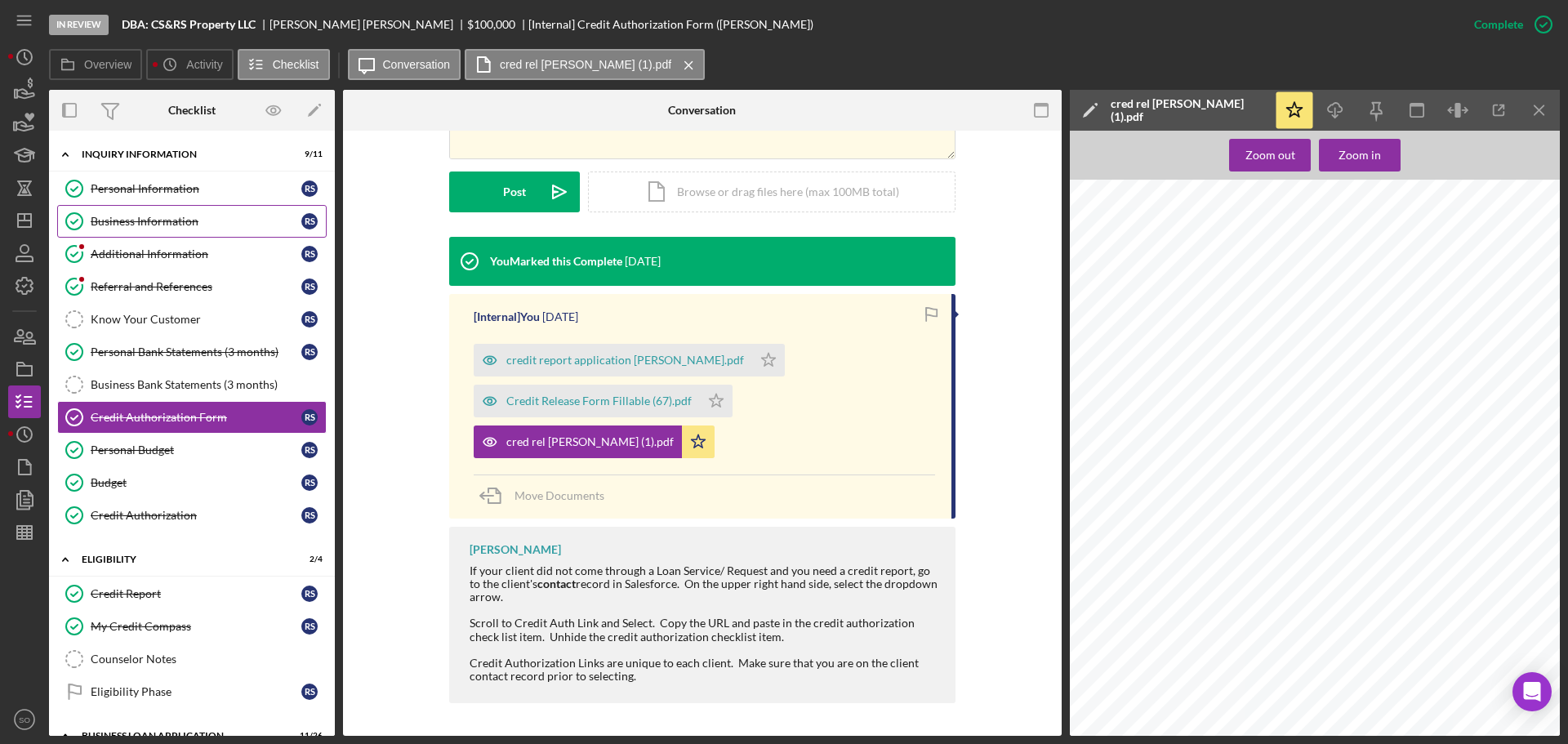
drag, startPoint x: 190, startPoint y: 215, endPoint x: 254, endPoint y: 224, distance: 64.6
click at [190, 215] on div "Business Information" at bounding box center [196, 221] width 211 height 13
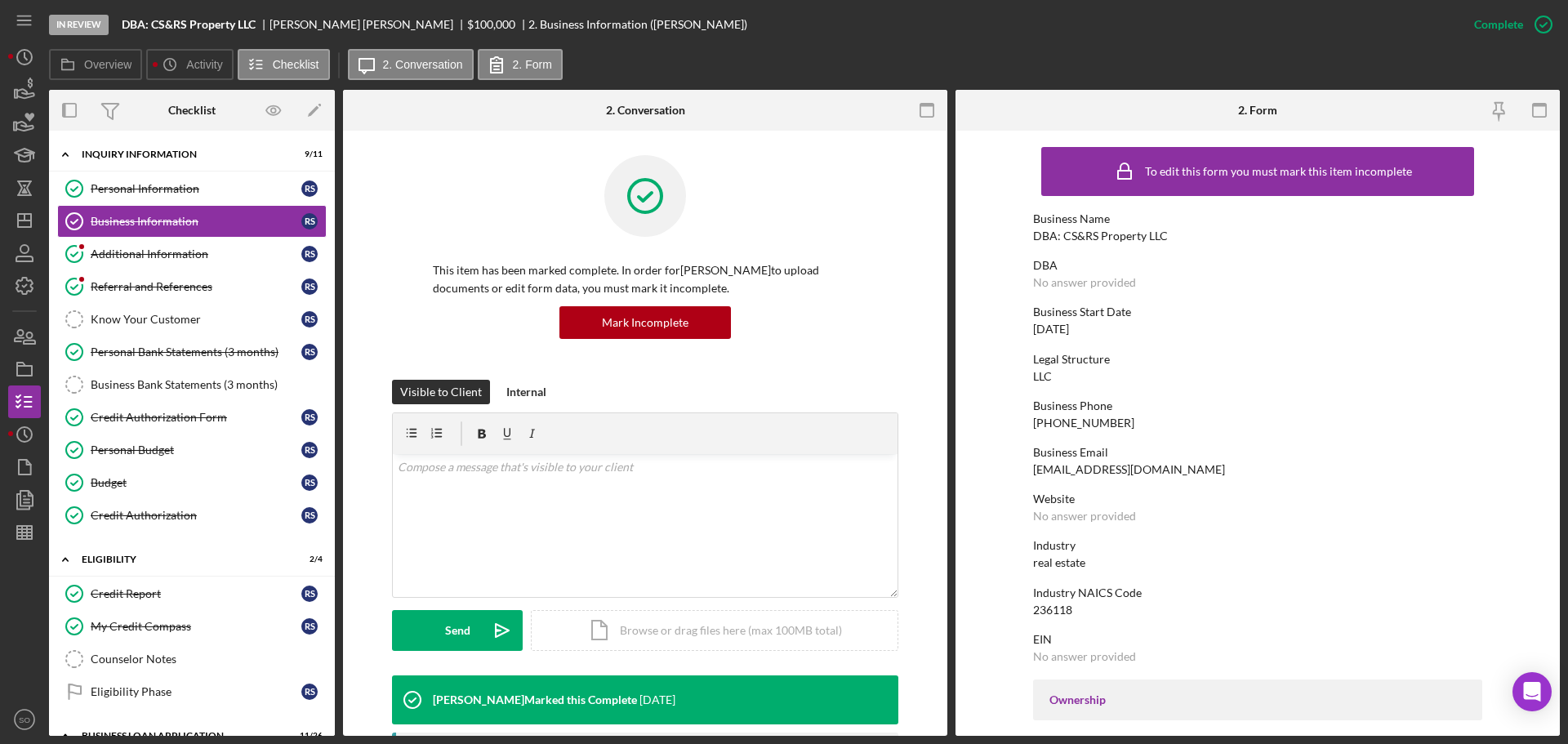
click at [1124, 240] on div "DBA: CS&RS Property LLC" at bounding box center [1101, 235] width 135 height 13
drag, startPoint x: 1162, startPoint y: 235, endPoint x: 1061, endPoint y: 238, distance: 101.0
click at [1061, 238] on div "DBA: CS&RS Property LLC" at bounding box center [1101, 235] width 135 height 13
copy div "CS&RS Property LLC"
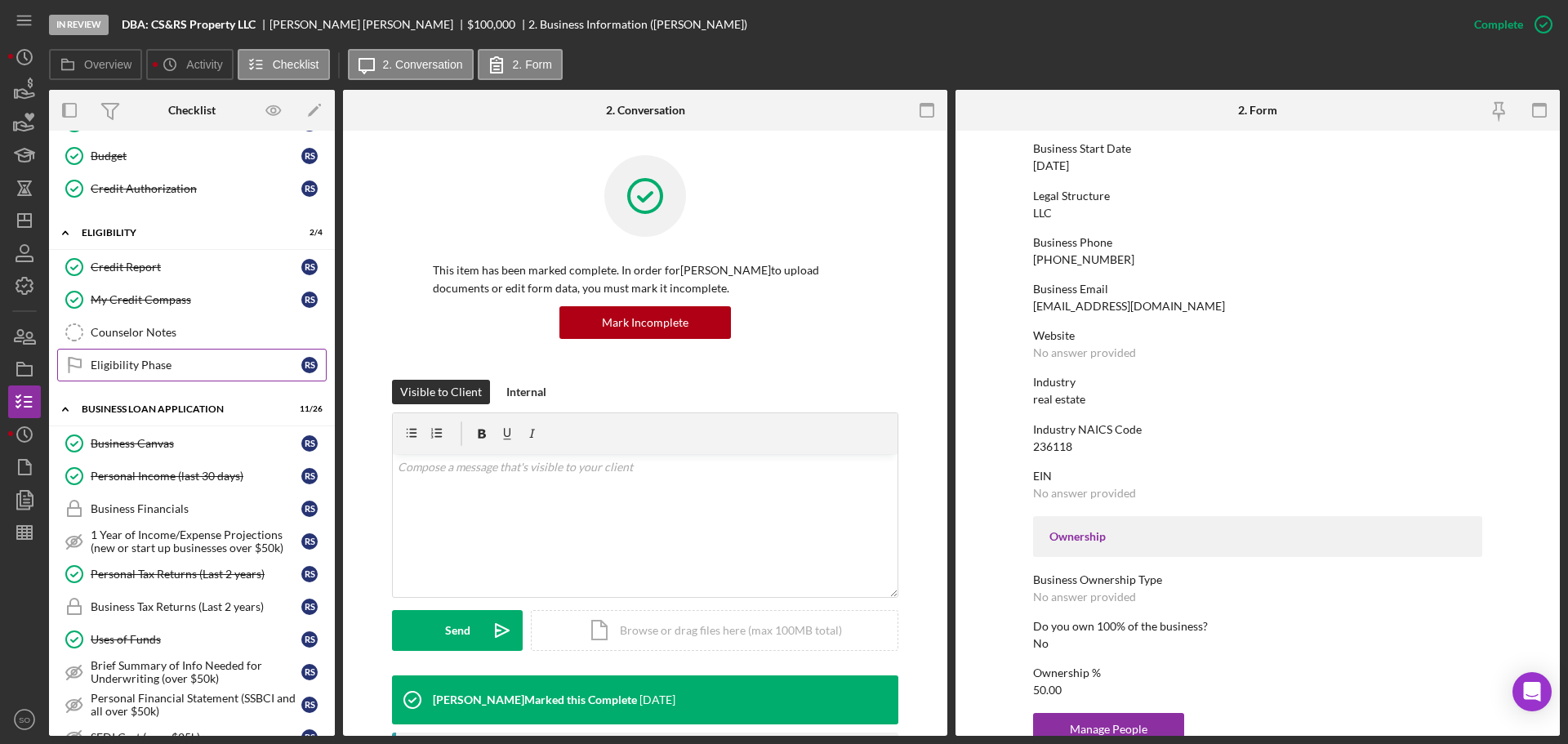
scroll to position [409, 0]
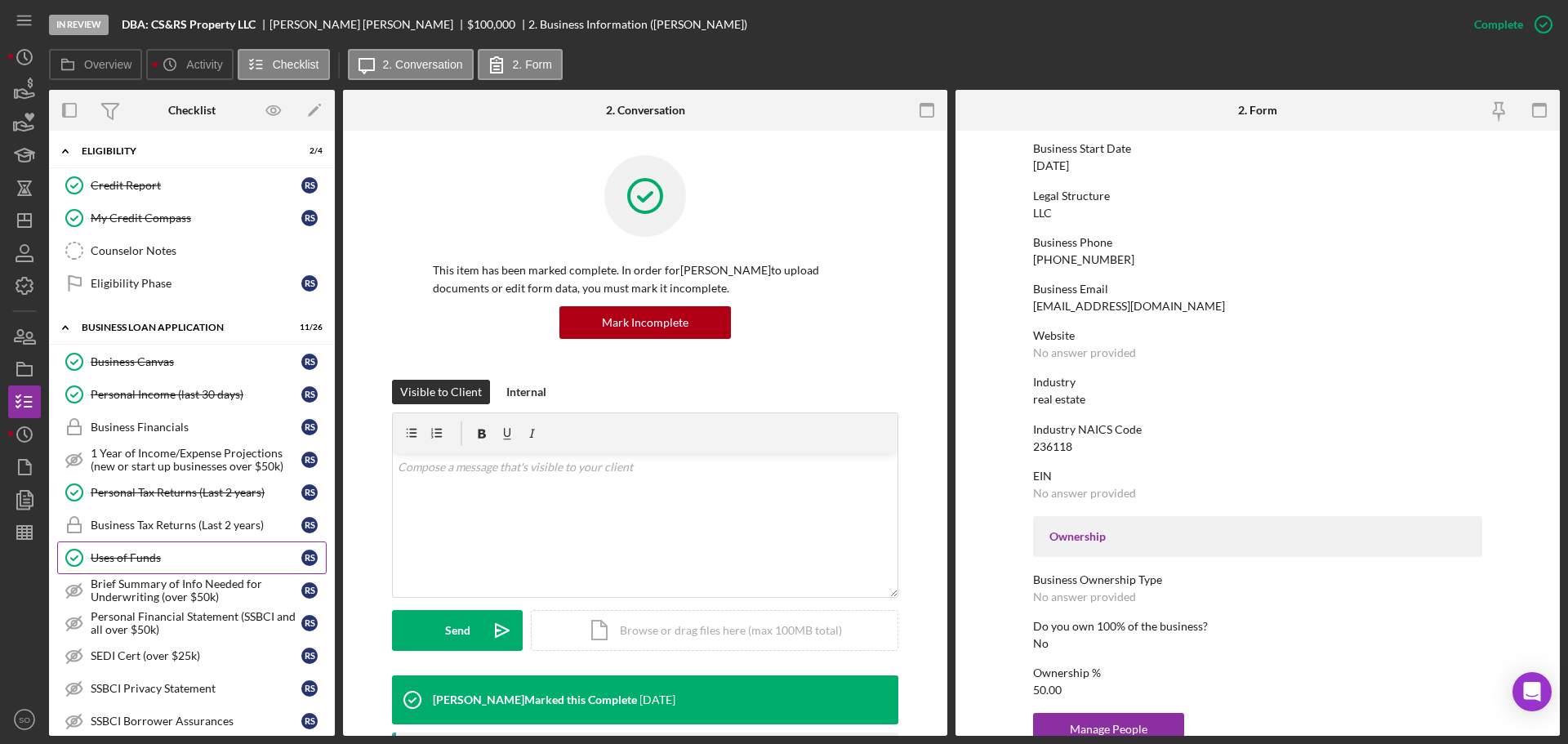
click at [183, 562] on div "Uses of Funds" at bounding box center [196, 558] width 211 height 13
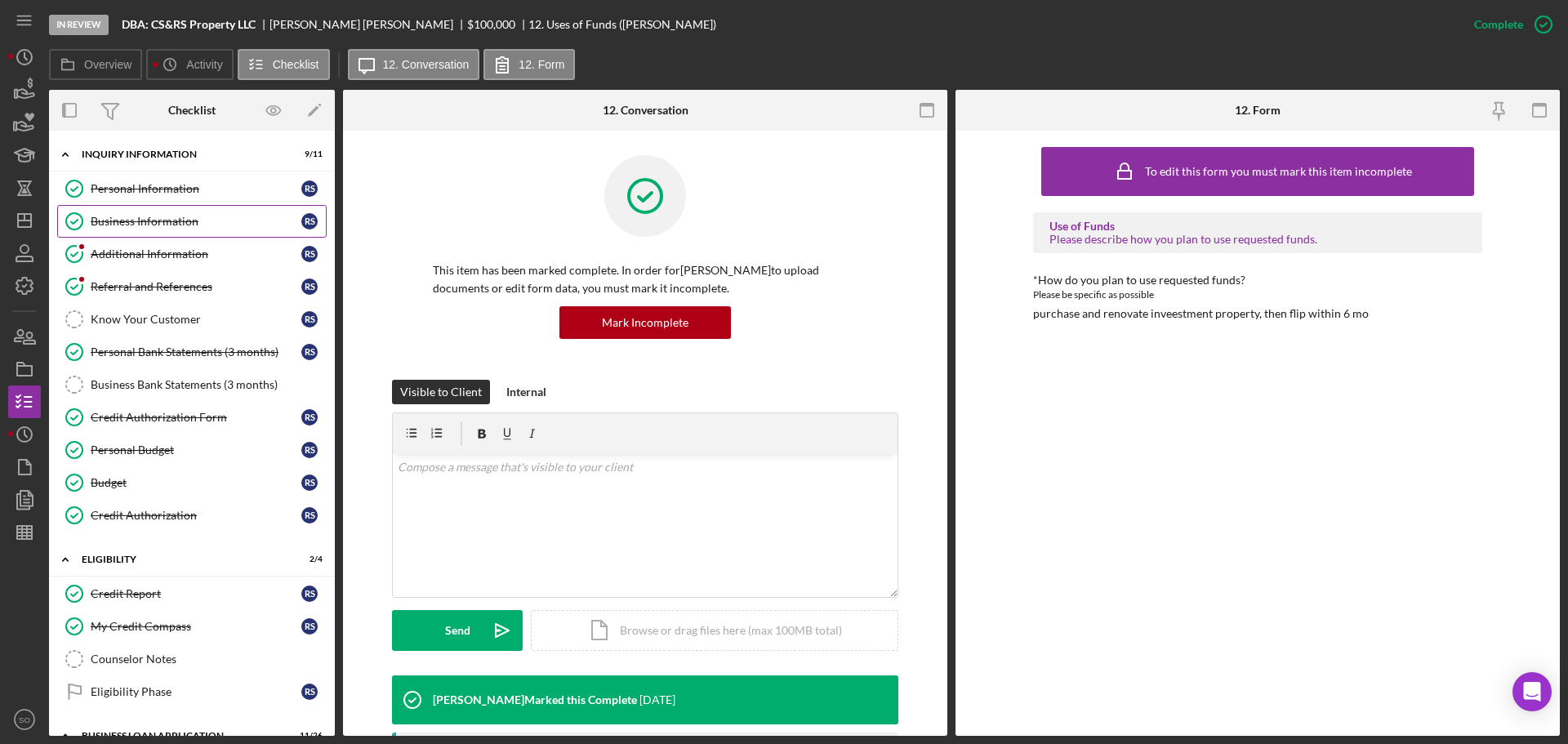
click at [188, 228] on link "Business Information Business Information R S" at bounding box center [192, 221] width 270 height 32
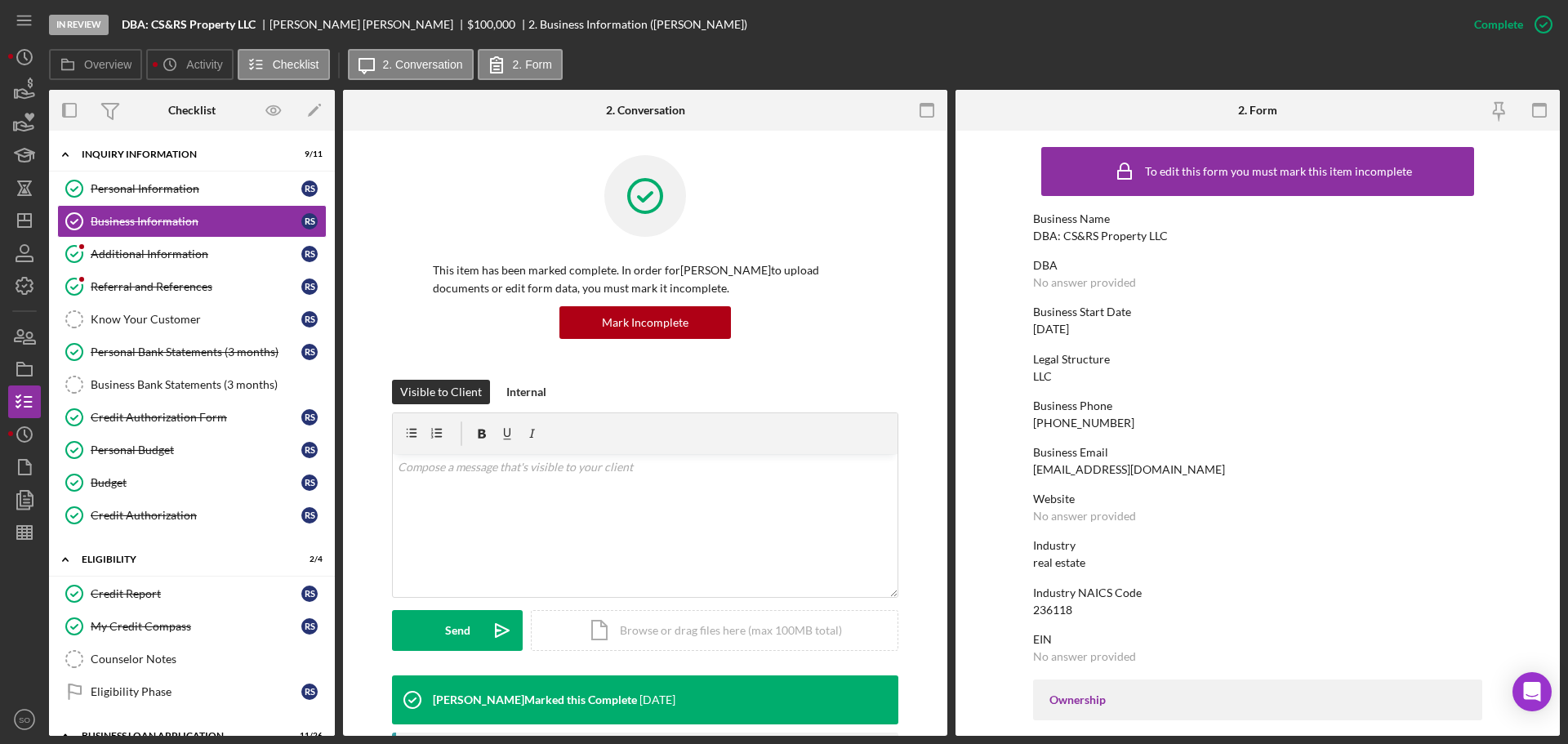
scroll to position [326, 0]
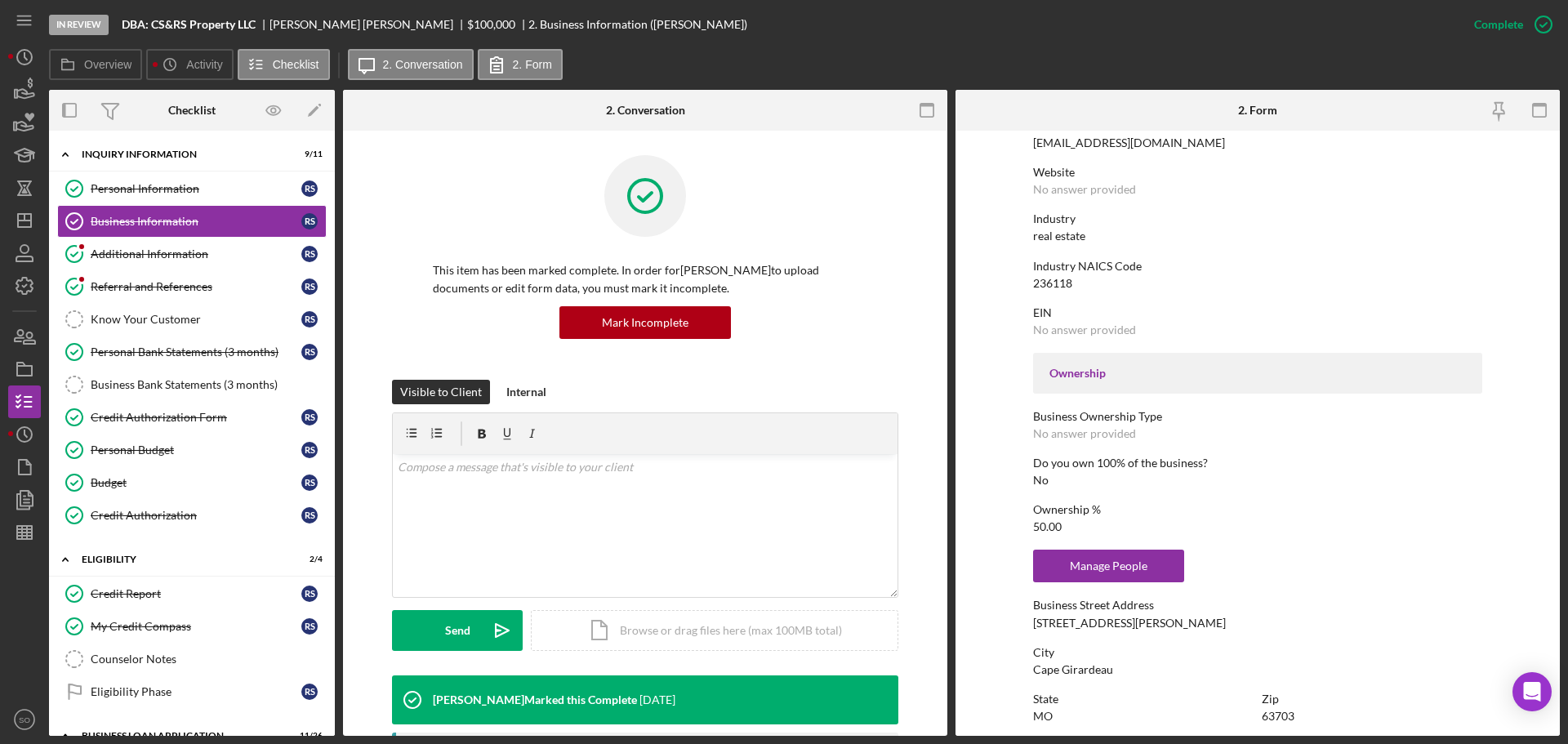
click at [1108, 624] on div "[STREET_ADDRESS][PERSON_NAME]" at bounding box center [1130, 623] width 192 height 13
copy div "[STREET_ADDRESS][PERSON_NAME]"
click at [1100, 668] on div "Cape Girardeau" at bounding box center [1073, 670] width 80 height 13
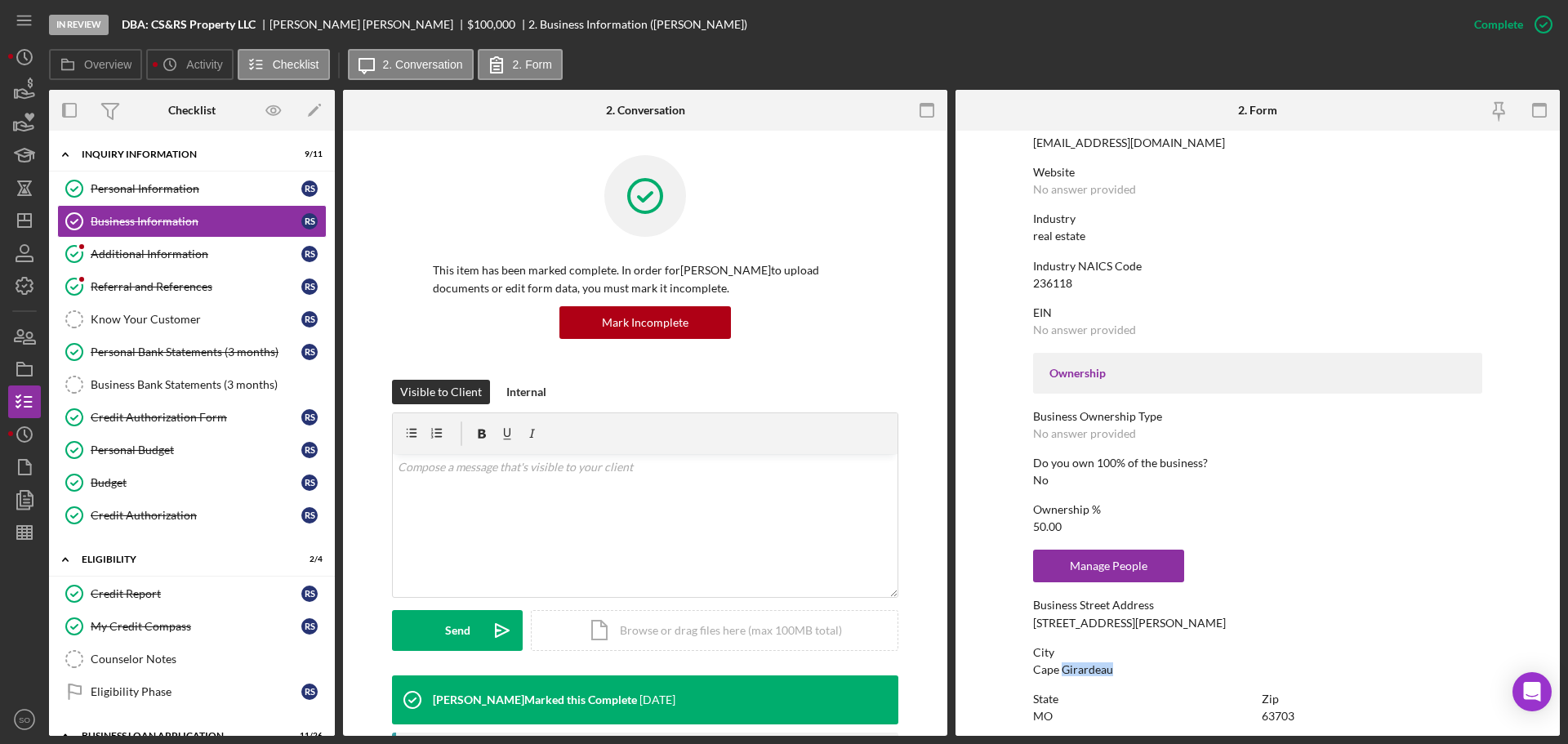
click at [1100, 668] on div "Cape Girardeau" at bounding box center [1073, 670] width 80 height 13
copy div "Cape Girardeau"
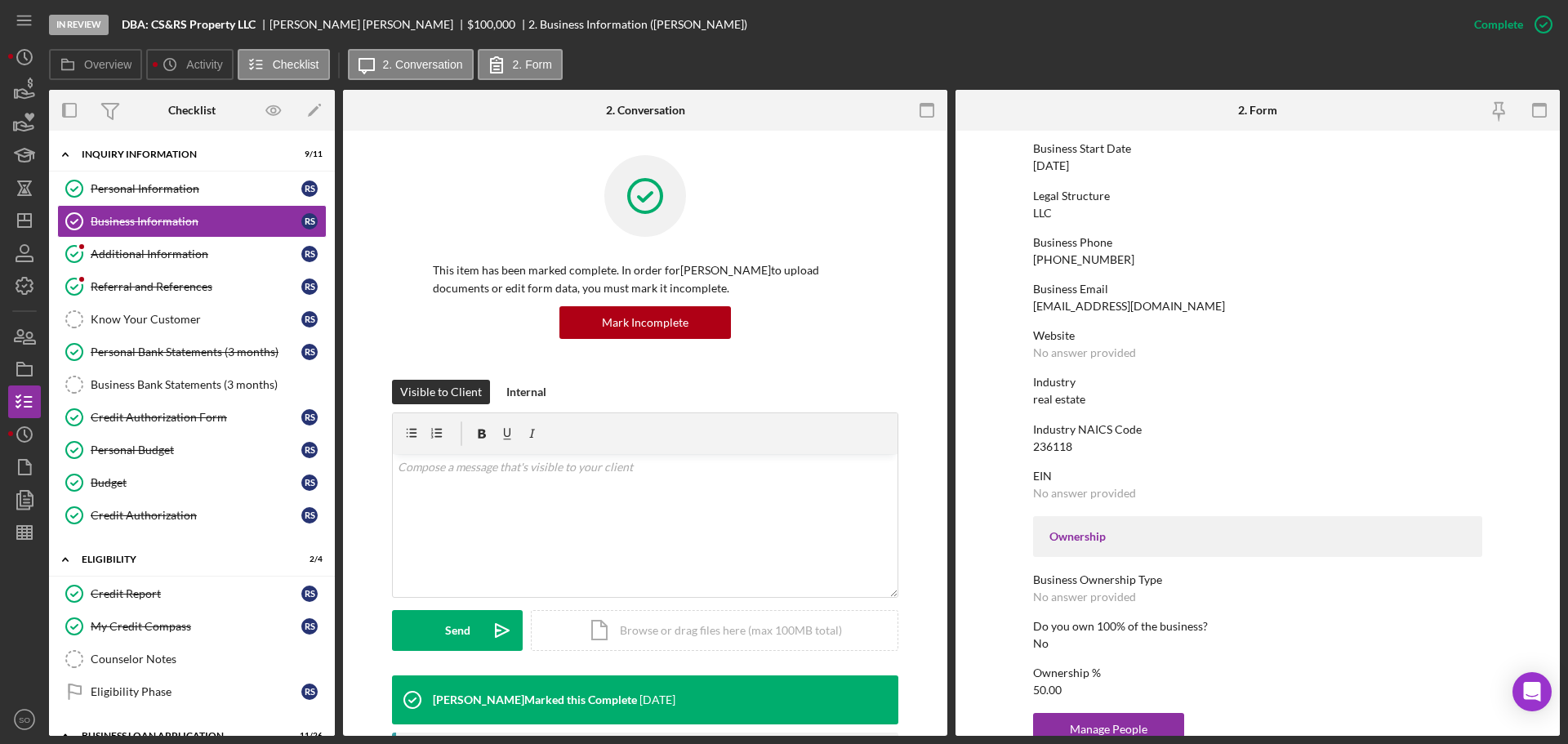
scroll to position [0, 0]
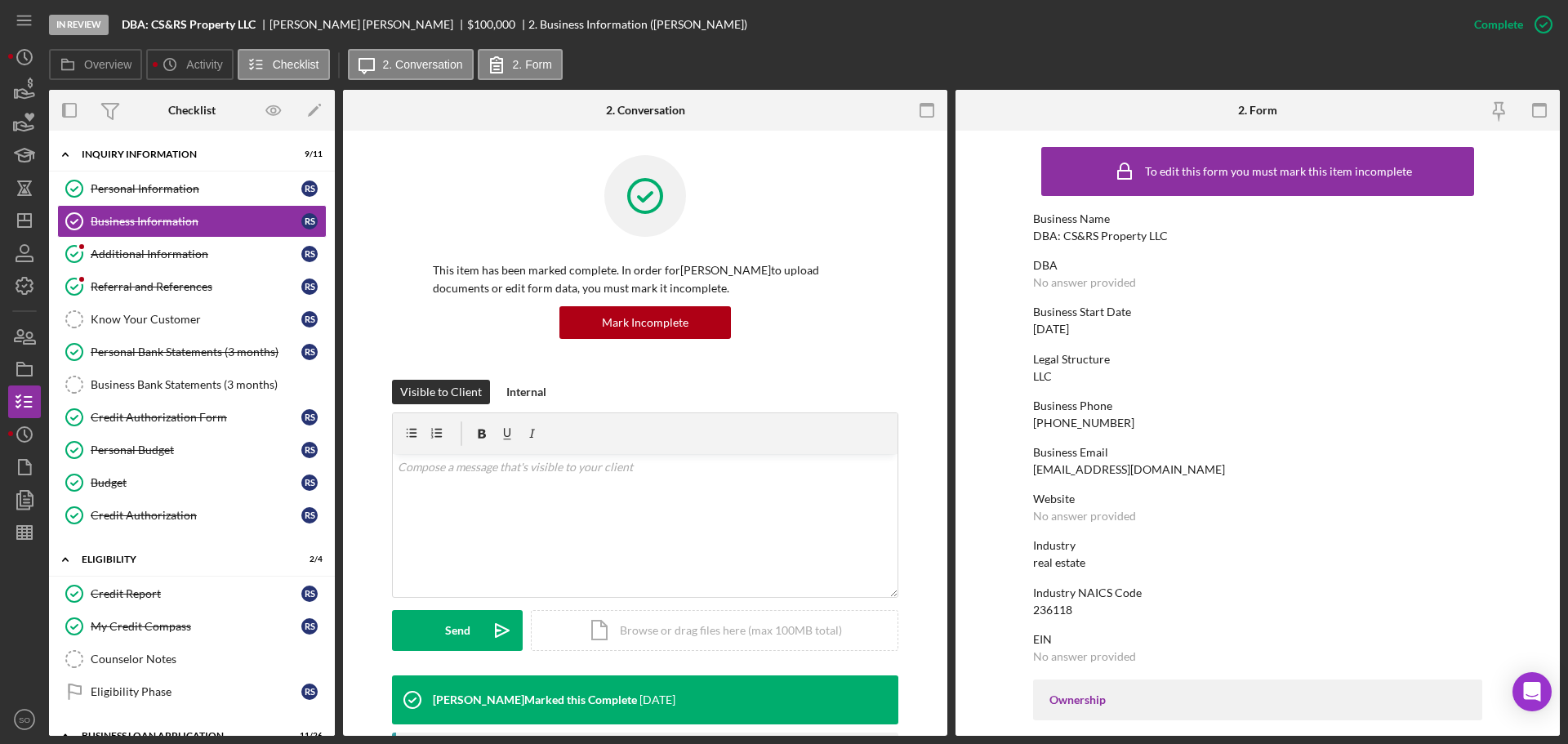
click at [1079, 240] on div "DBA: CS&RS Property LLC" at bounding box center [1101, 235] width 135 height 13
drag, startPoint x: 1162, startPoint y: 231, endPoint x: 1061, endPoint y: 237, distance: 101.2
click at [1061, 237] on div "DBA: CS&RS Property LLC" at bounding box center [1101, 235] width 135 height 13
copy div "CS&RS Property LLC"
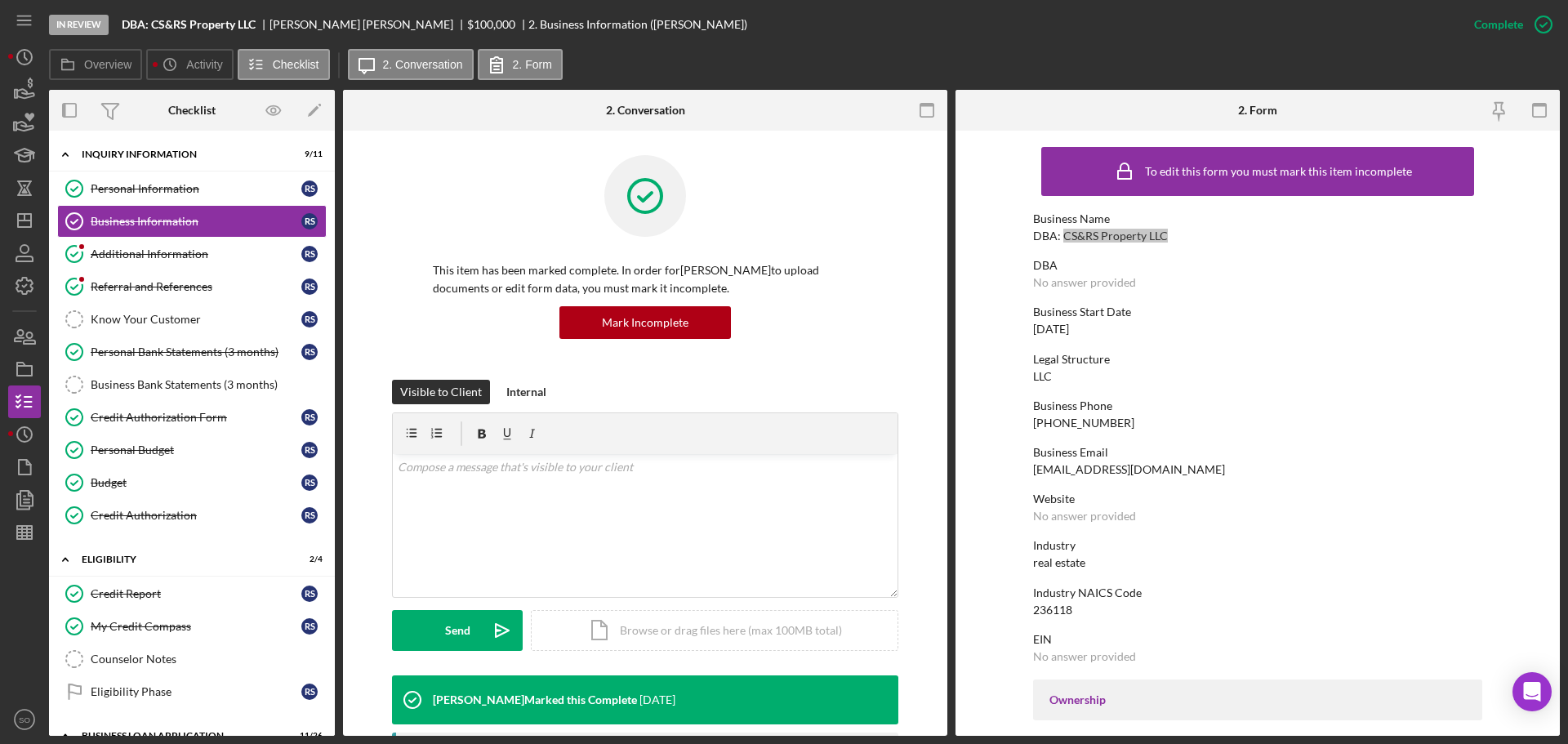
scroll to position [409, 0]
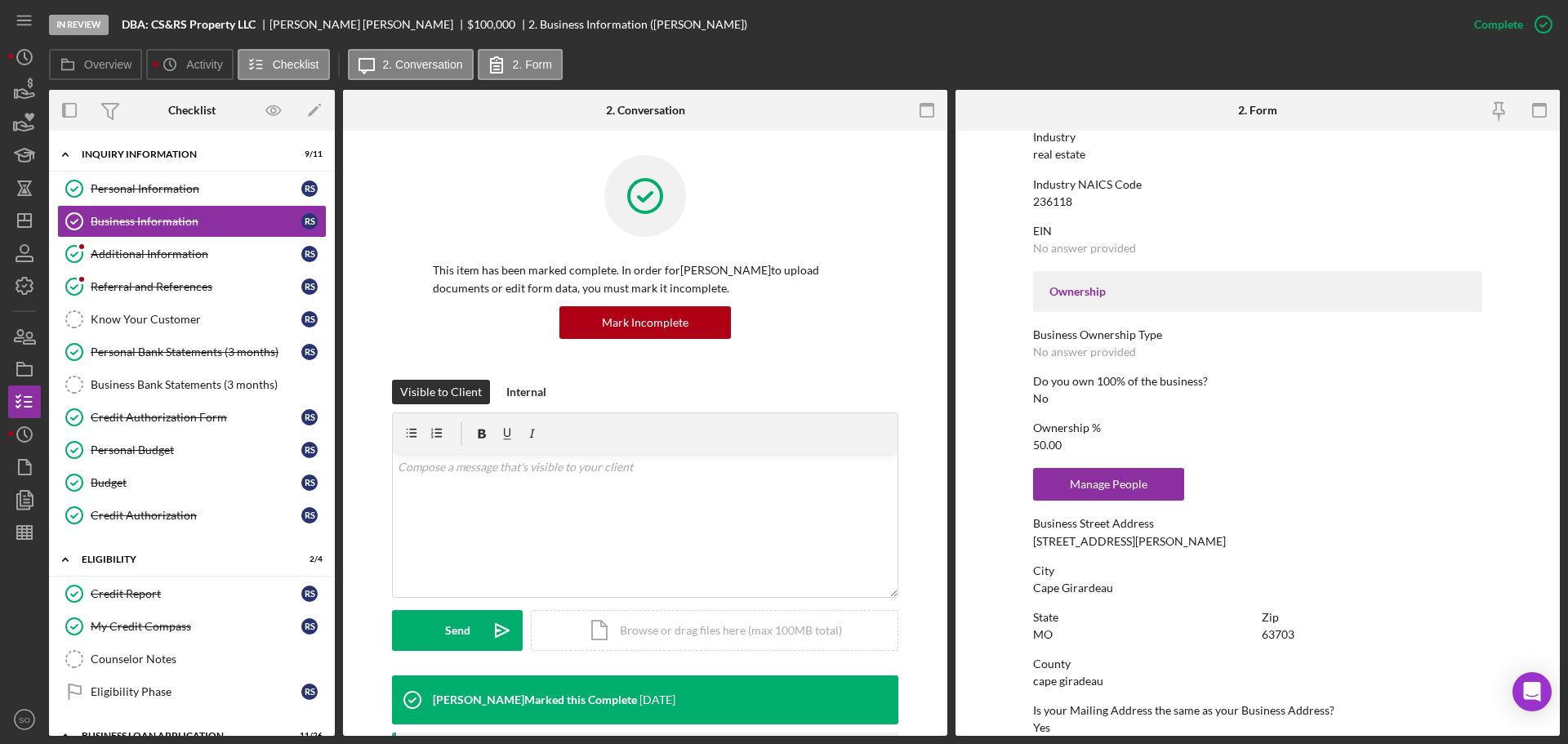
click at [1078, 547] on div "[STREET_ADDRESS][PERSON_NAME]" at bounding box center [1130, 541] width 192 height 13
drag, startPoint x: 1078, startPoint y: 547, endPoint x: 1073, endPoint y: 534, distance: 13.9
click at [1073, 534] on div "Business Street Address [STREET_ADDRESS][PERSON_NAME]" at bounding box center [1257, 532] width 449 height 31
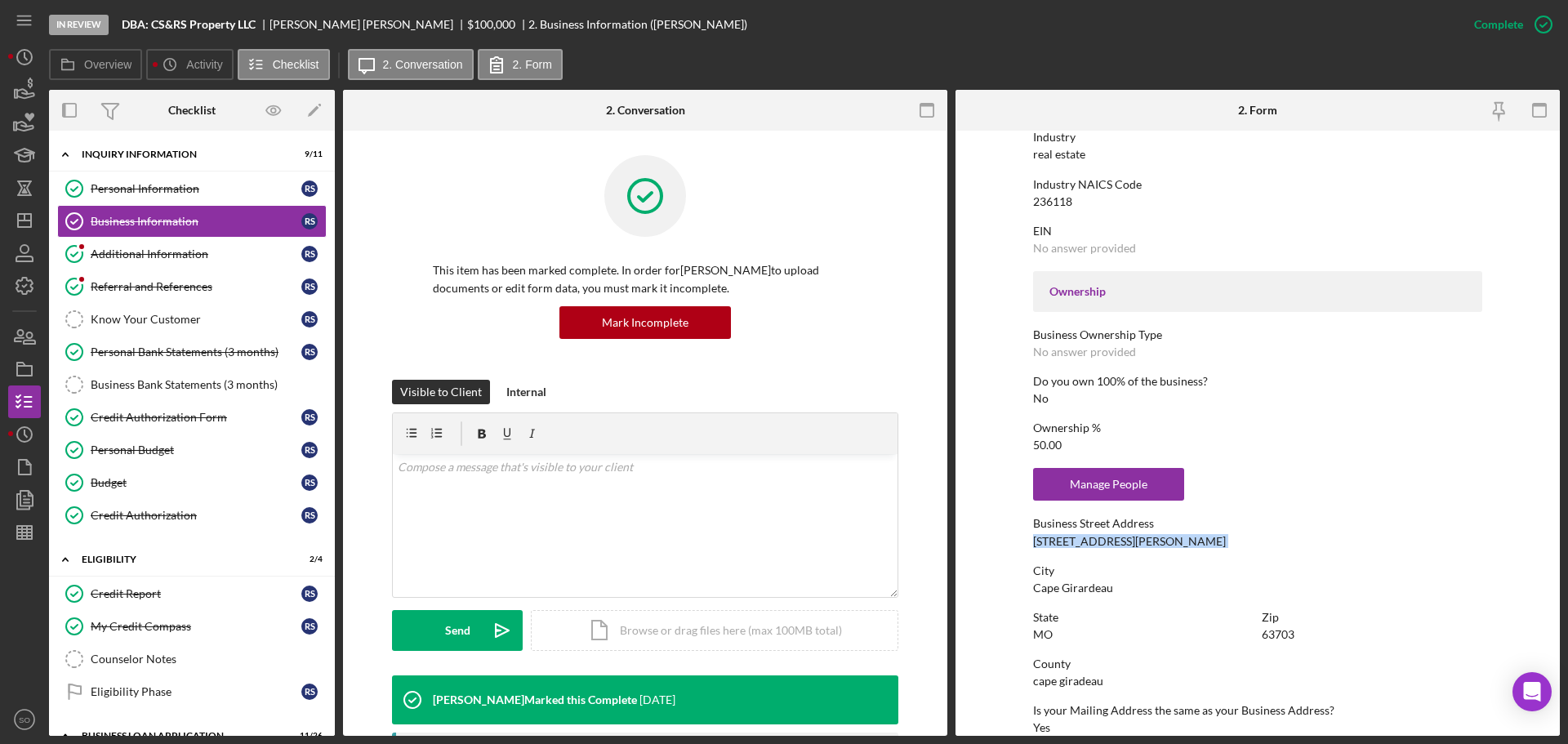
click at [1073, 534] on div "Business Street Address [STREET_ADDRESS][PERSON_NAME]" at bounding box center [1257, 532] width 449 height 31
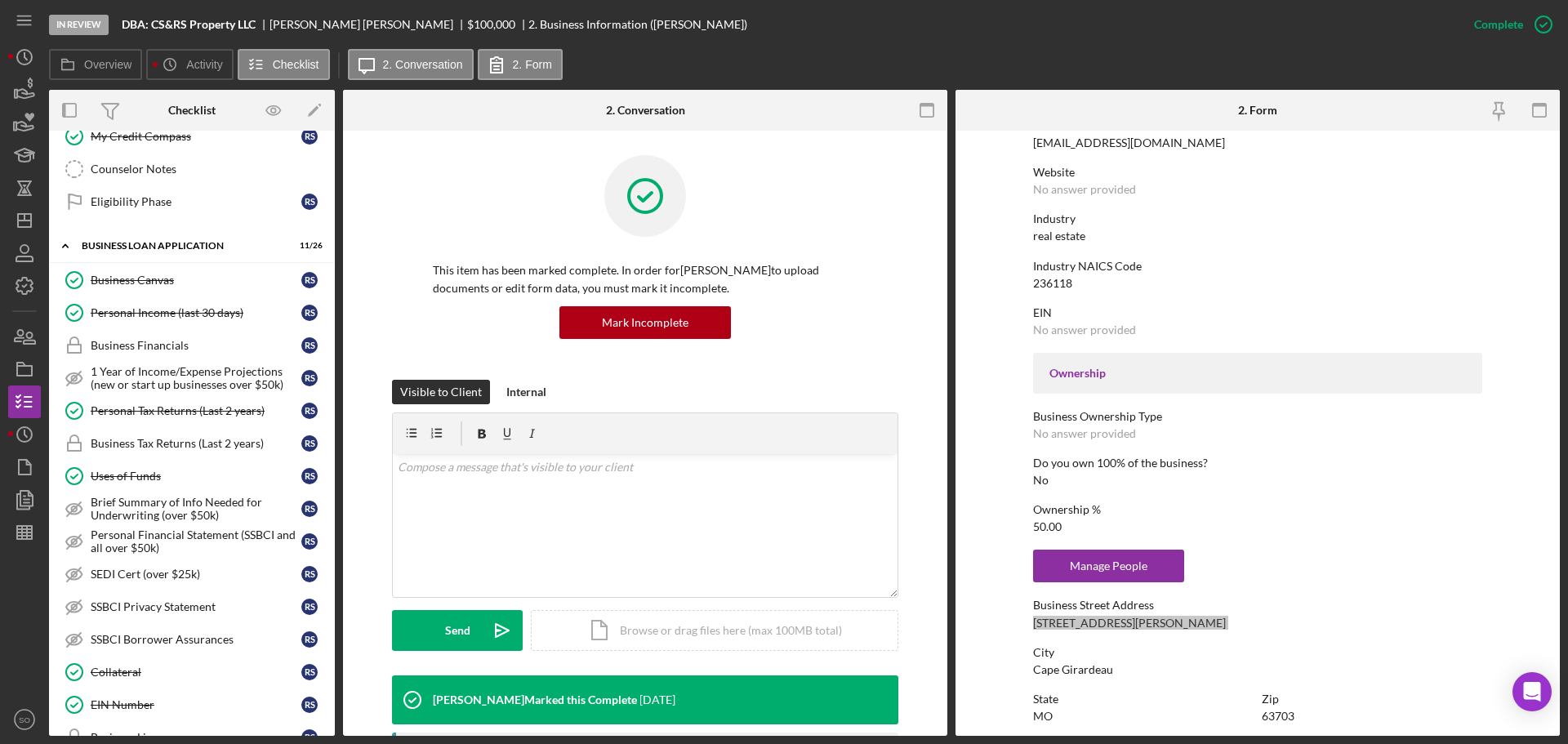
scroll to position [654, 0]
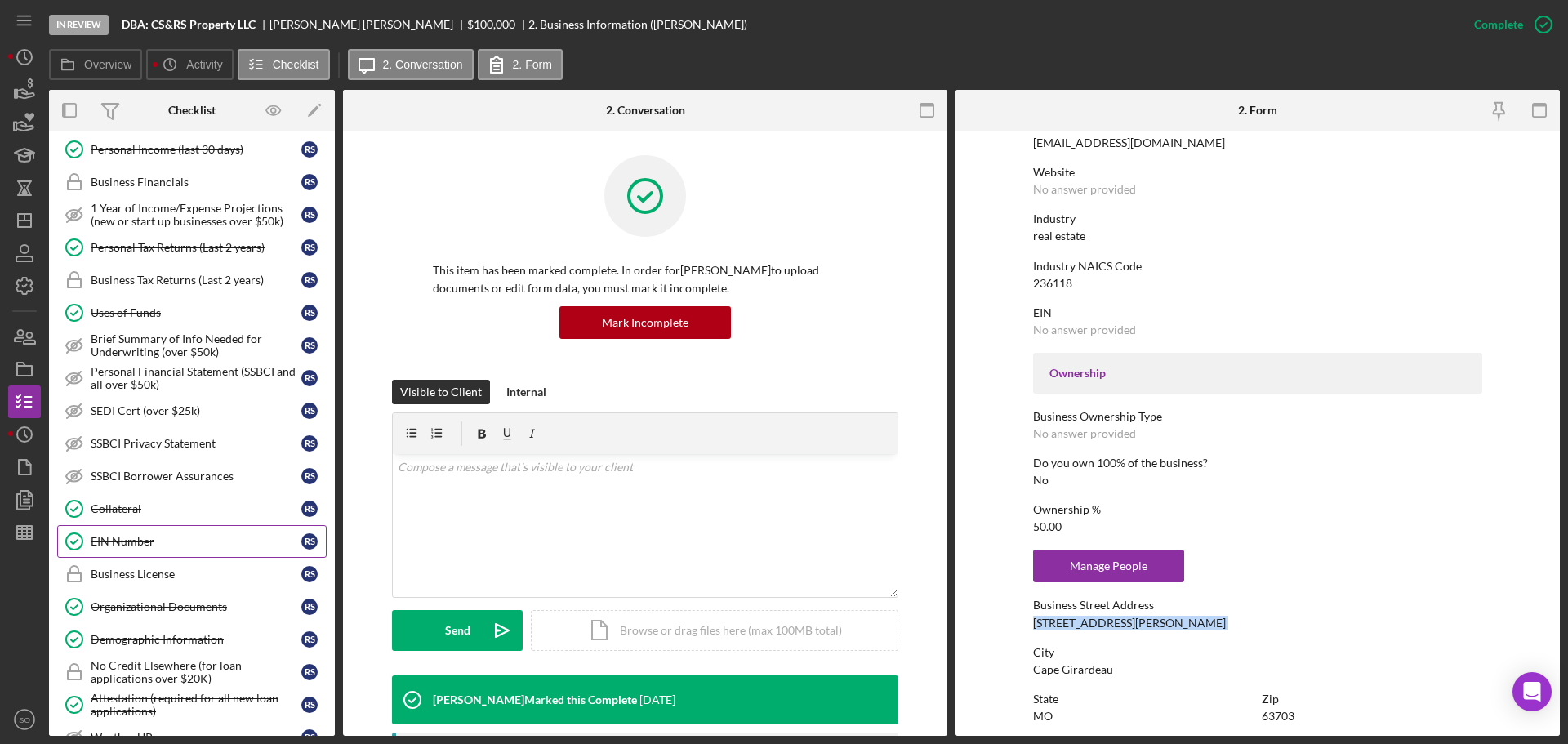
click at [169, 551] on link "EIN Number EIN Number R S" at bounding box center [192, 541] width 270 height 32
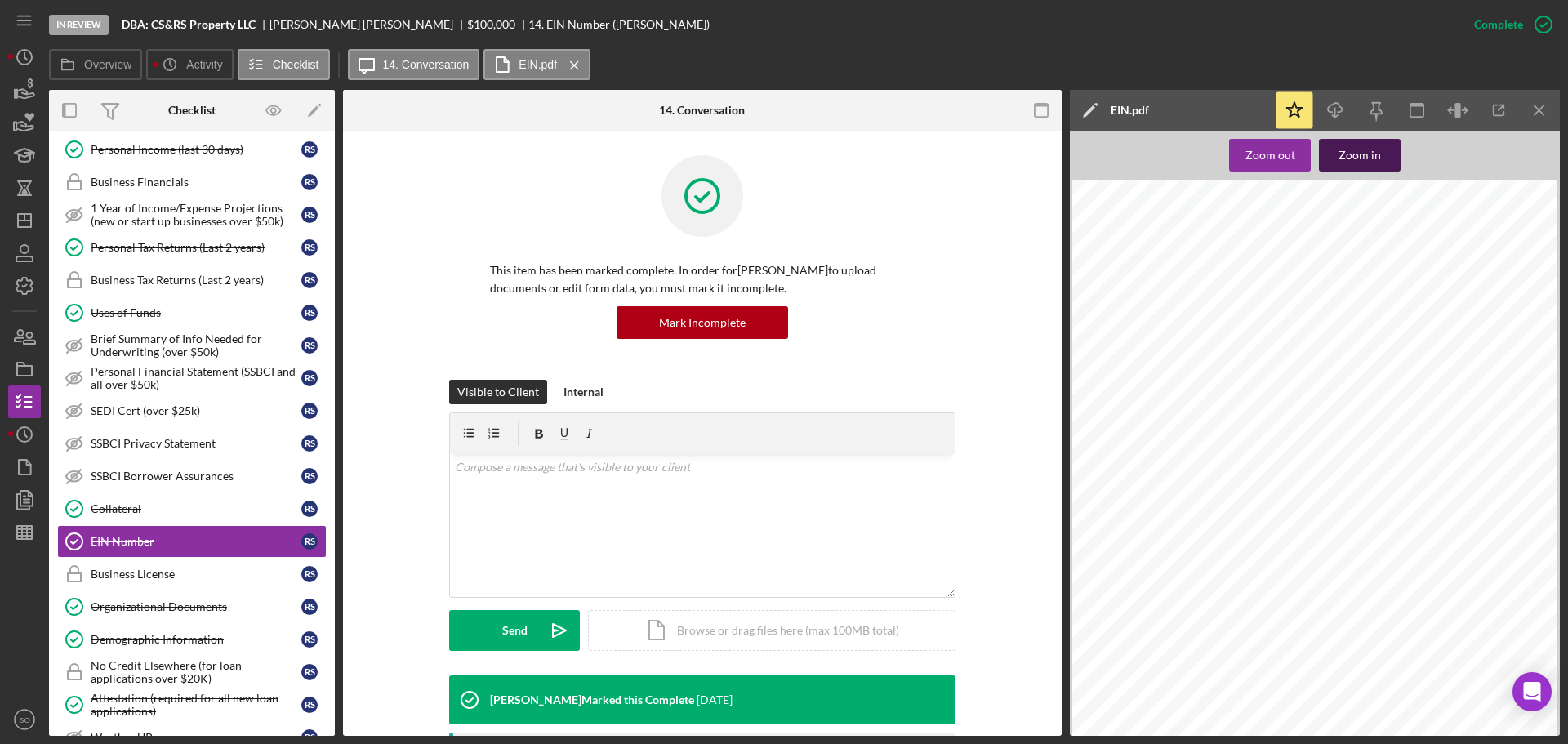
click at [1359, 165] on div "Zoom in" at bounding box center [1360, 155] width 43 height 32
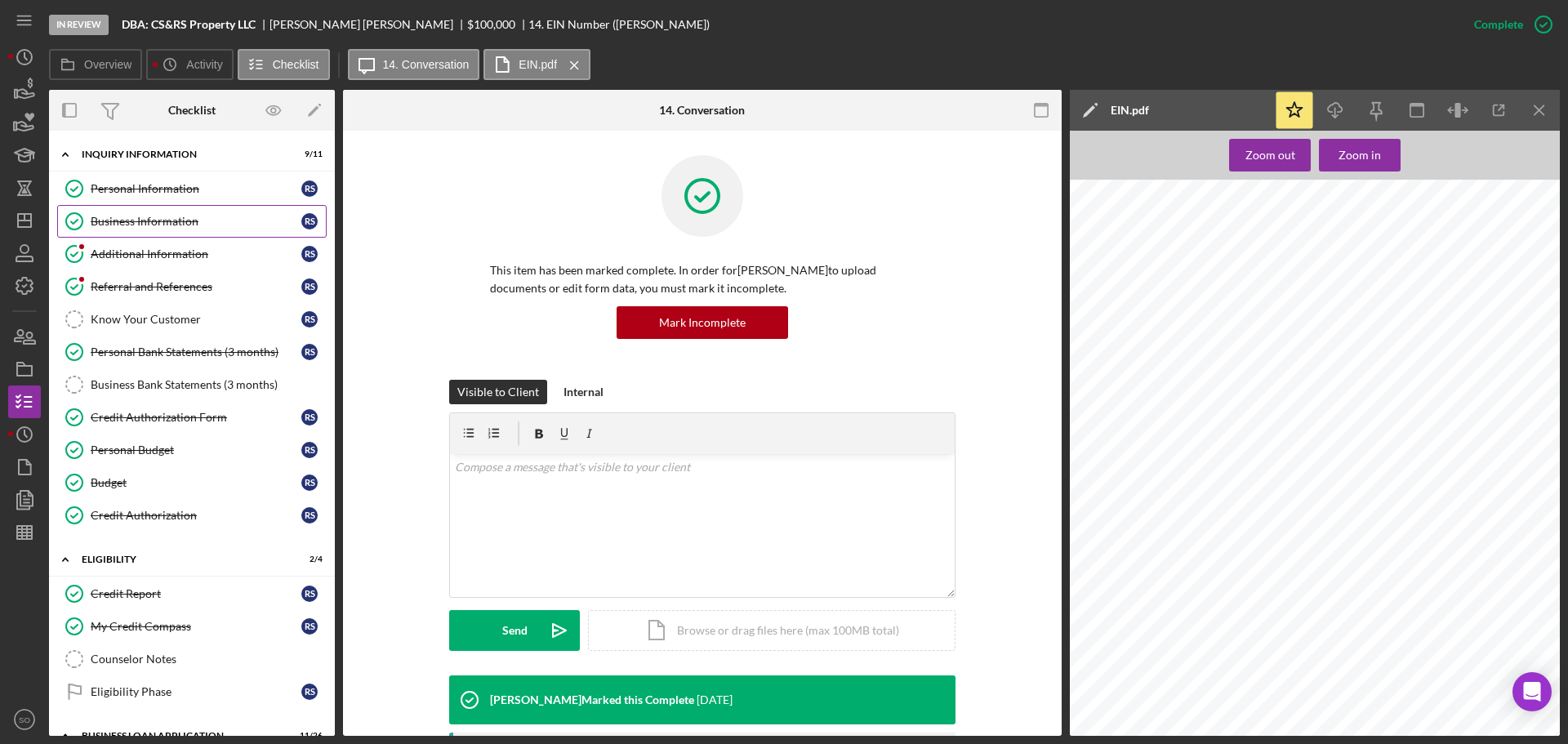
drag, startPoint x: 178, startPoint y: 225, endPoint x: 197, endPoint y: 235, distance: 21.5
click at [178, 225] on div "Business Information" at bounding box center [196, 221] width 211 height 13
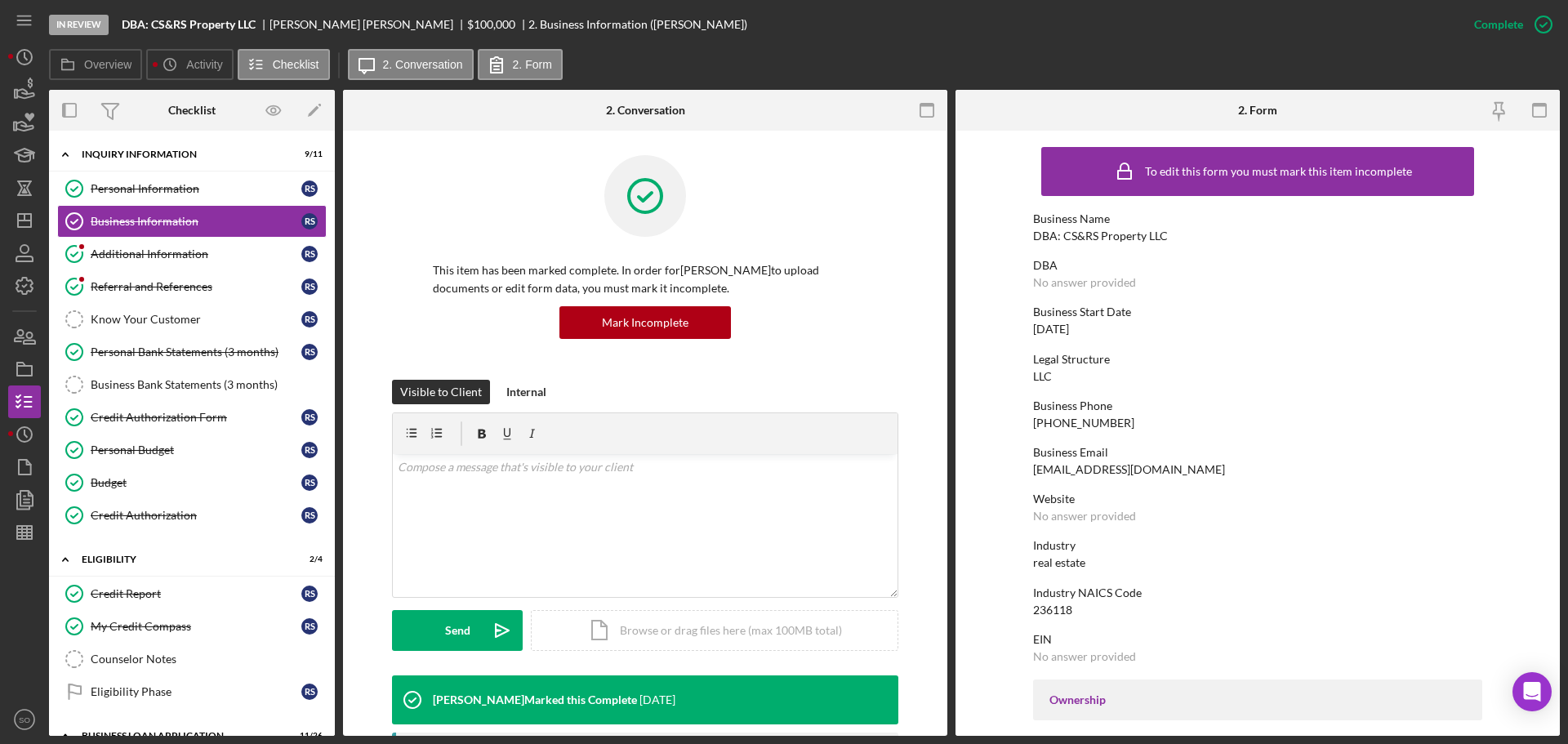
scroll to position [164, 0]
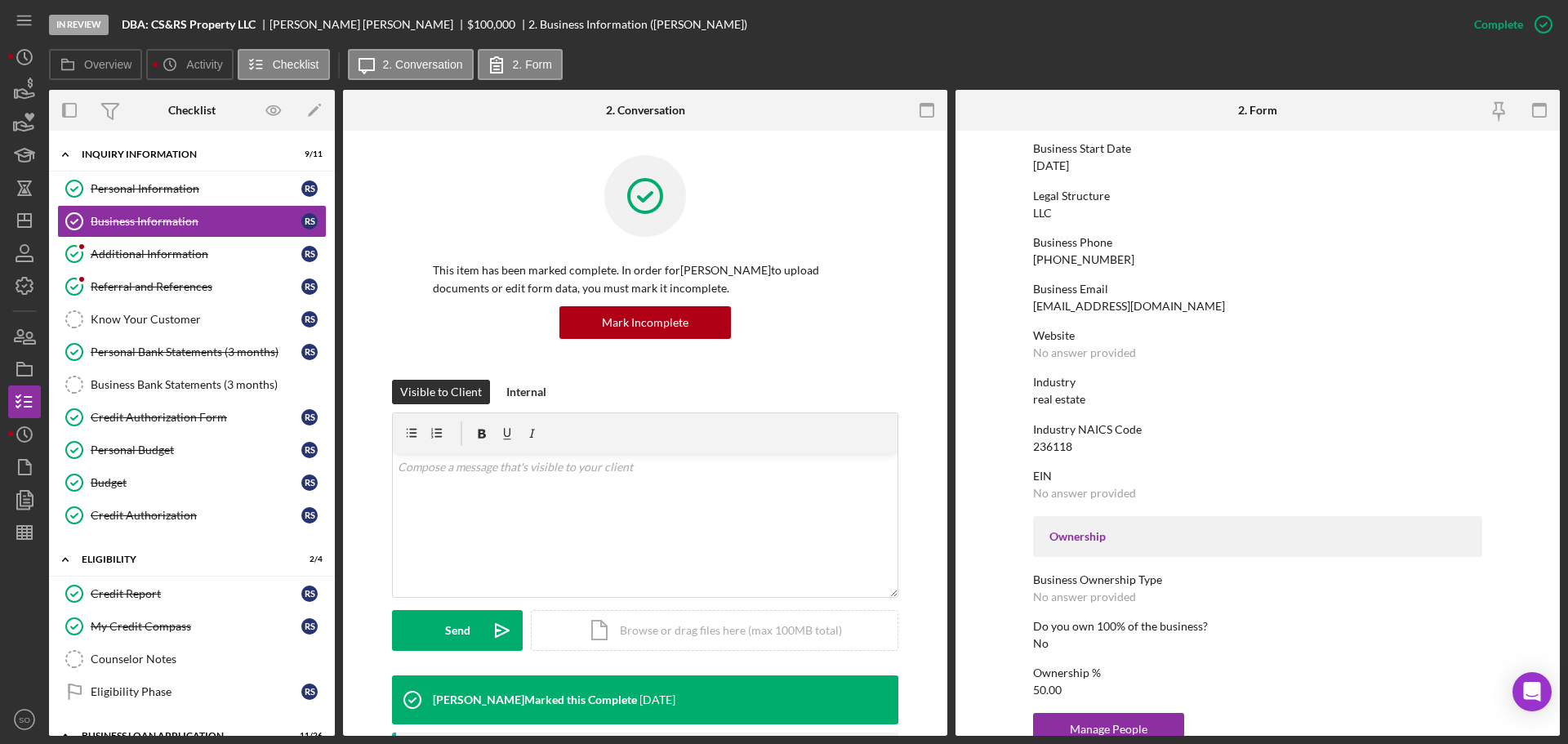
click at [1054, 441] on div "236118" at bounding box center [1053, 446] width 39 height 13
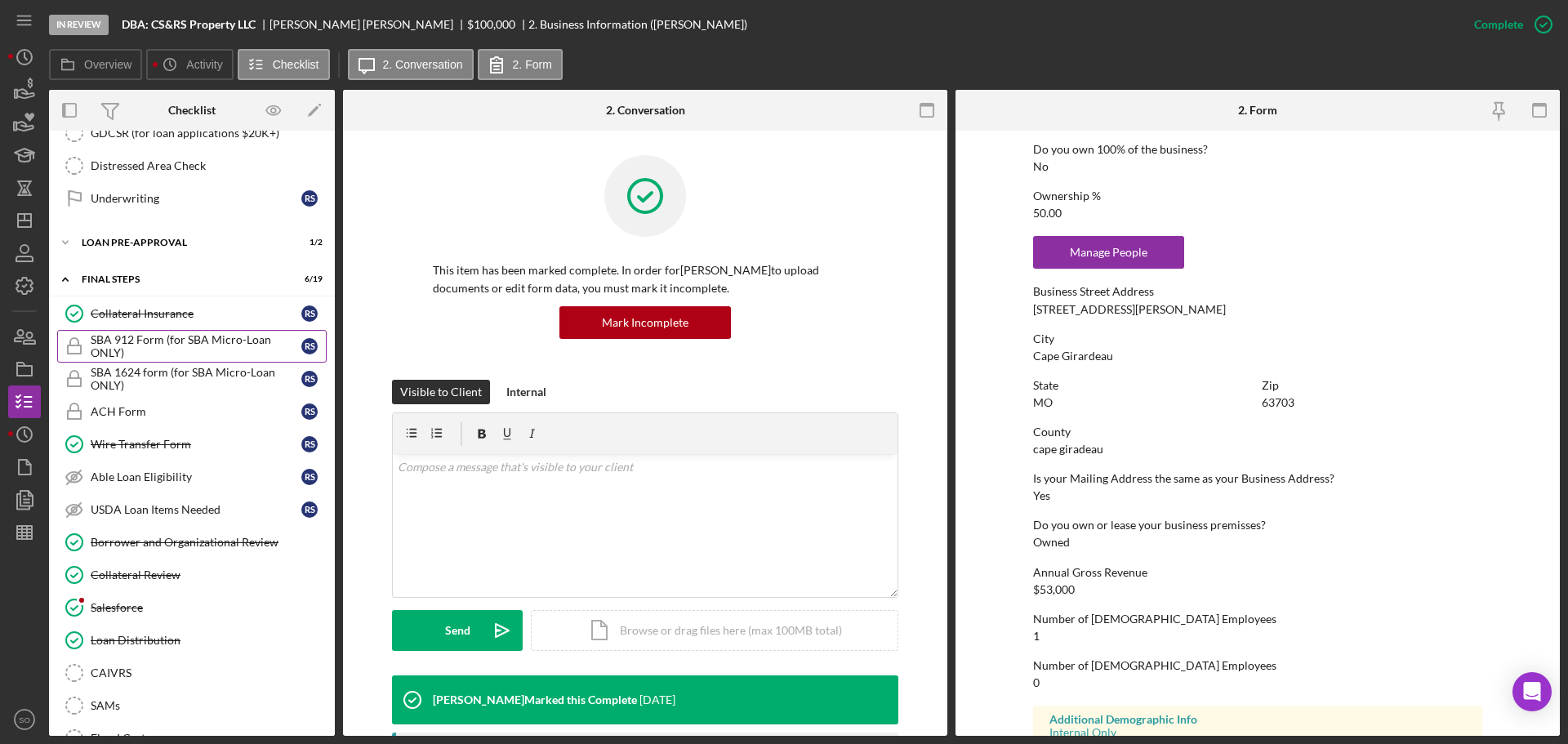
scroll to position [1144, 0]
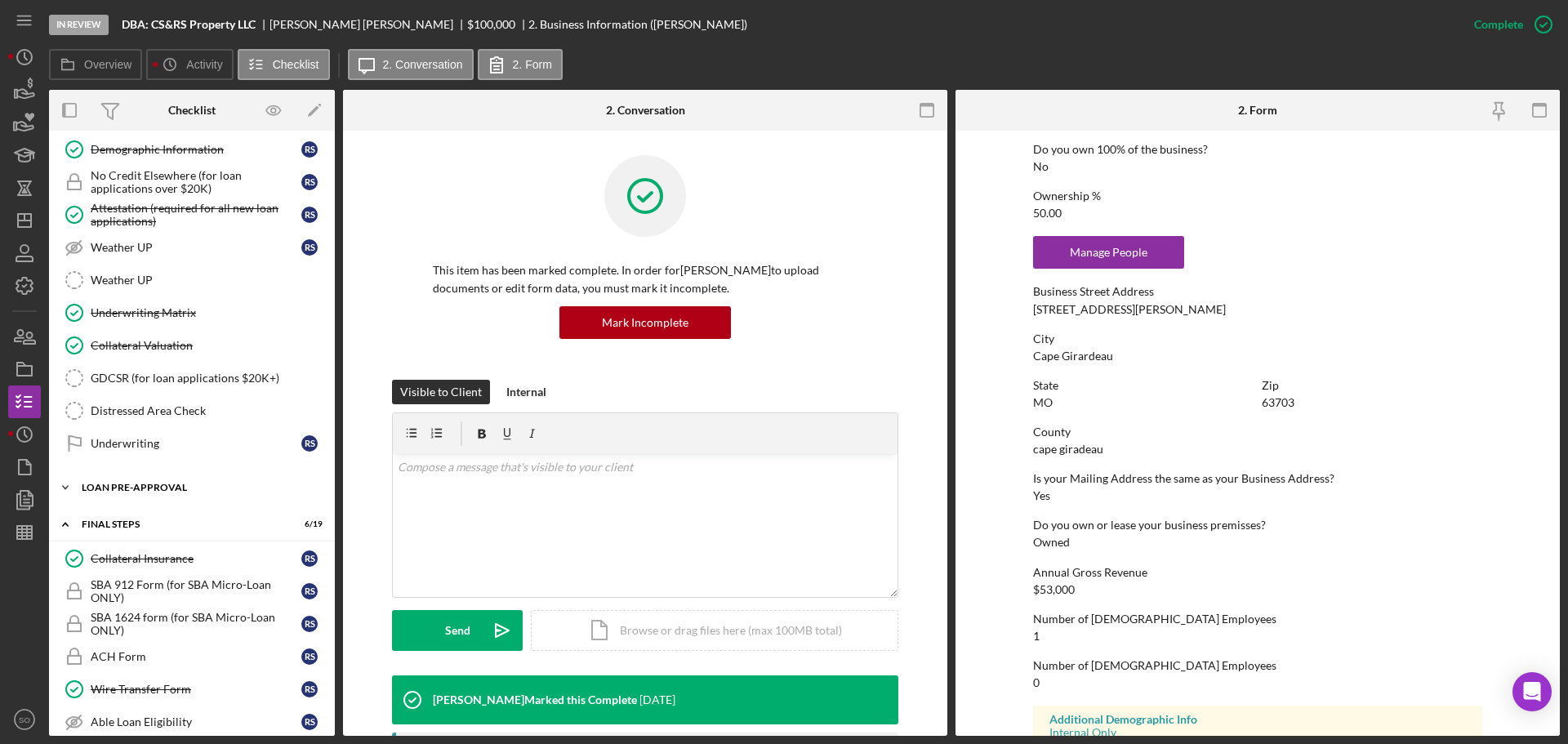
click at [157, 487] on div "LOAN PRE-APPROVAL" at bounding box center [198, 488] width 233 height 10
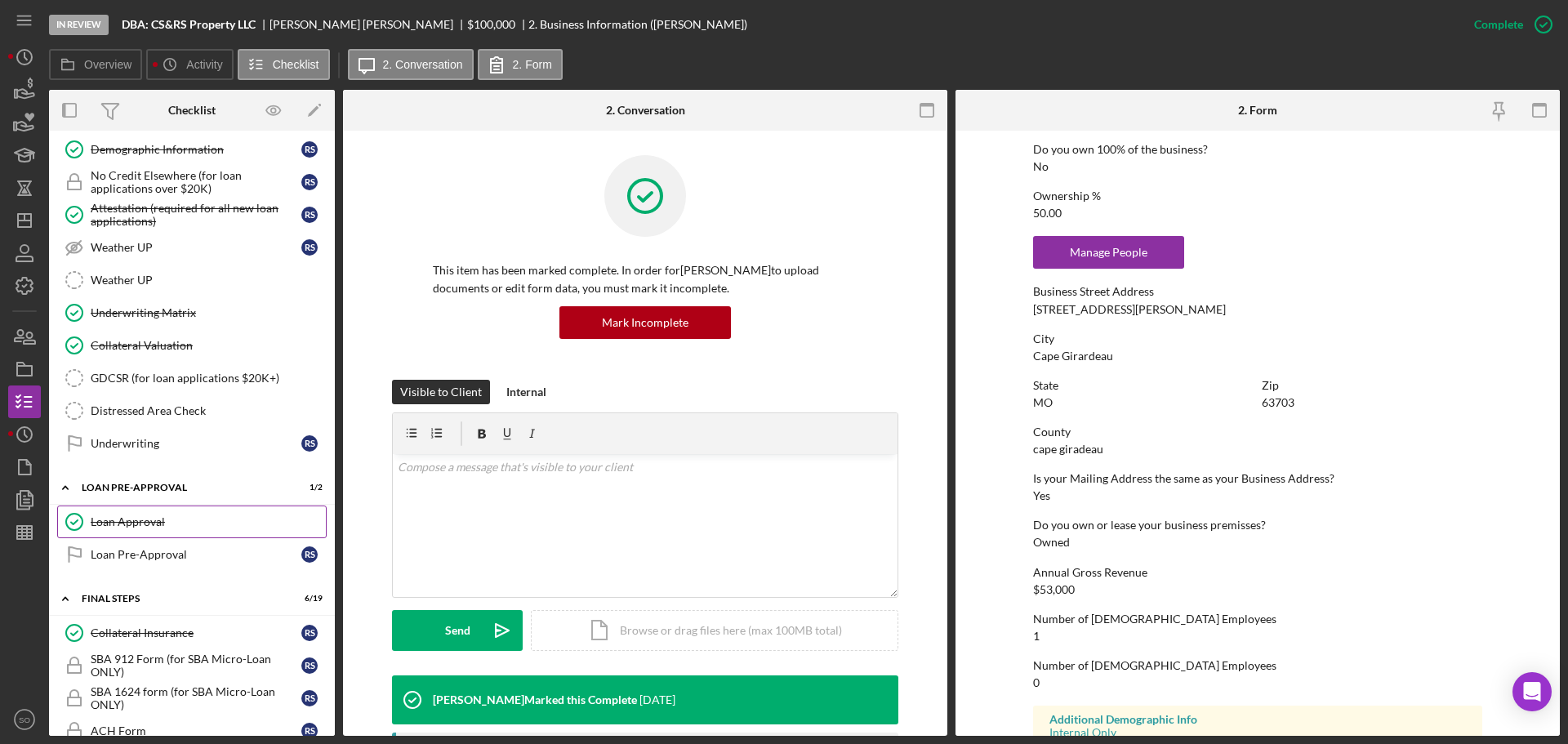
click at [149, 520] on div "Loan Approval" at bounding box center [208, 522] width 235 height 13
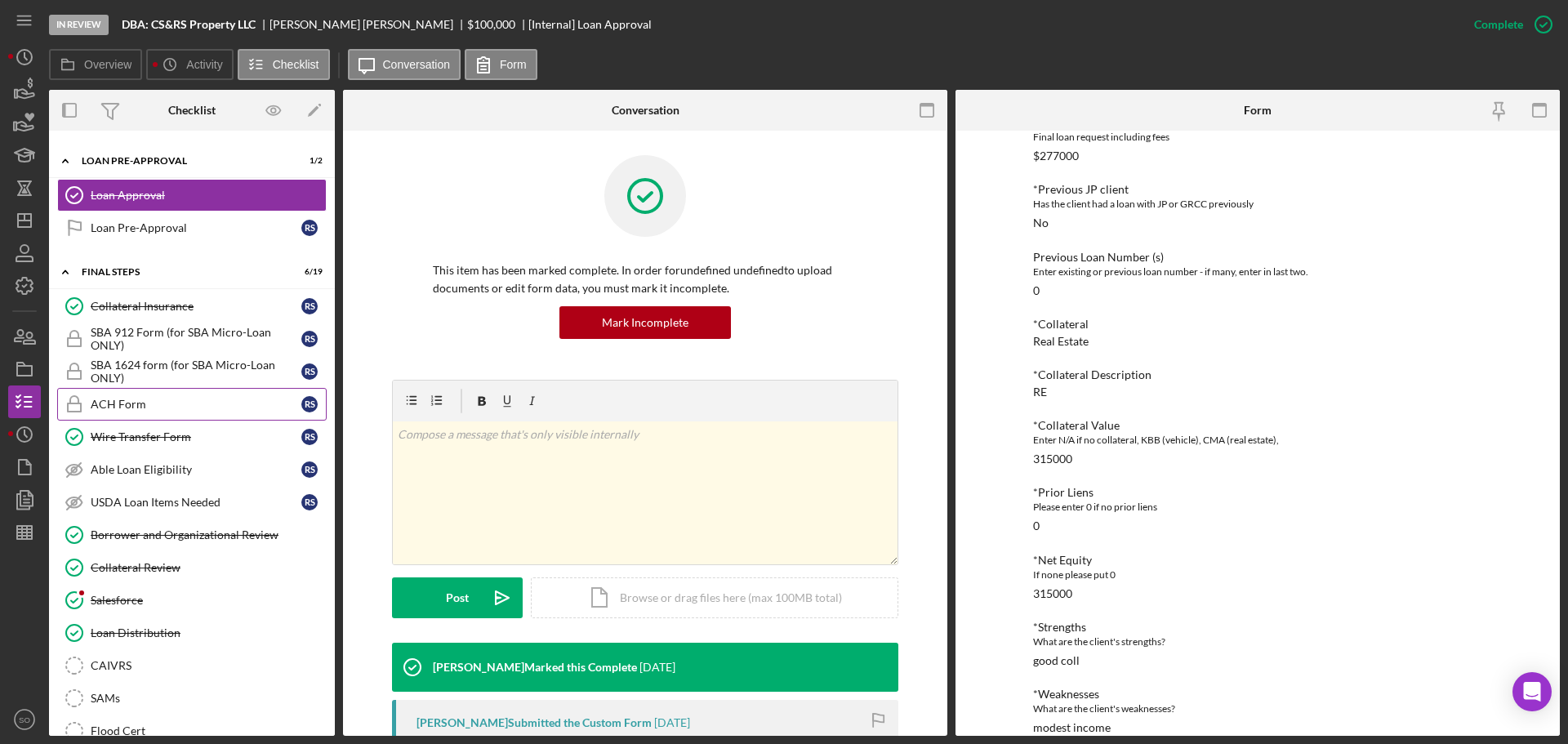
scroll to position [1553, 0]
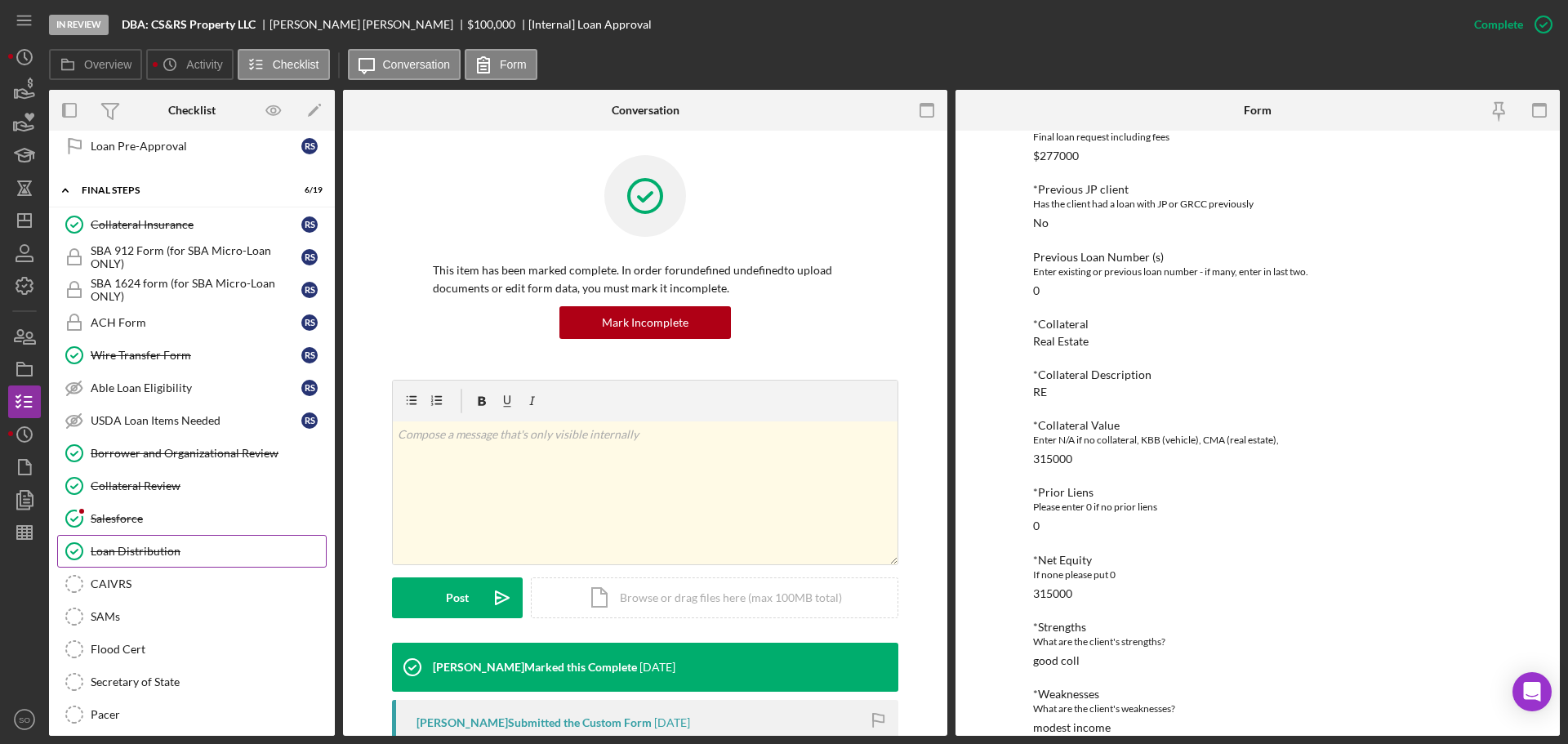
click at [161, 564] on link "Loan Distribution Loan Distribution" at bounding box center [192, 551] width 270 height 32
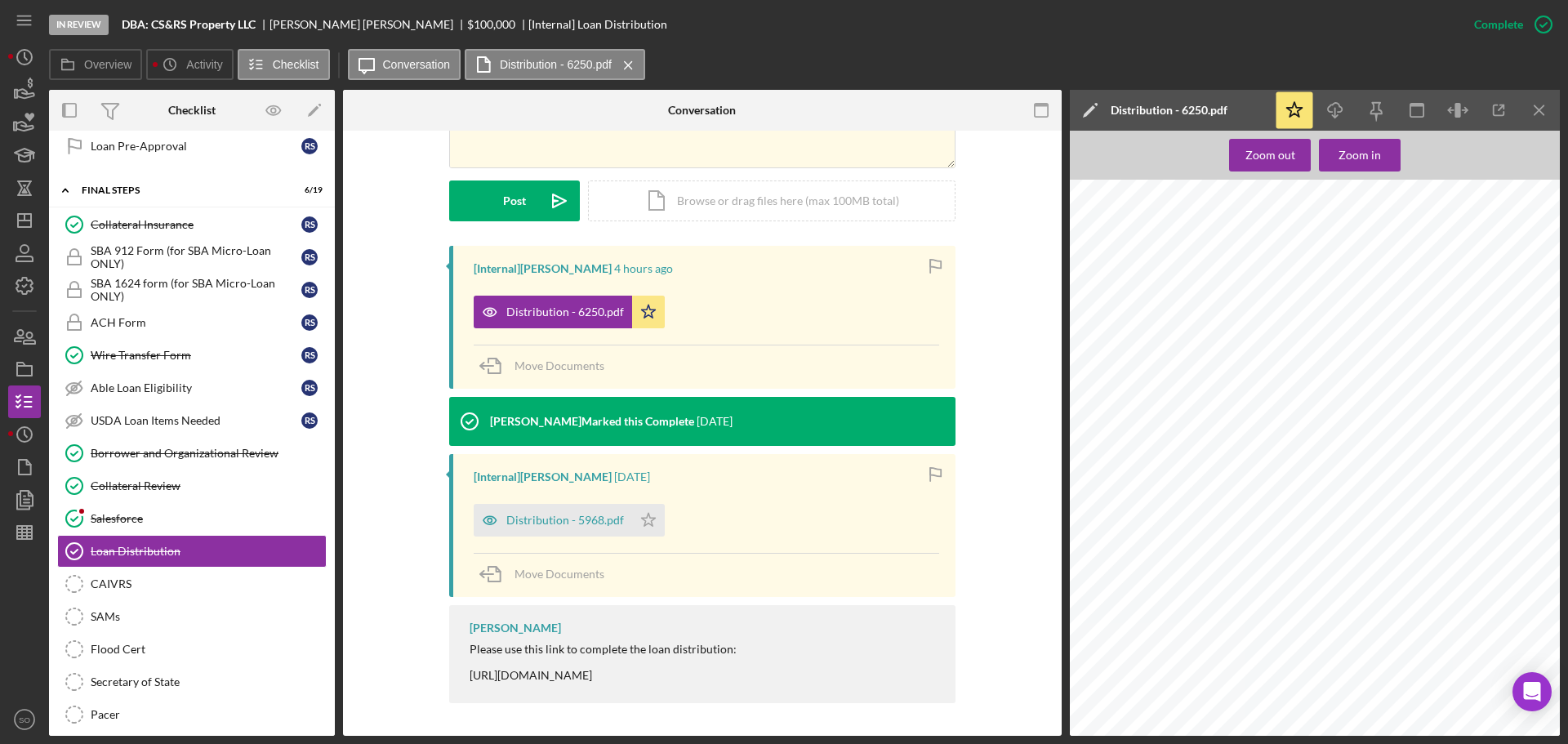
scroll to position [3023, 0]
click at [1177, 651] on span "[STREET_ADDRESS][PERSON_NAME]" at bounding box center [1194, 651] width 155 height 9
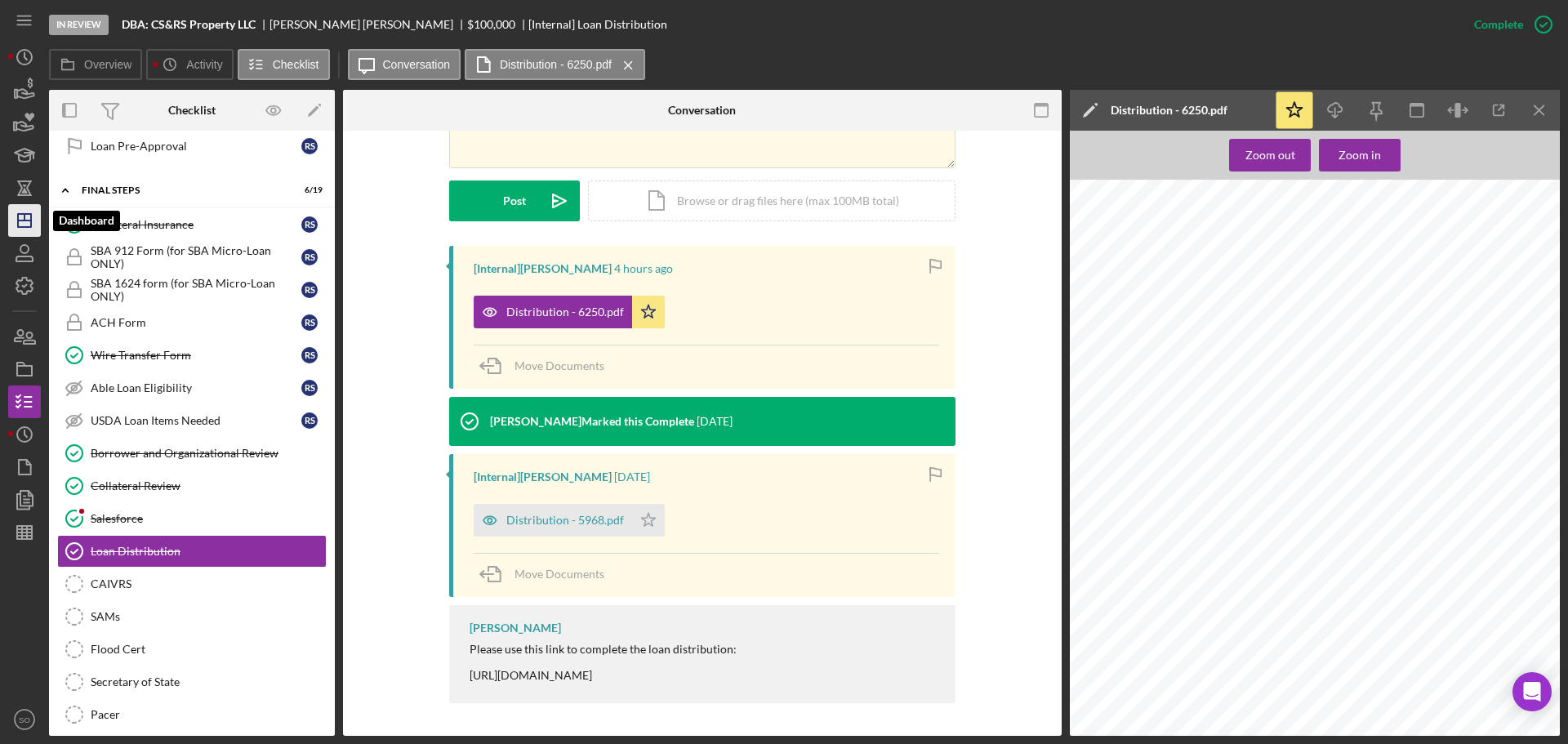
click at [18, 229] on icon "Icon/Dashboard" at bounding box center [24, 221] width 41 height 41
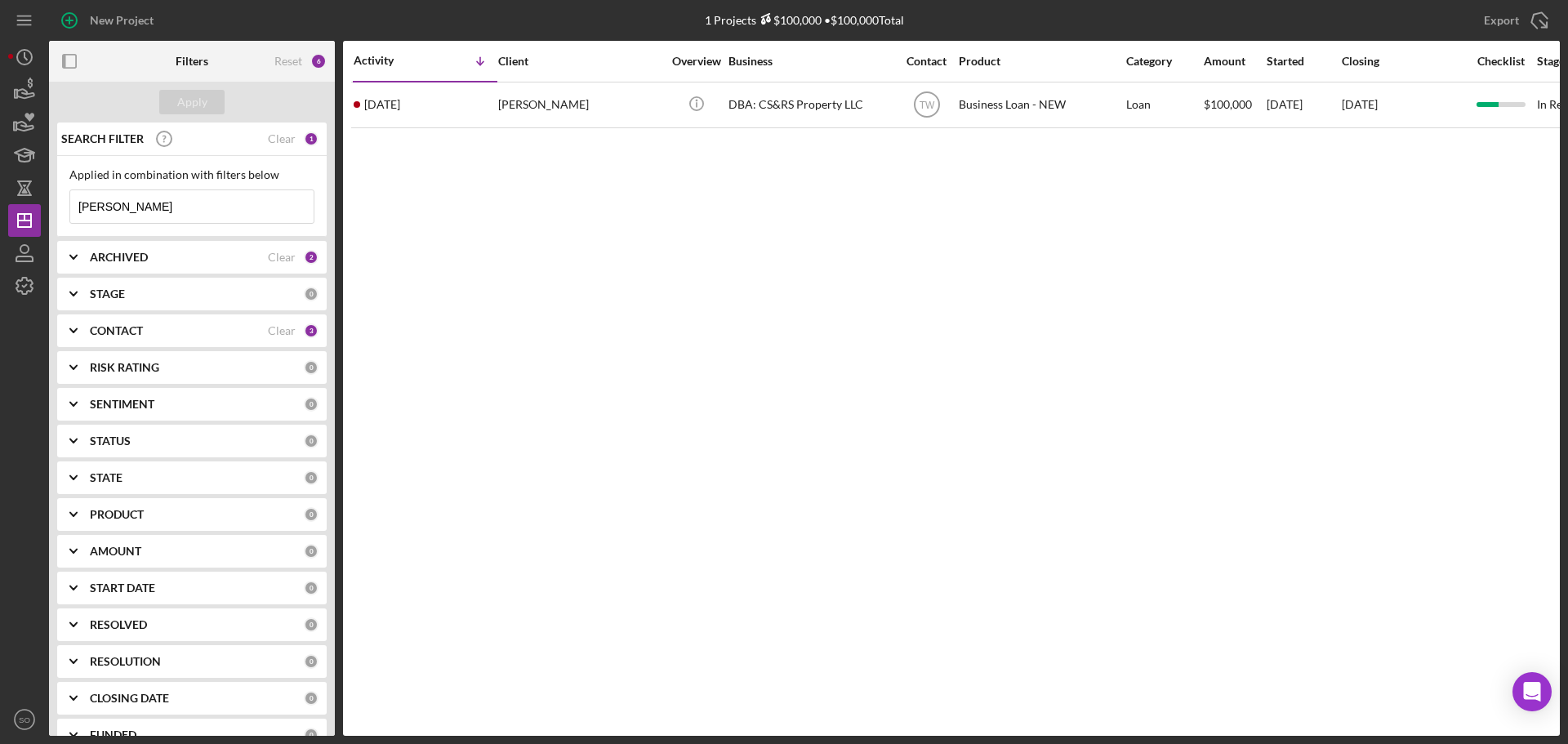
drag, startPoint x: 132, startPoint y: 204, endPoint x: 0, endPoint y: 205, distance: 132.0
click at [0, 205] on div "New Project 1 Projects $100,000 • $100,000 Total [PERSON_NAME] Export Icon/Expo…" at bounding box center [784, 372] width 1568 height 744
type input "leighton"
click at [188, 102] on div "Apply" at bounding box center [192, 102] width 31 height 25
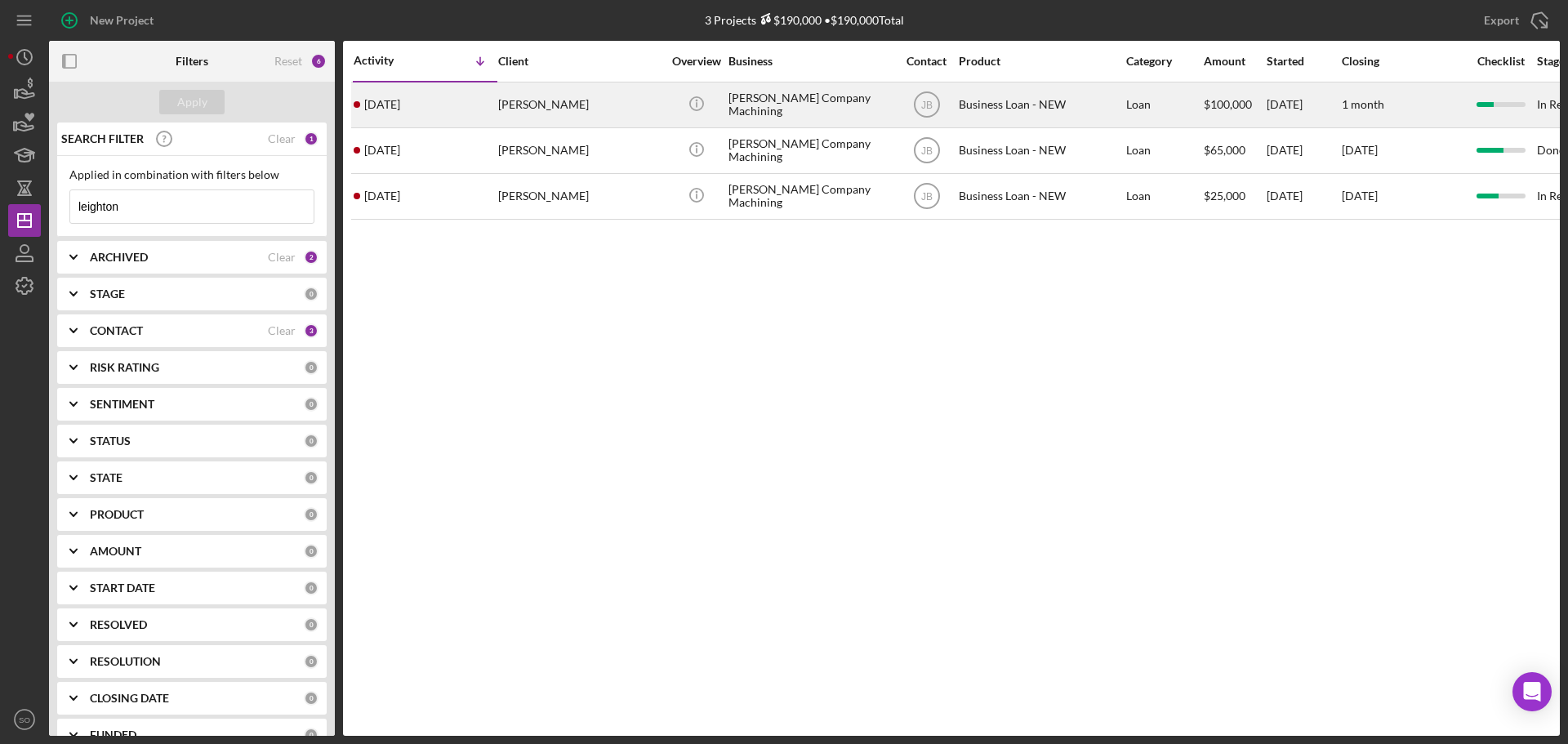
click at [578, 119] on div "[PERSON_NAME]" at bounding box center [579, 104] width 164 height 43
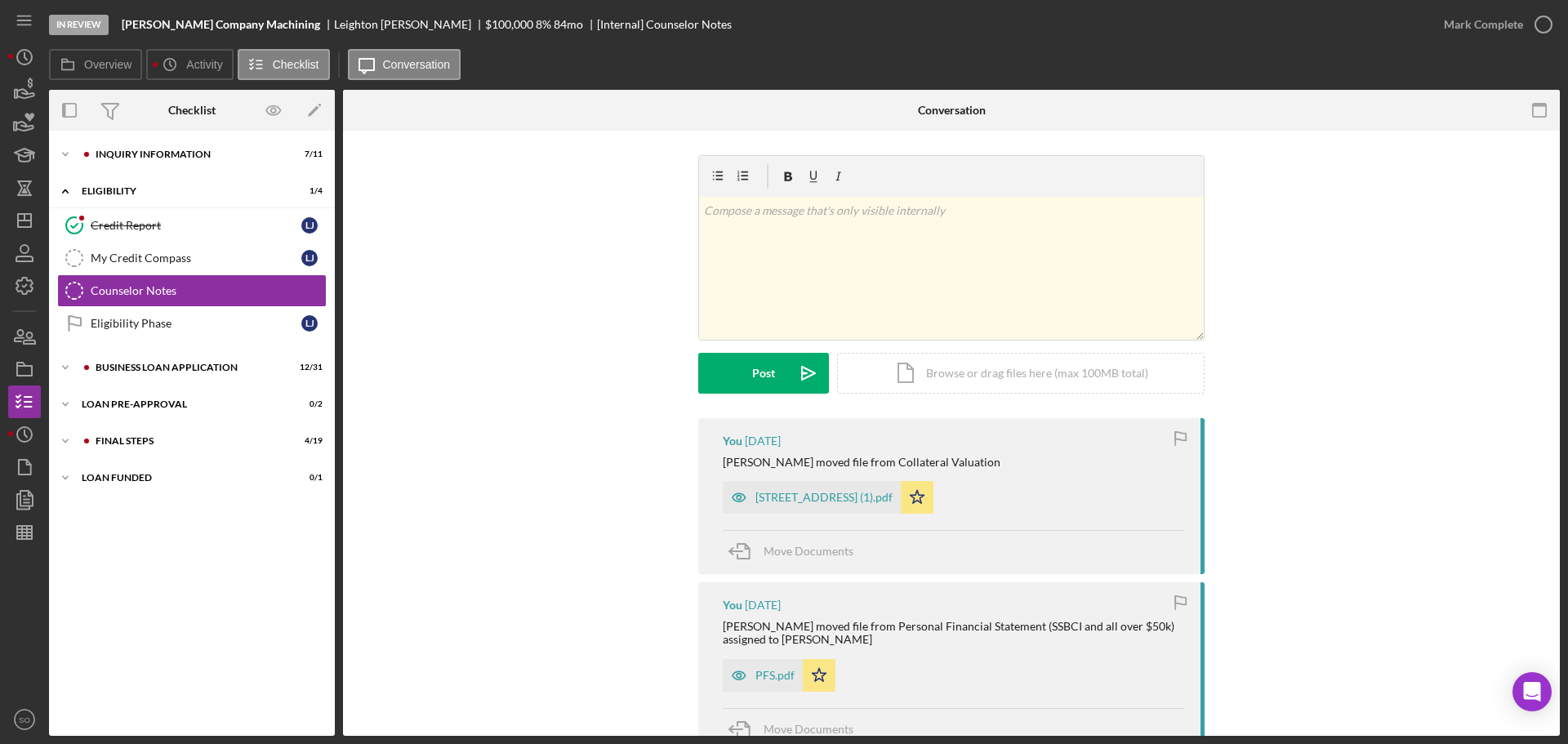
click at [259, 172] on div "Icon/Expander INQUIRY INFORMATION 7 / 11 Icon/Expander ELIGIBILITY 1 / 4 Credit…" at bounding box center [192, 433] width 286 height 589
click at [242, 155] on div "INQUIRY INFORMATION" at bounding box center [205, 154] width 219 height 10
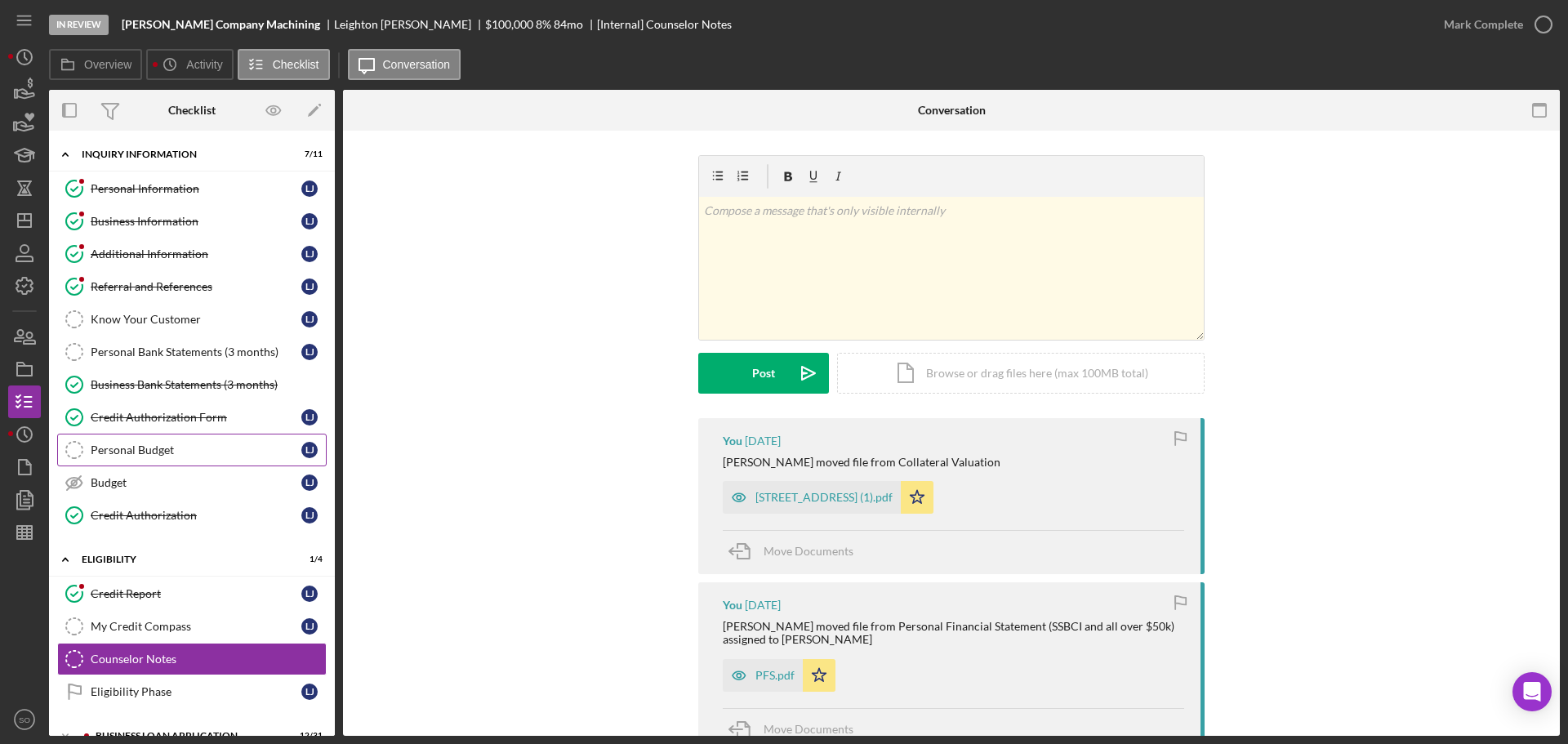
scroll to position [136, 0]
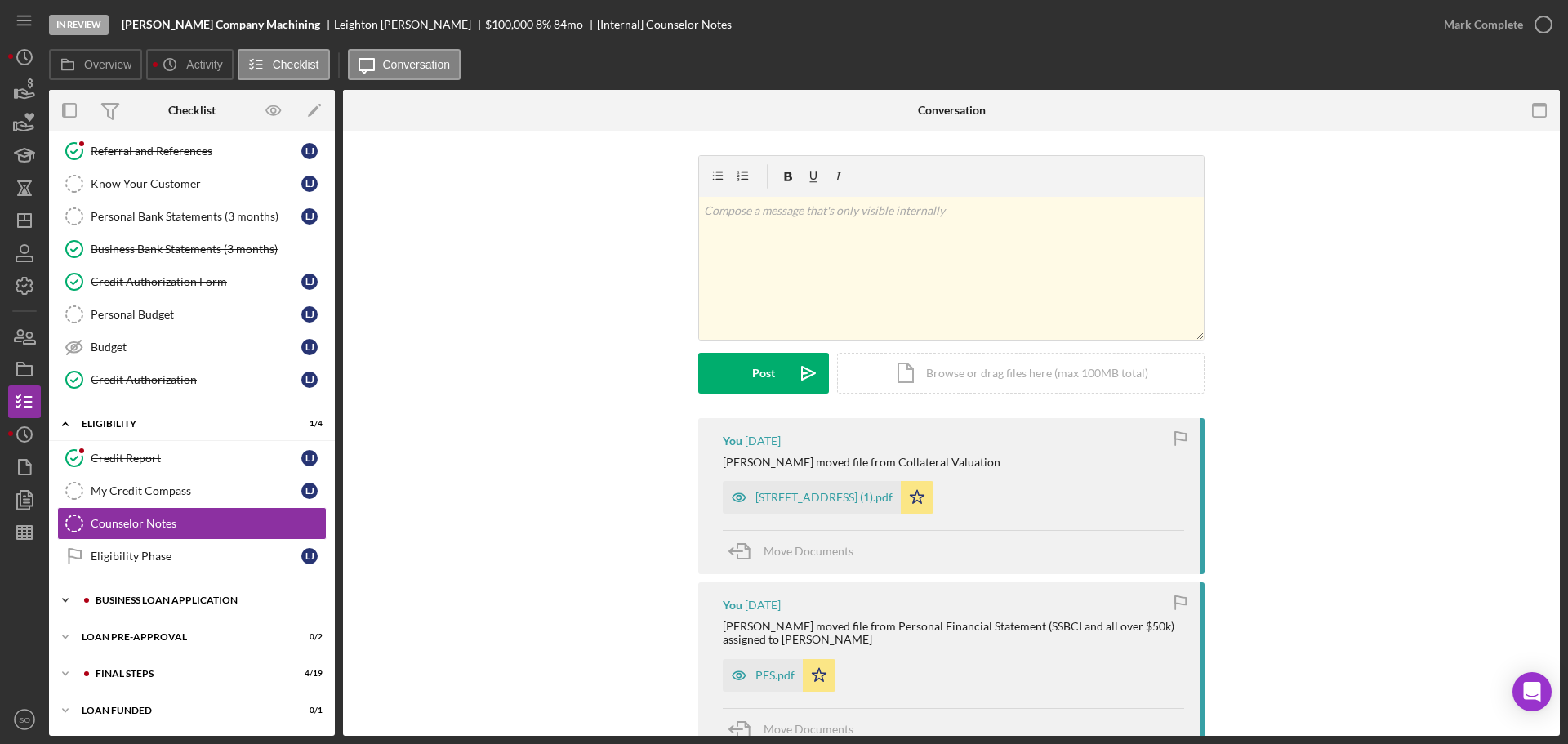
click at [200, 598] on div "BUSINESS LOAN APPLICATION" at bounding box center [205, 600] width 219 height 10
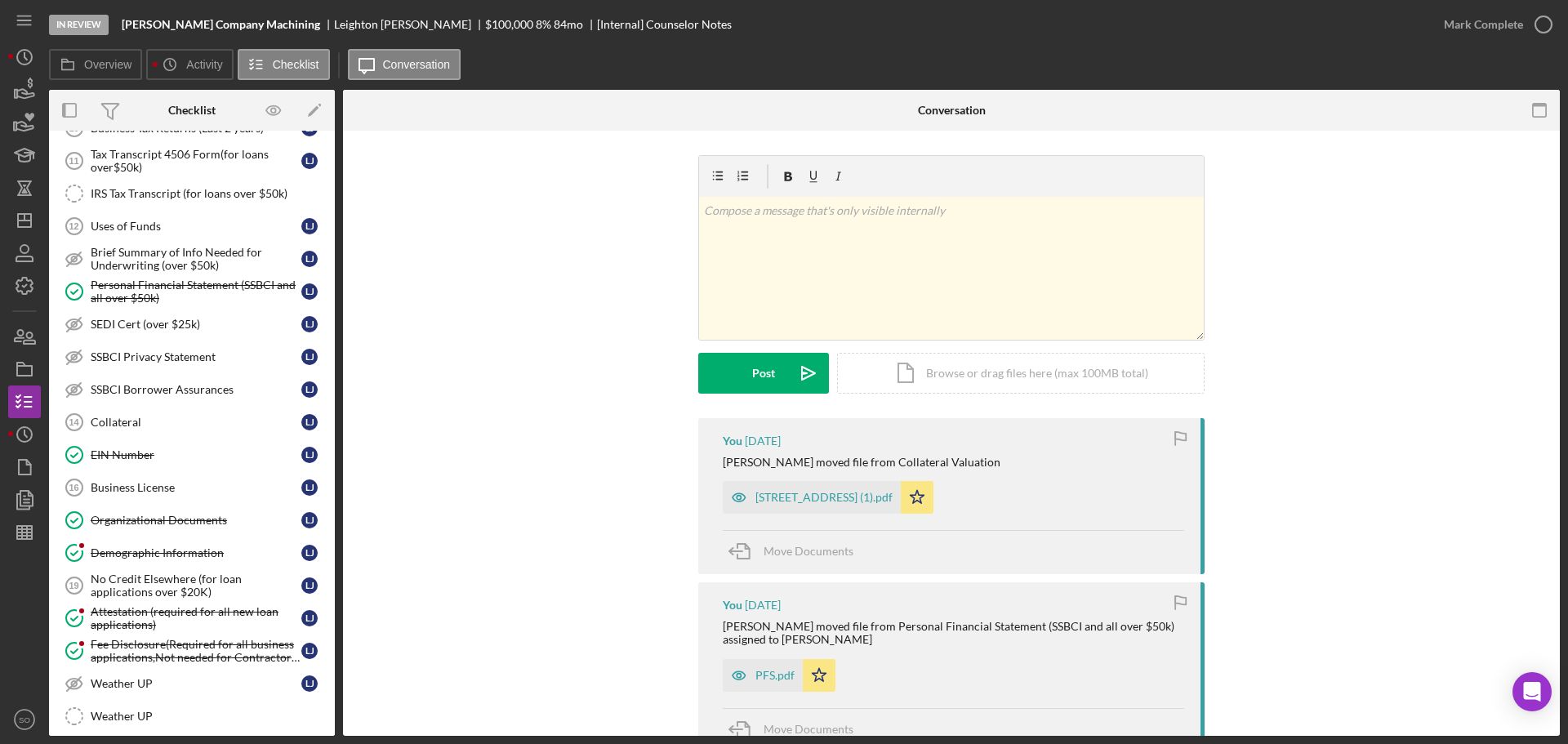
scroll to position [1158, 0]
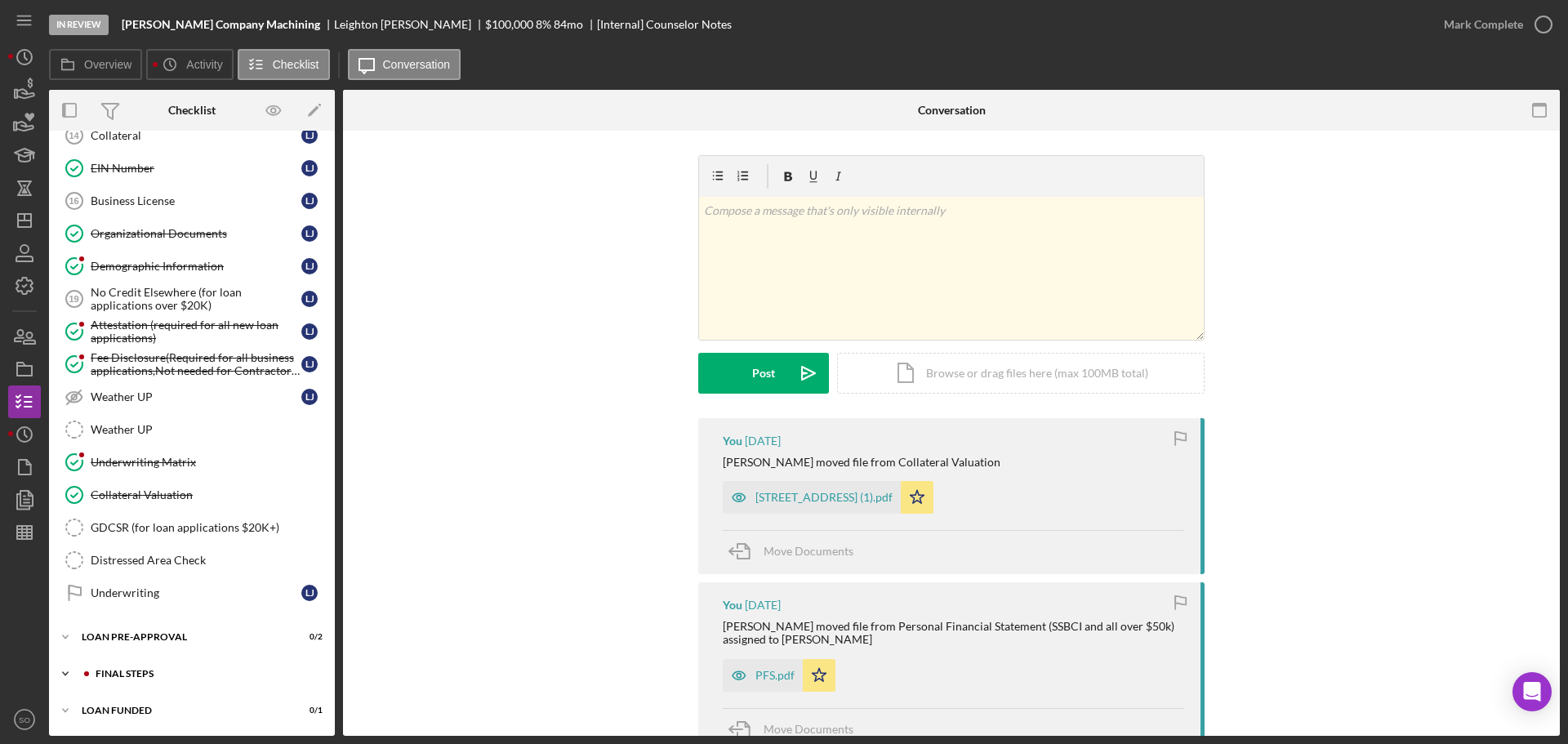
click at [172, 674] on div "FINAL STEPS" at bounding box center [205, 674] width 219 height 10
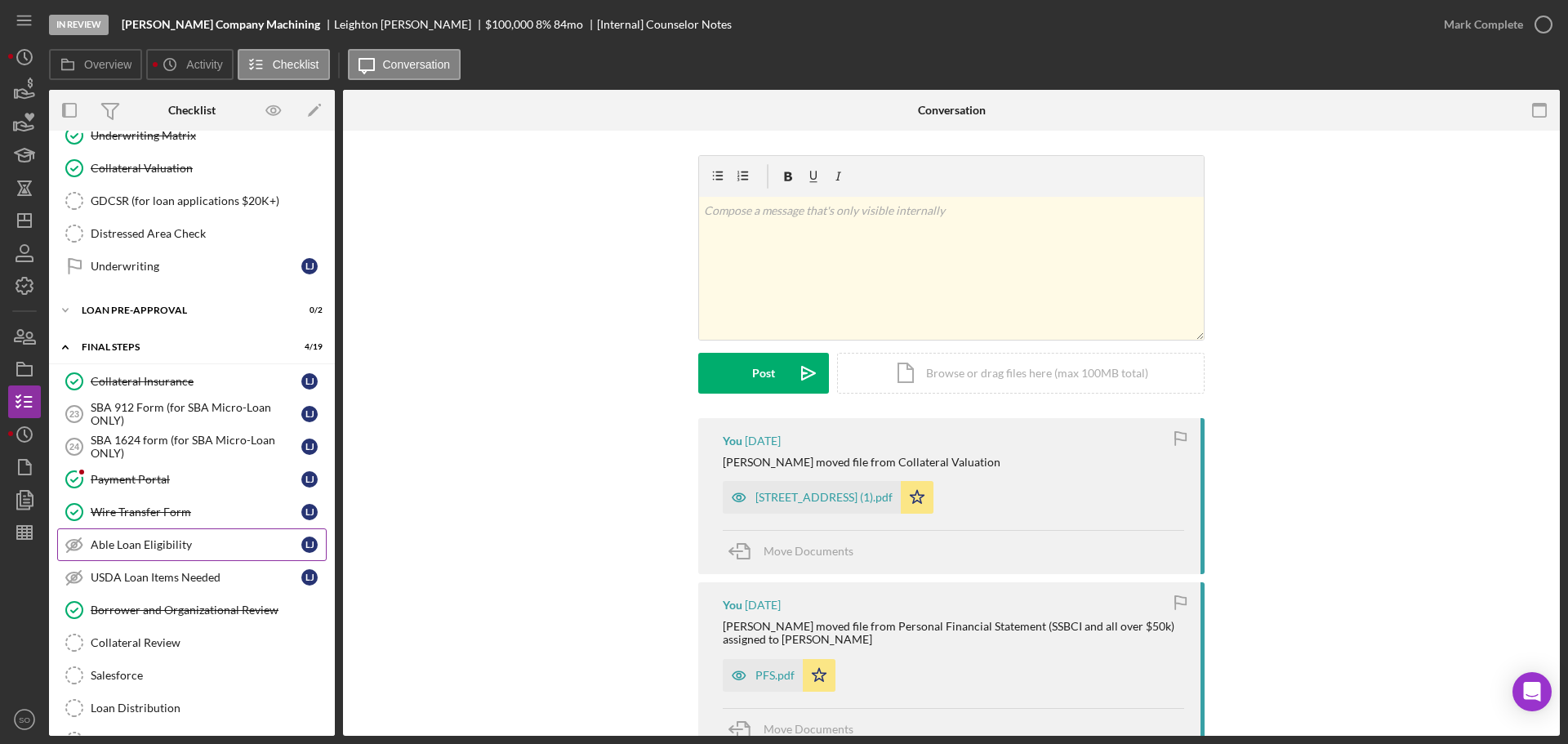
scroll to position [1322, 0]
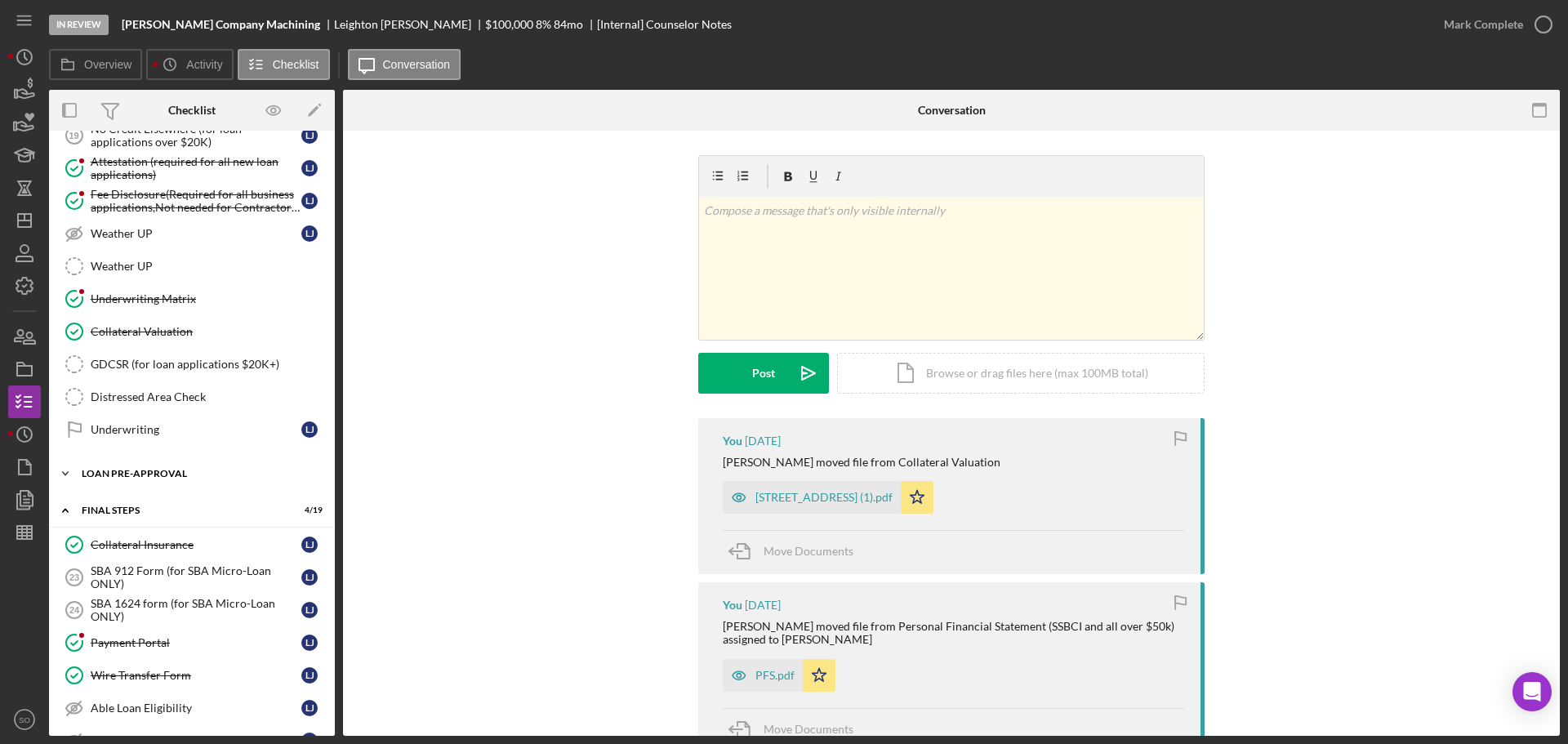
click at [170, 475] on div "LOAN PRE-APPROVAL" at bounding box center [198, 474] width 233 height 10
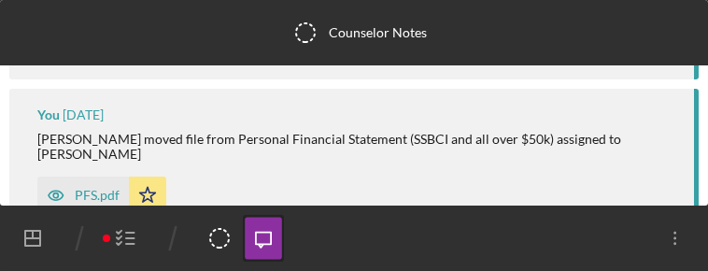
scroll to position [0, 0]
